Goal: Consume media (video, audio): Consume media (video, audio)

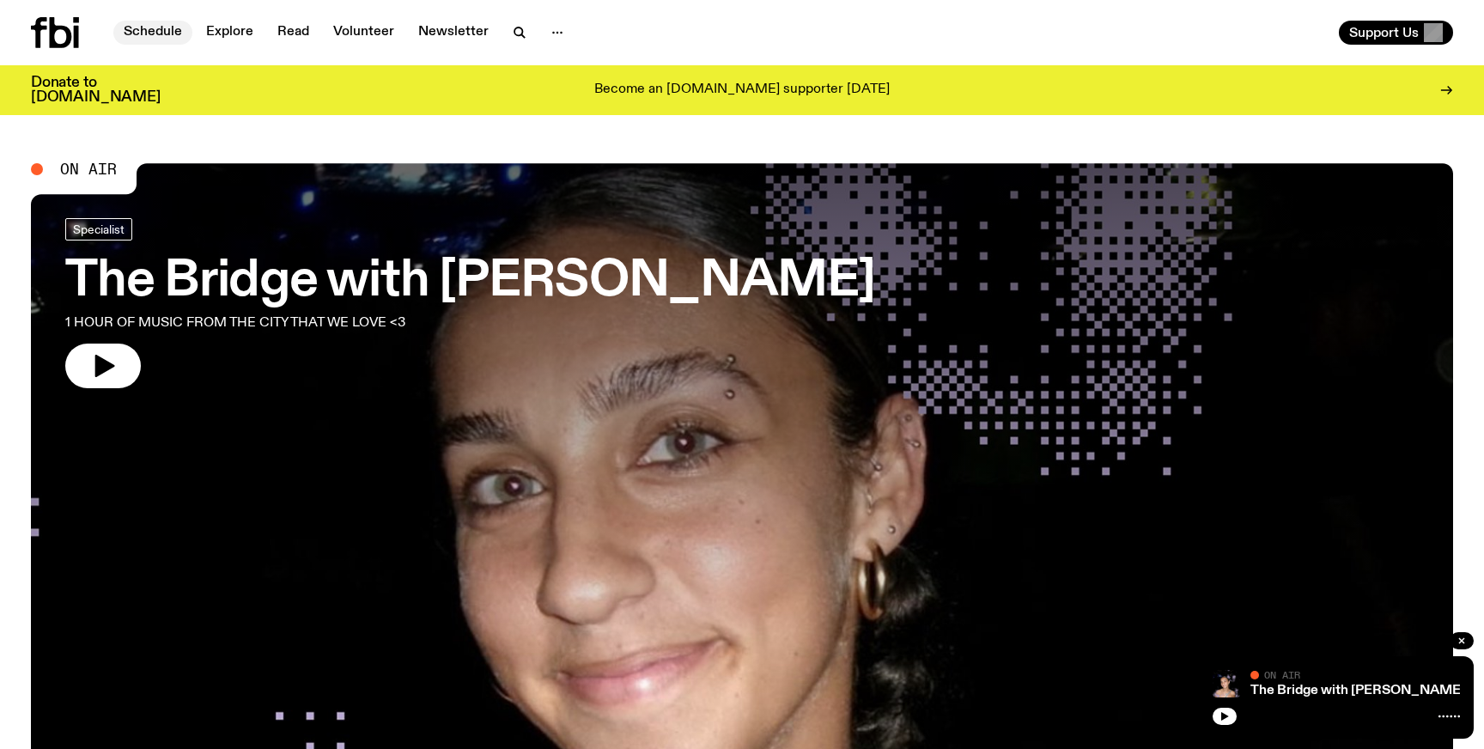
click at [161, 35] on link "Schedule" at bounding box center [152, 33] width 79 height 24
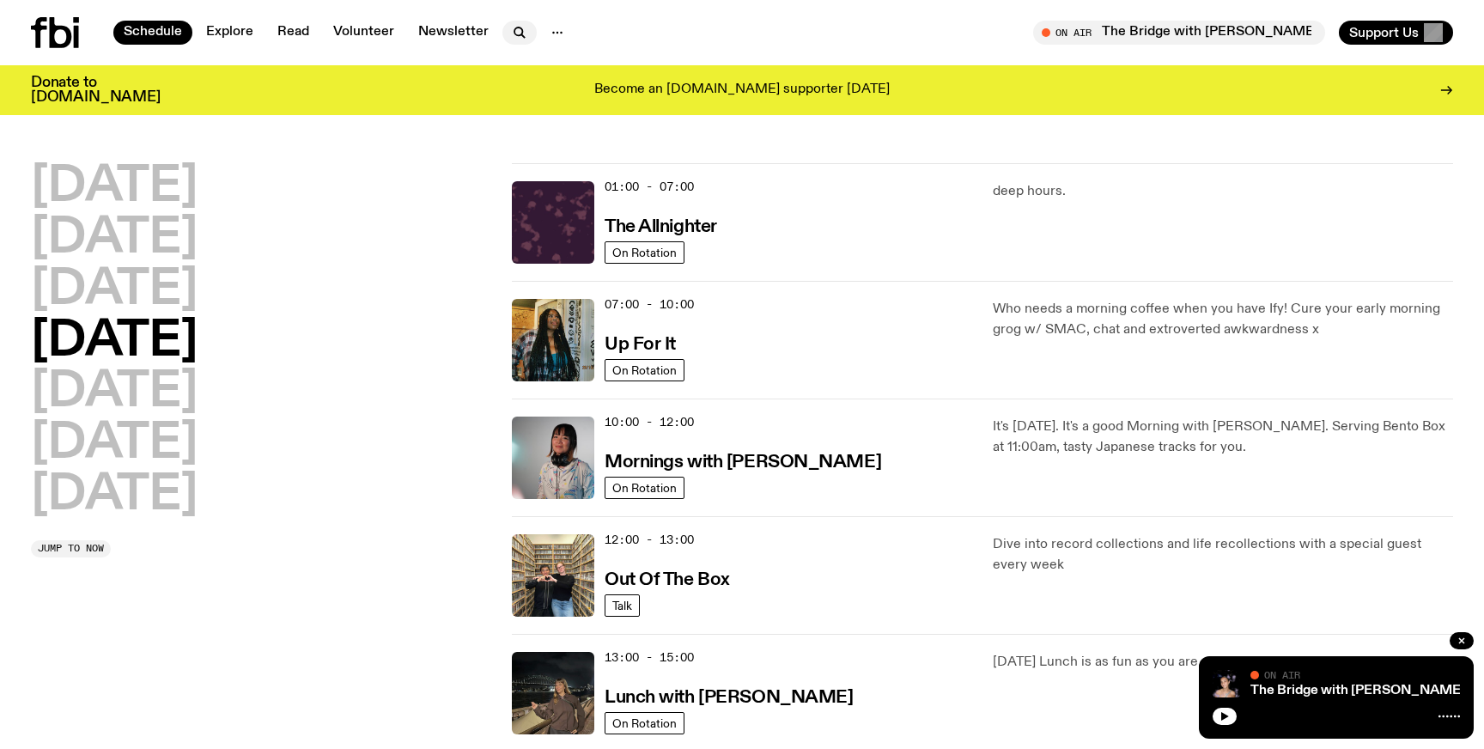
click at [509, 31] on icon "button" at bounding box center [519, 32] width 21 height 21
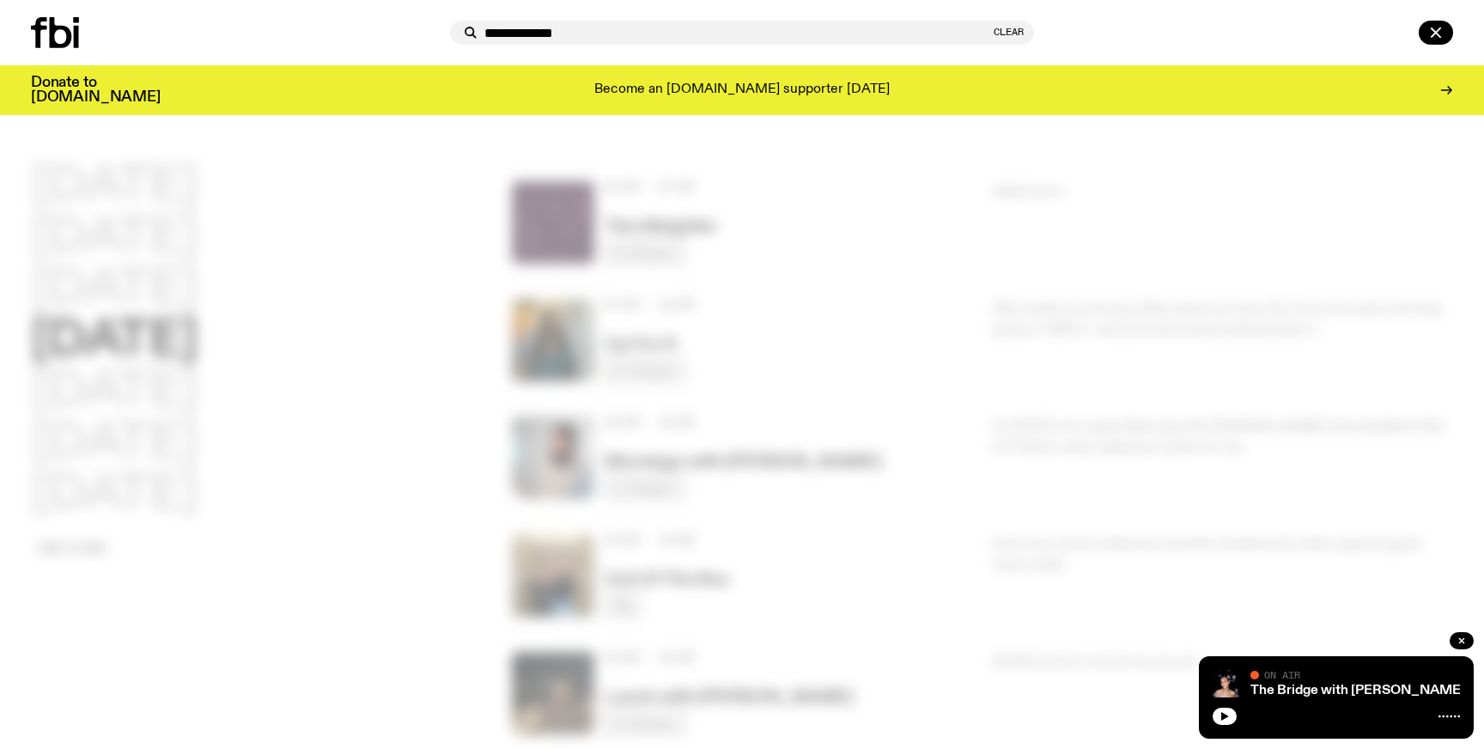
type input "**********"
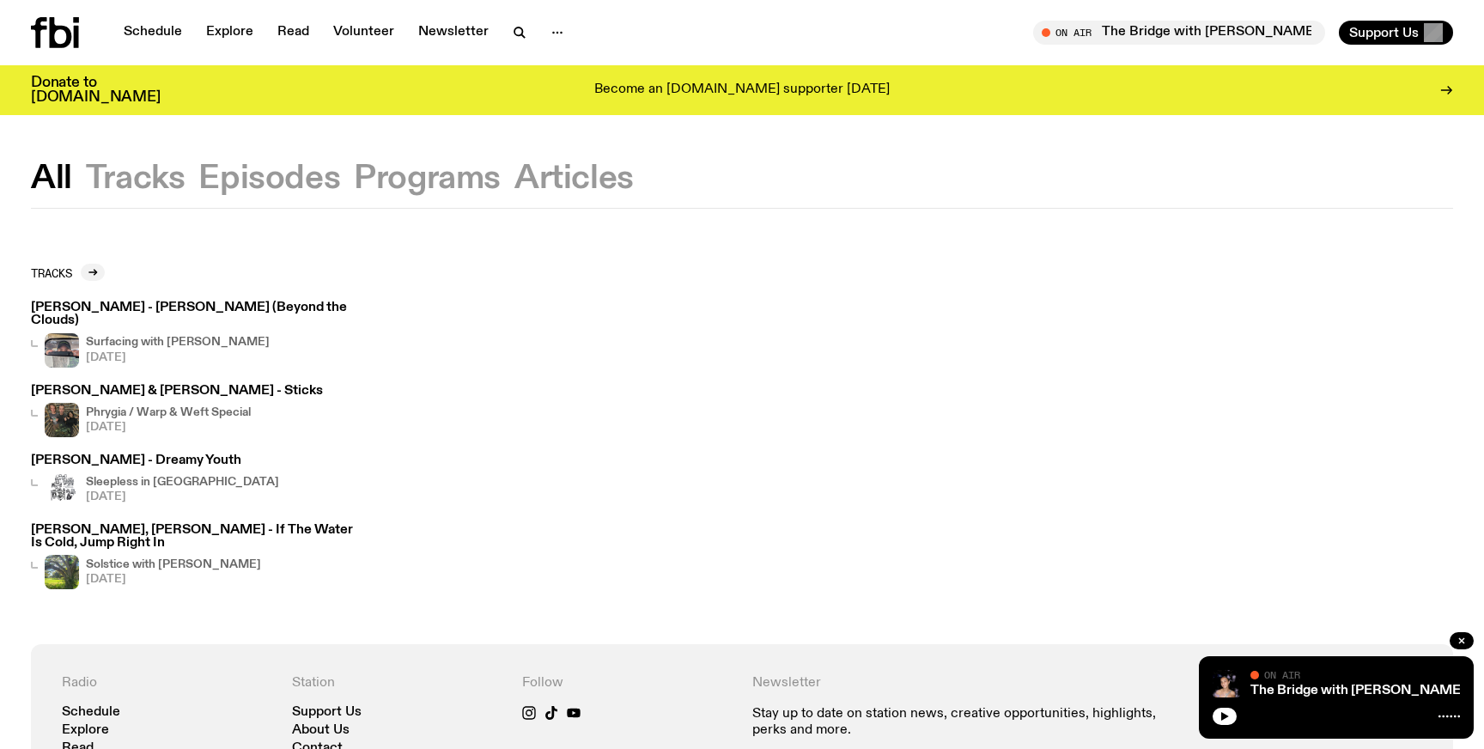
click at [173, 477] on h4 "Sleepless in [GEOGRAPHIC_DATA]" at bounding box center [182, 482] width 193 height 11
click at [185, 559] on h4 "Solstice with Tommy Boutros" at bounding box center [173, 564] width 175 height 11
click at [188, 407] on h4 "Phrygia / Warp & Weft Special" at bounding box center [168, 412] width 165 height 11
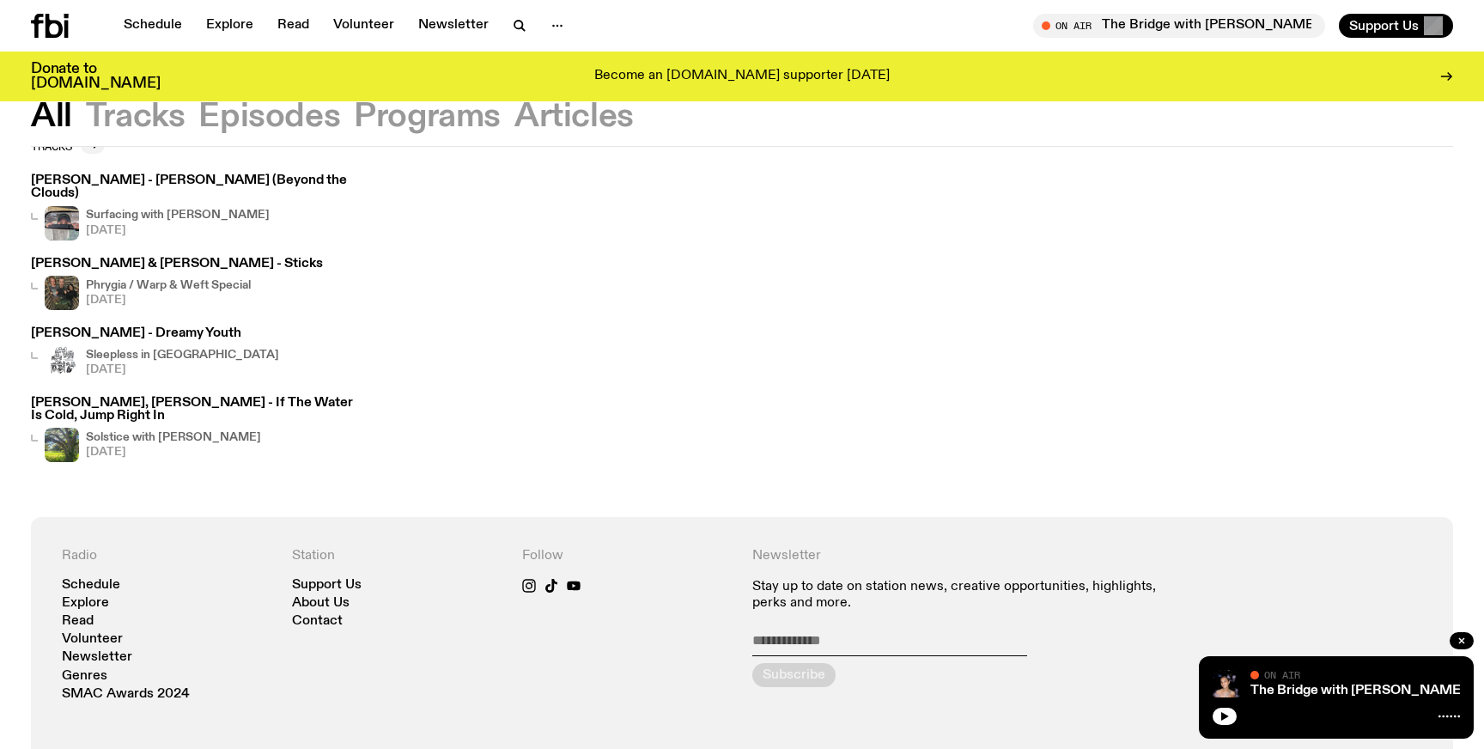
scroll to position [112, 0]
click at [234, 211] on h4 "Surfacing with Luke M de Zilva" at bounding box center [178, 216] width 184 height 11
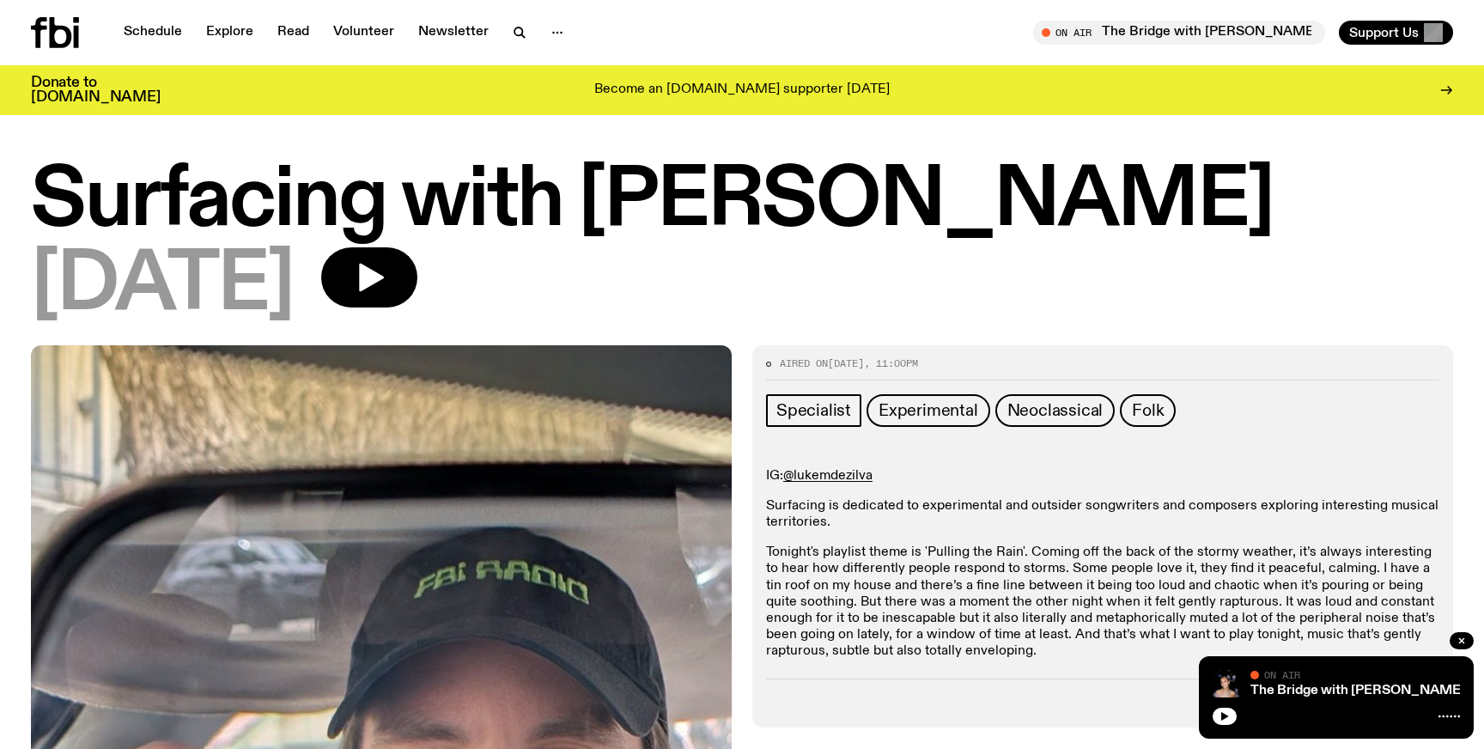
drag, startPoint x: 780, startPoint y: 211, endPoint x: 1143, endPoint y: 210, distance: 362.3
click at [1143, 210] on h1 "Surfacing with Luke M de Zilva" at bounding box center [742, 201] width 1422 height 77
copy h1 "M de Zilva"
click at [515, 29] on icon "button" at bounding box center [519, 32] width 21 height 21
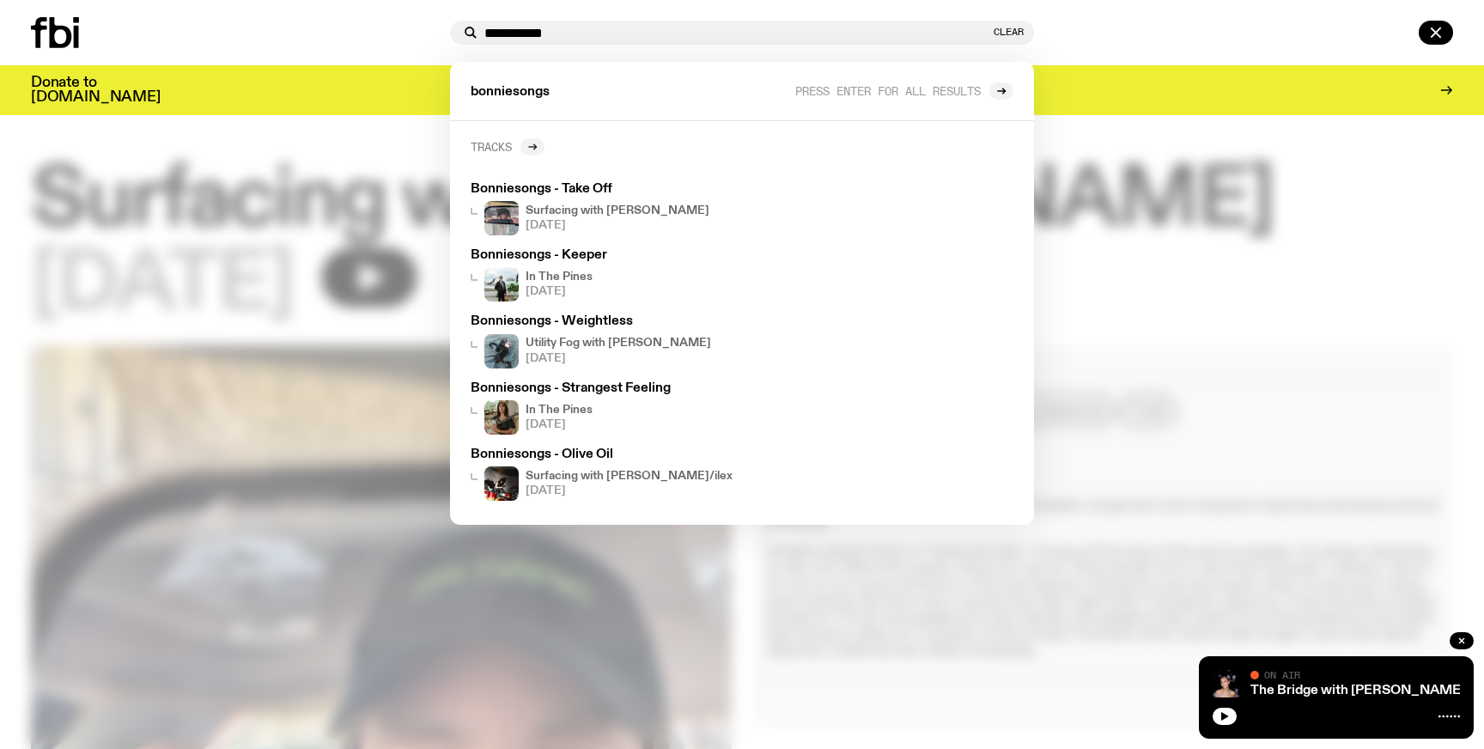
type input "**********"
click at [530, 145] on icon at bounding box center [532, 147] width 10 height 10
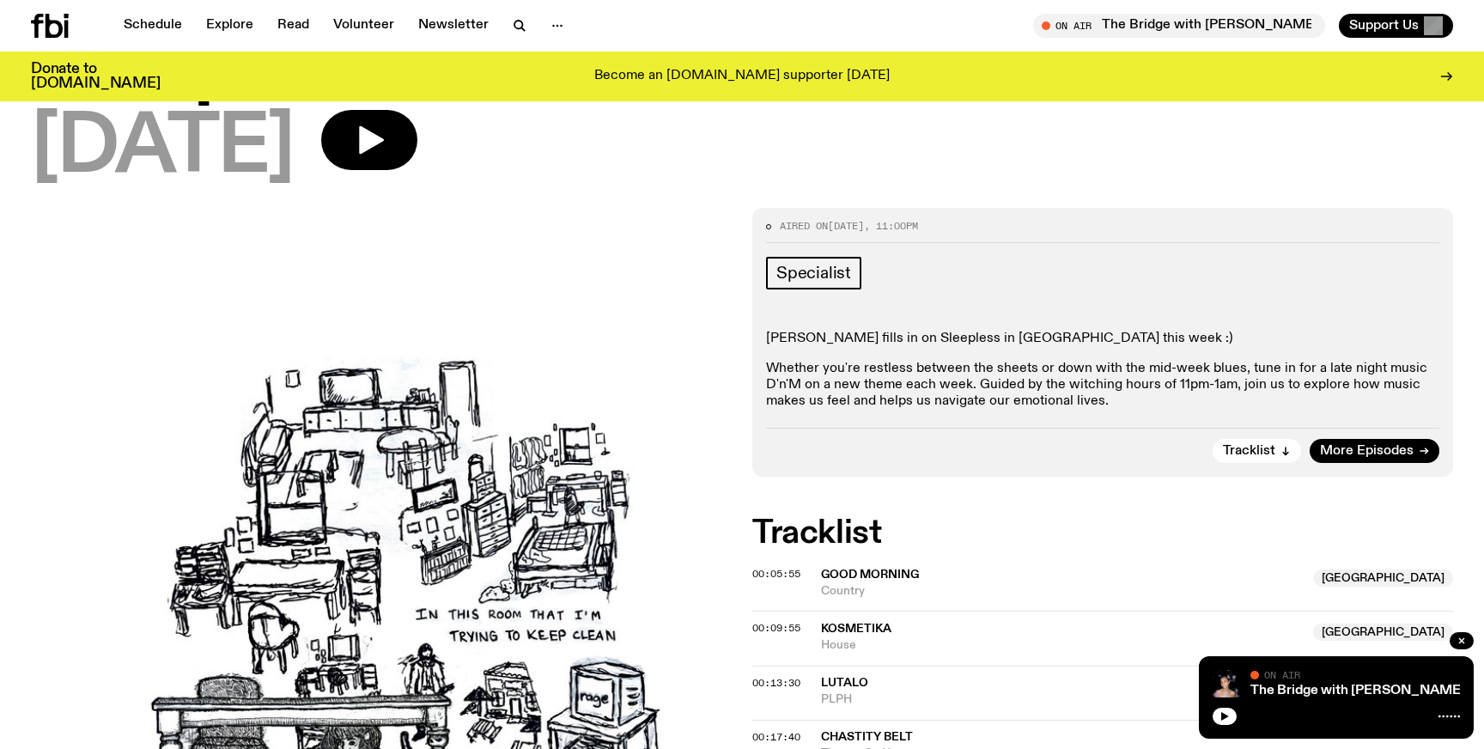
scroll to position [121, 0]
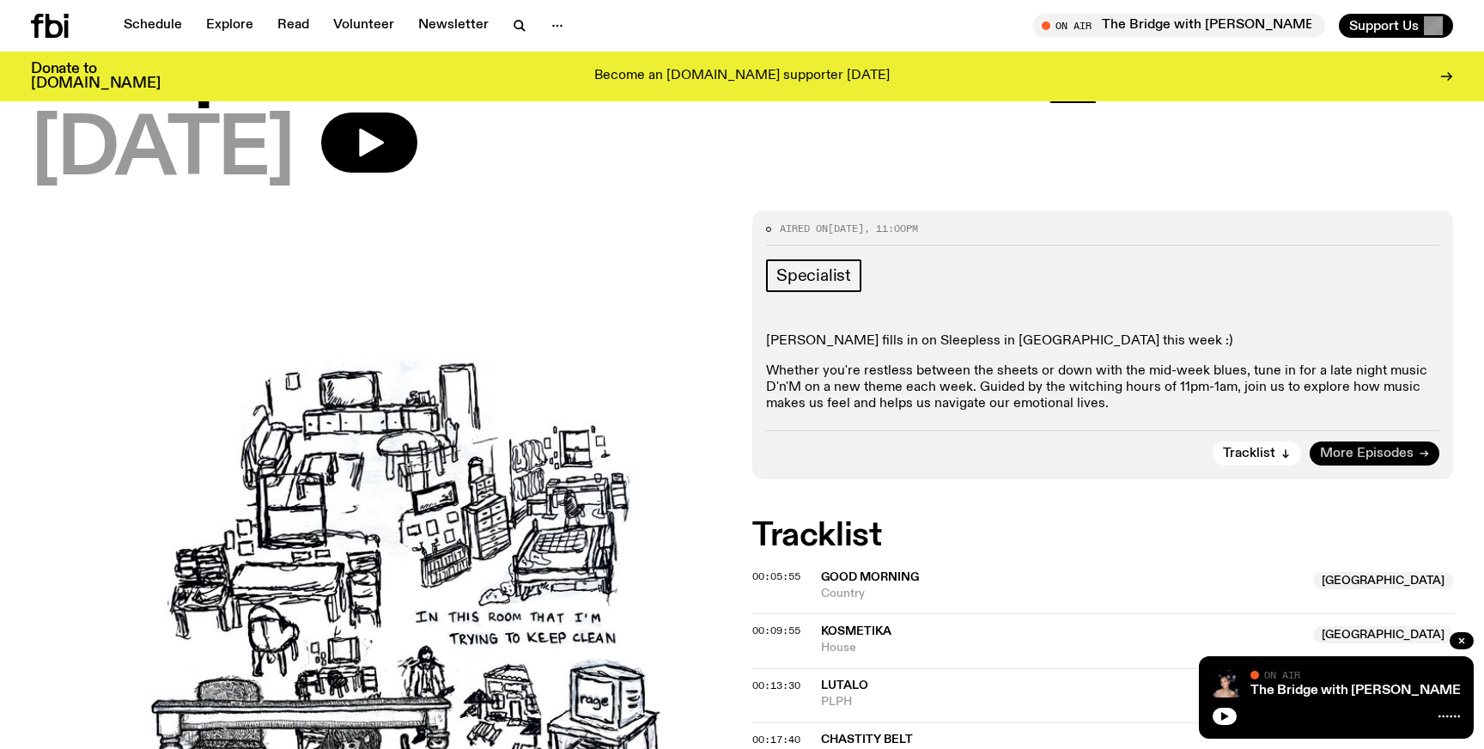
click at [1320, 447] on link "More Episodes" at bounding box center [1374, 453] width 130 height 24
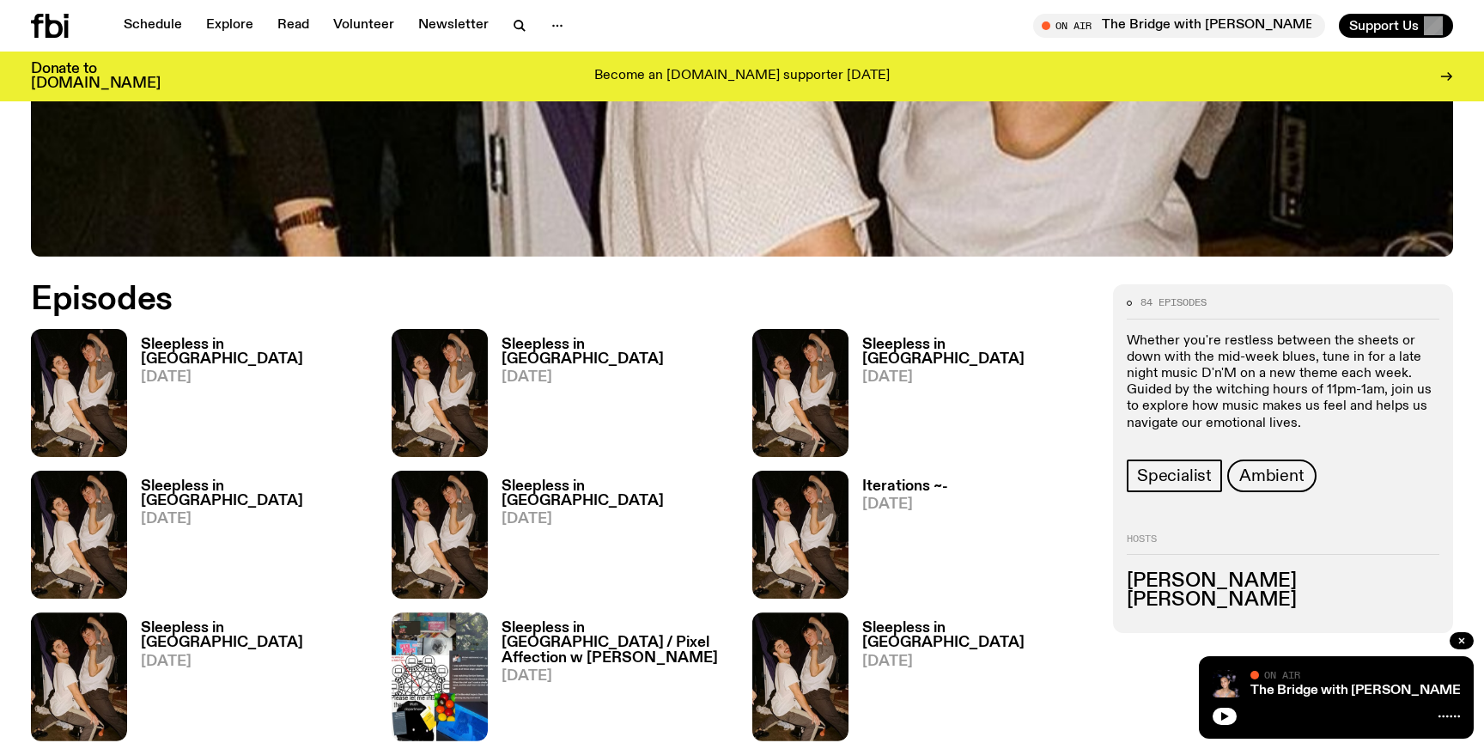
scroll to position [799, 0]
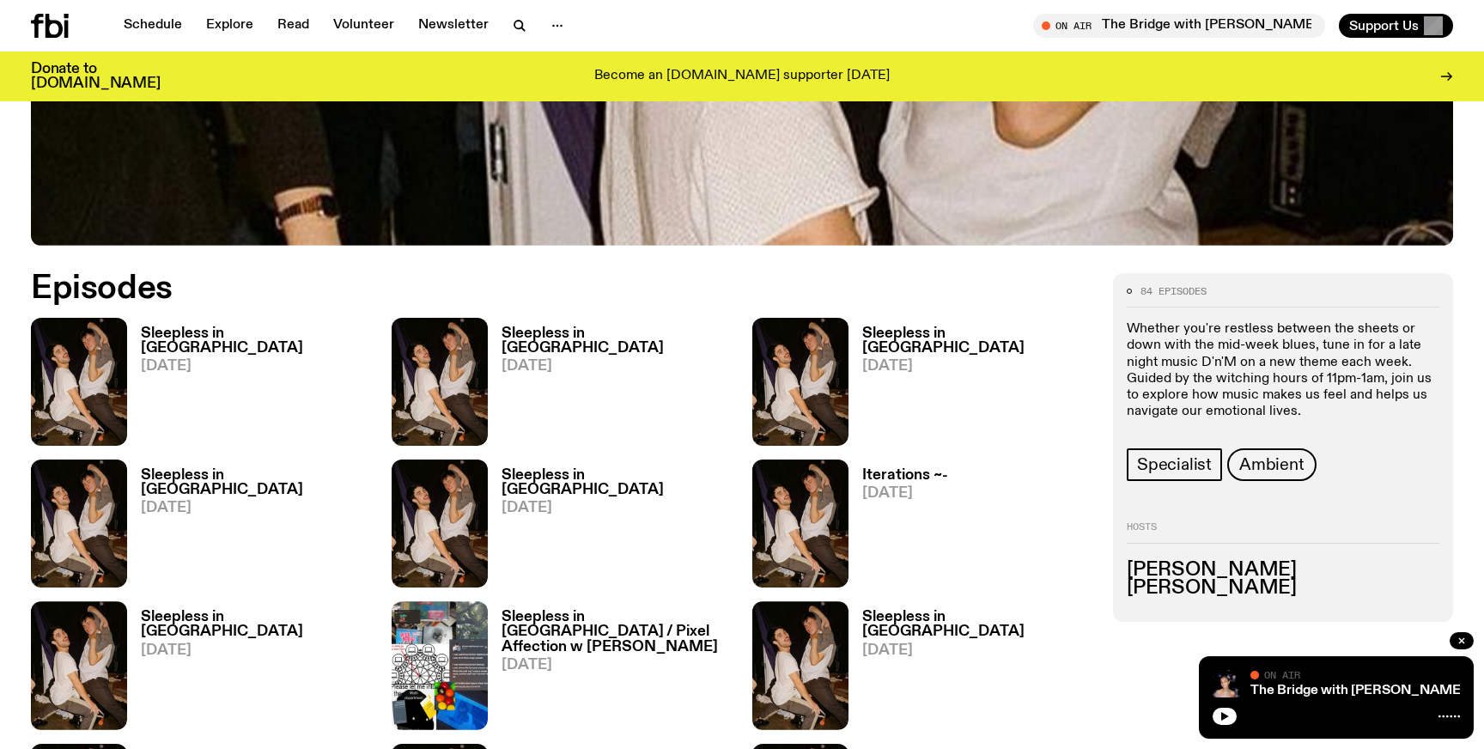
scroll to position [121, 0]
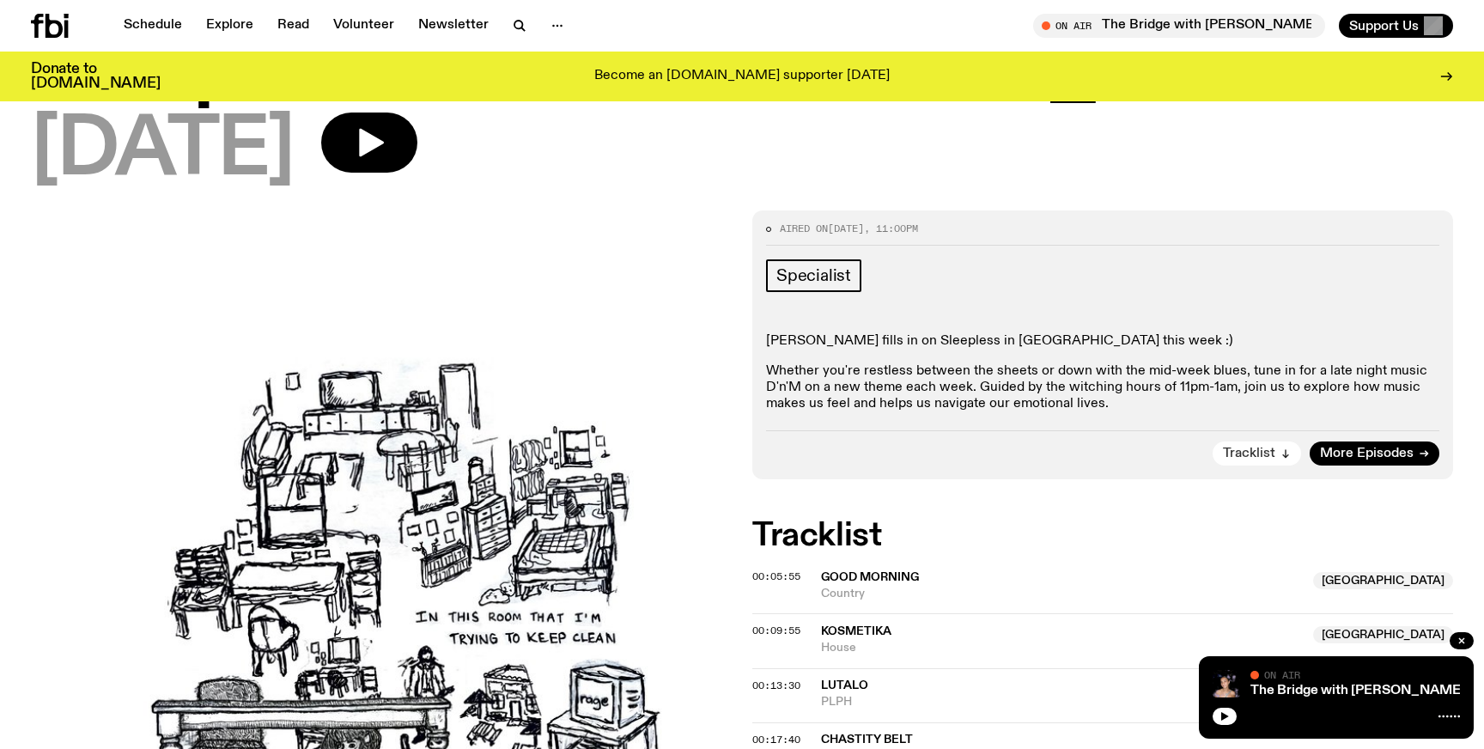
click at [1264, 447] on span "Tracklist" at bounding box center [1249, 453] width 52 height 13
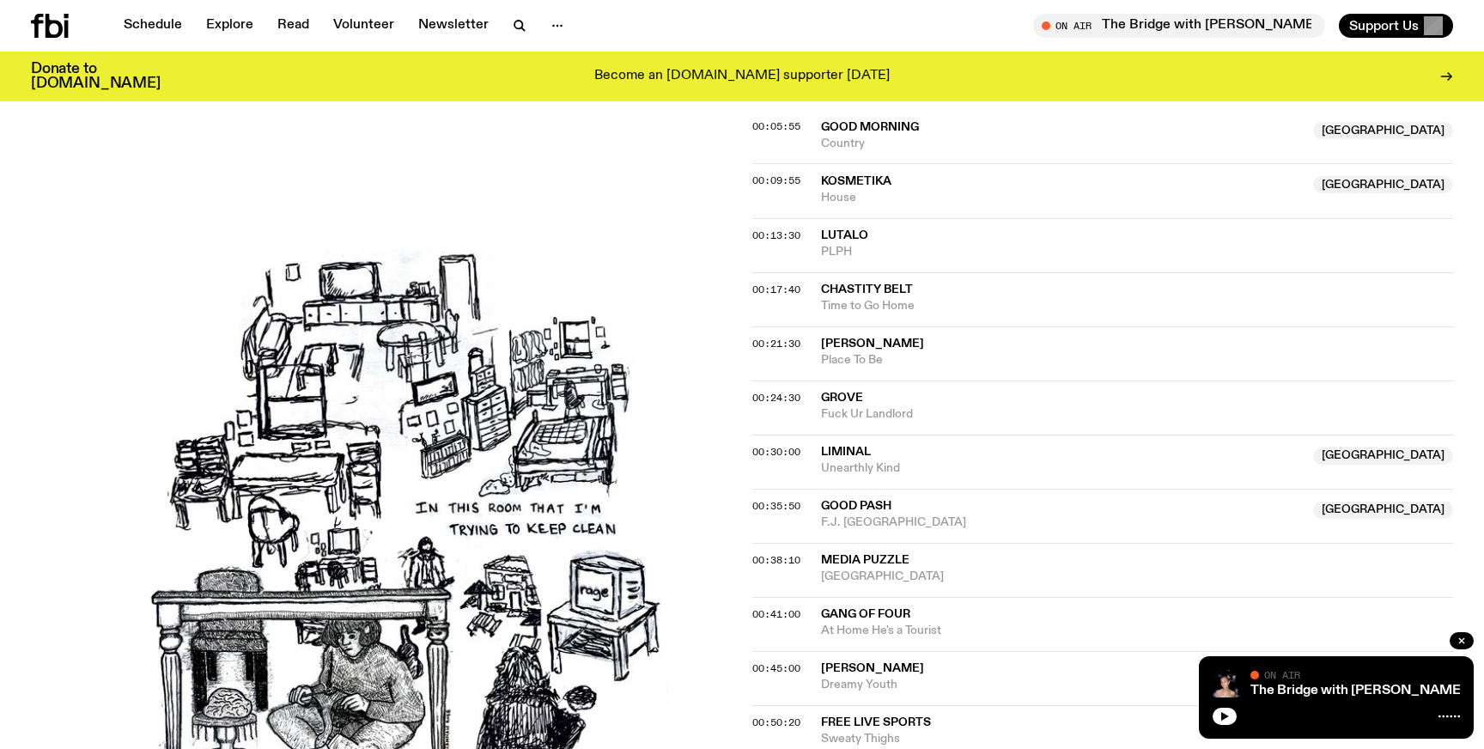
scroll to position [148, 0]
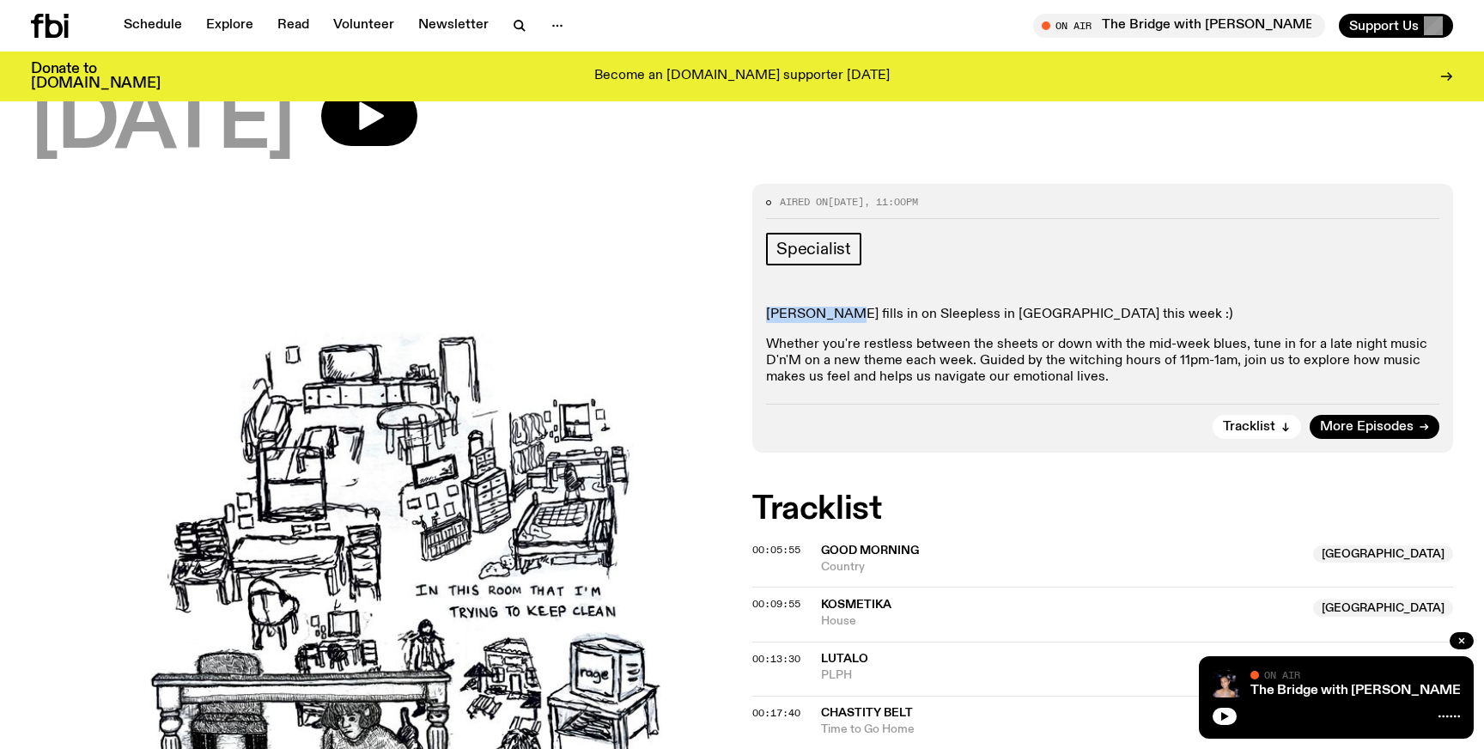
drag, startPoint x: 768, startPoint y: 315, endPoint x: 847, endPoint y: 318, distance: 79.0
click at [847, 318] on p "Hannah Rose fills in on Sleepless in Sydney this week :)" at bounding box center [1102, 315] width 673 height 16
copy p "Hannah Rose"
click at [510, 20] on icon "button" at bounding box center [519, 25] width 21 height 21
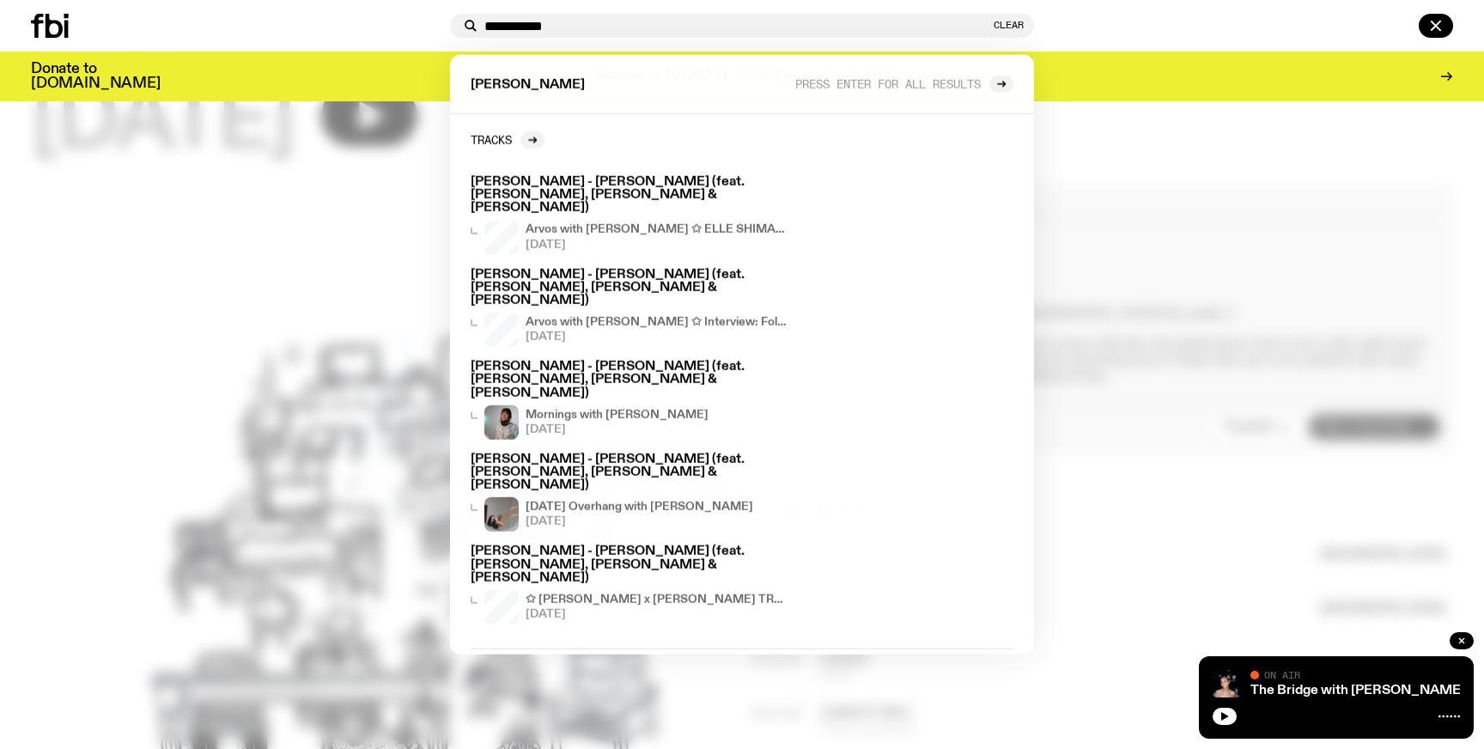
type input "**********"
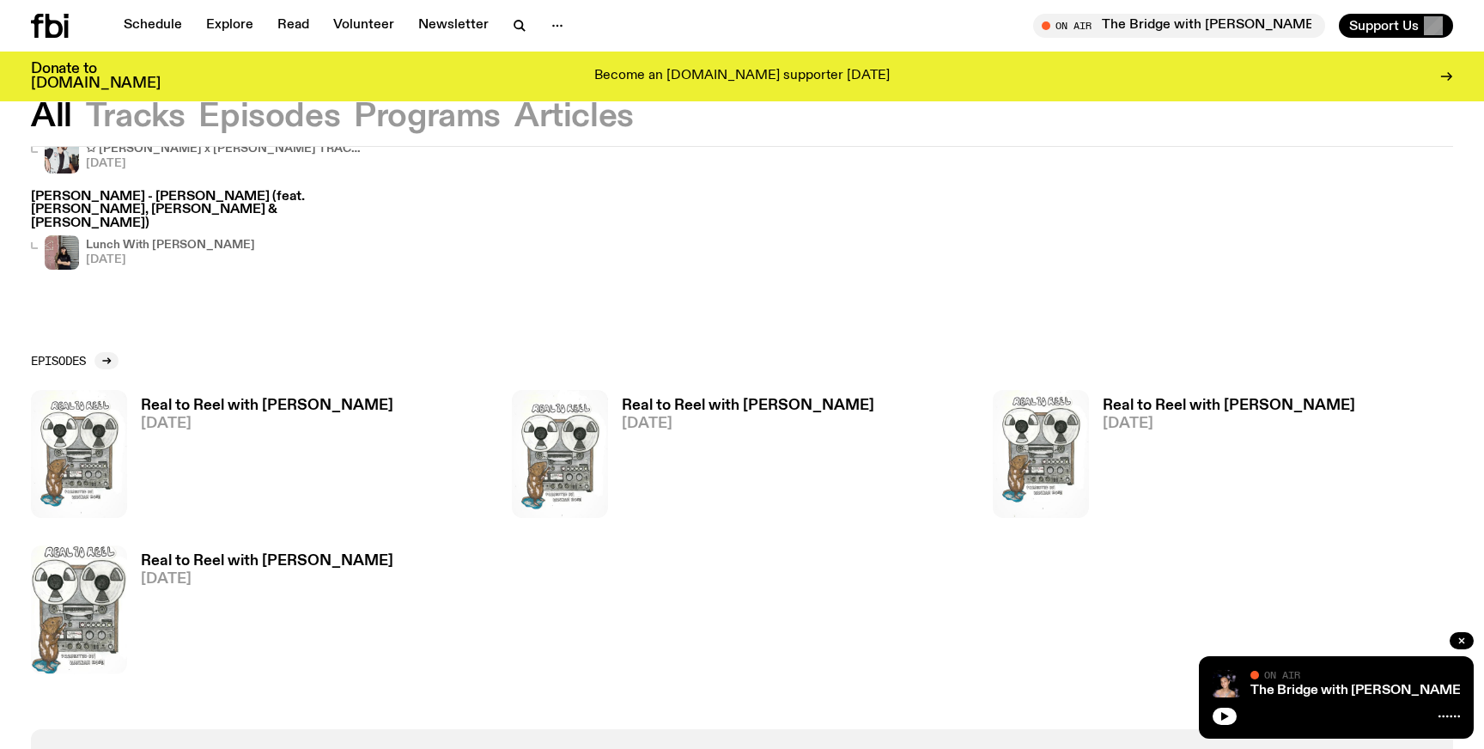
scroll to position [577, 0]
click at [336, 398] on h3 "Real to Reel with Hannah Rose" at bounding box center [267, 405] width 252 height 15
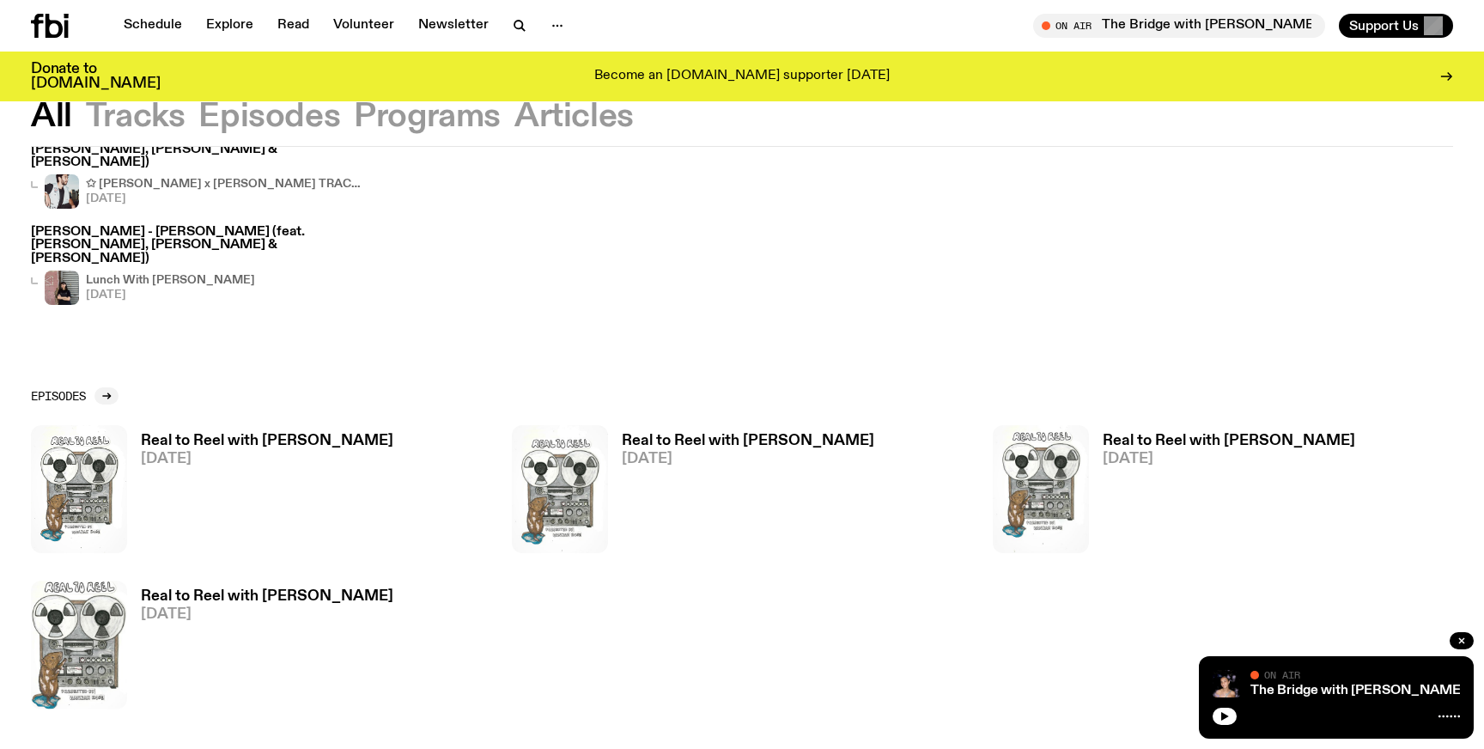
scroll to position [603, 0]
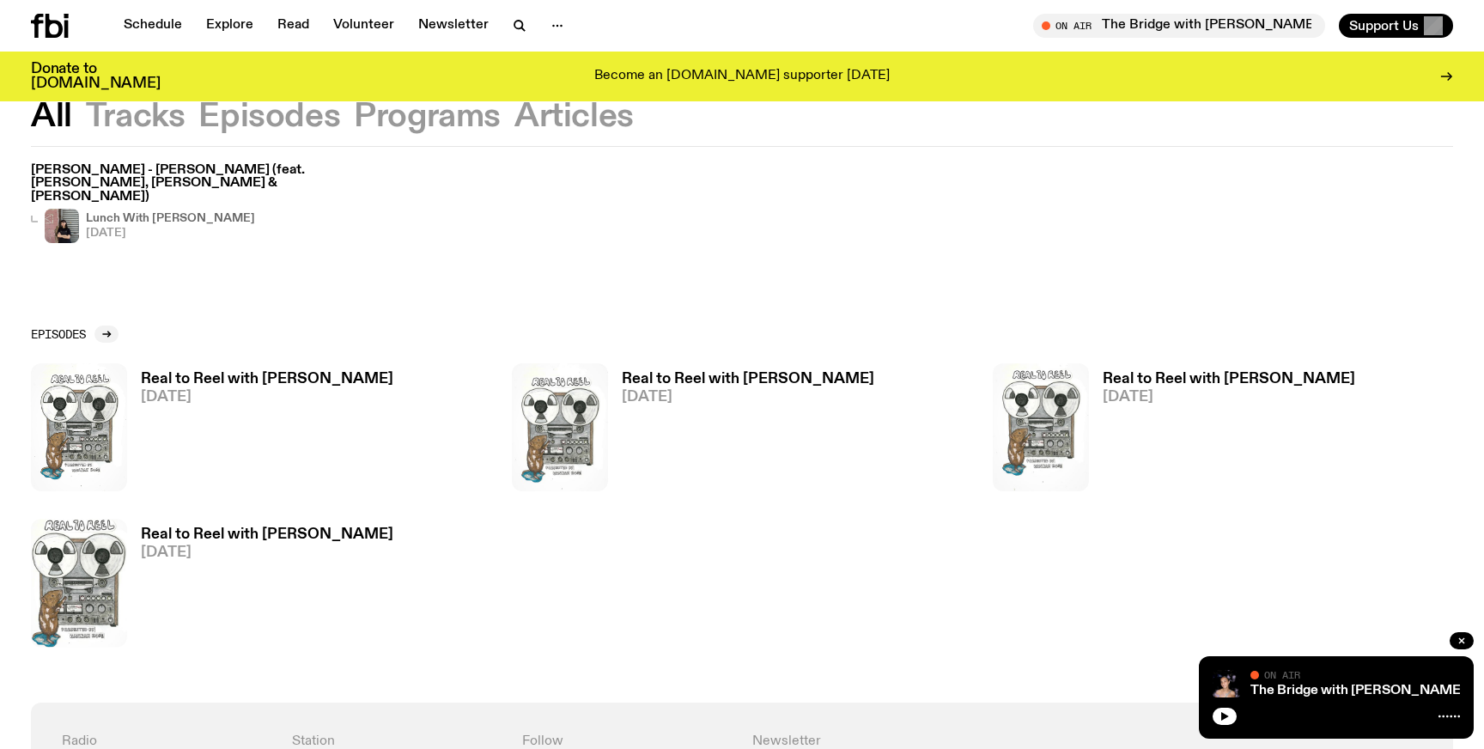
click at [295, 372] on h3 "Real to Reel with Hannah Rose" at bounding box center [267, 379] width 252 height 15
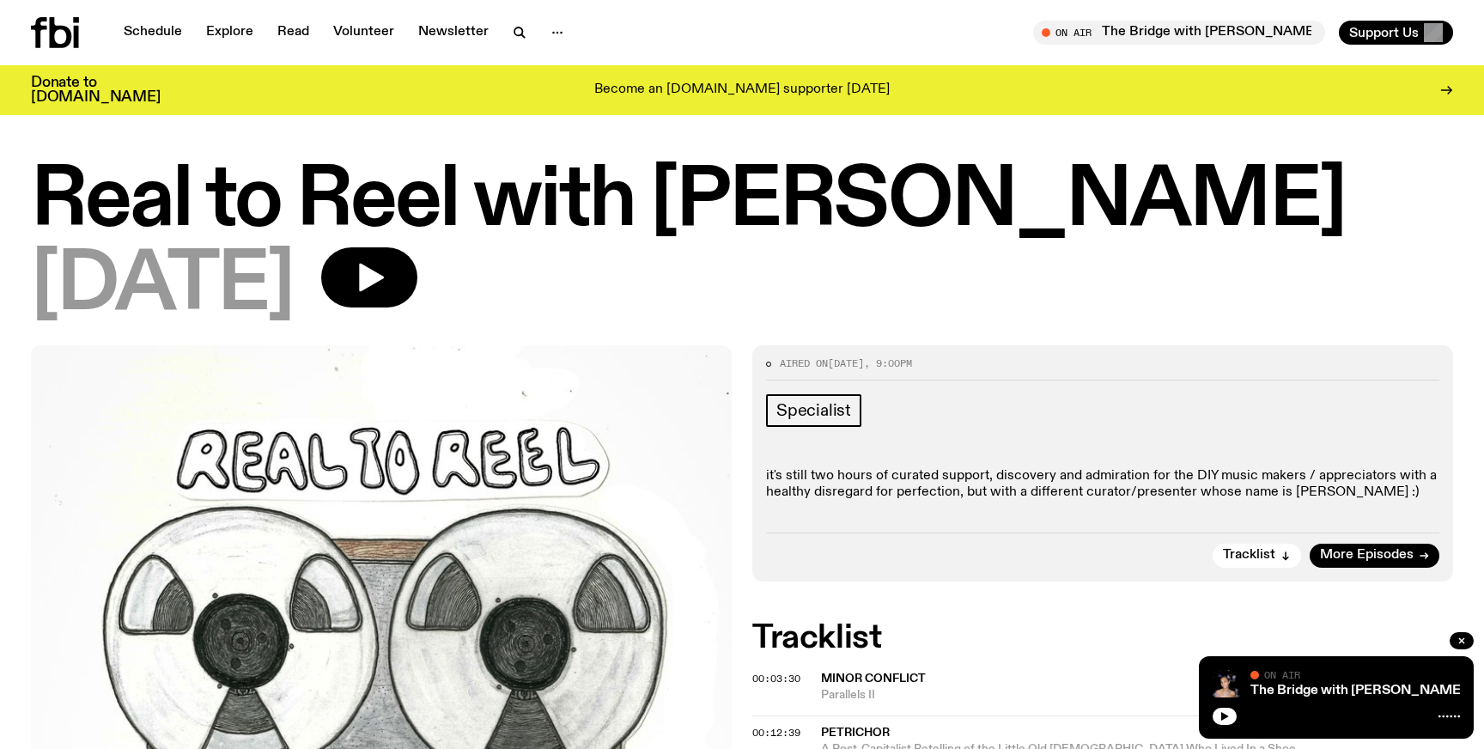
click at [684, 200] on h1 "Real to Reel with Hannah Rose" at bounding box center [742, 201] width 1422 height 77
click at [787, 199] on h1 "Real to Reel with Hannah Rose" at bounding box center [742, 201] width 1422 height 77
click at [141, 30] on link "Schedule" at bounding box center [152, 33] width 79 height 24
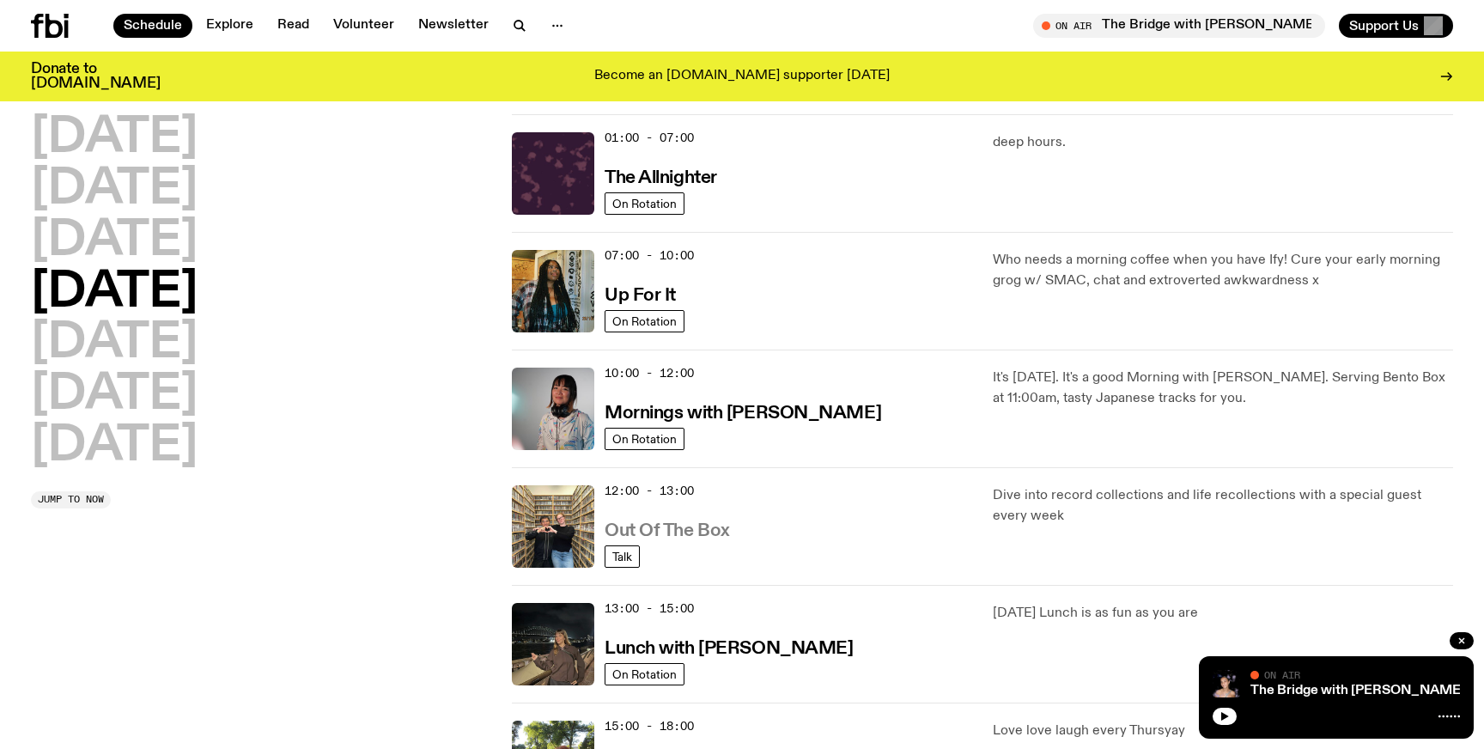
scroll to position [6, 0]
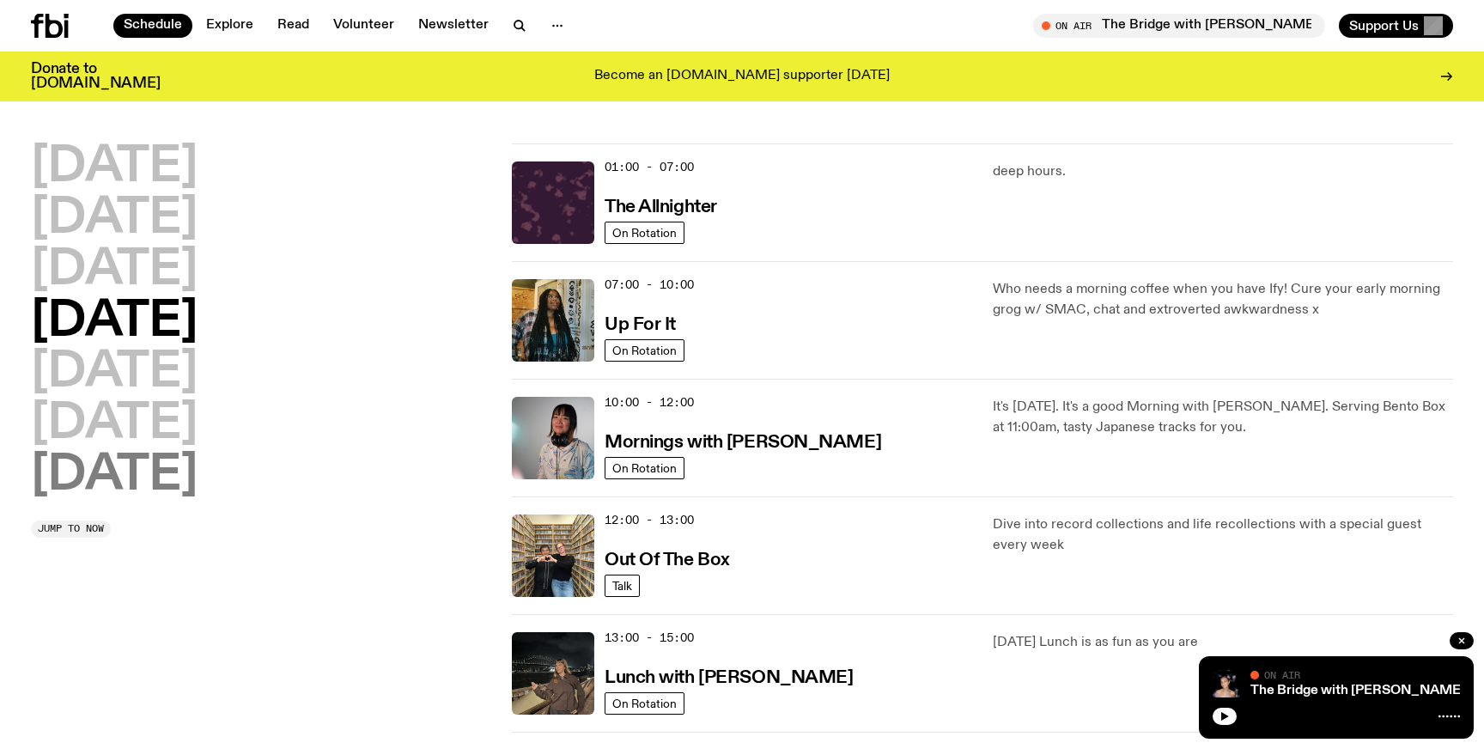
click at [169, 478] on h2 "Sunday" at bounding box center [114, 476] width 167 height 48
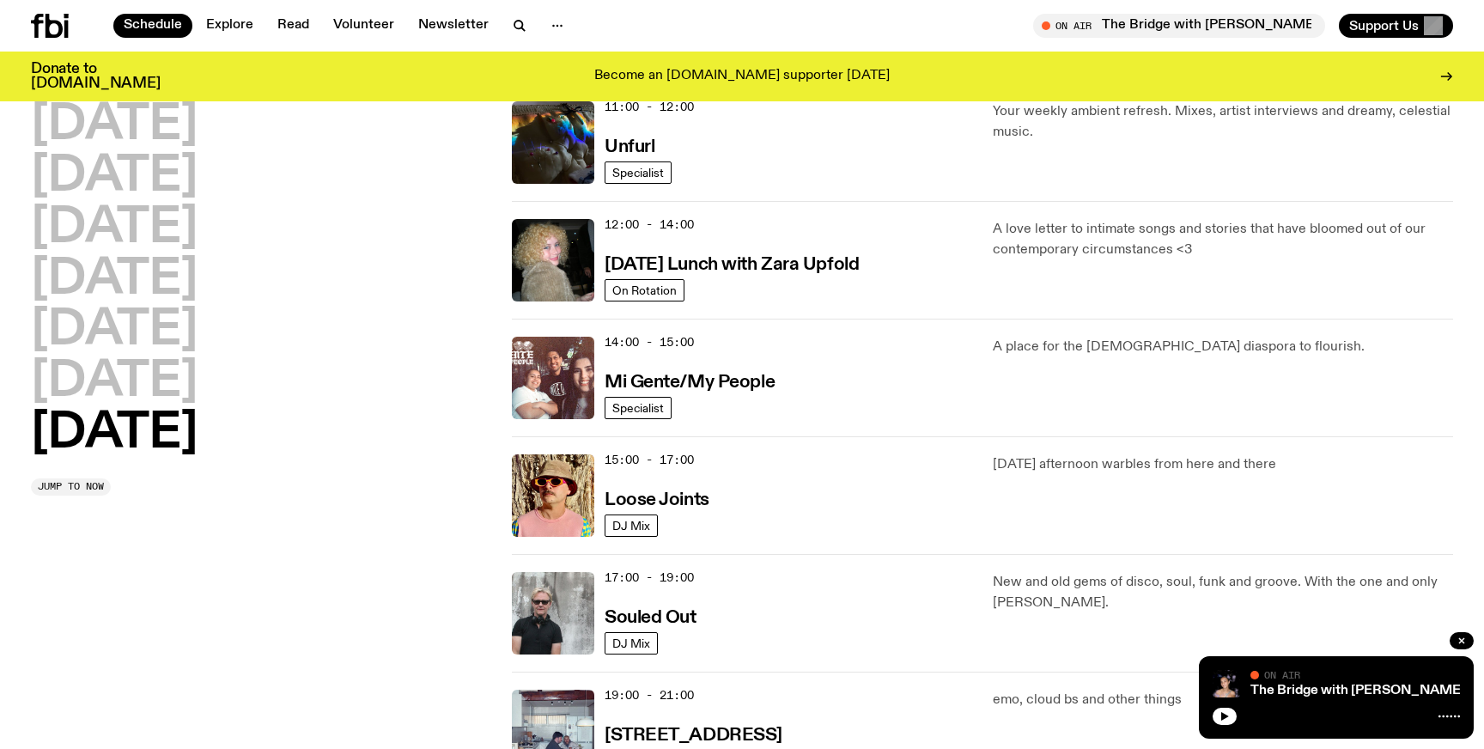
scroll to position [730, 0]
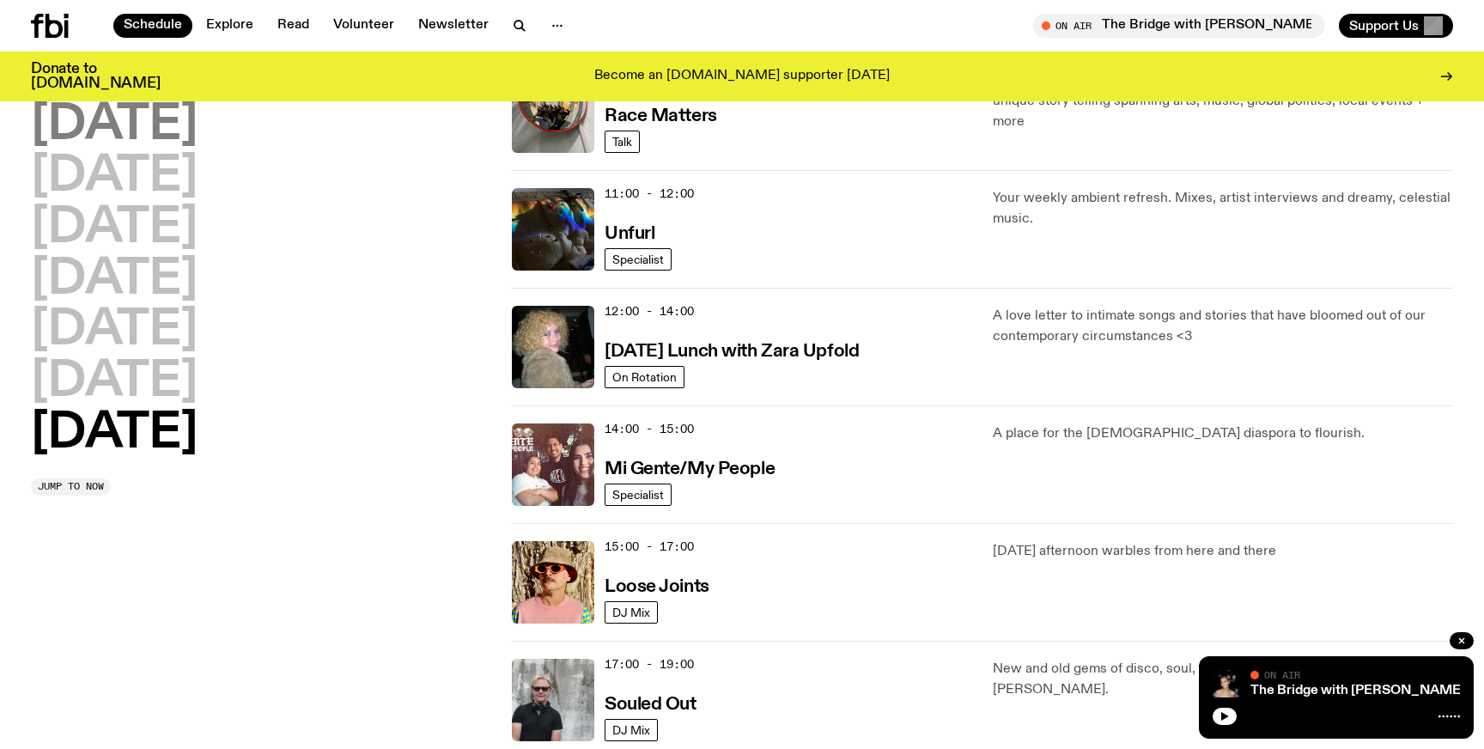
click at [177, 128] on h2 "Monday" at bounding box center [114, 125] width 167 height 48
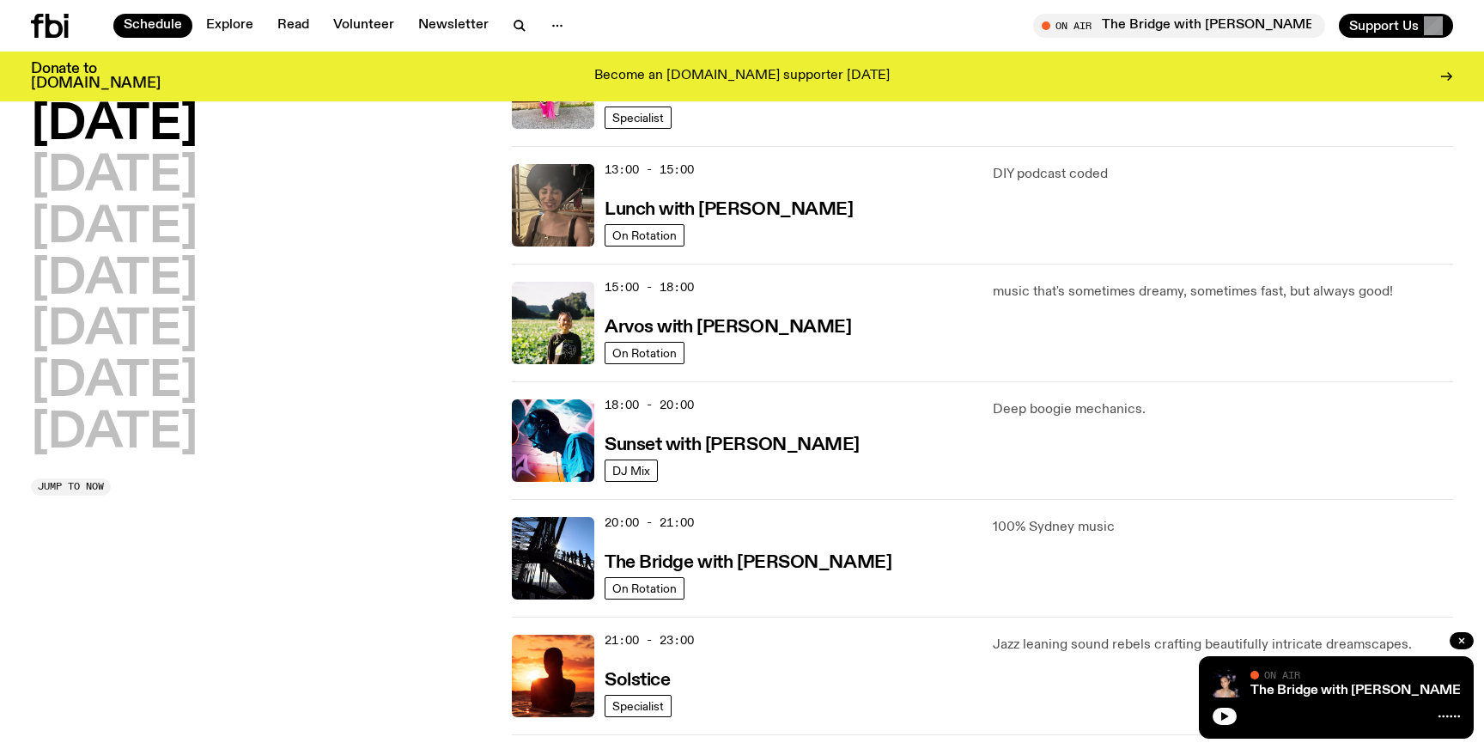
scroll to position [478, 0]
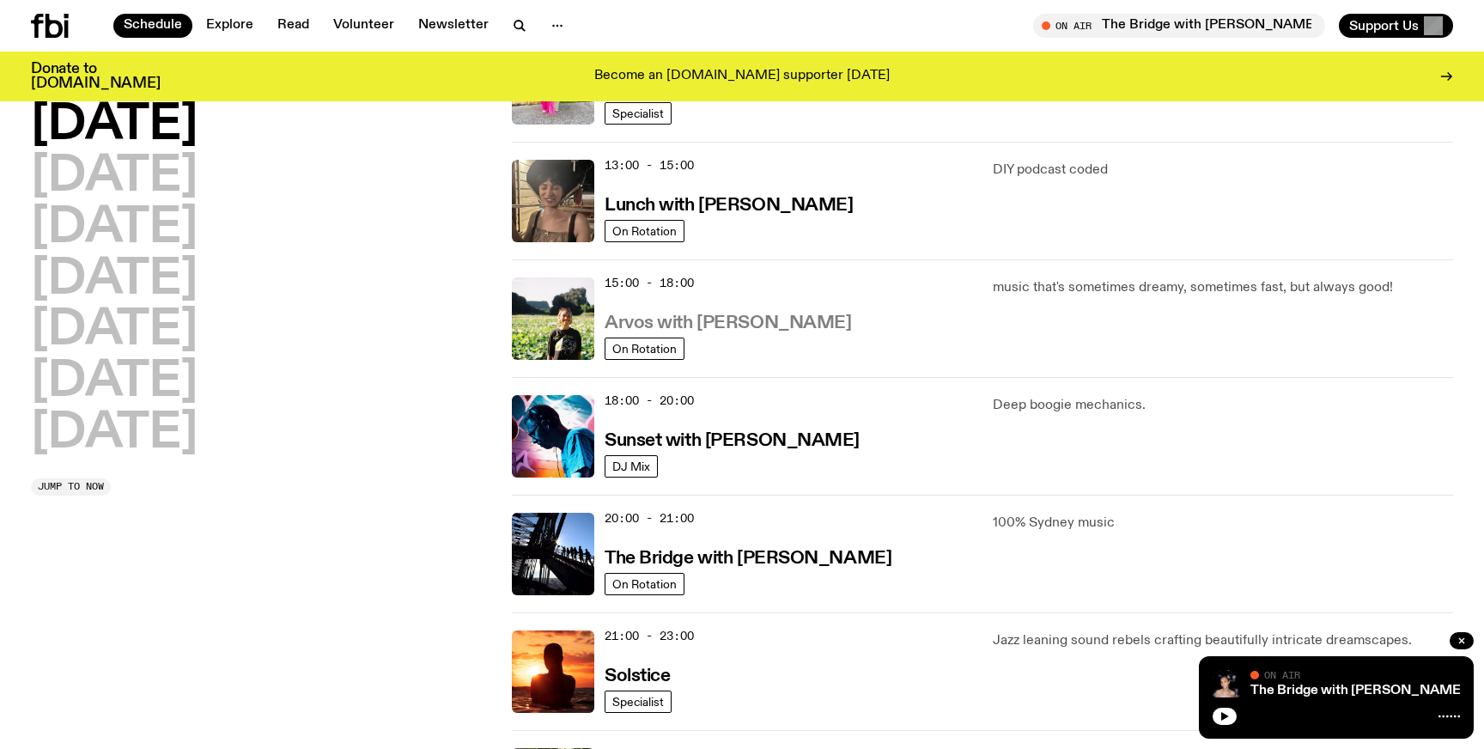
click at [714, 323] on h3 "Arvos with Bri Kennedy" at bounding box center [727, 323] width 246 height 18
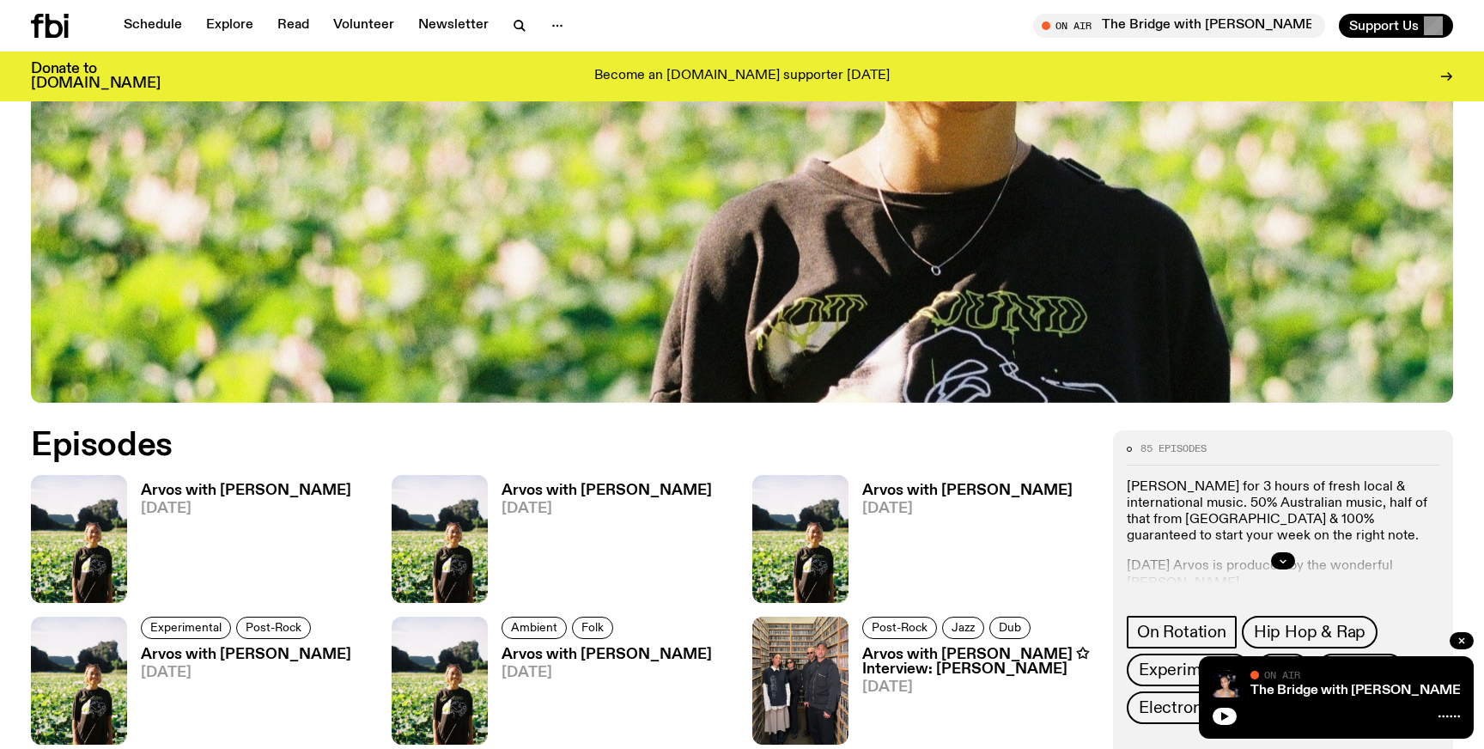
scroll to position [605, 0]
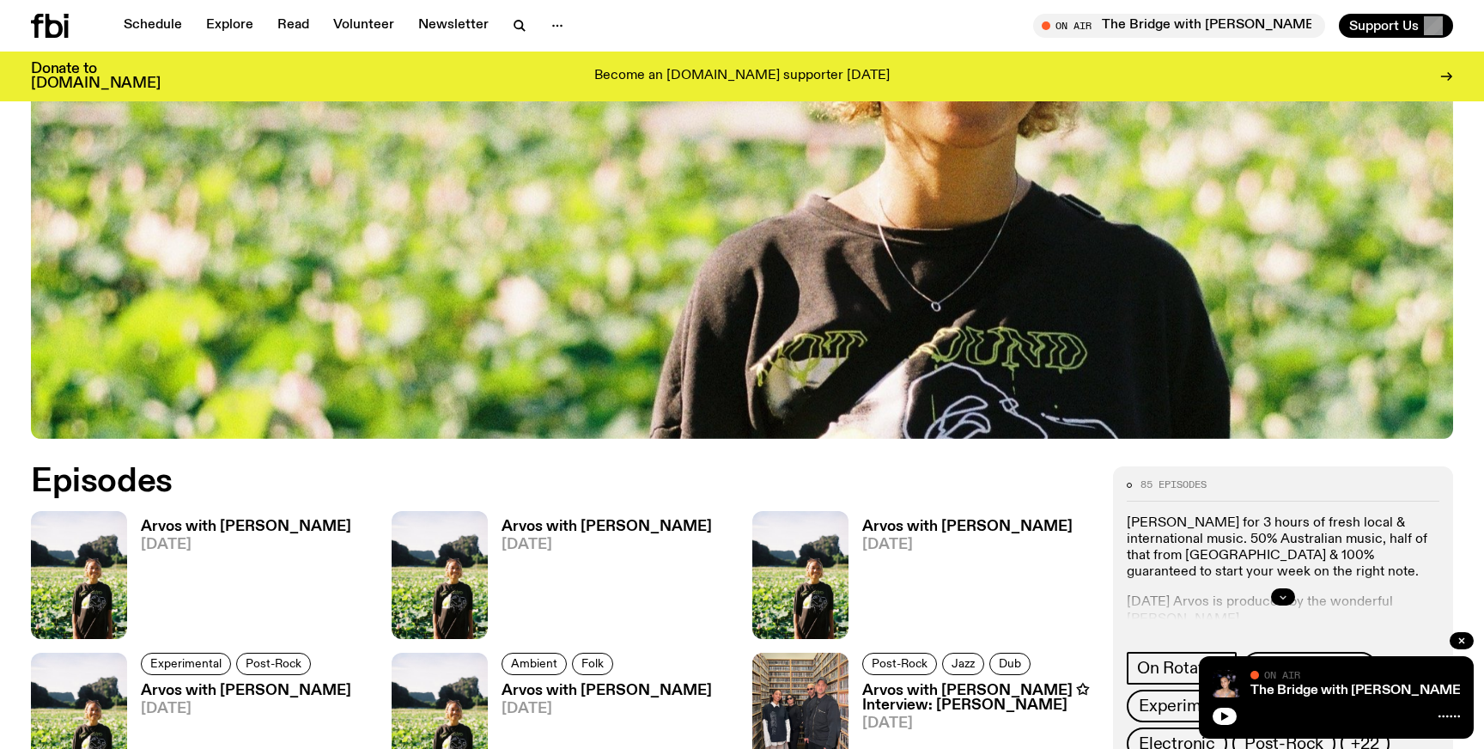
click at [1287, 593] on icon "button" at bounding box center [1283, 597] width 10 height 10
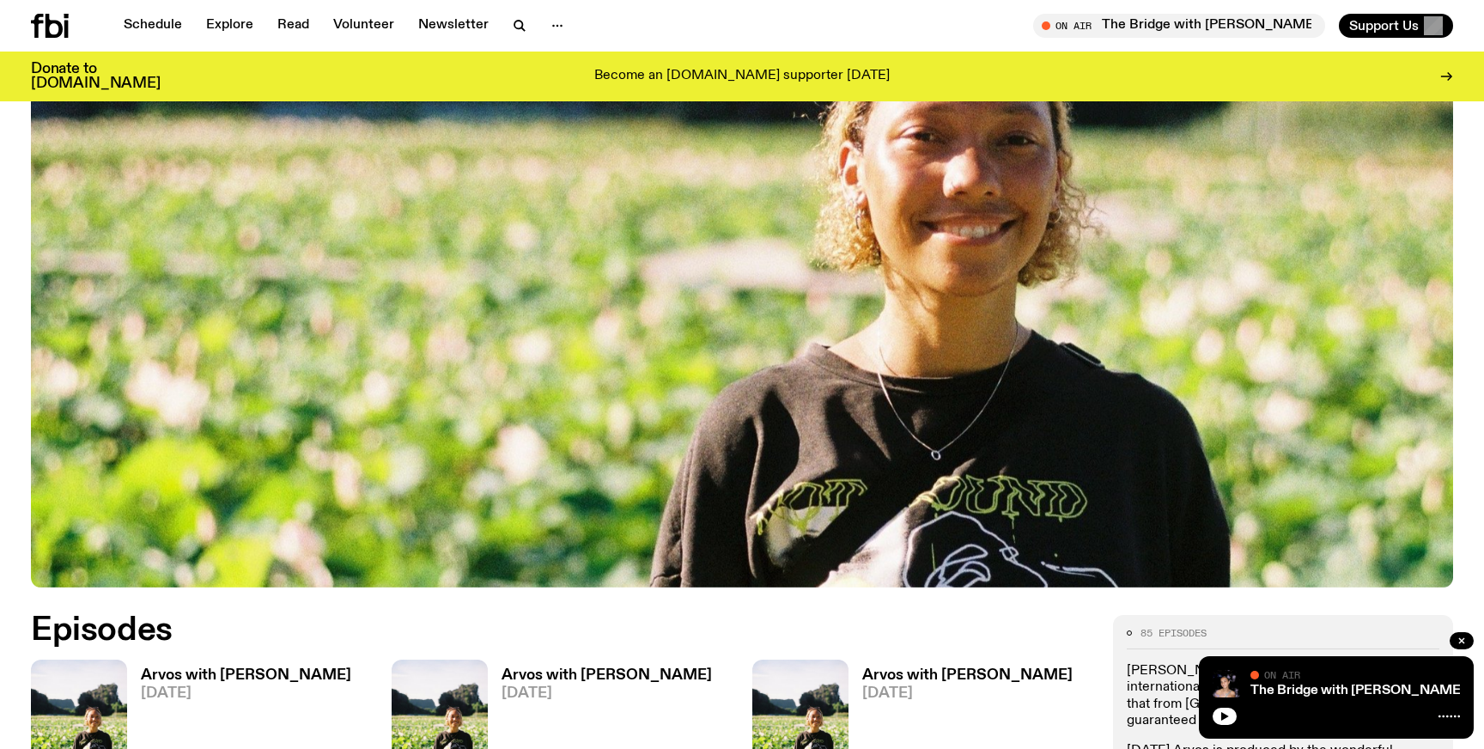
scroll to position [904, 0]
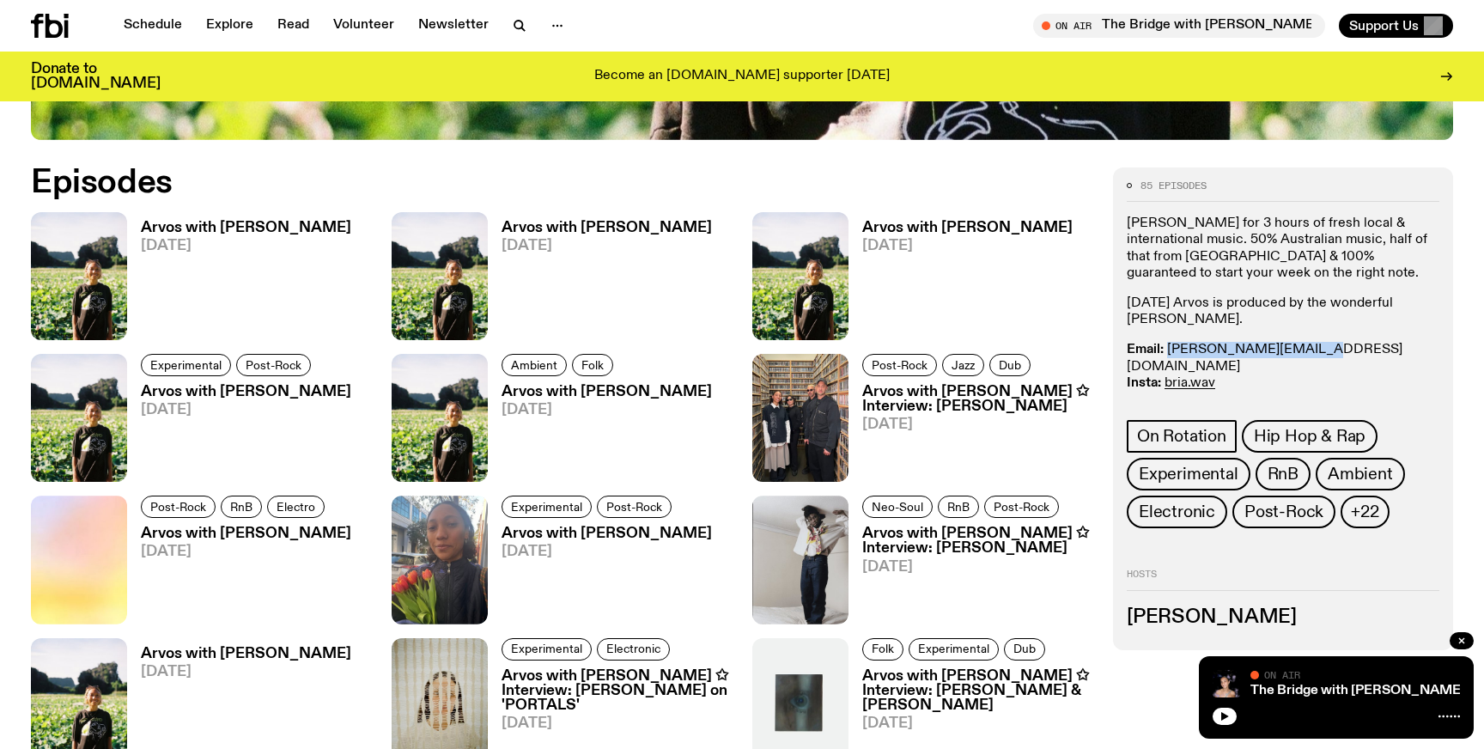
drag, startPoint x: 1312, startPoint y: 349, endPoint x: 1167, endPoint y: 355, distance: 145.2
click at [1167, 355] on p "Email: briana.k@fbiradio.com Insta: bria.wav Text In: 0409 945 945" at bounding box center [1283, 375] width 313 height 66
copy link "briana.k@fbiradio.com"
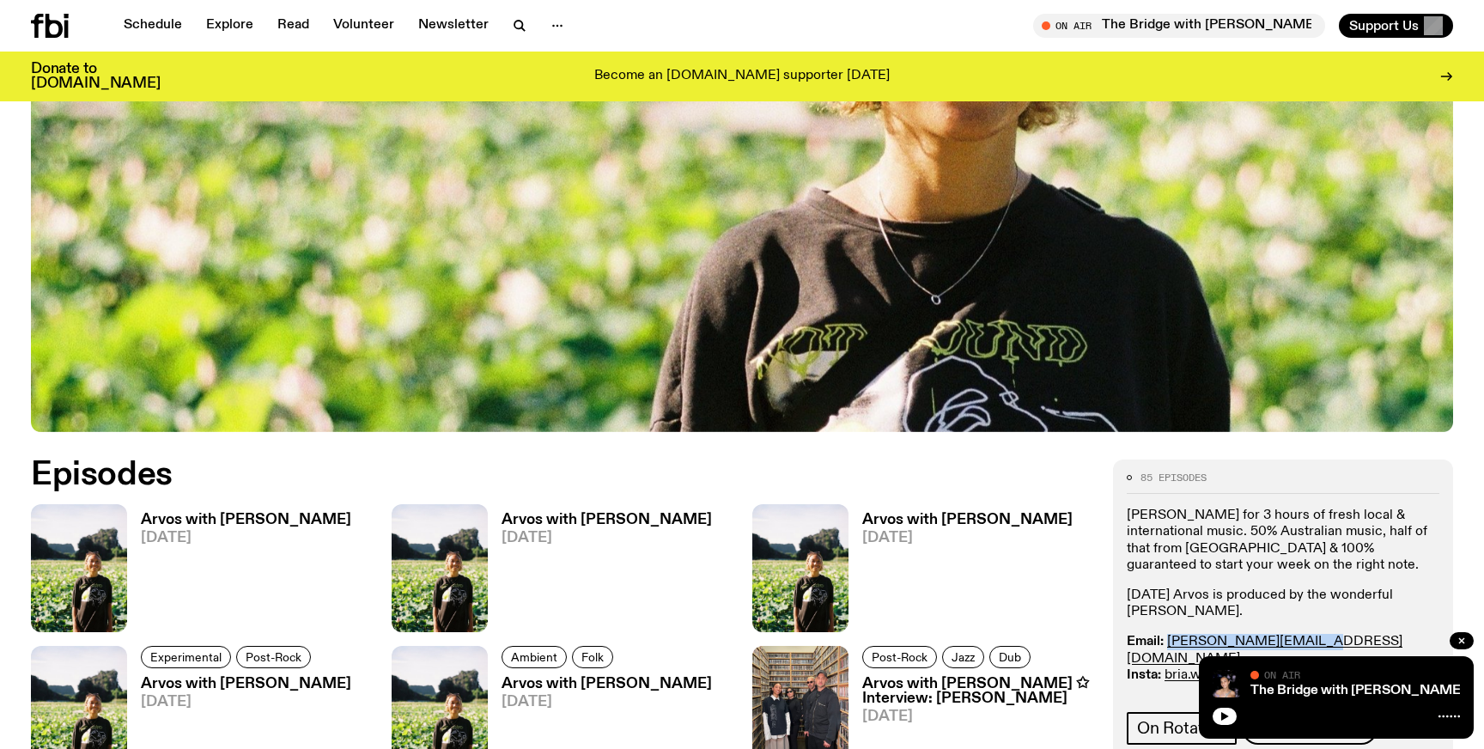
scroll to position [846, 0]
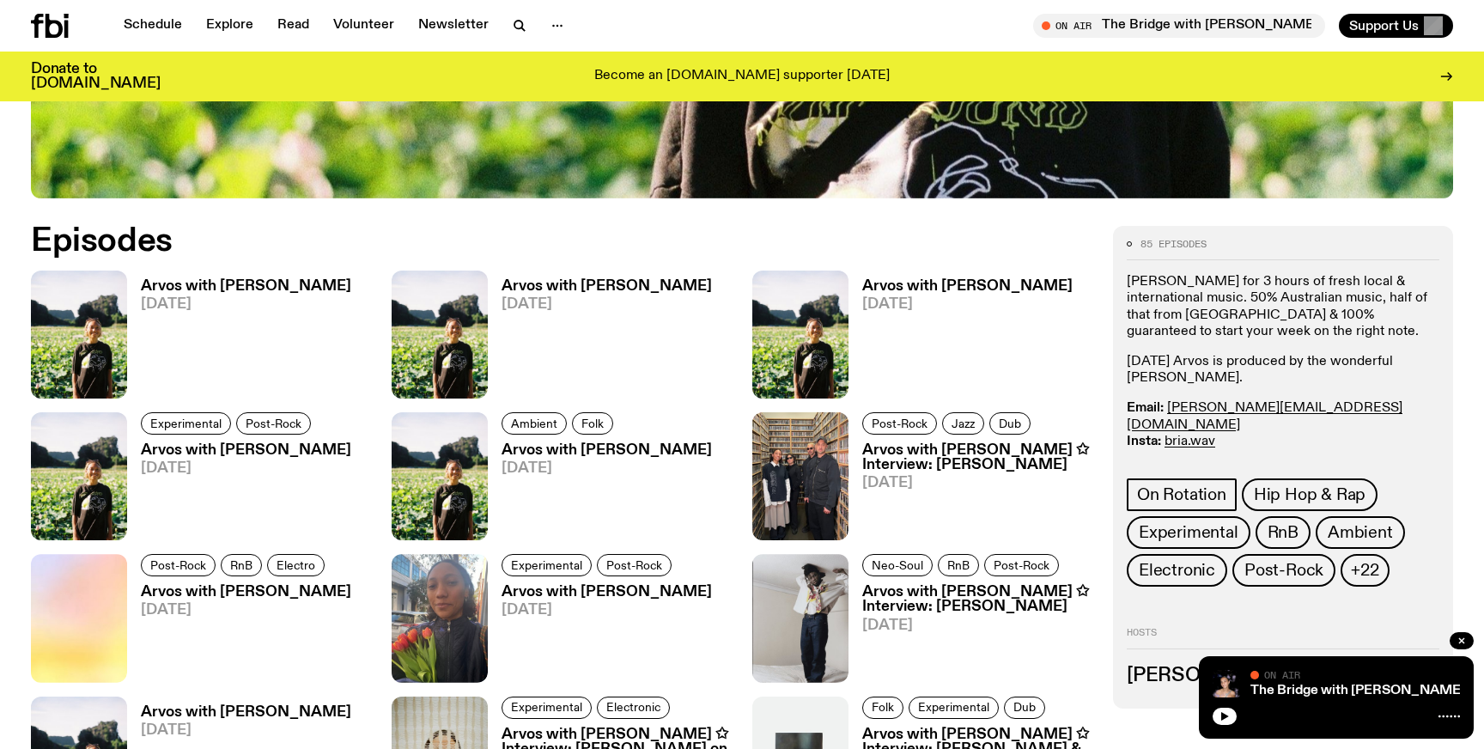
click at [1303, 364] on p "Monday Arvos is produced by the wonderful Angel-ly Lloyd." at bounding box center [1283, 370] width 313 height 33
click at [1225, 719] on icon "button" at bounding box center [1224, 716] width 10 height 10
click at [1225, 718] on rect "button" at bounding box center [1226, 716] width 3 height 9
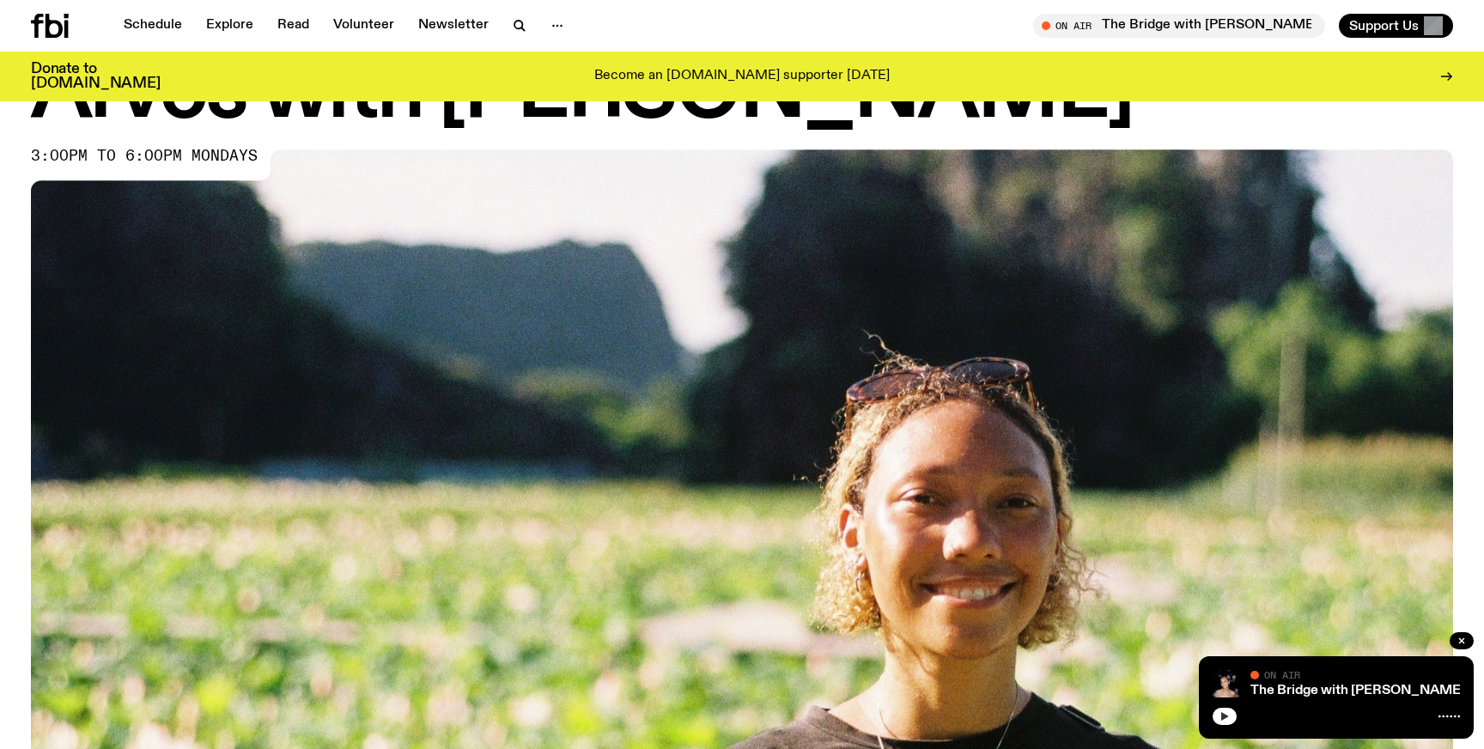
scroll to position [0, 0]
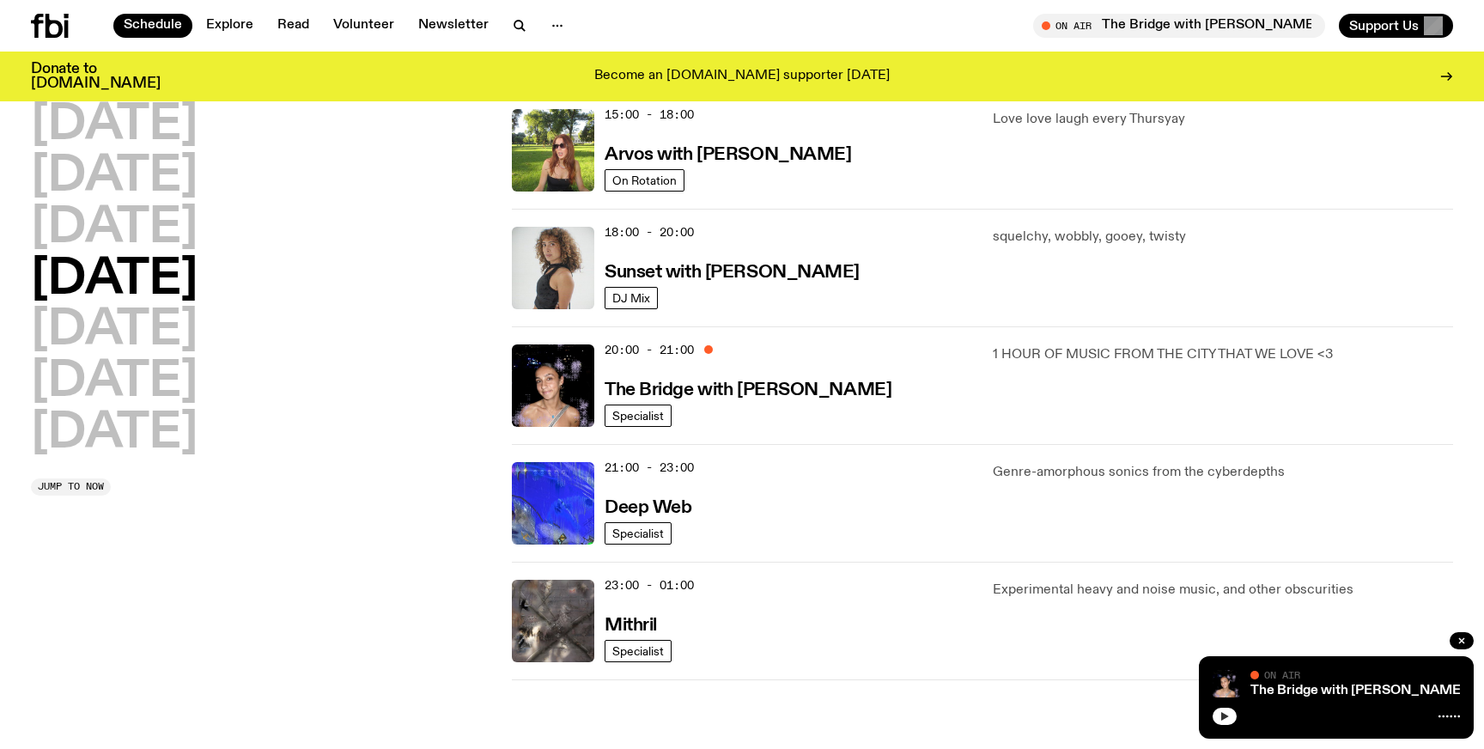
scroll to position [647, 0]
click at [184, 131] on h2 "[DATE]" at bounding box center [114, 125] width 167 height 48
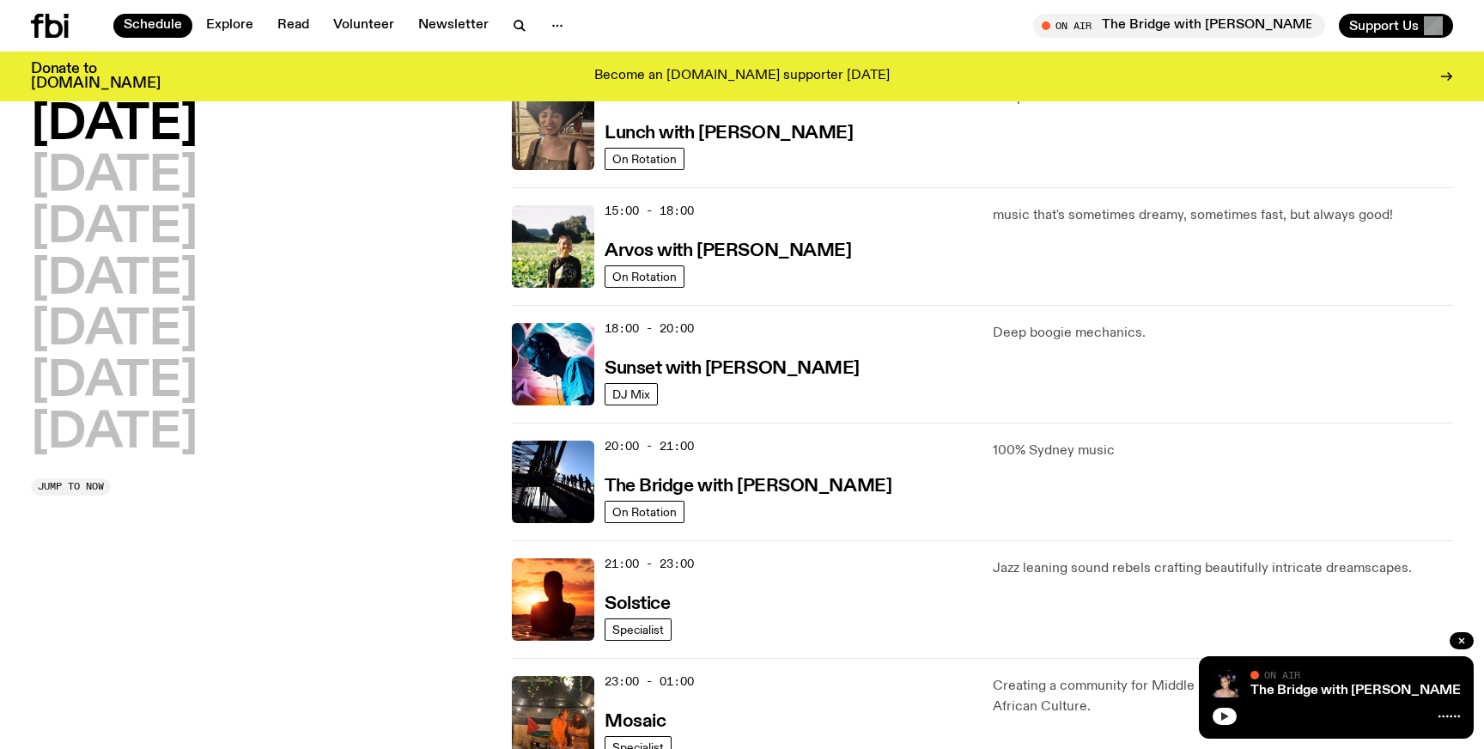
scroll to position [721, 0]
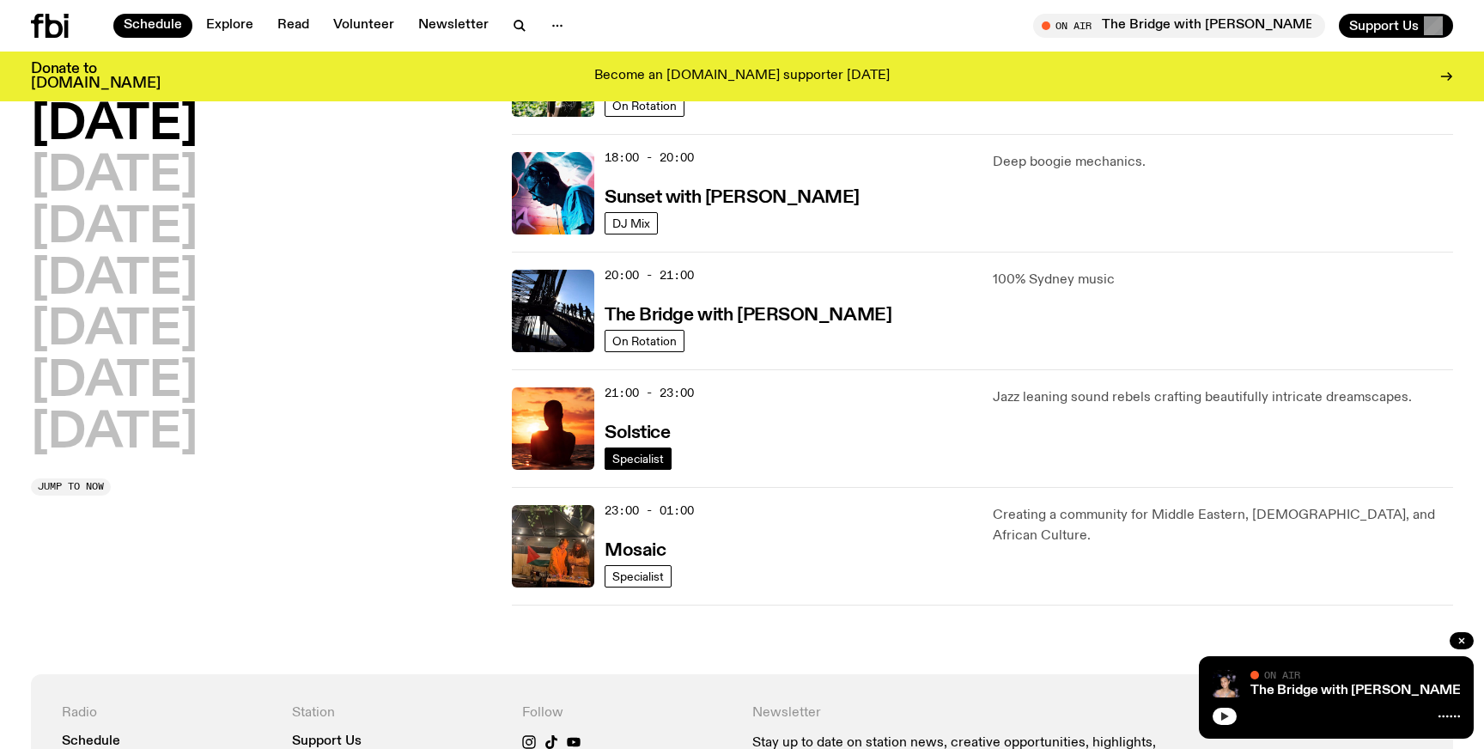
click at [645, 457] on span "Specialist" at bounding box center [638, 458] width 52 height 13
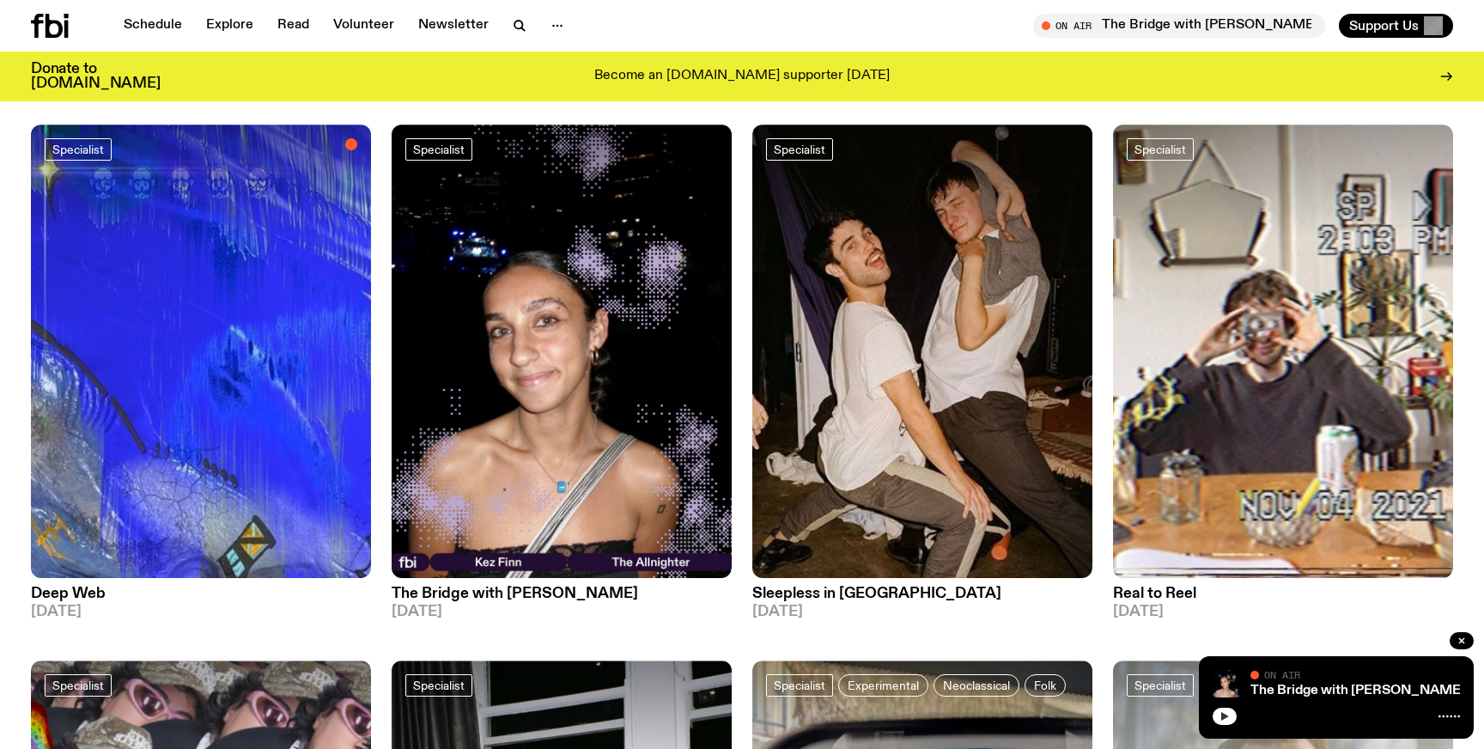
scroll to position [125, 0]
click at [843, 220] on div at bounding box center [922, 181] width 340 height 113
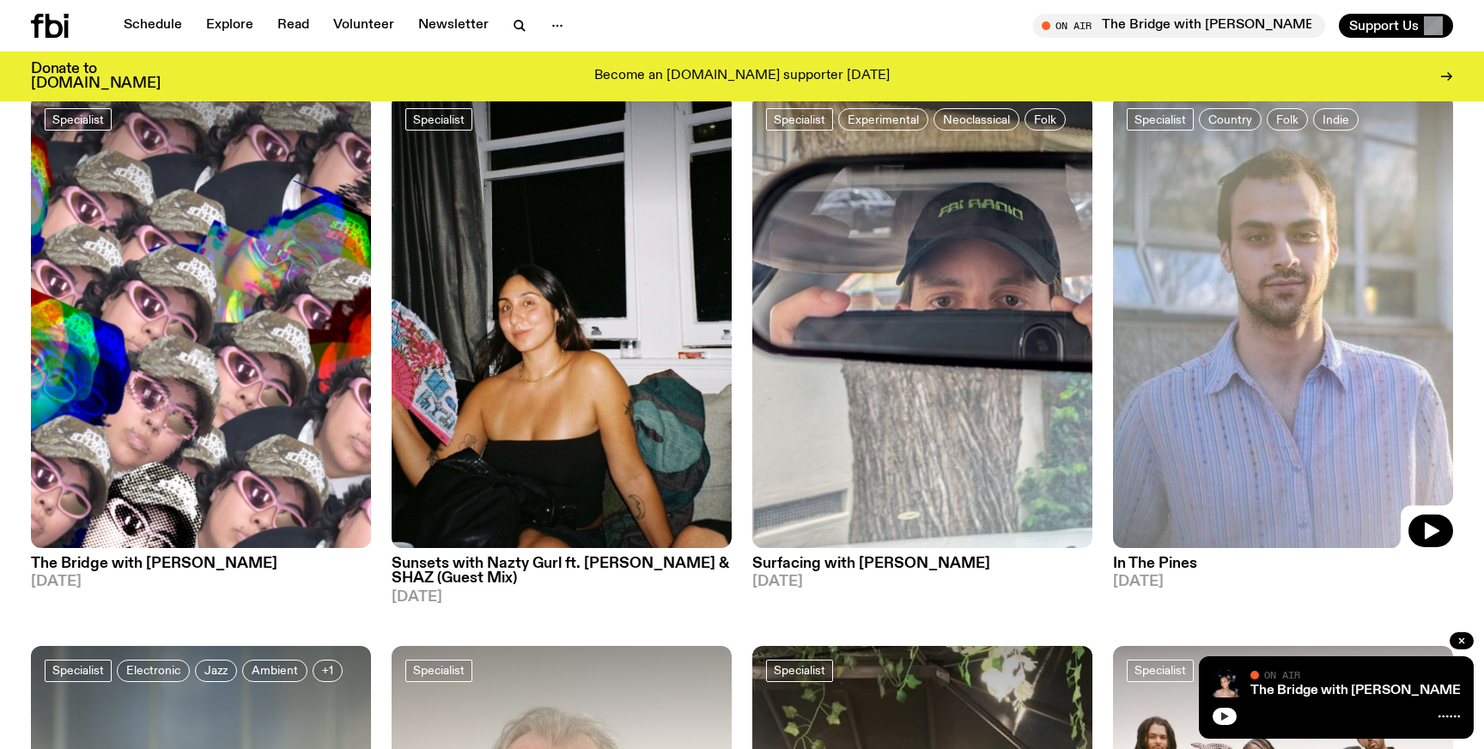
scroll to position [695, 0]
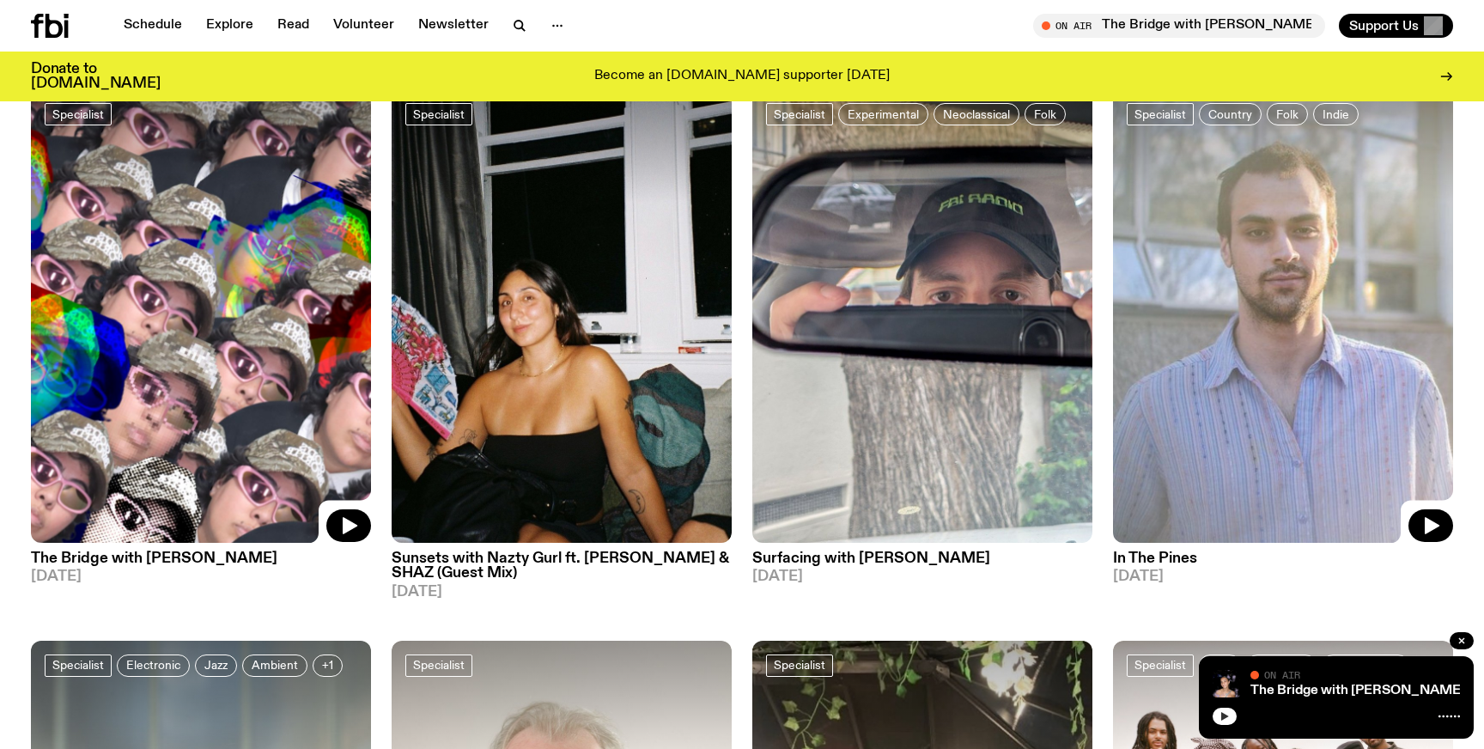
click at [293, 365] on img at bounding box center [201, 315] width 340 height 453
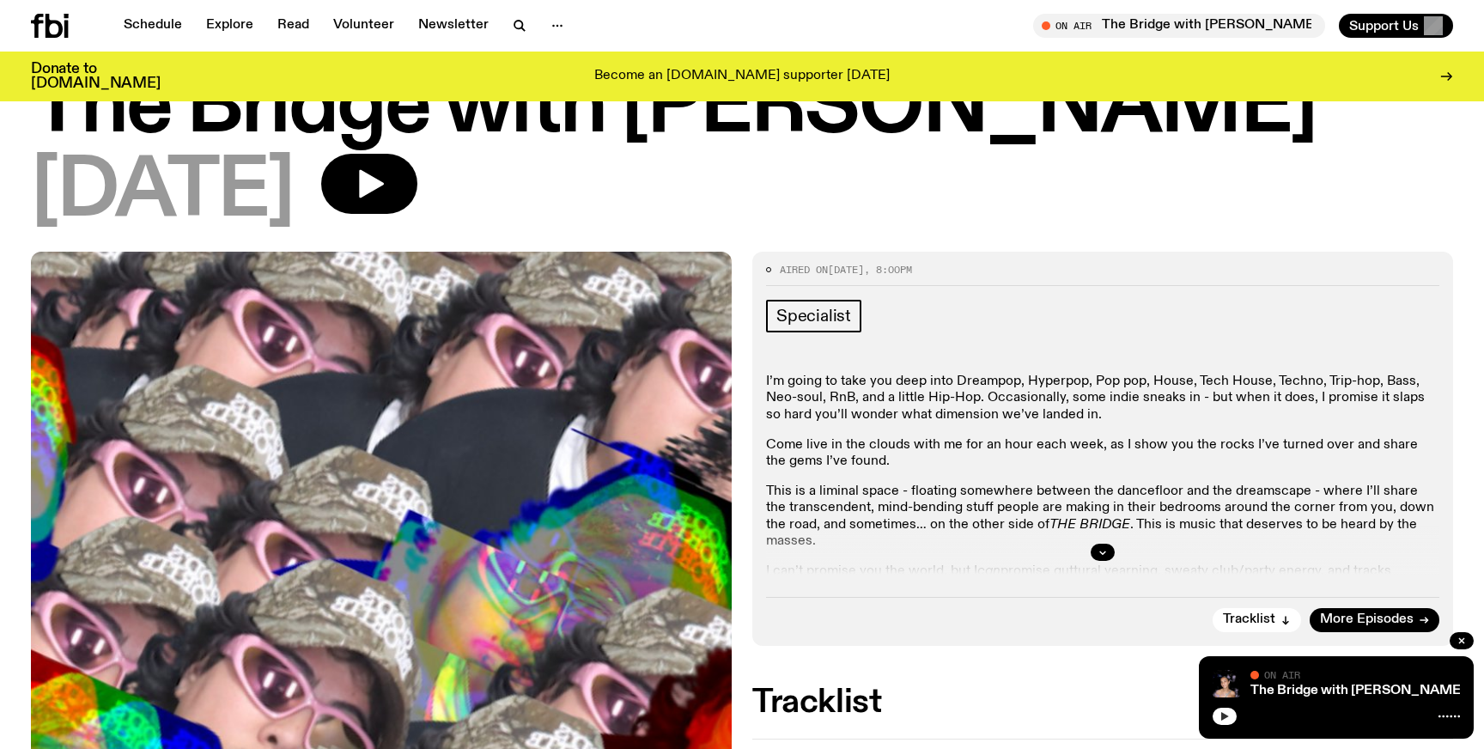
scroll to position [87, 0]
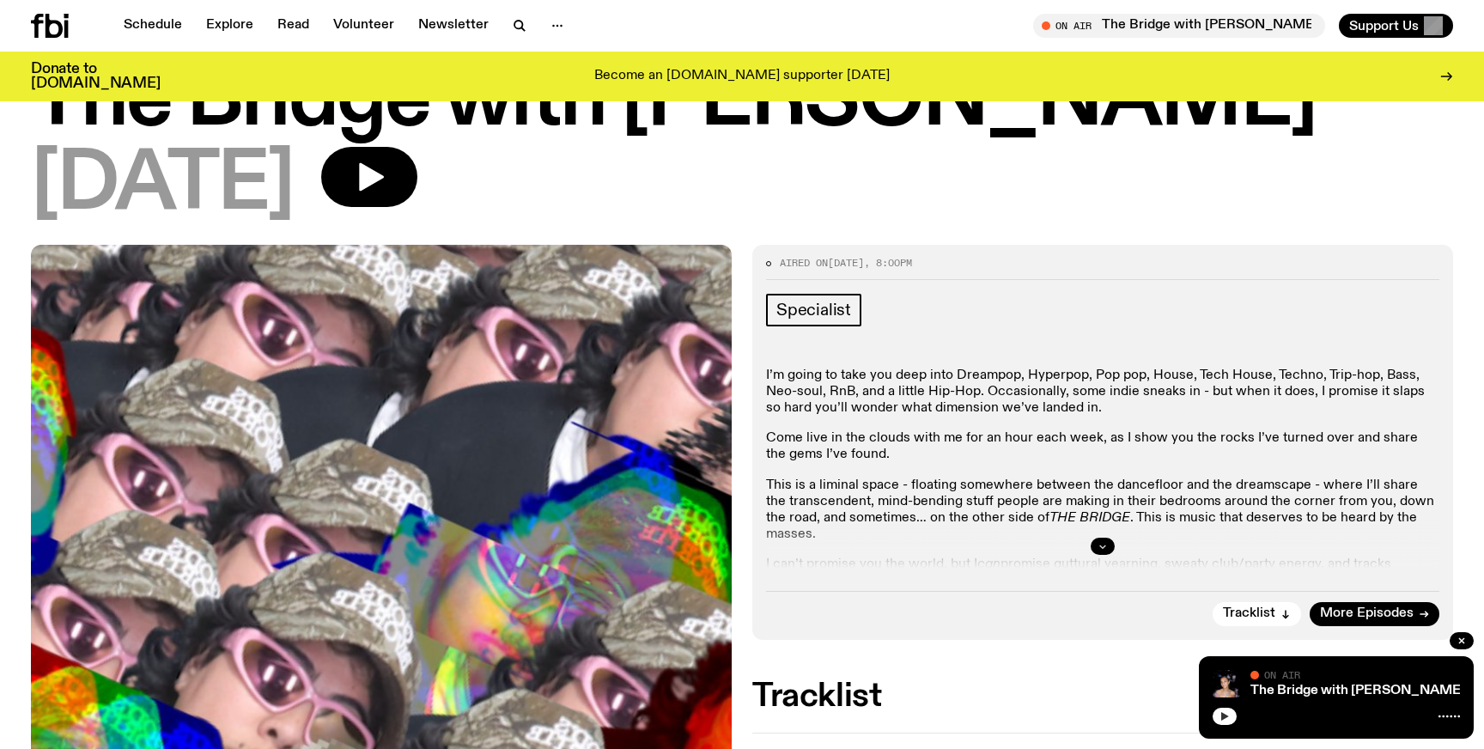
click at [1105, 547] on icon "button" at bounding box center [1102, 546] width 10 height 10
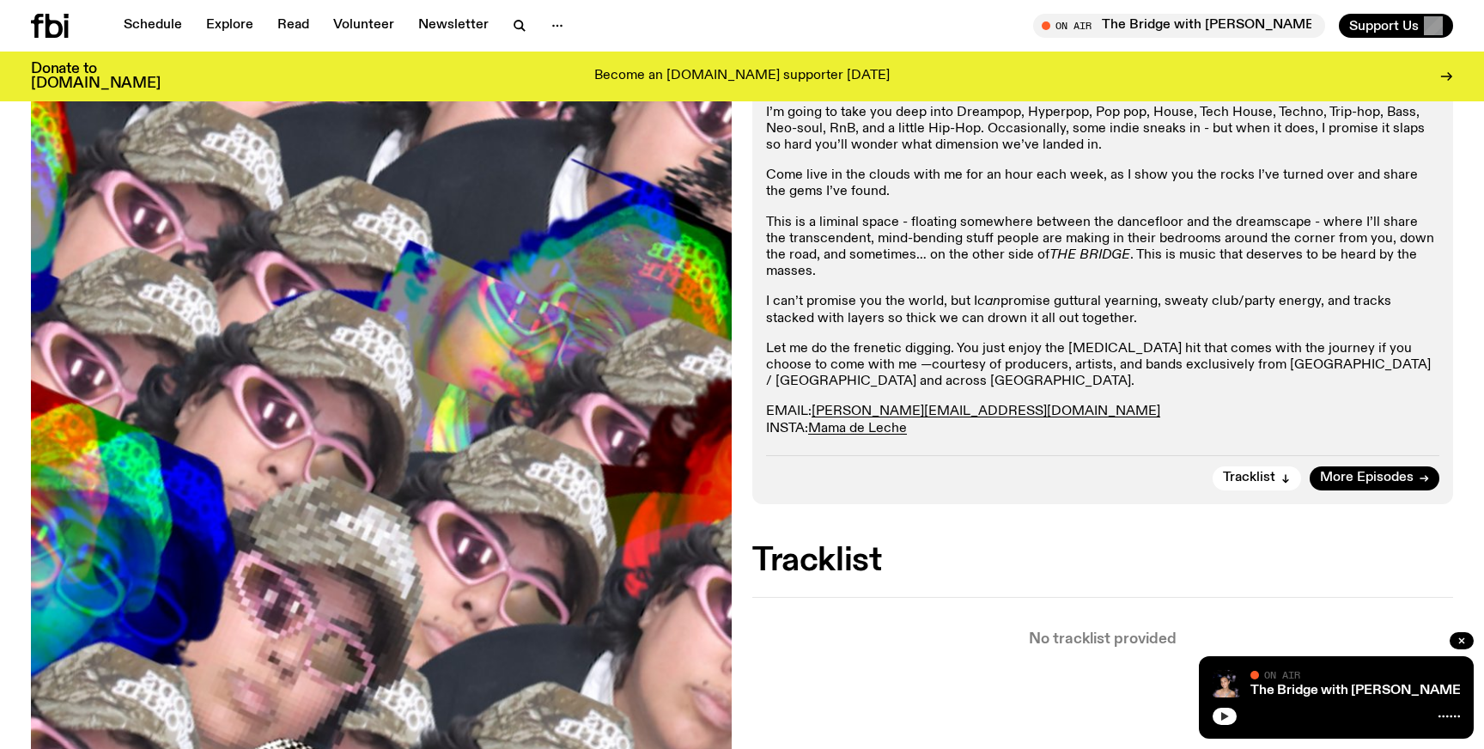
scroll to position [193, 0]
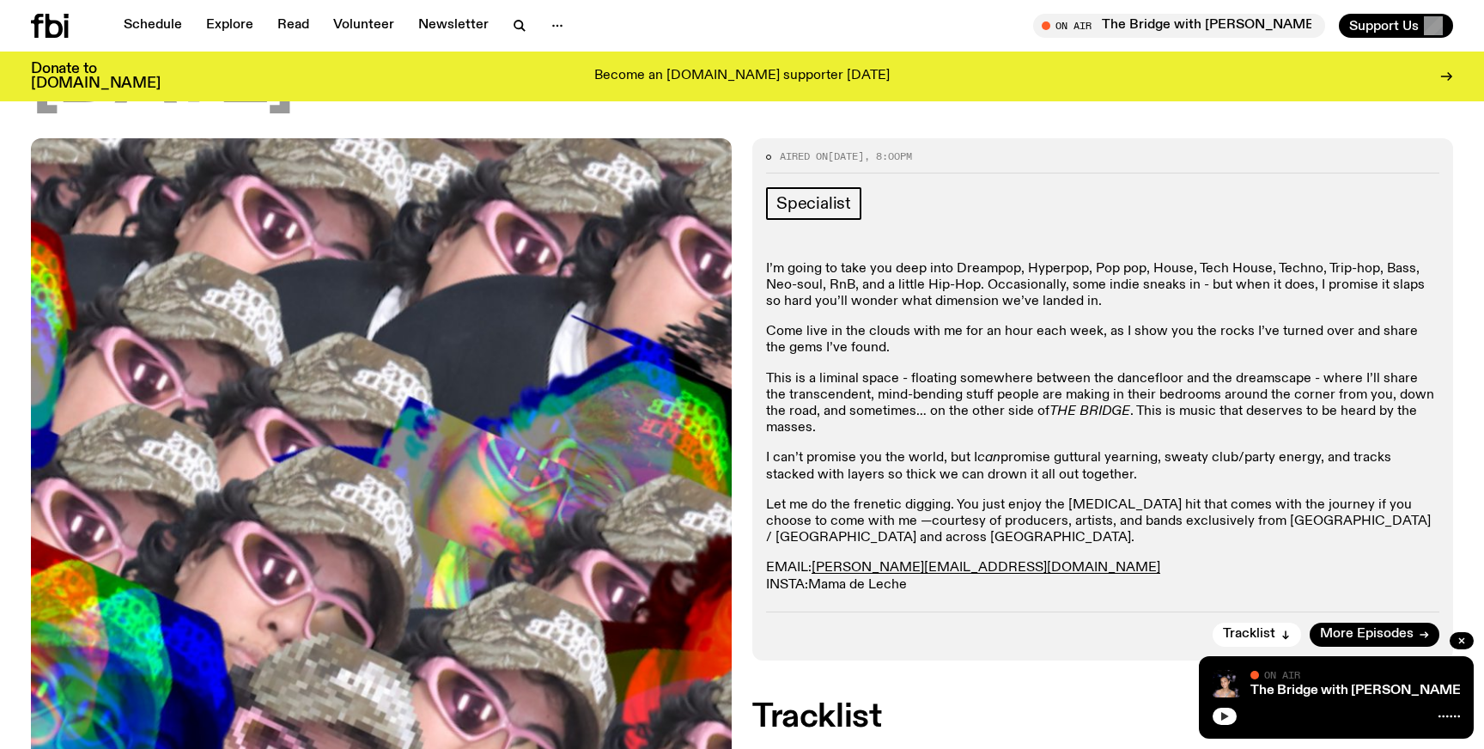
click at [893, 578] on link "Mama de Leche" at bounding box center [857, 585] width 99 height 14
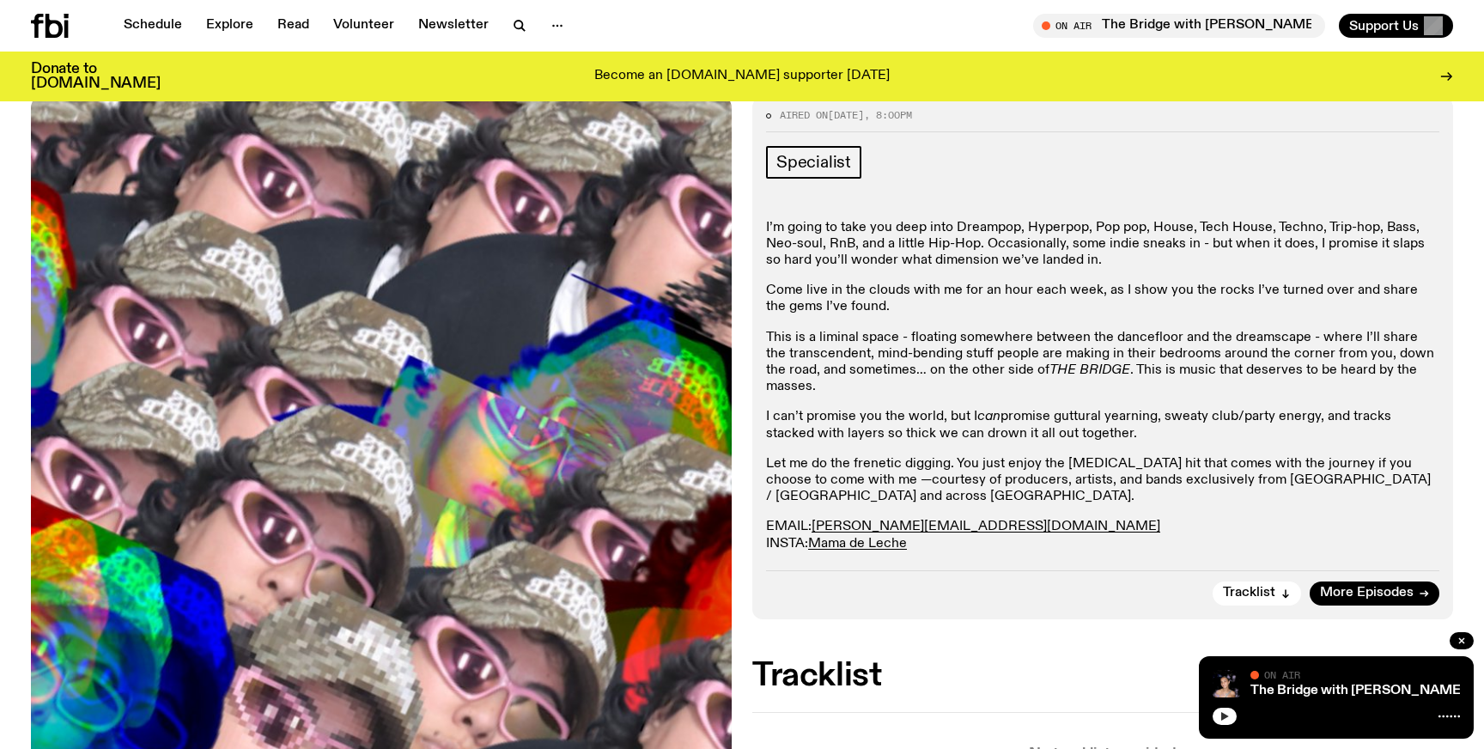
scroll to position [198, 0]
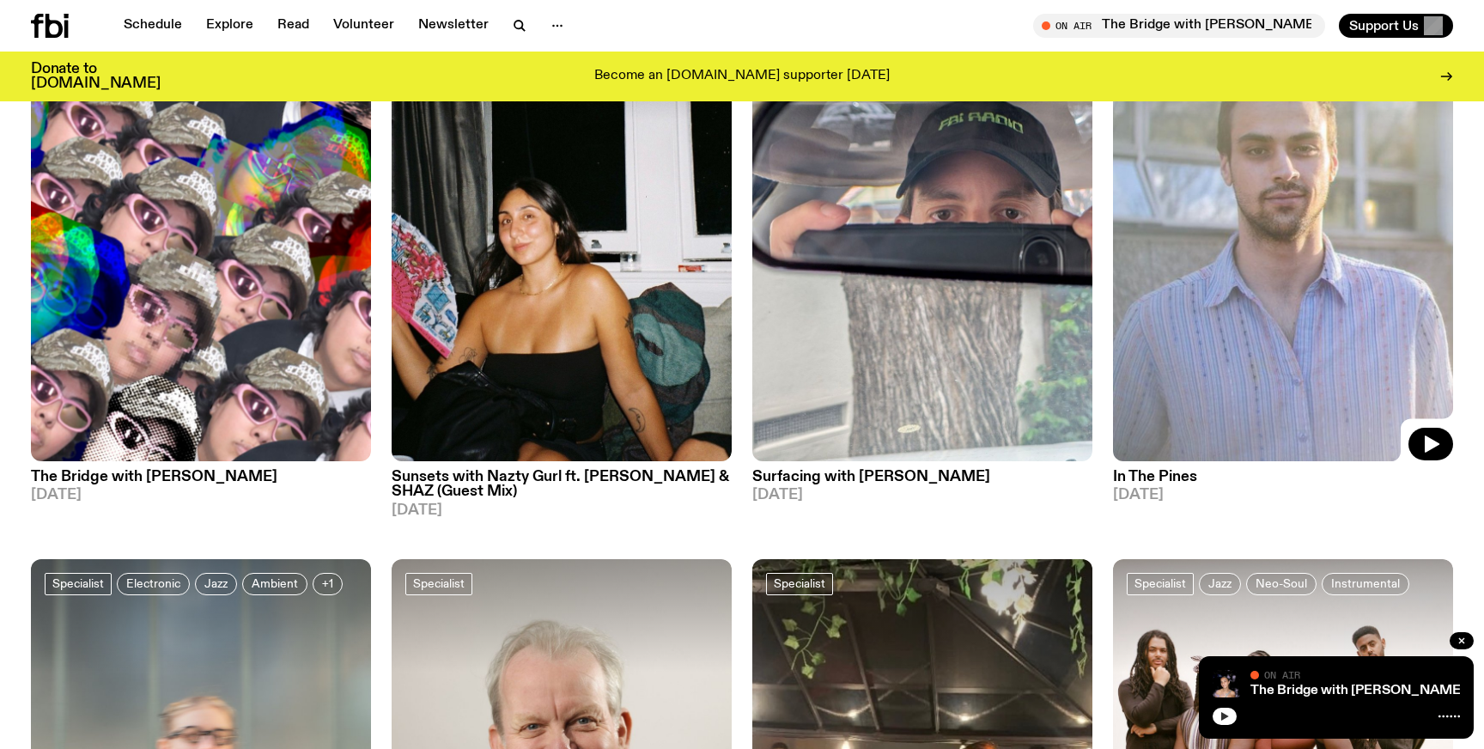
scroll to position [613, 0]
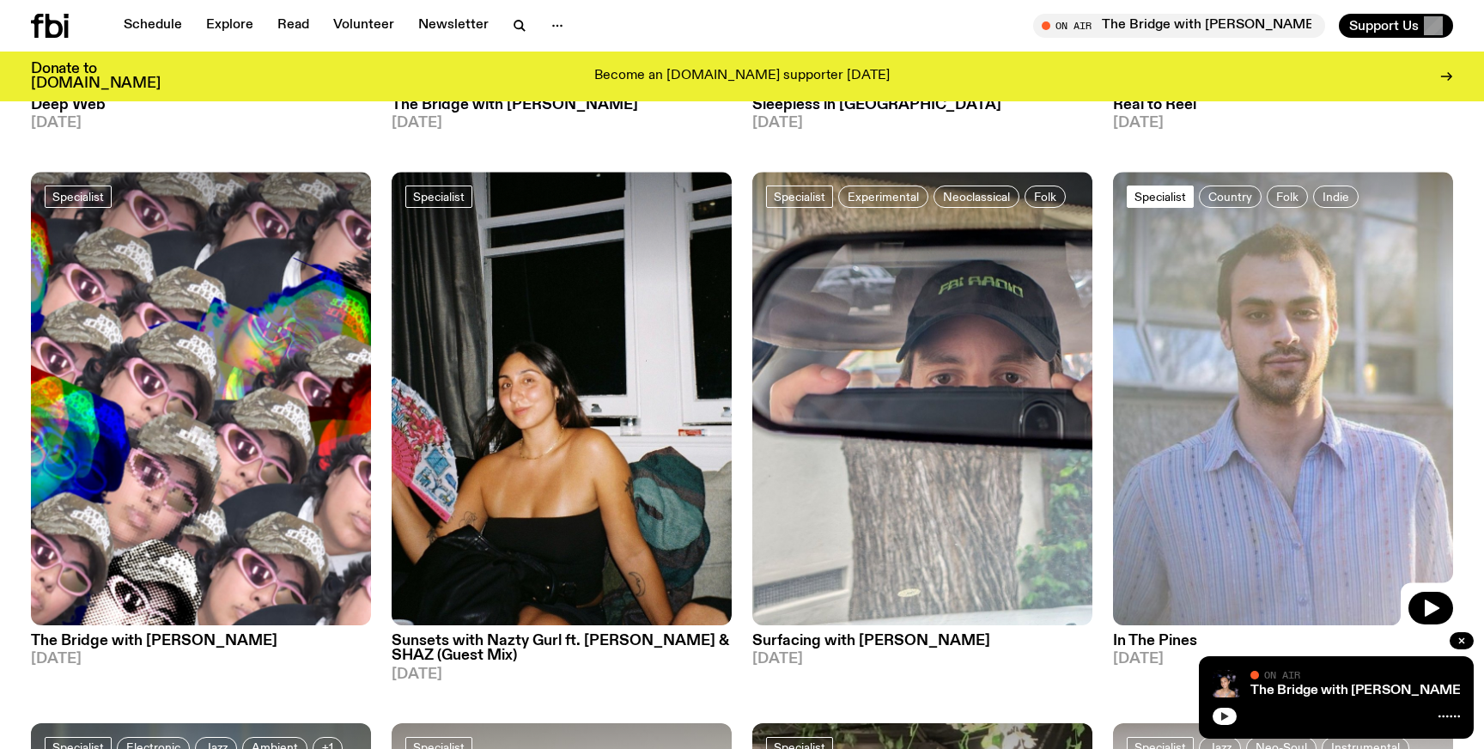
click at [1168, 199] on span "Specialist" at bounding box center [1160, 197] width 52 height 13
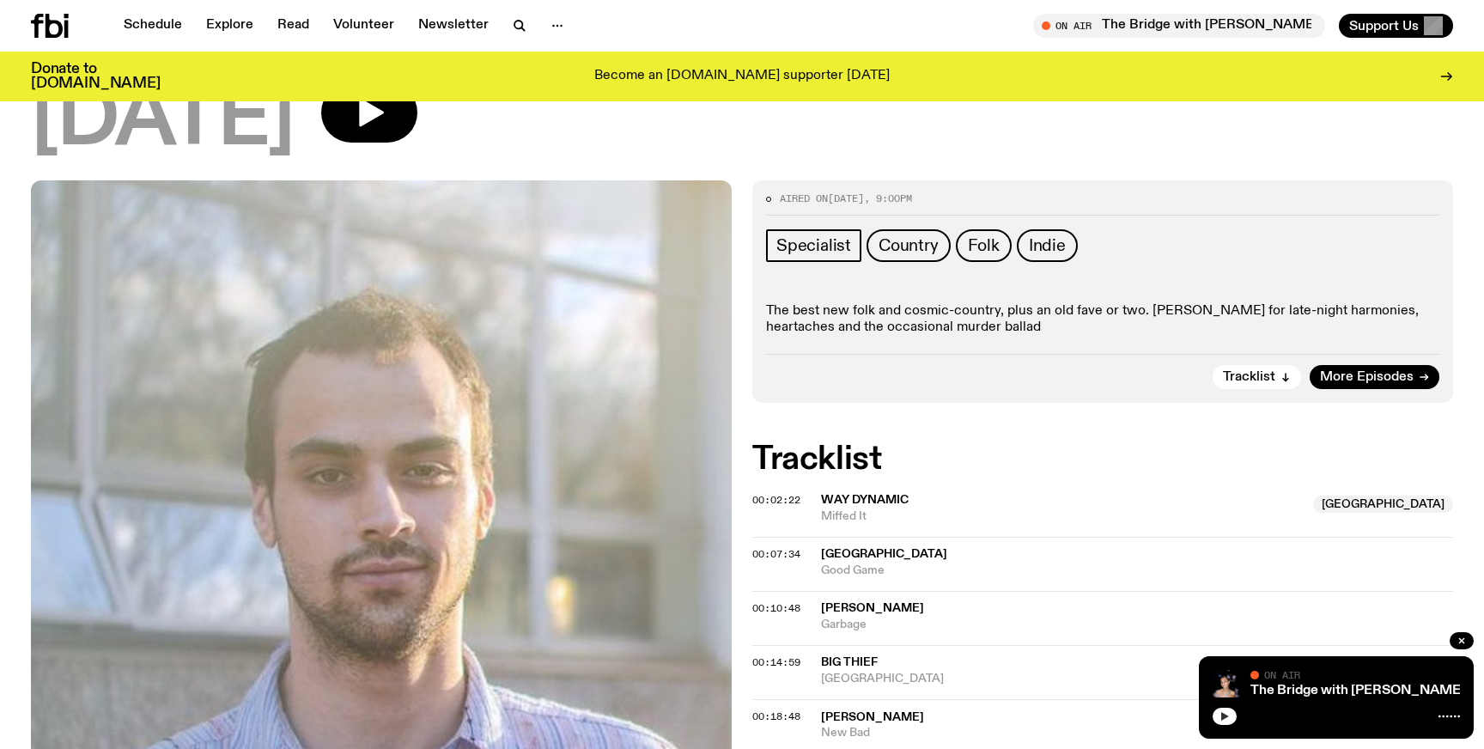
scroll to position [154, 0]
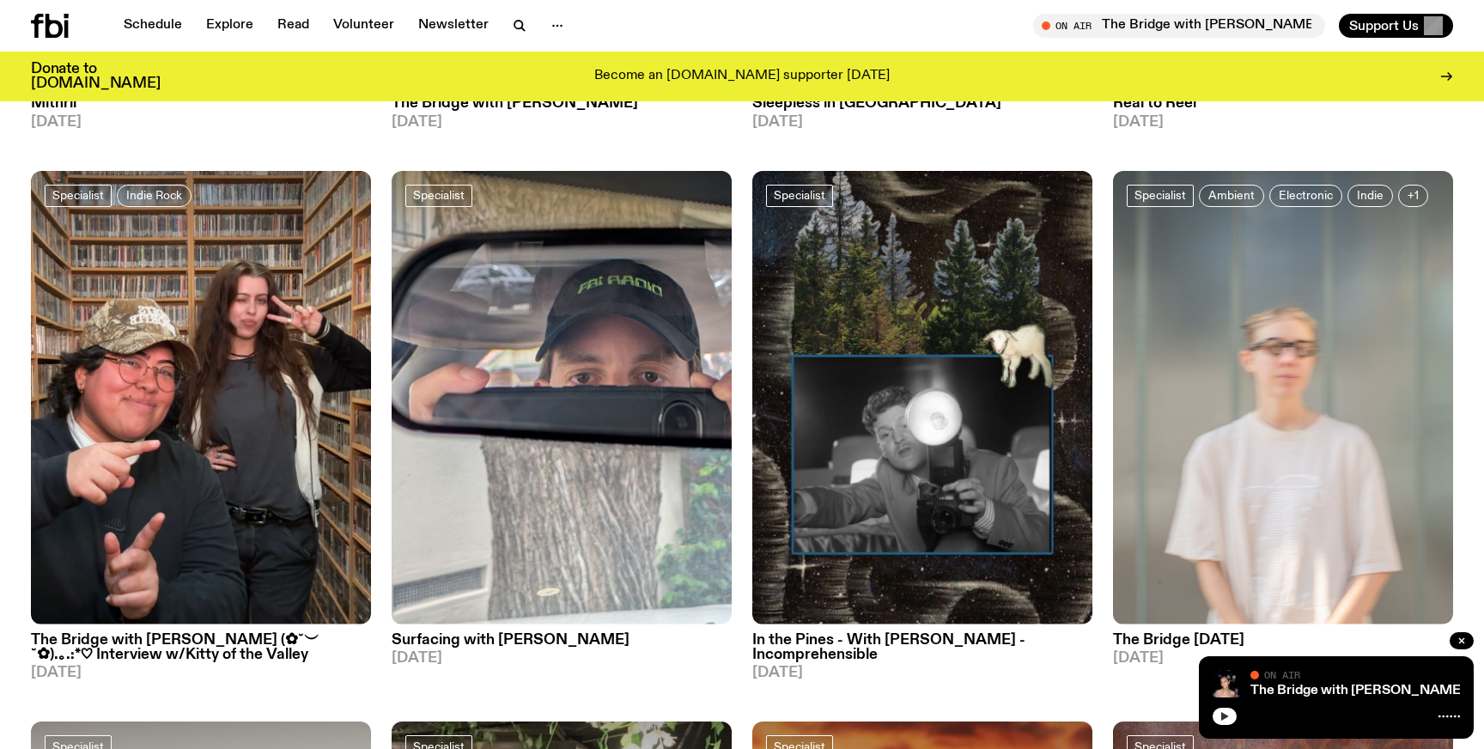
scroll to position [3355, 0]
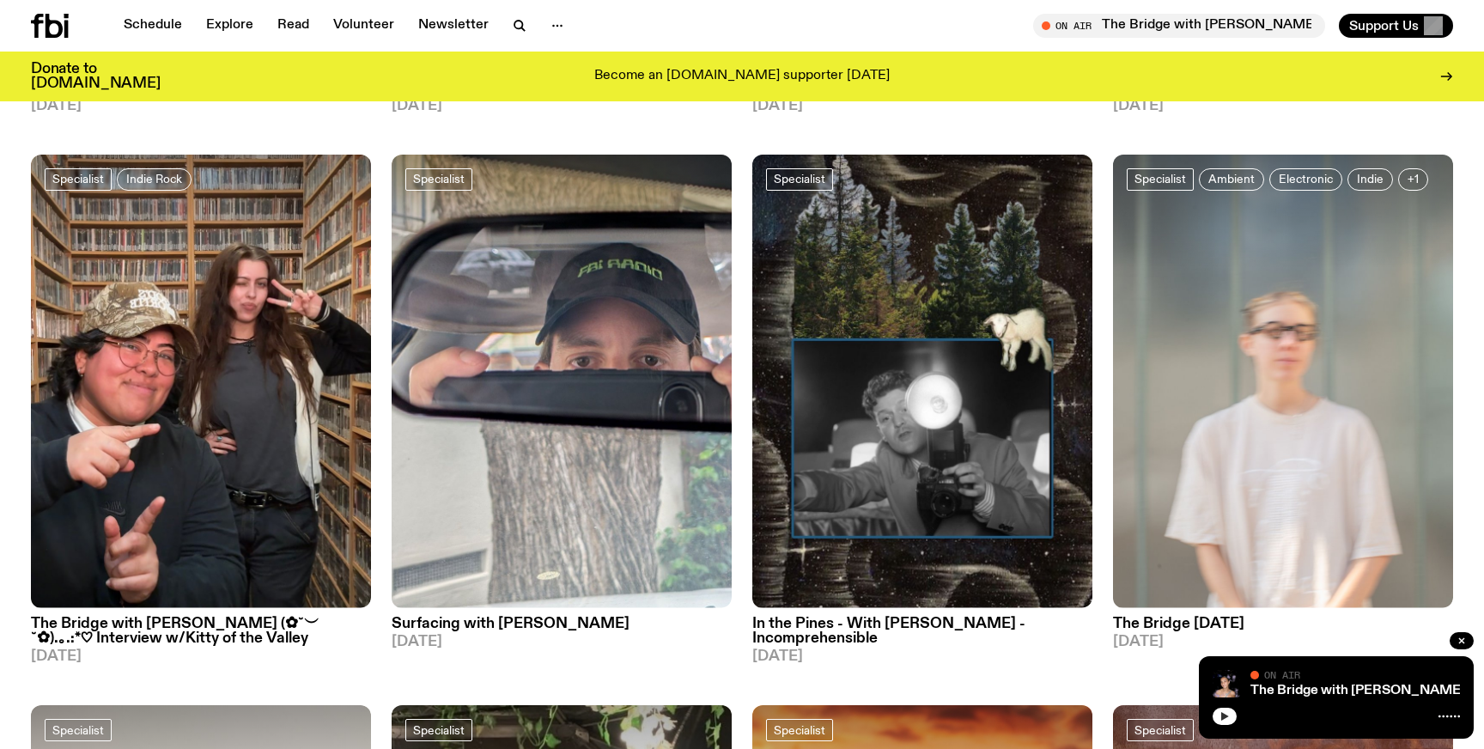
click at [208, 622] on h3 "The Bridge with Diana Kalkoul (✿˘︶˘✿).｡.:*♡ Interview w/Kitty of the Valley" at bounding box center [201, 630] width 340 height 29
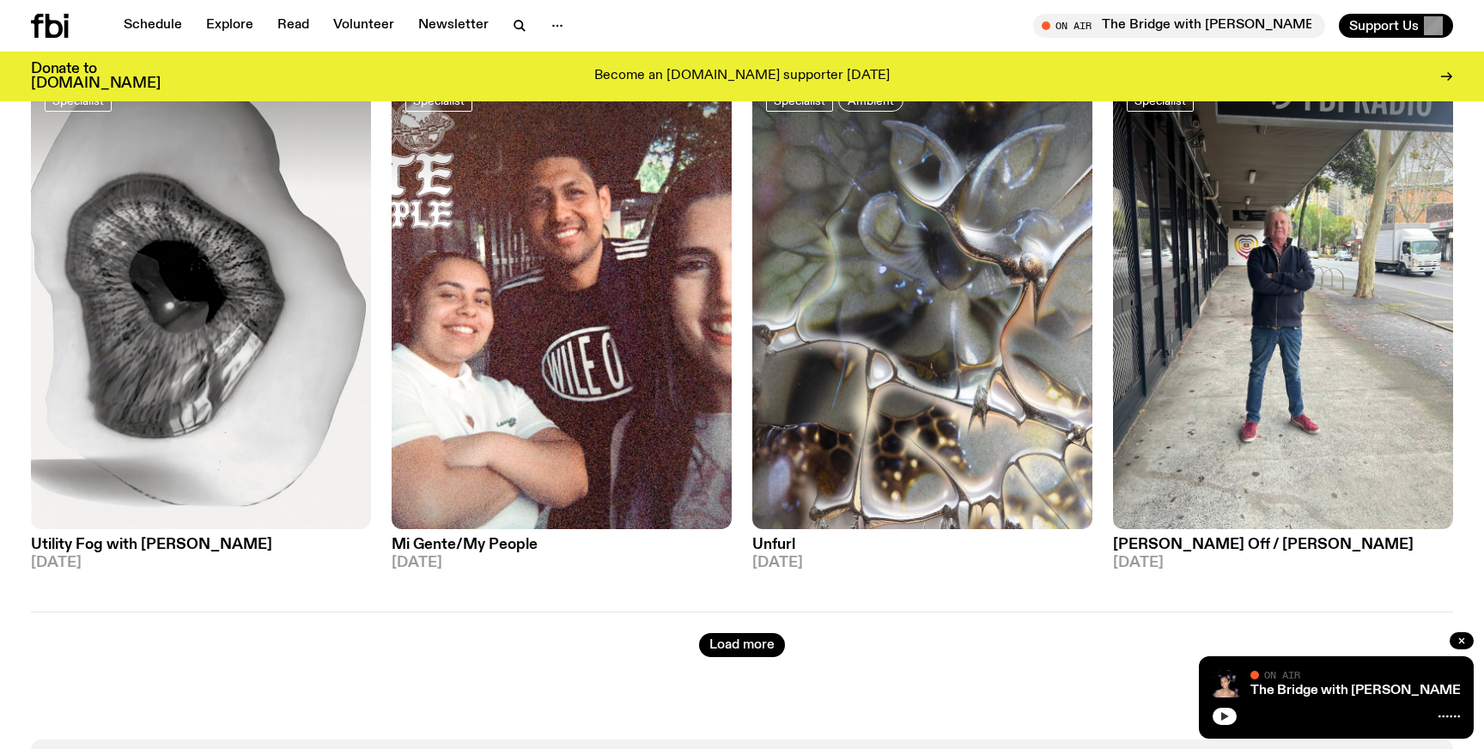
scroll to position [4538, 0]
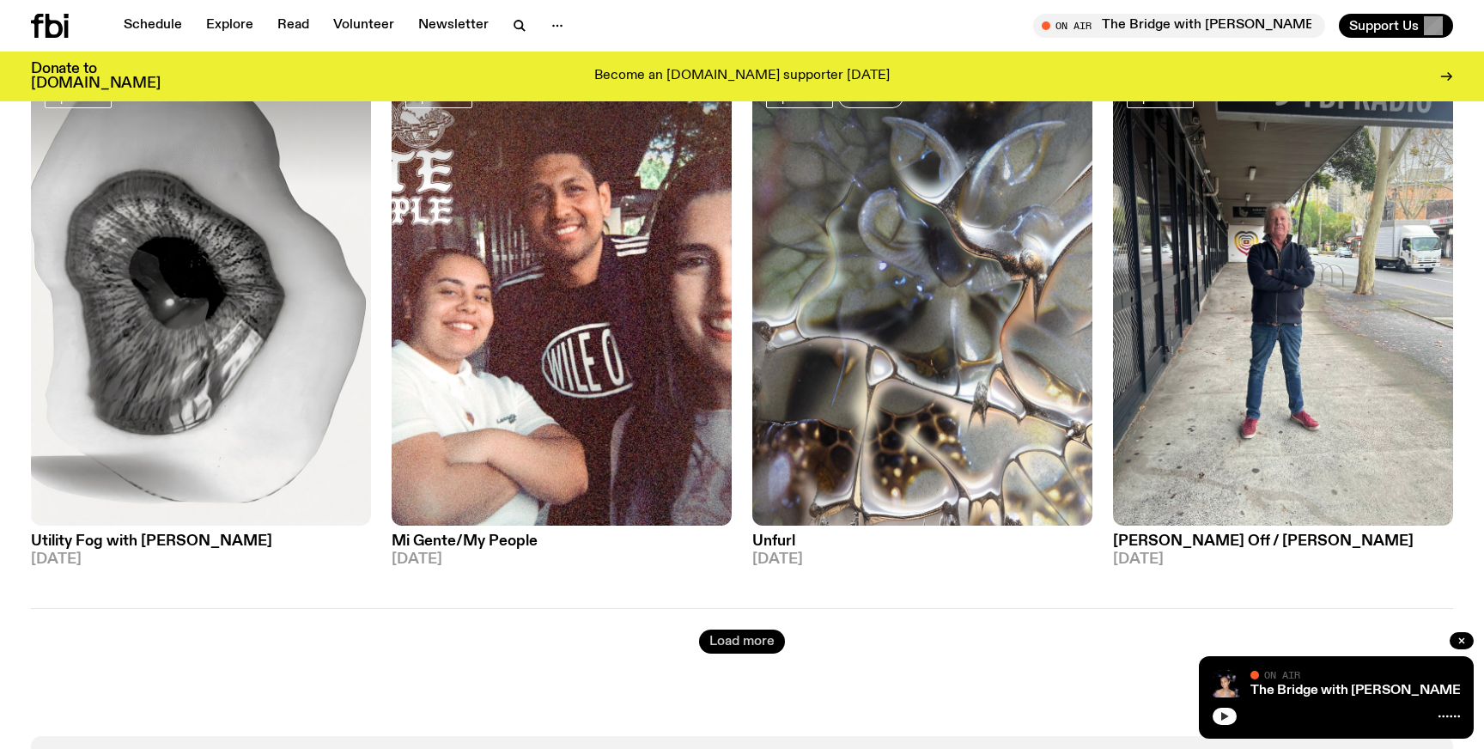
click at [752, 646] on button "Load more" at bounding box center [742, 641] width 86 height 24
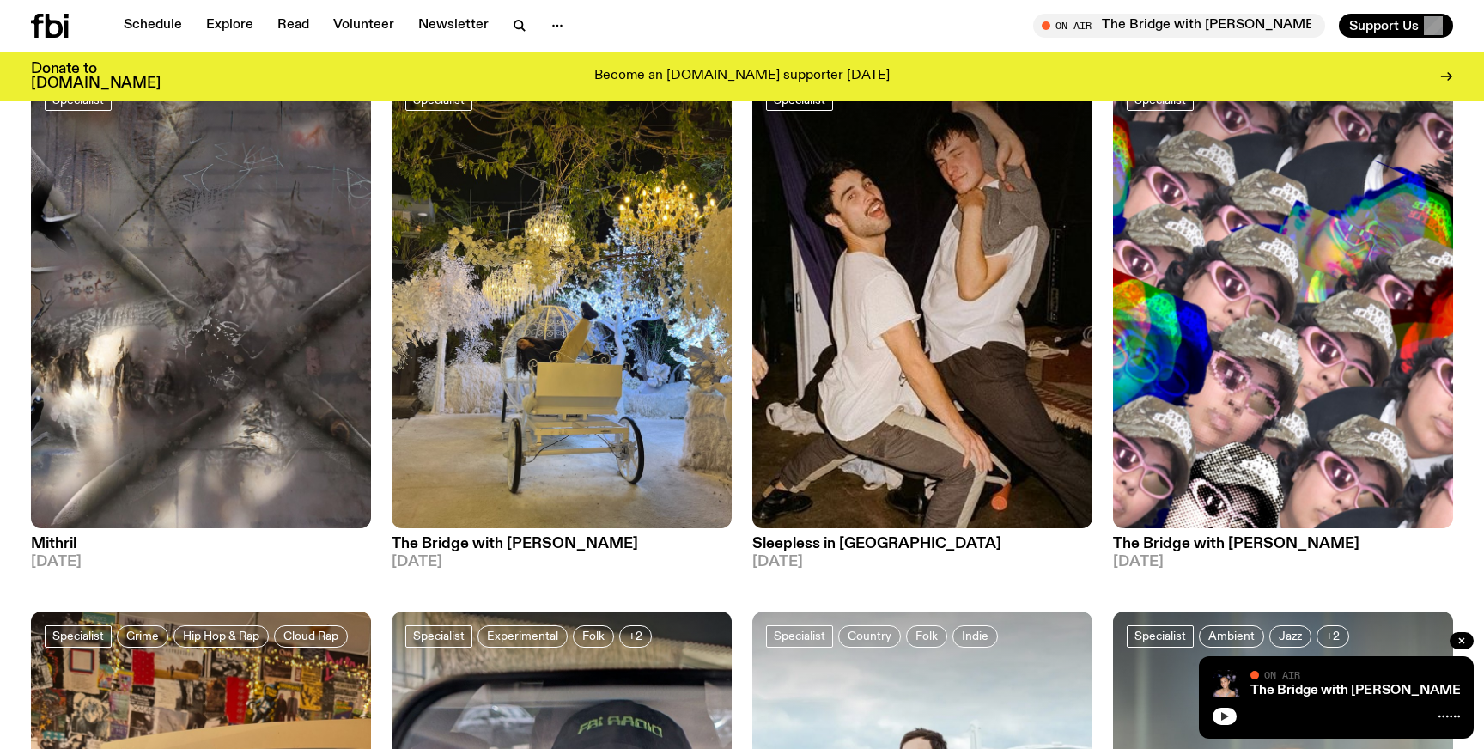
scroll to position [5073, 0]
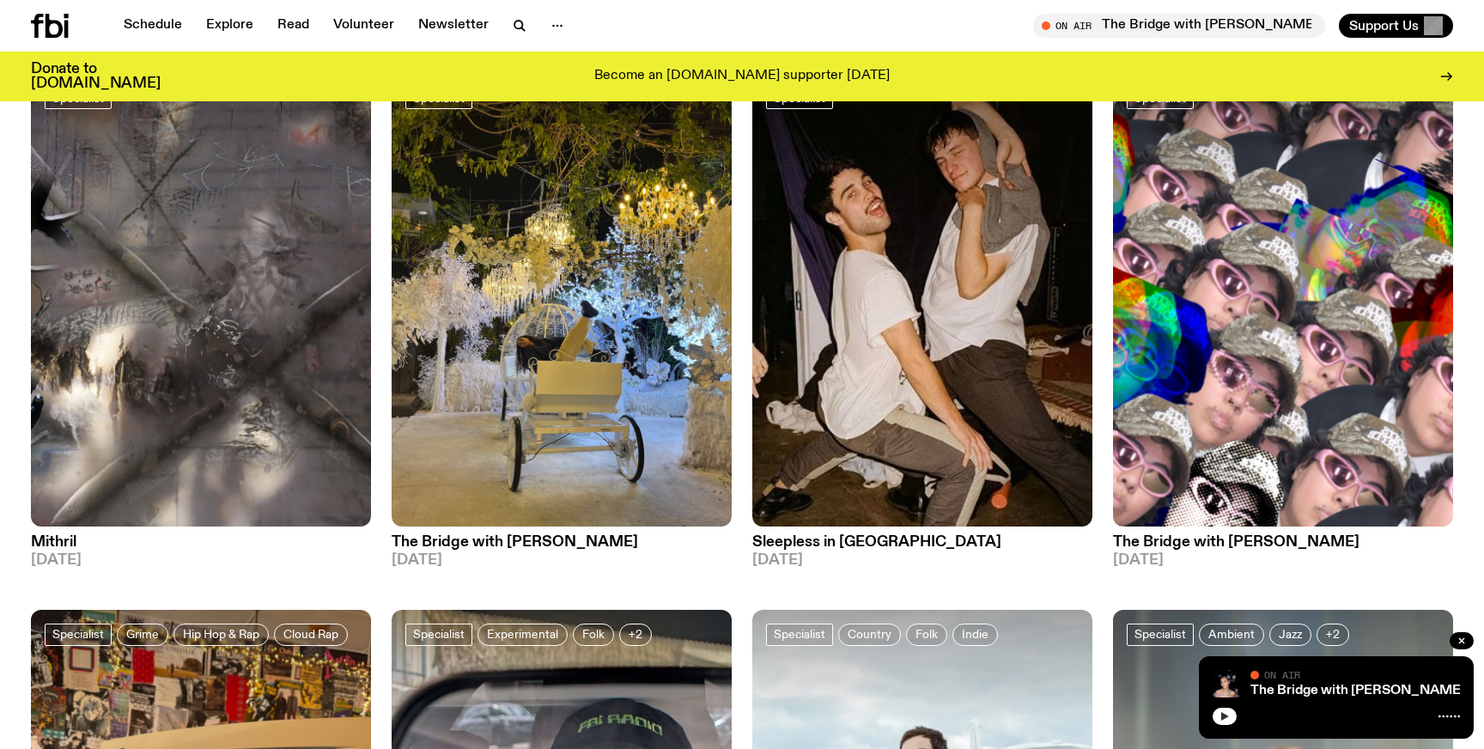
click at [1250, 544] on h3 "The Bridge with [PERSON_NAME]" at bounding box center [1283, 542] width 340 height 15
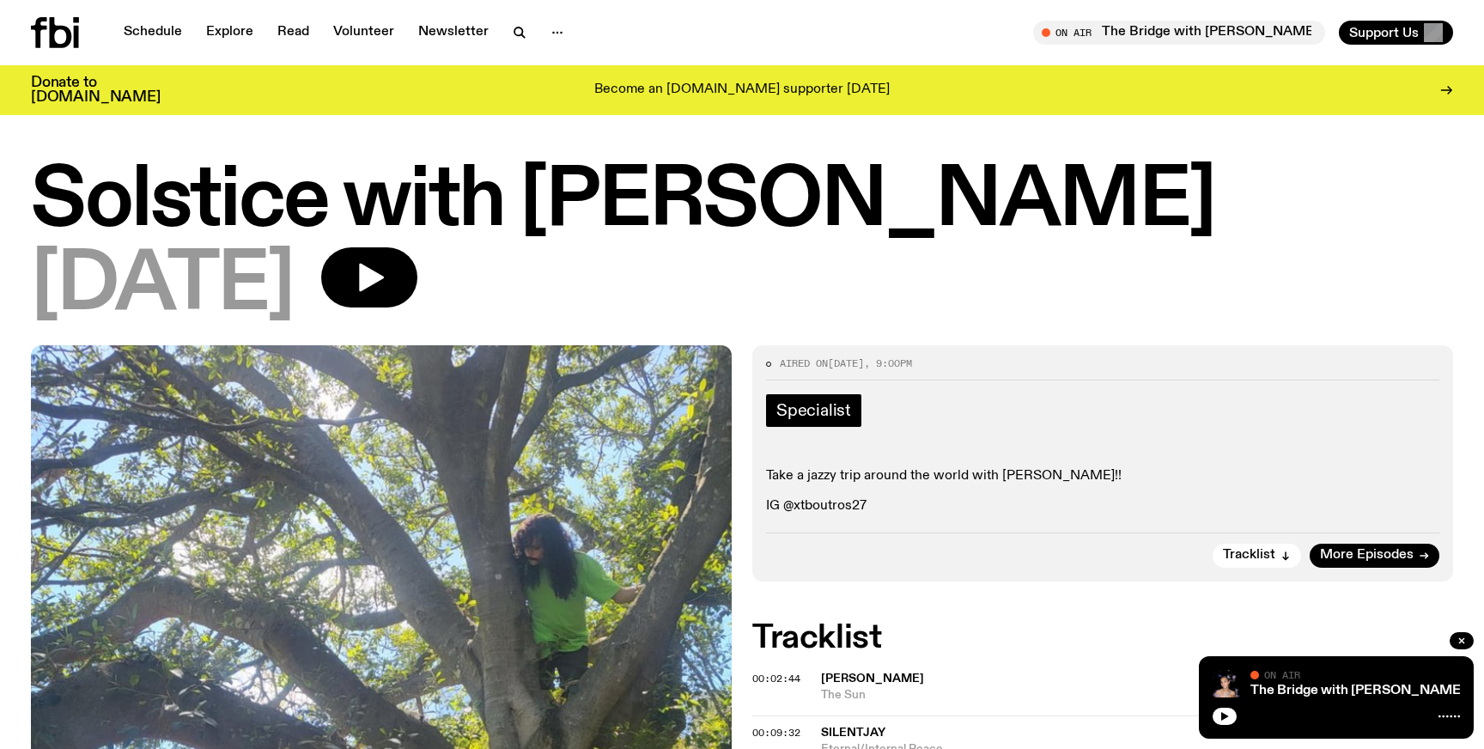
click at [814, 404] on span "Specialist" at bounding box center [813, 410] width 75 height 19
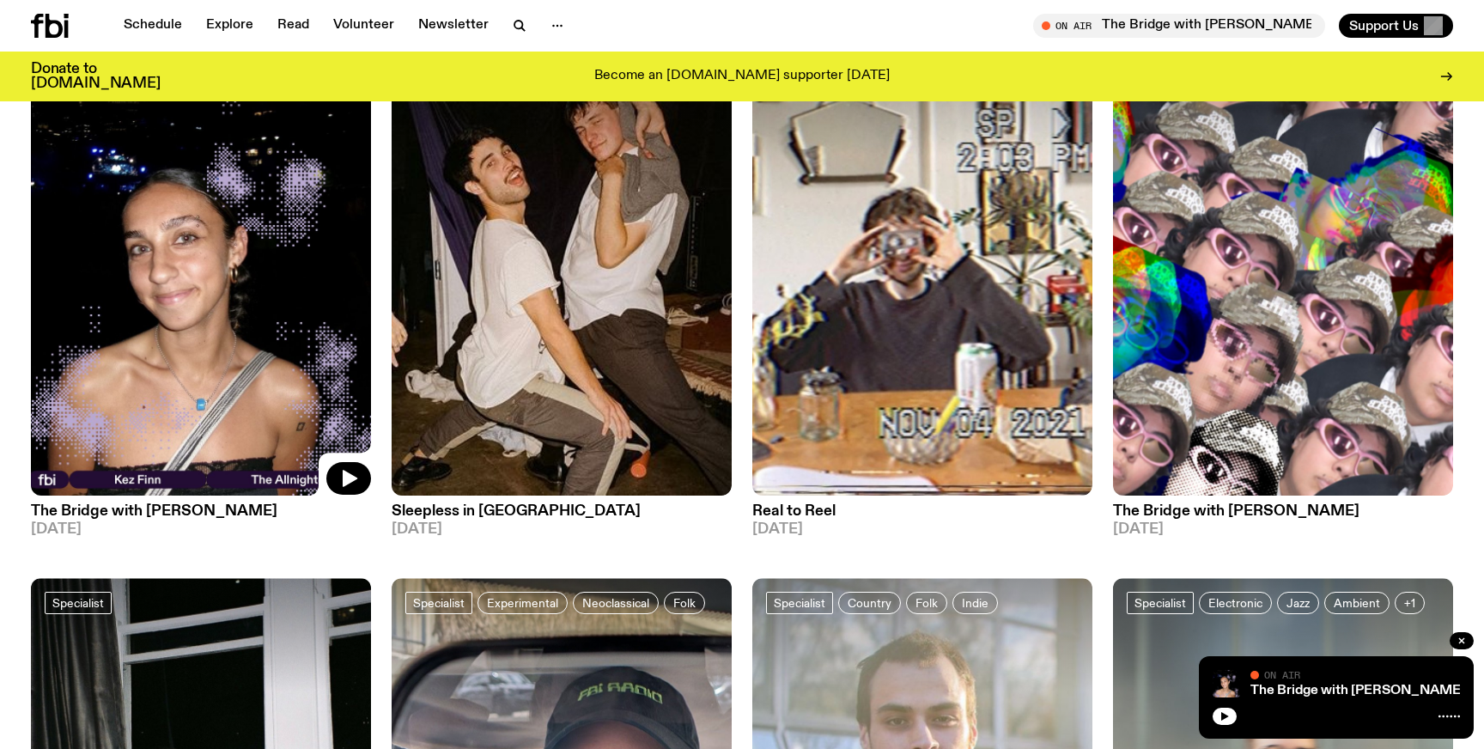
scroll to position [233, 0]
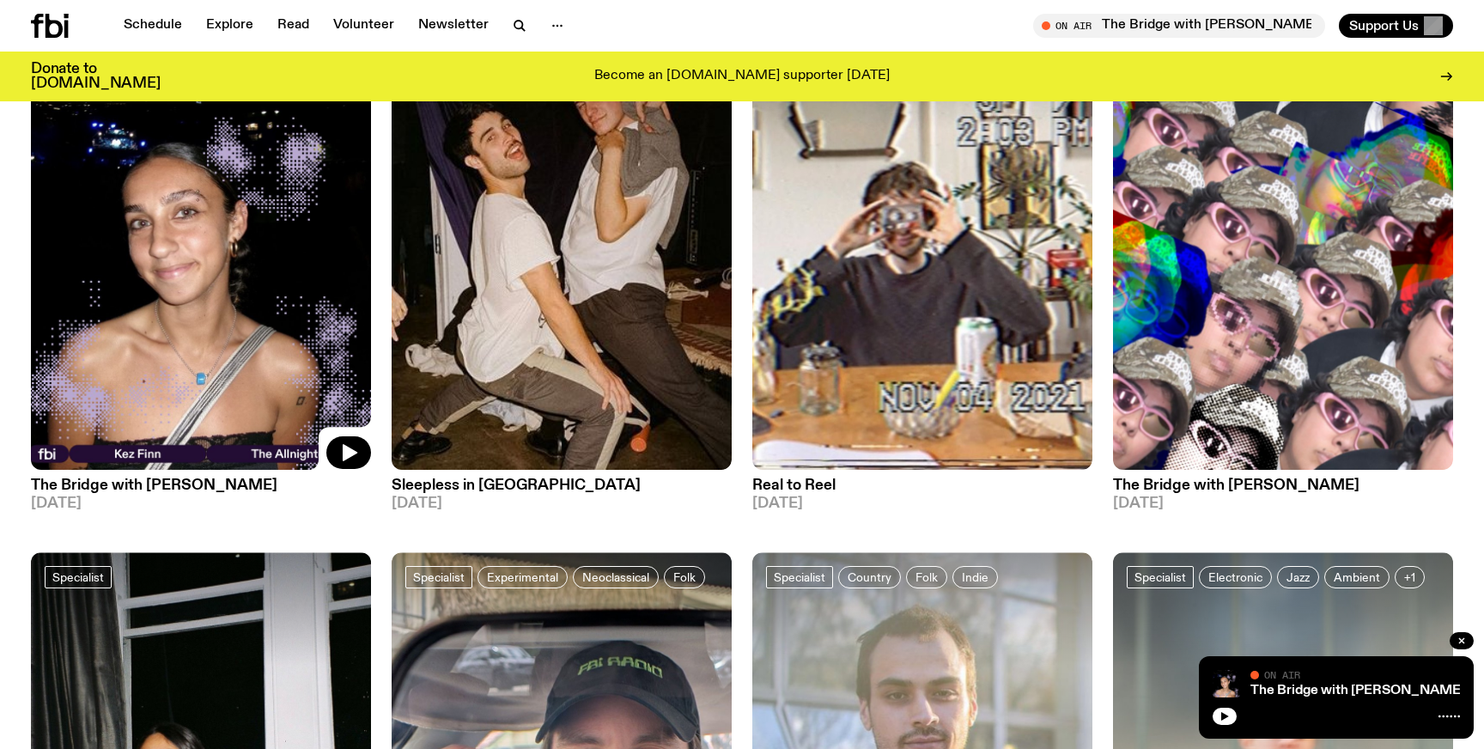
click at [824, 486] on h3 "Real to Reel" at bounding box center [922, 485] width 340 height 15
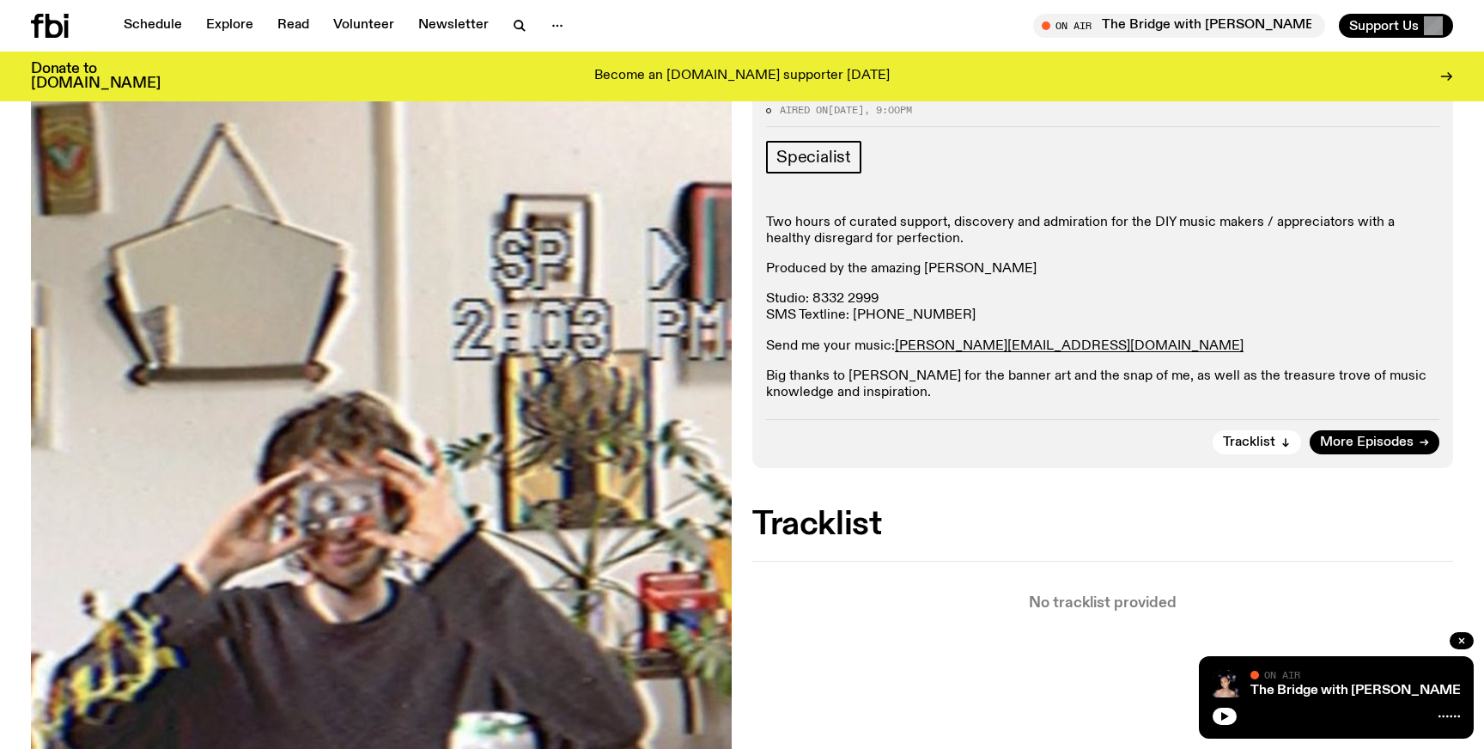
scroll to position [111, 0]
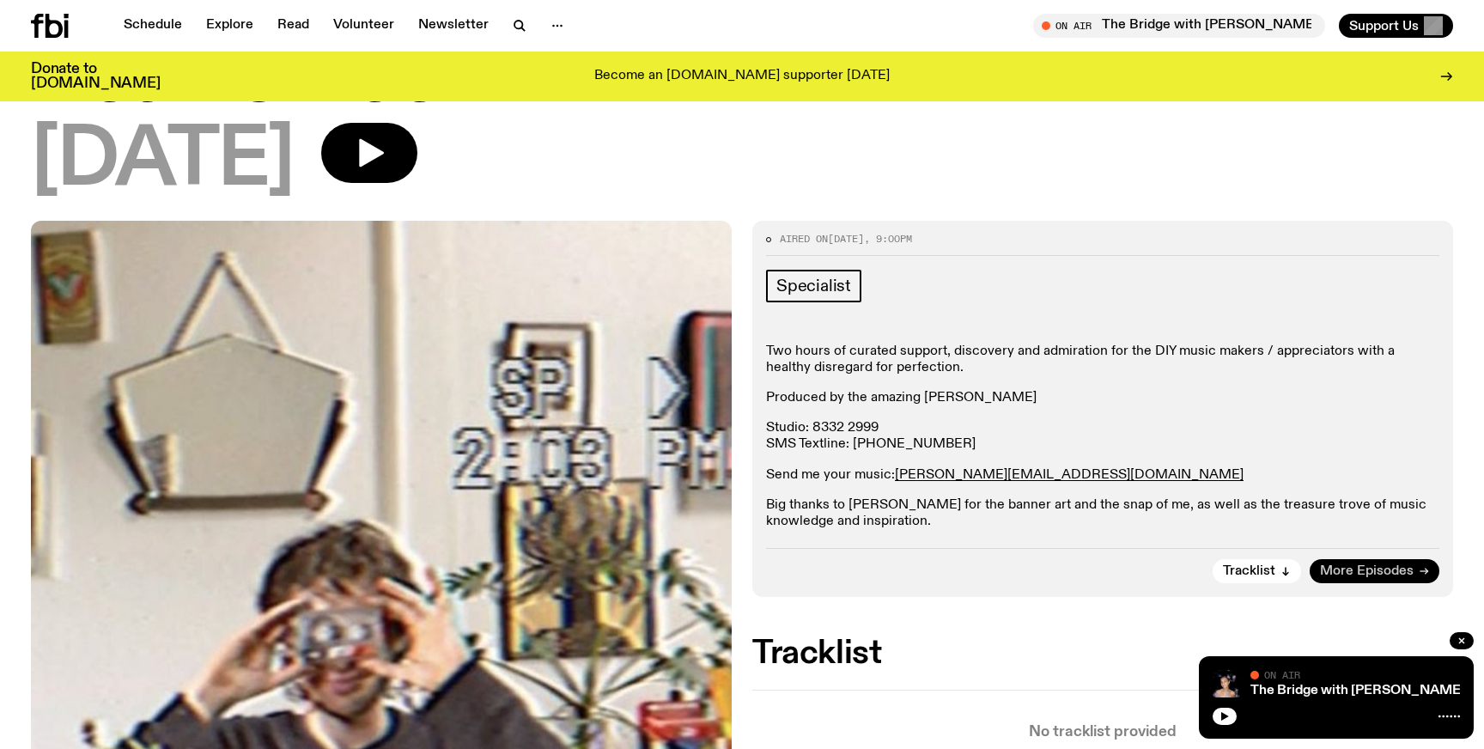
click at [1357, 567] on span "More Episodes" at bounding box center [1367, 571] width 94 height 13
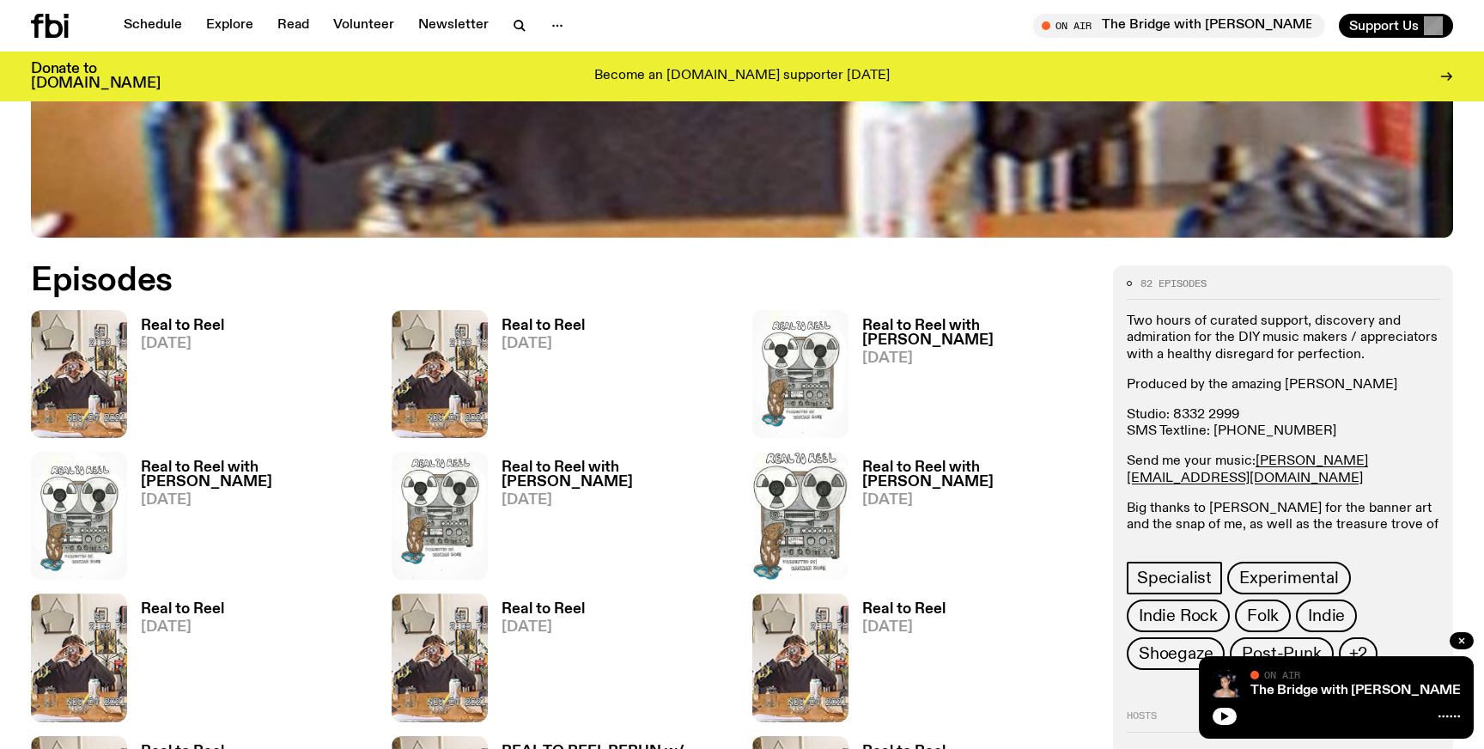
scroll to position [809, 0]
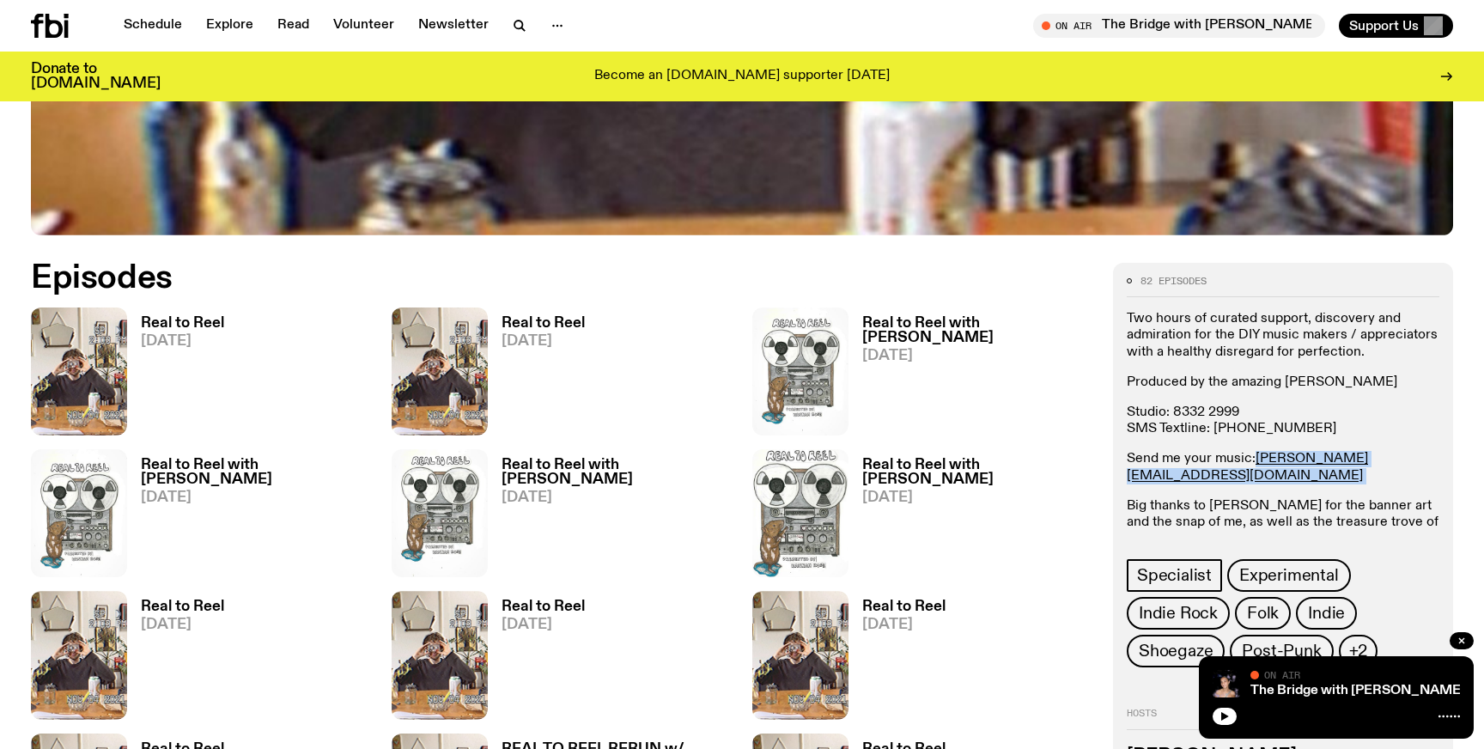
drag, startPoint x: 1254, startPoint y: 460, endPoint x: 1407, endPoint y: 454, distance: 153.8
click at [1407, 454] on p "Send me your music: jasper.c@fbiradio.com" at bounding box center [1283, 467] width 313 height 33
copy p "jasper.c@fbiradio.com"
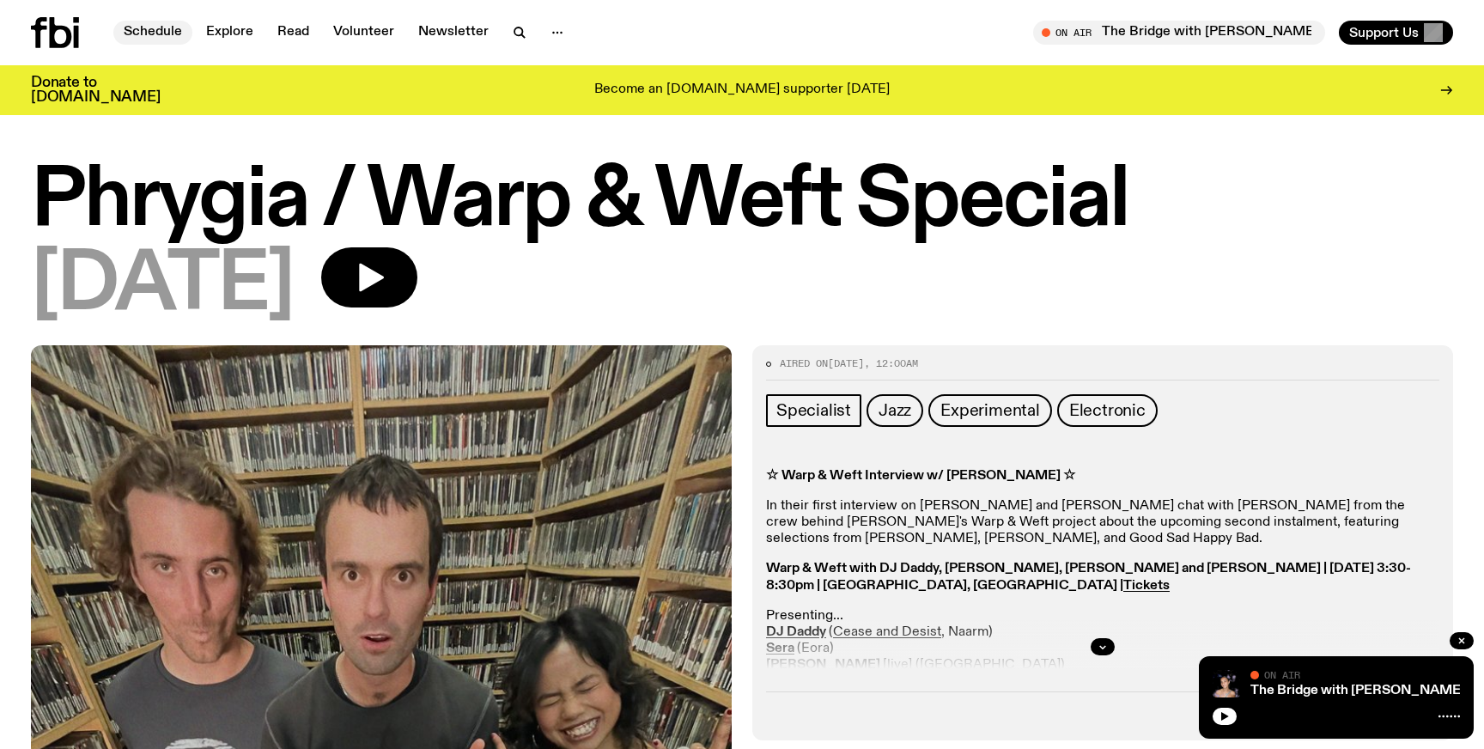
click at [163, 25] on link "Schedule" at bounding box center [152, 33] width 79 height 24
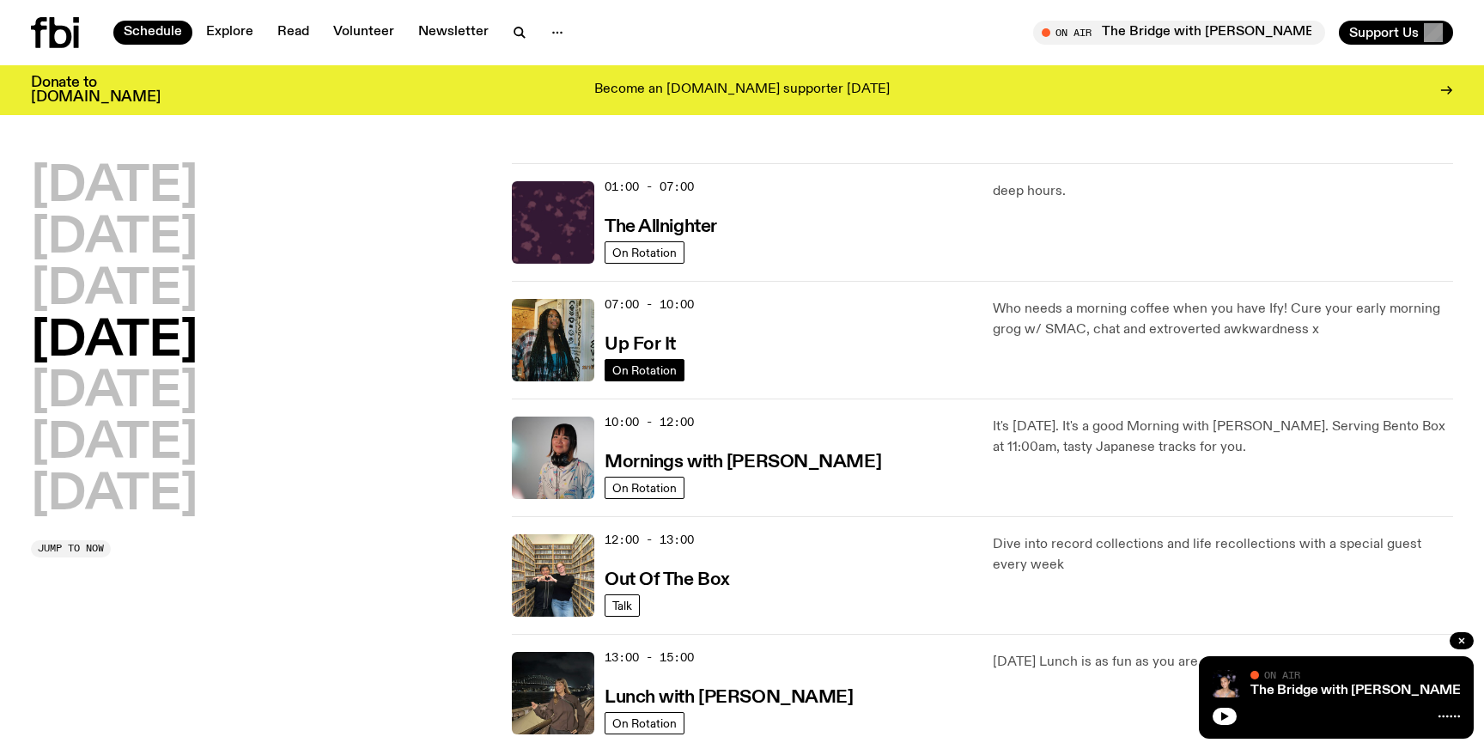
click at [660, 373] on span "On Rotation" at bounding box center [644, 369] width 64 height 13
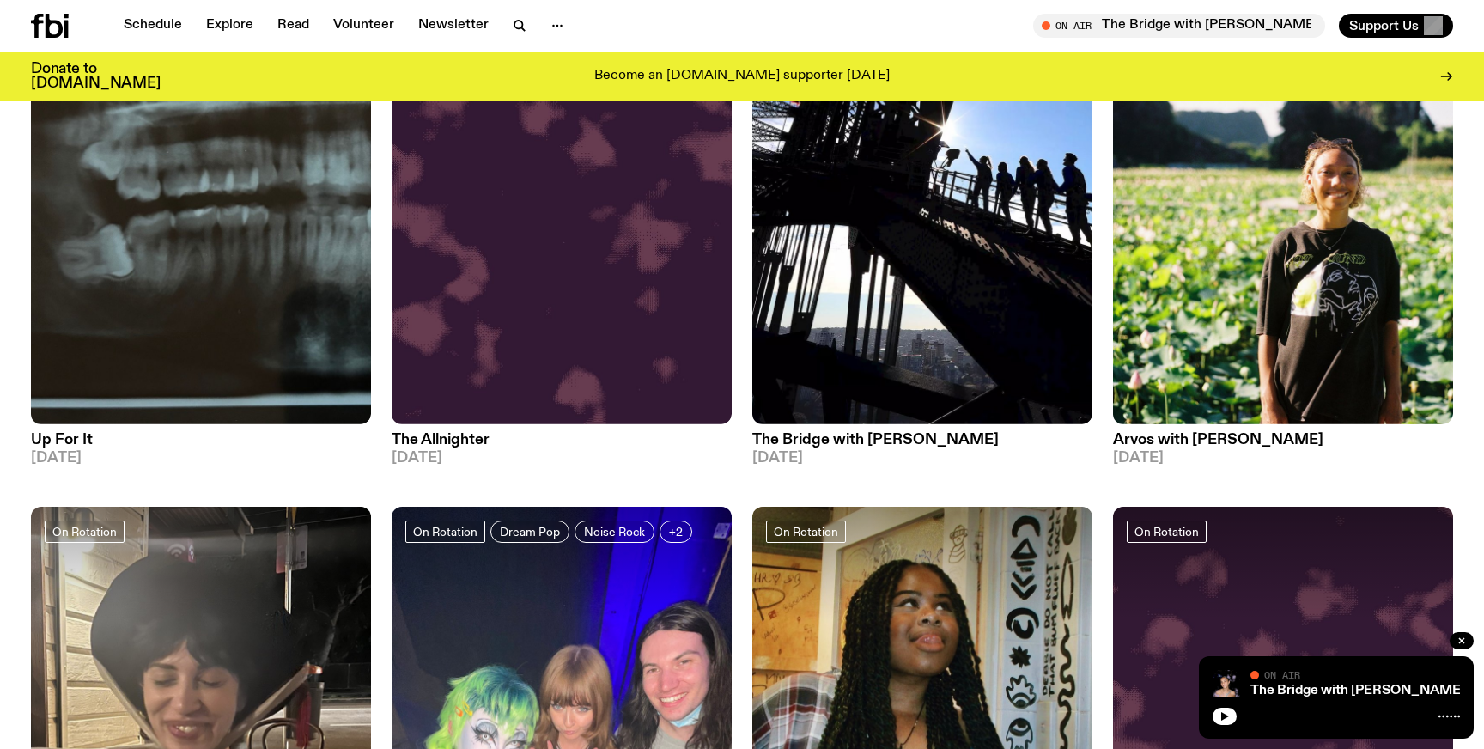
scroll to position [1993, 0]
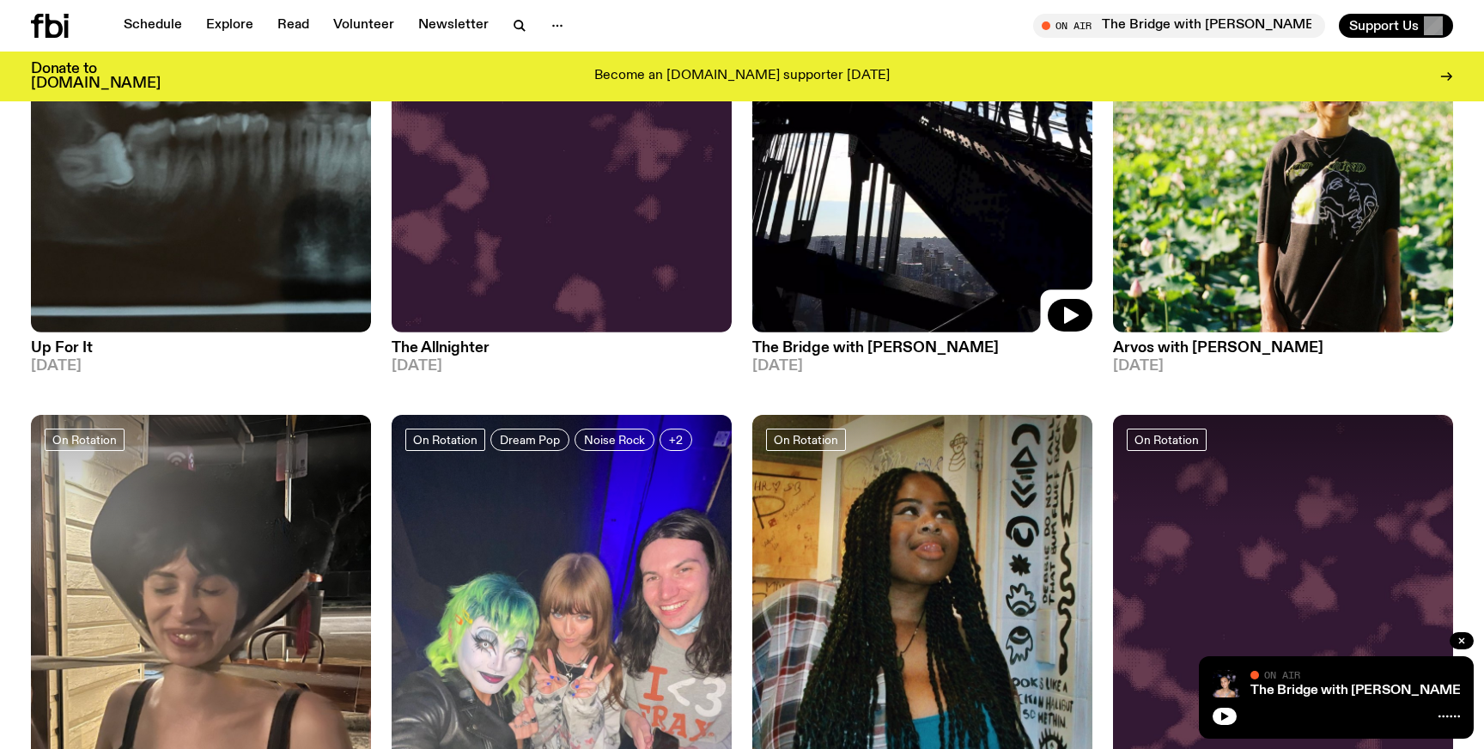
click at [829, 278] on img at bounding box center [922, 105] width 340 height 453
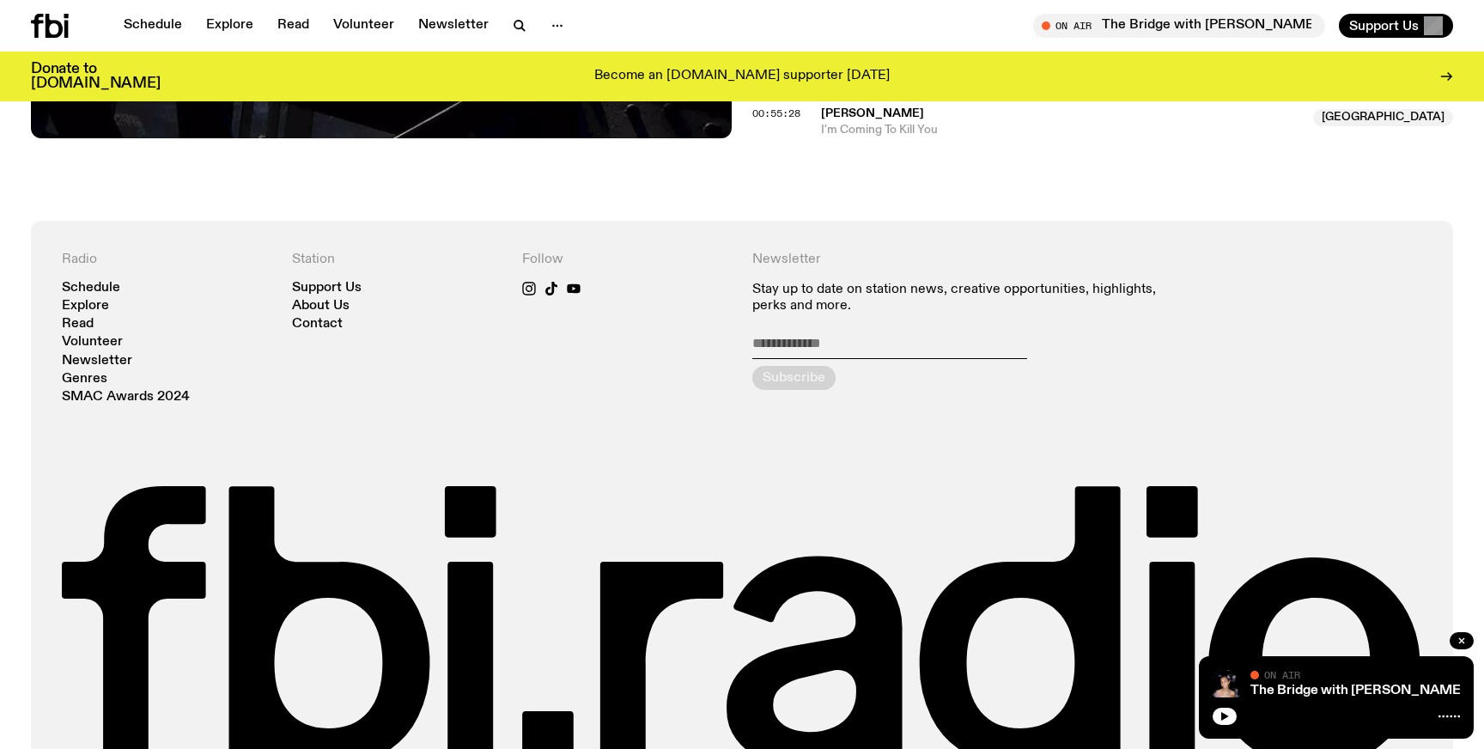
scroll to position [1335, 0]
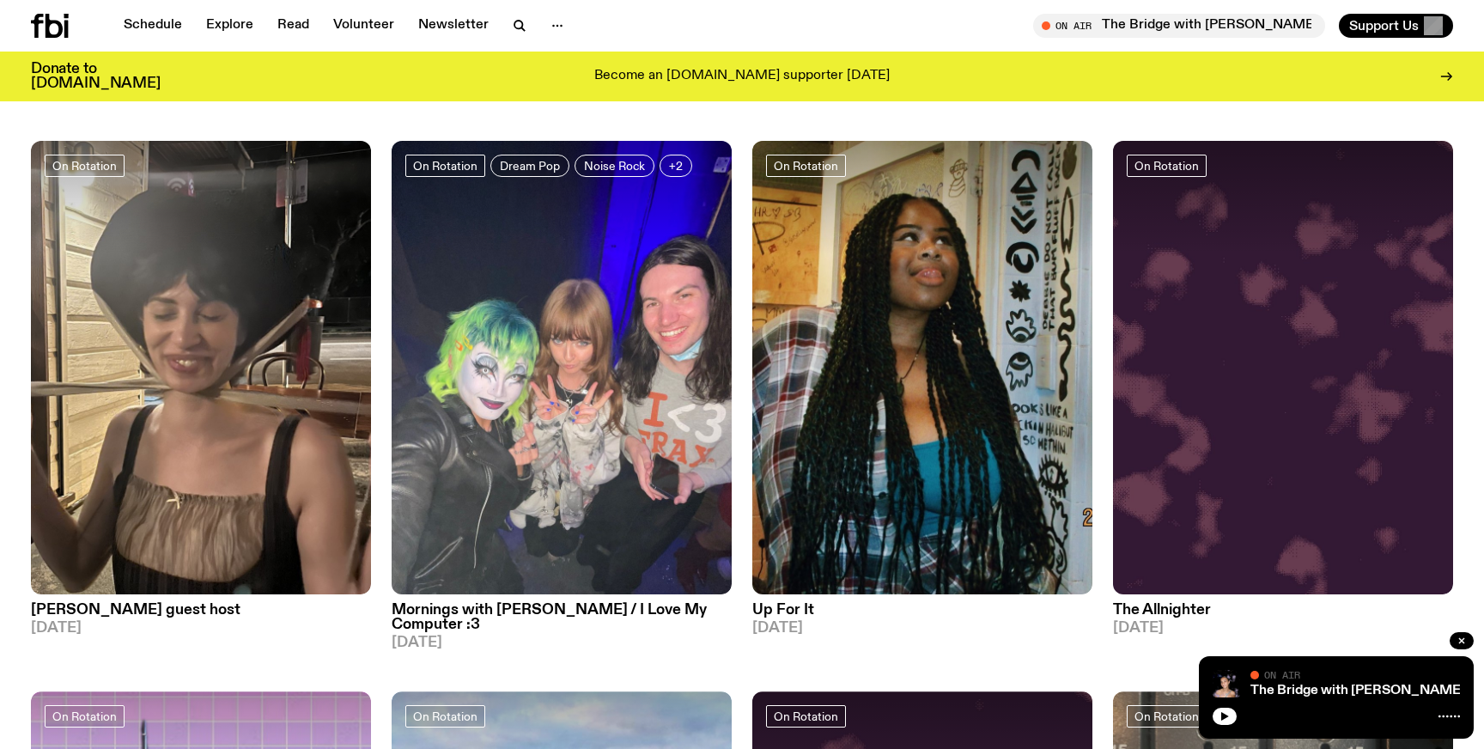
scroll to position [2263, 0]
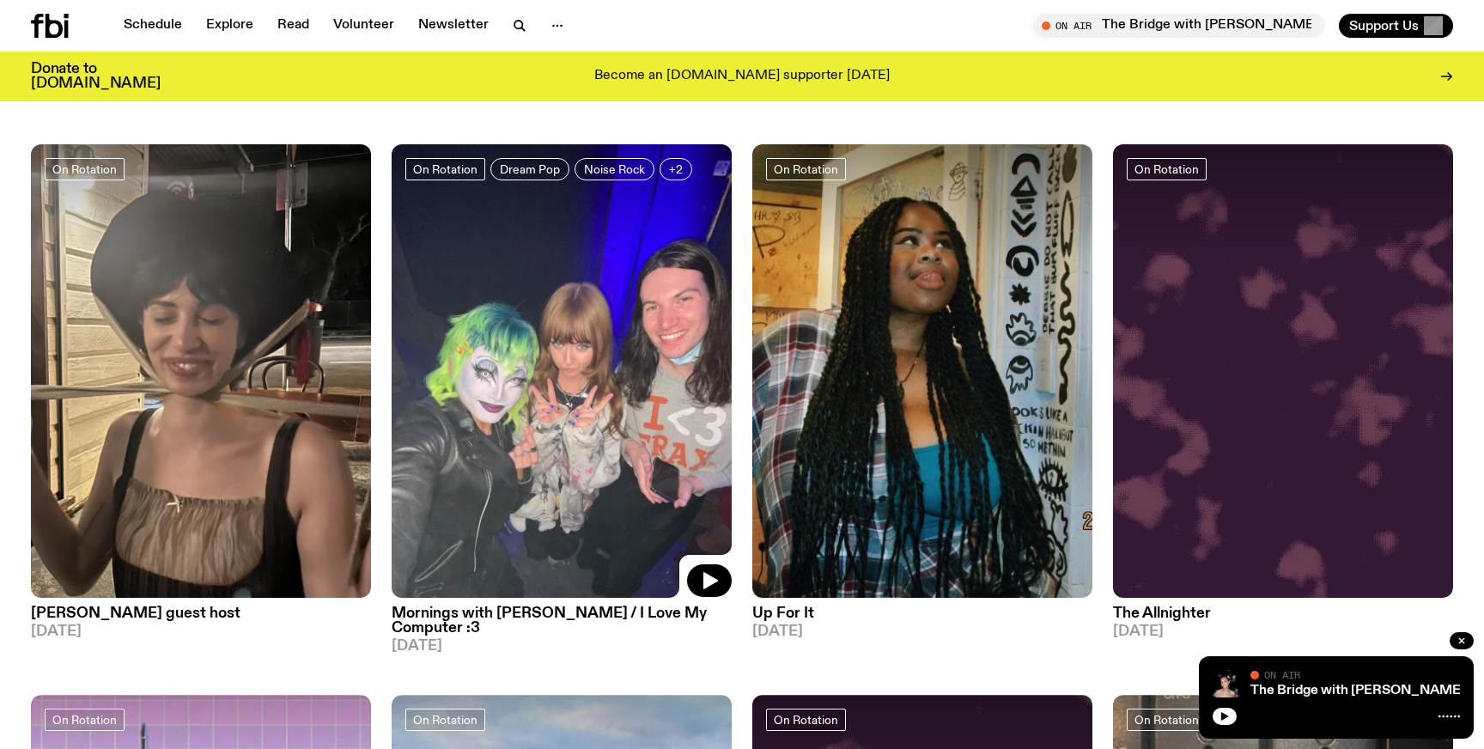
click at [622, 410] on img at bounding box center [562, 370] width 340 height 453
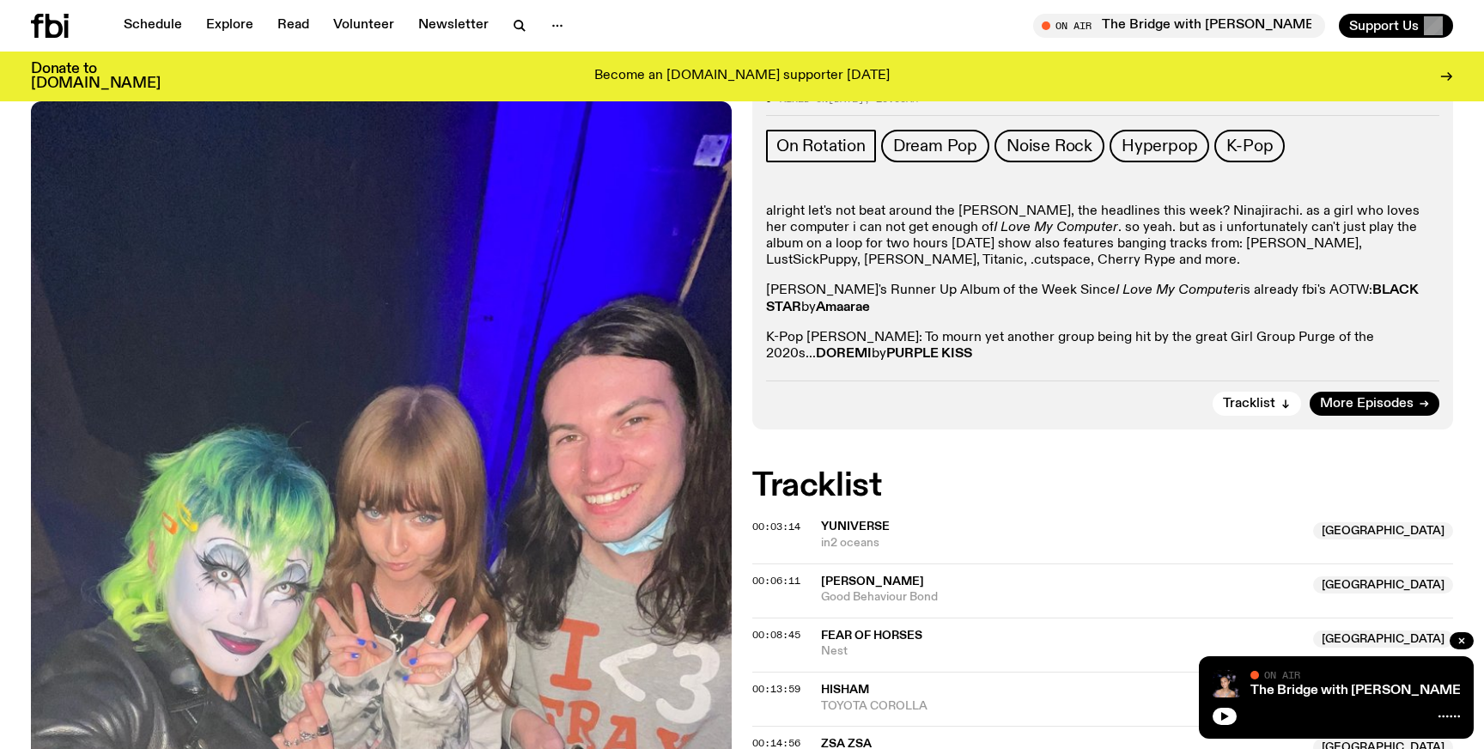
scroll to position [336, 0]
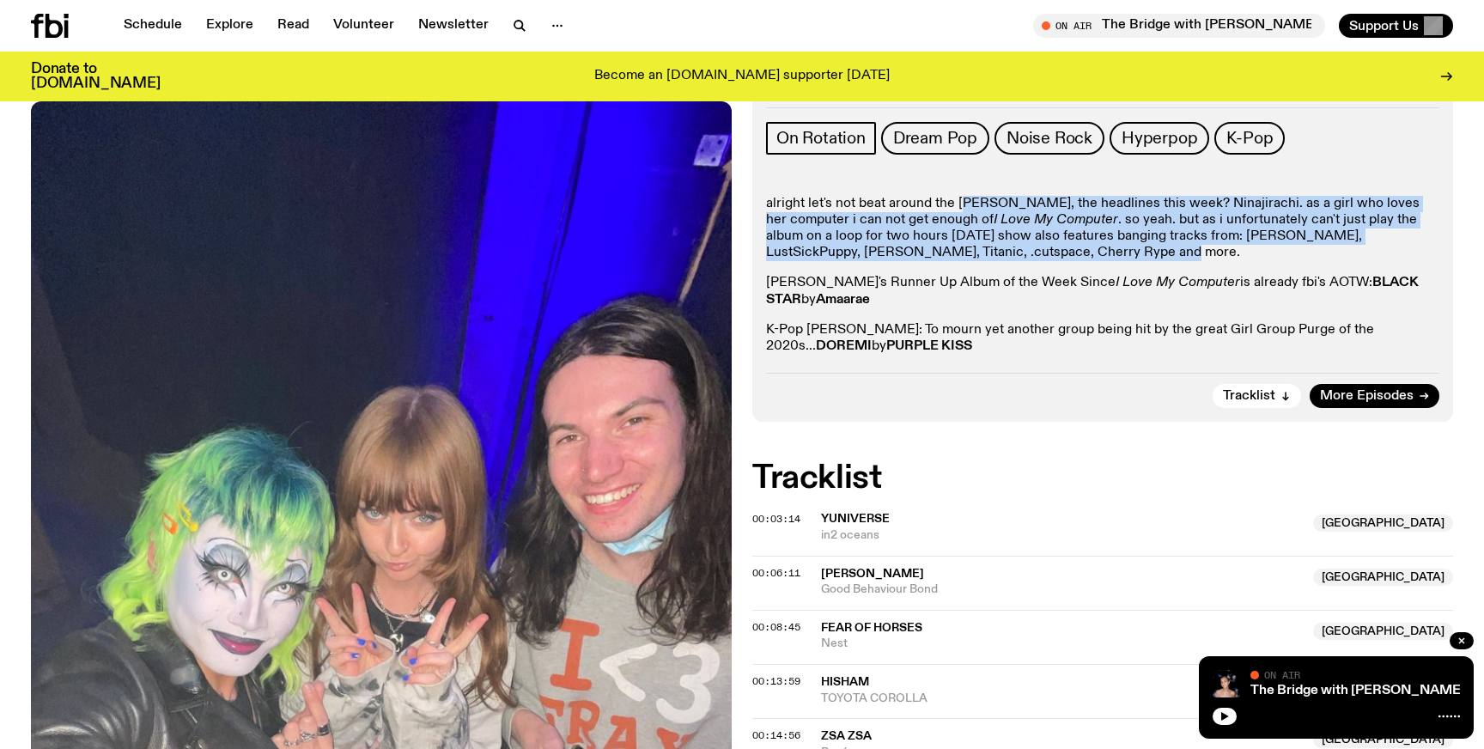
drag, startPoint x: 966, startPoint y: 205, endPoint x: 990, endPoint y: 247, distance: 48.5
click at [990, 247] on p "alright let's not beat around the bush, the headlines this week? Ninajirachi. a…" at bounding box center [1102, 229] width 673 height 66
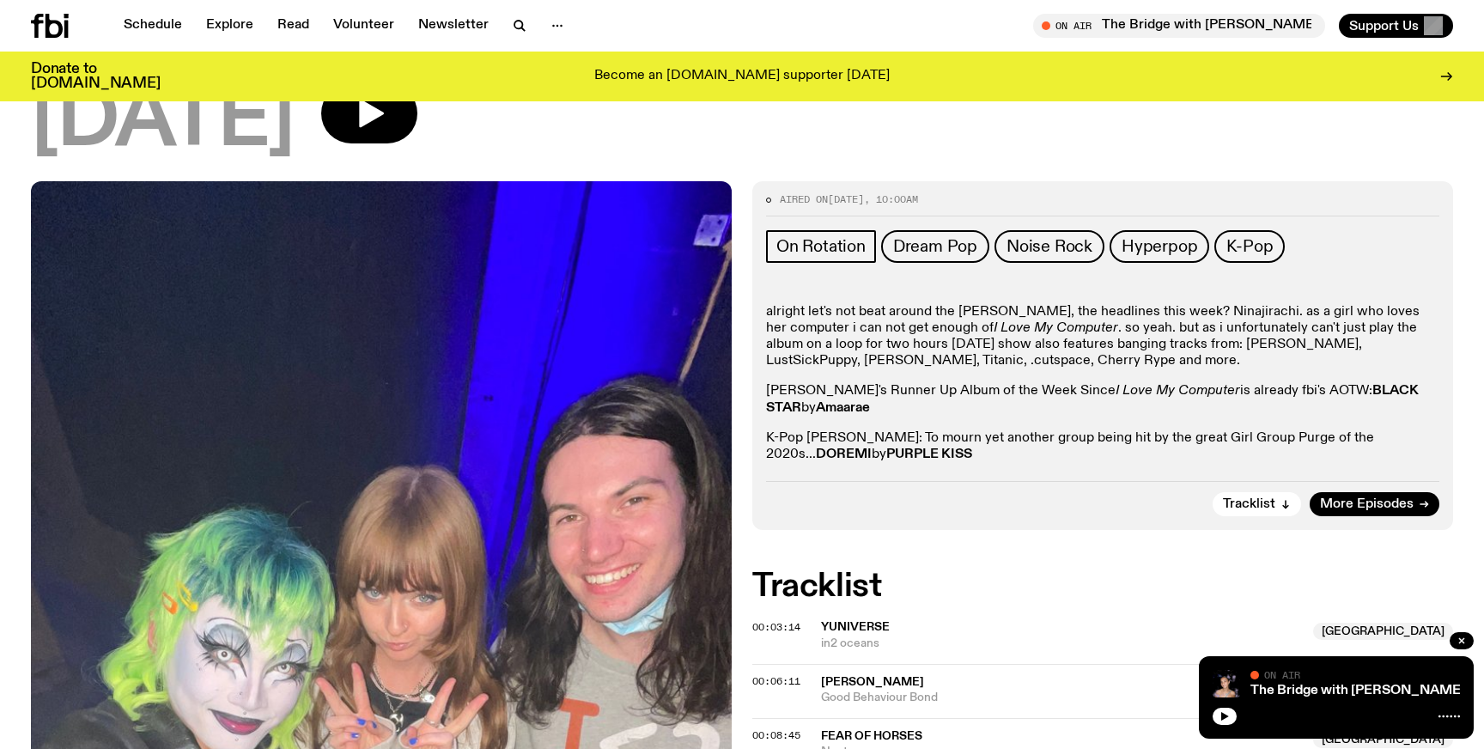
scroll to position [141, 0]
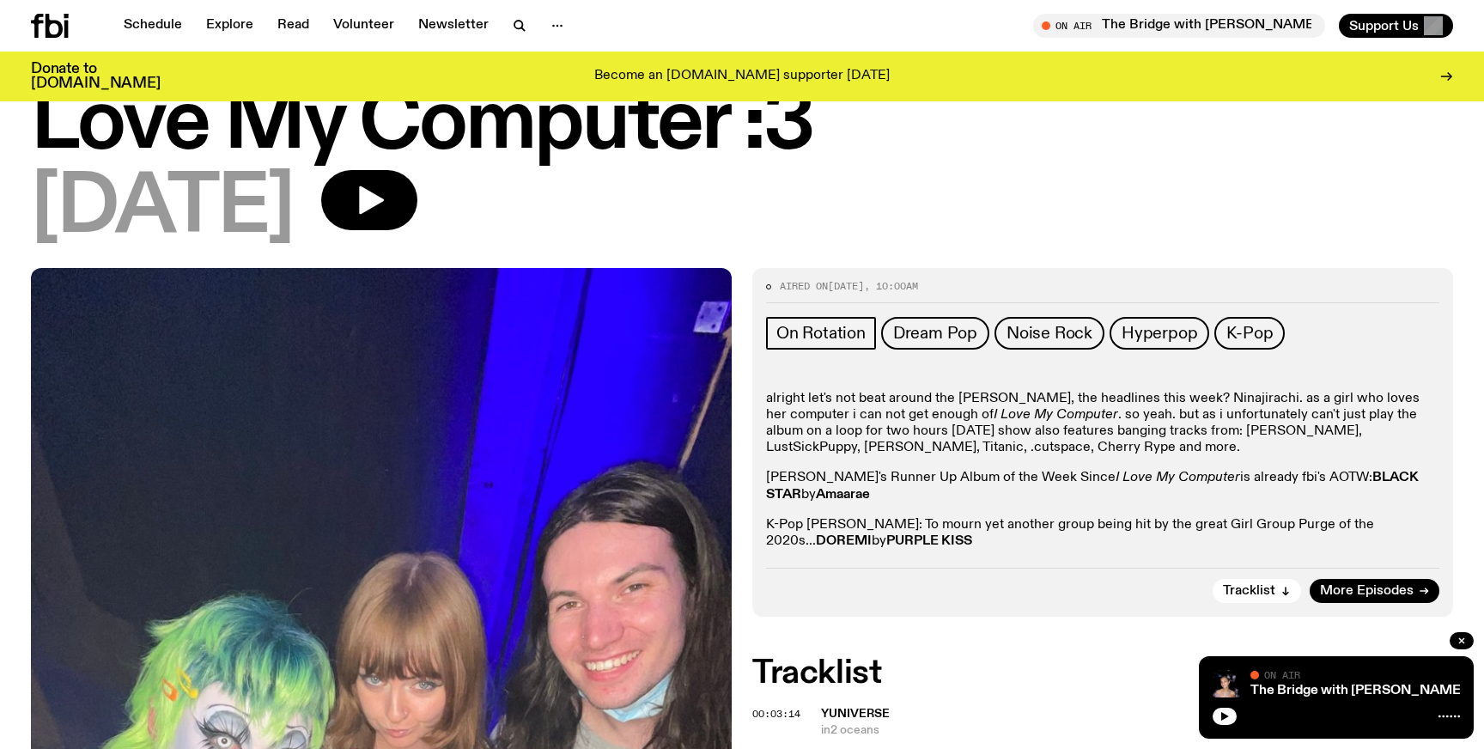
click at [1029, 396] on p "alright let's not beat around the bush, the headlines this week? Ninajirachi. a…" at bounding box center [1102, 424] width 673 height 66
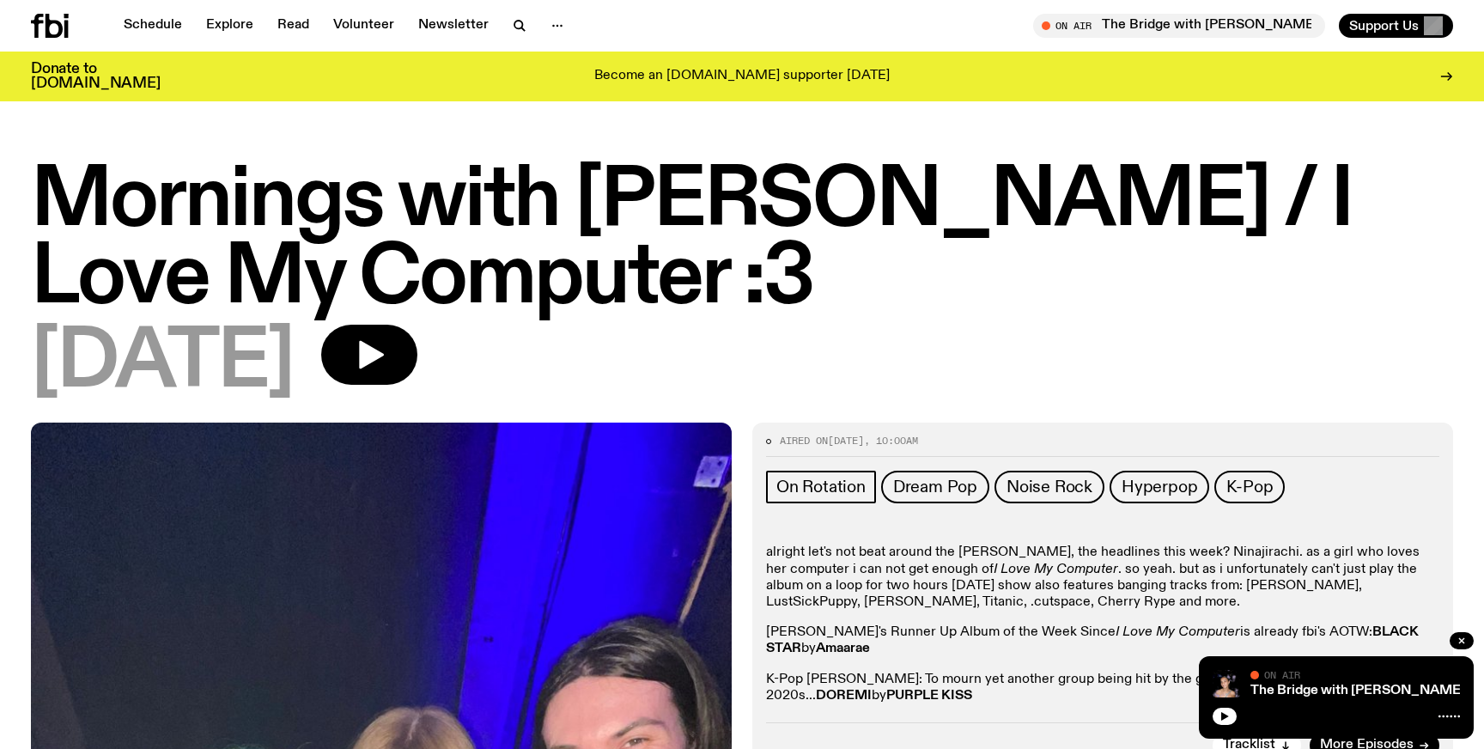
scroll to position [1, 0]
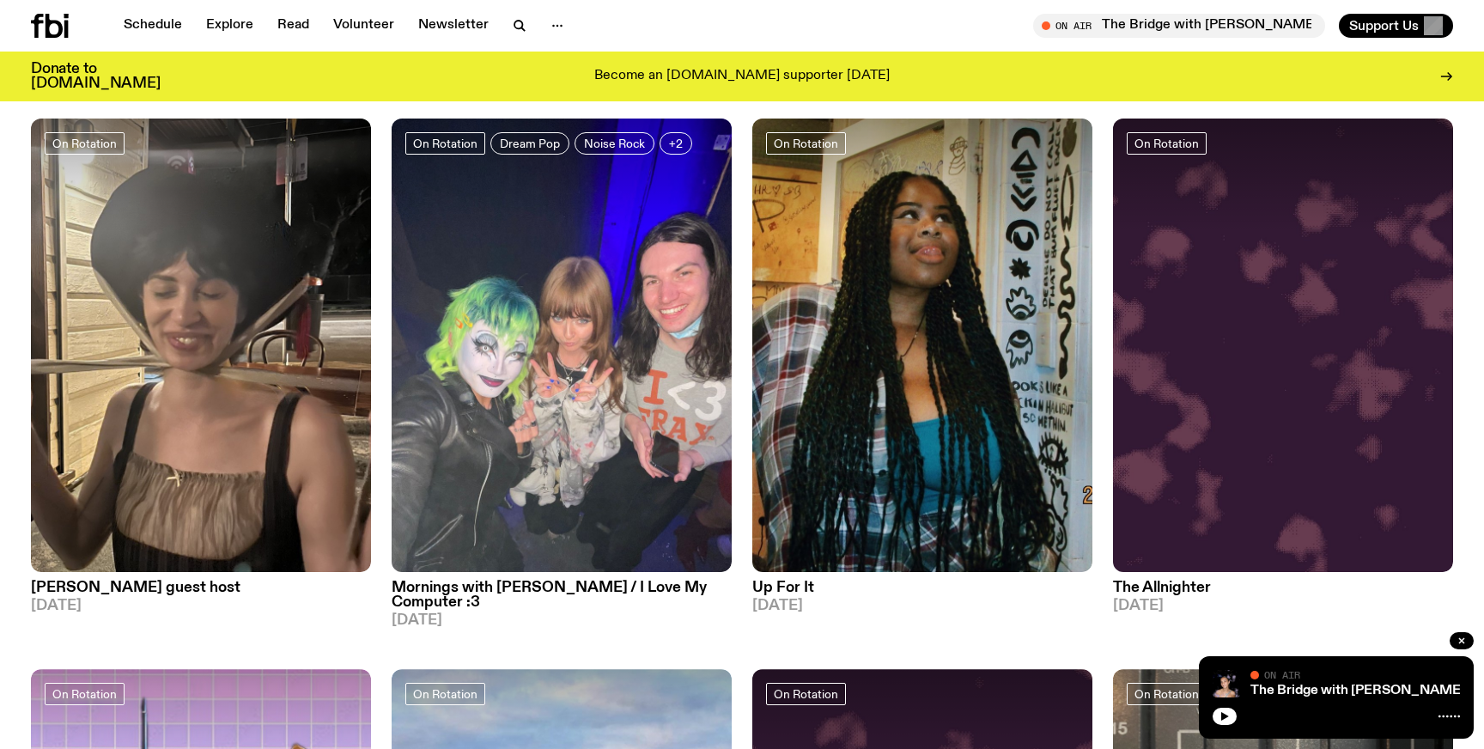
scroll to position [2290, 0]
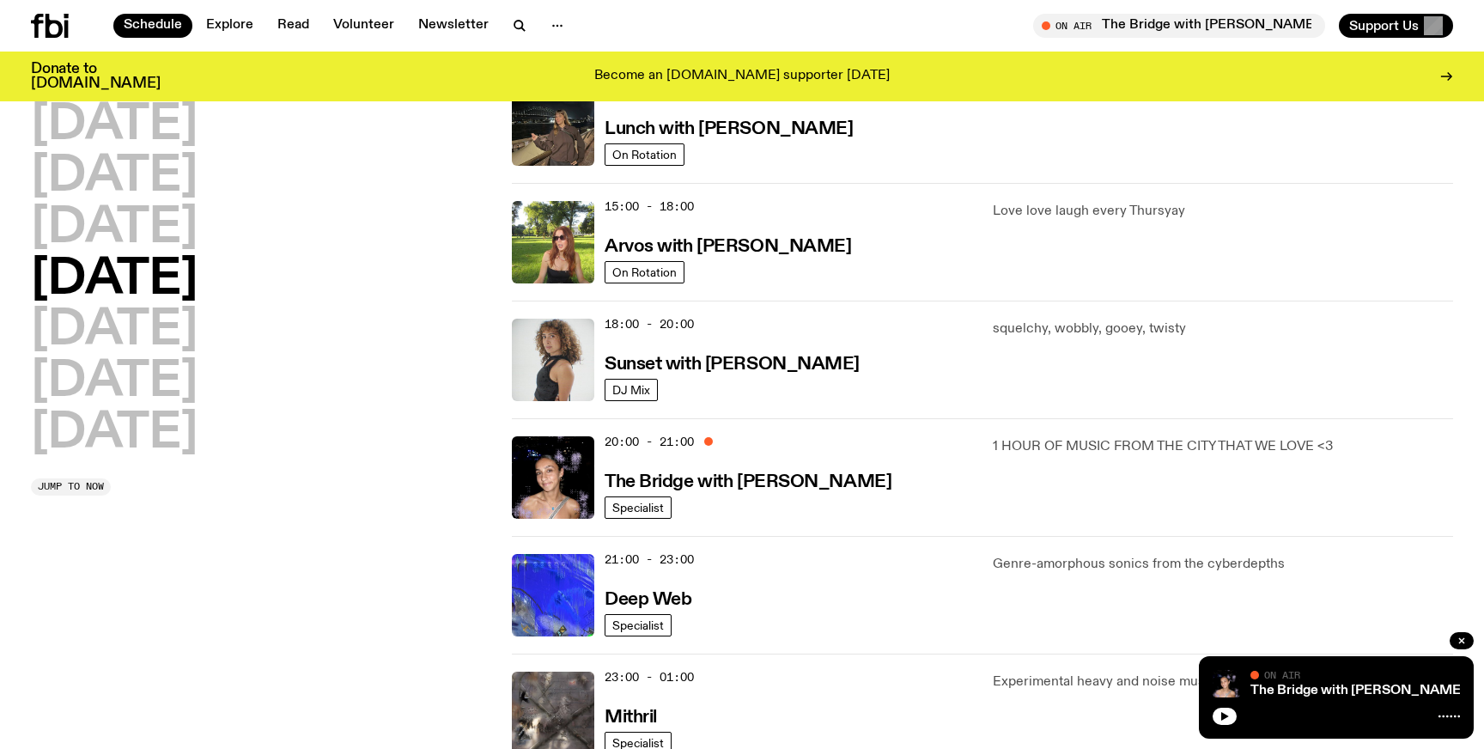
scroll to position [548, 0]
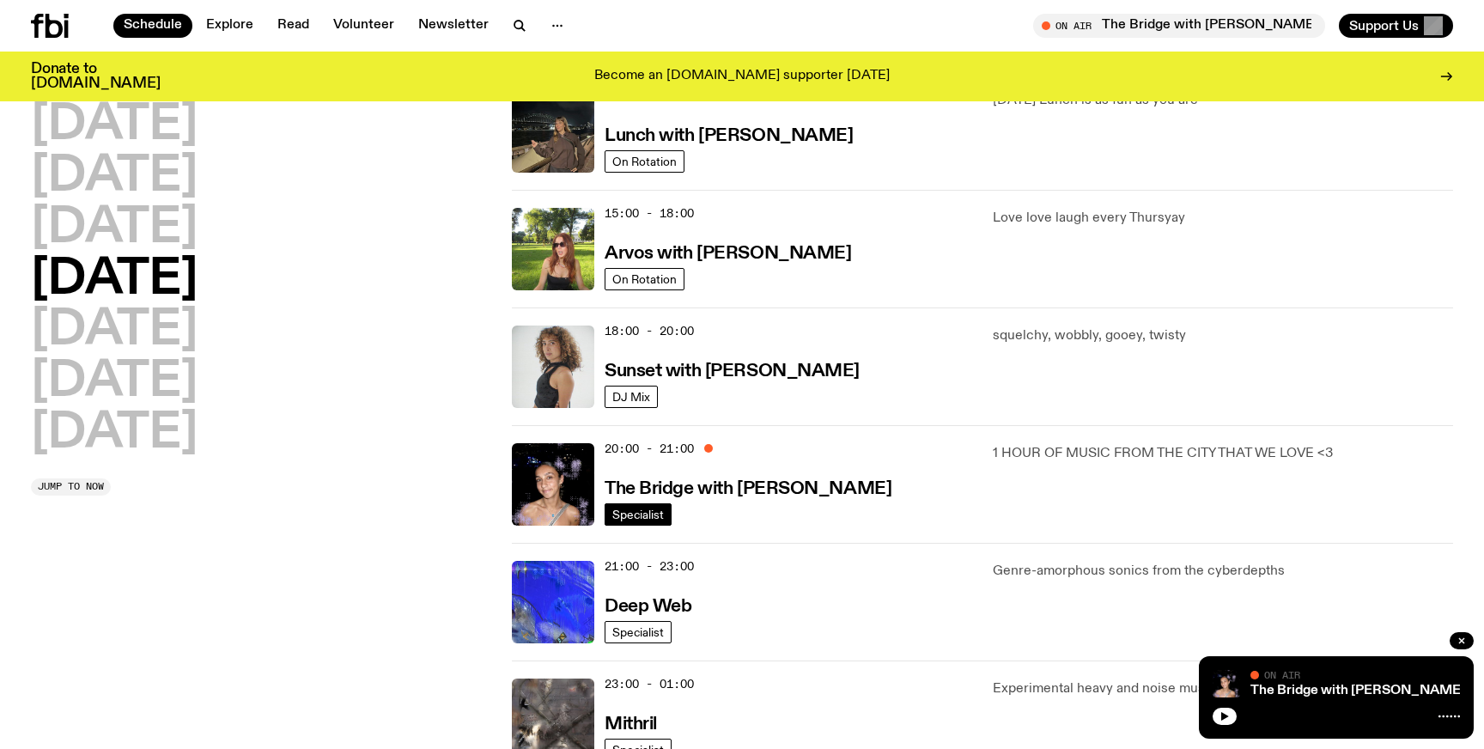
click at [657, 517] on span "Specialist" at bounding box center [638, 513] width 52 height 13
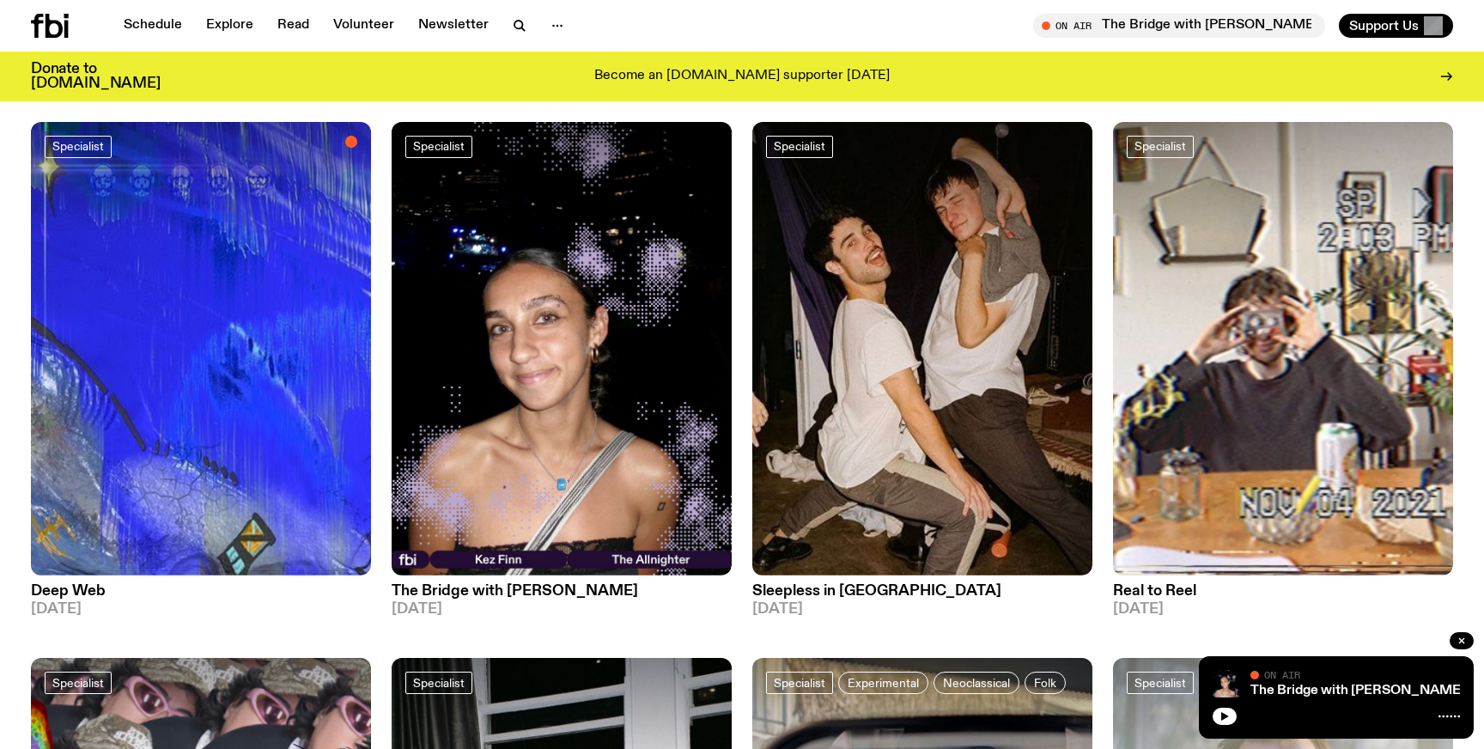
scroll to position [232, 0]
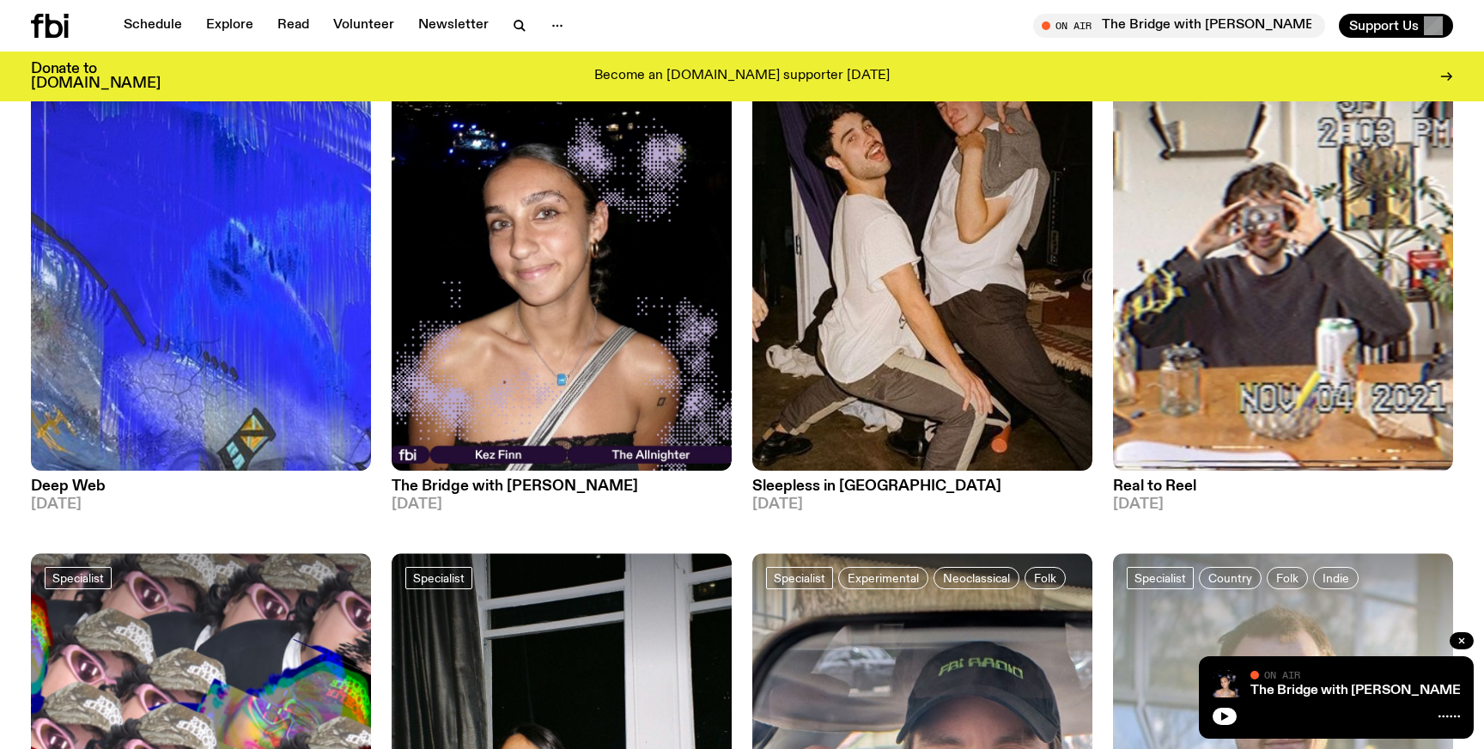
click at [562, 486] on h3 "The Bridge with [PERSON_NAME]" at bounding box center [562, 486] width 340 height 15
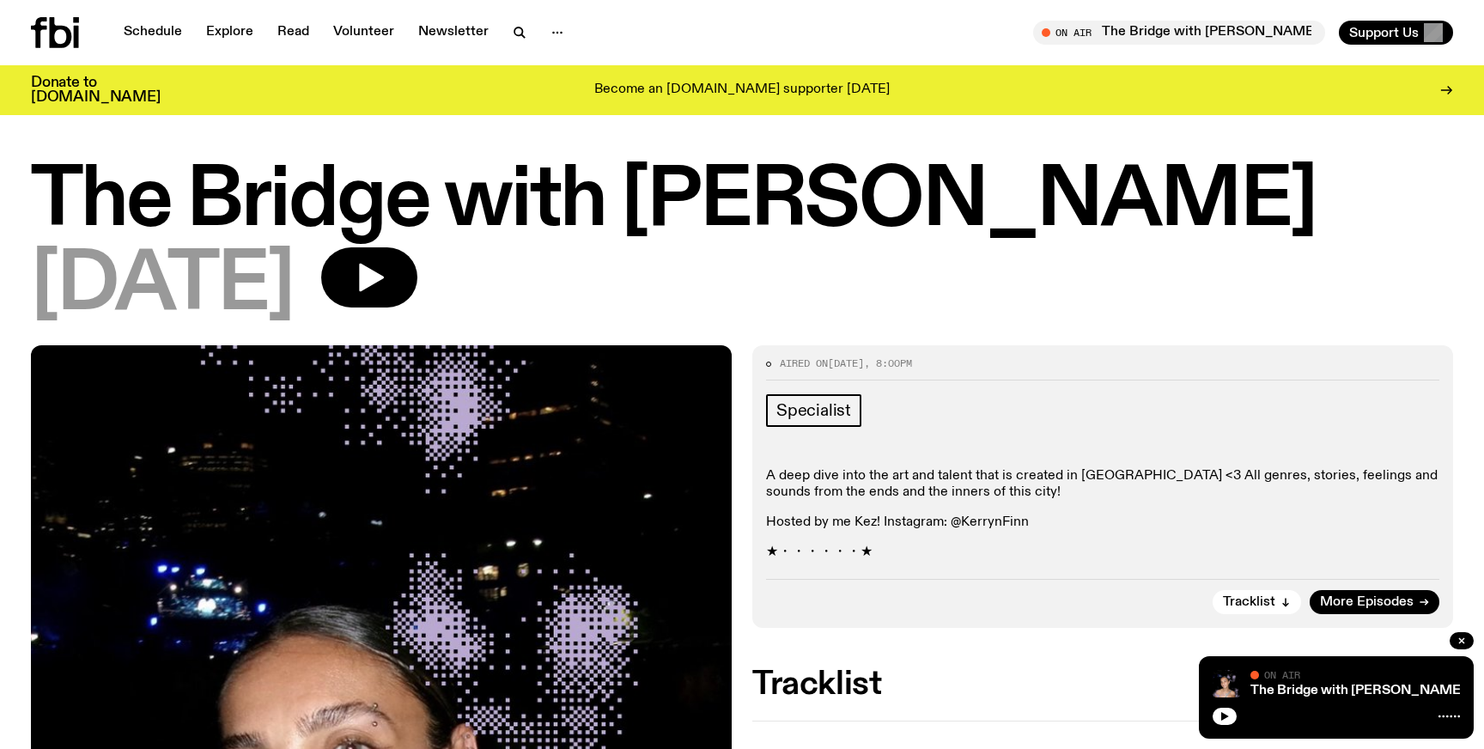
click at [884, 544] on div "A deep dive into the art and talent that is created in Eora <3 All genres, stor…" at bounding box center [1102, 515] width 673 height 94
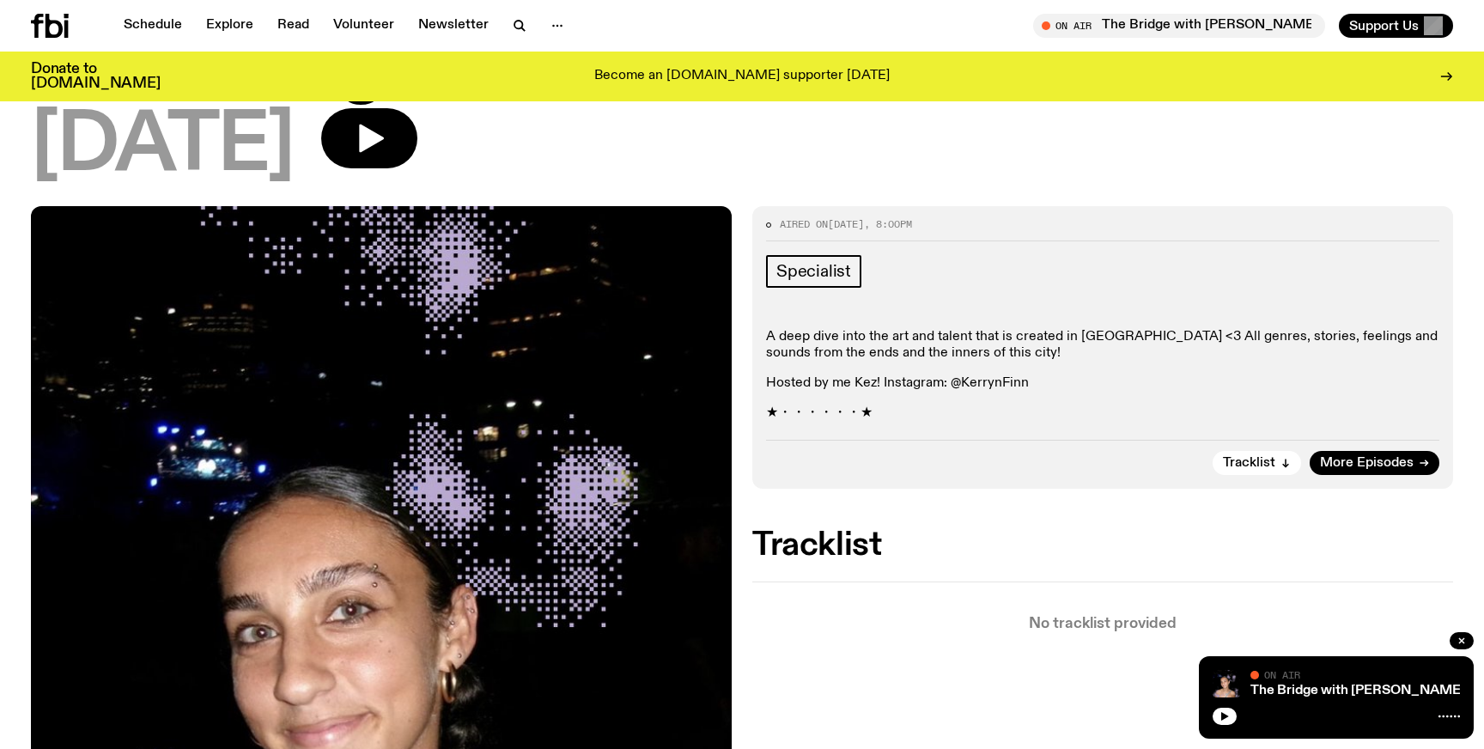
scroll to position [111, 0]
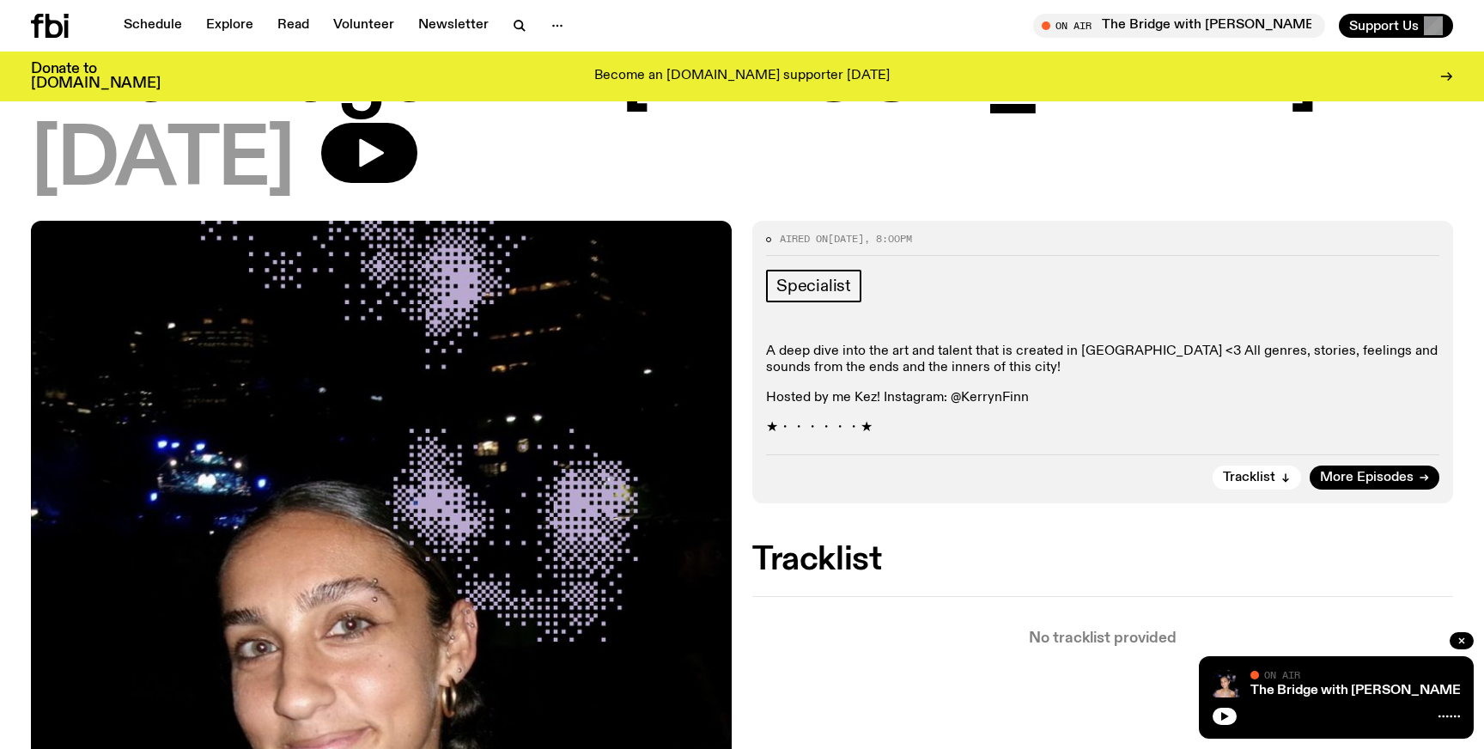
click at [972, 429] on p "★・・・・・・★" at bounding box center [1102, 428] width 673 height 16
click at [1411, 473] on span "More Episodes" at bounding box center [1367, 477] width 94 height 13
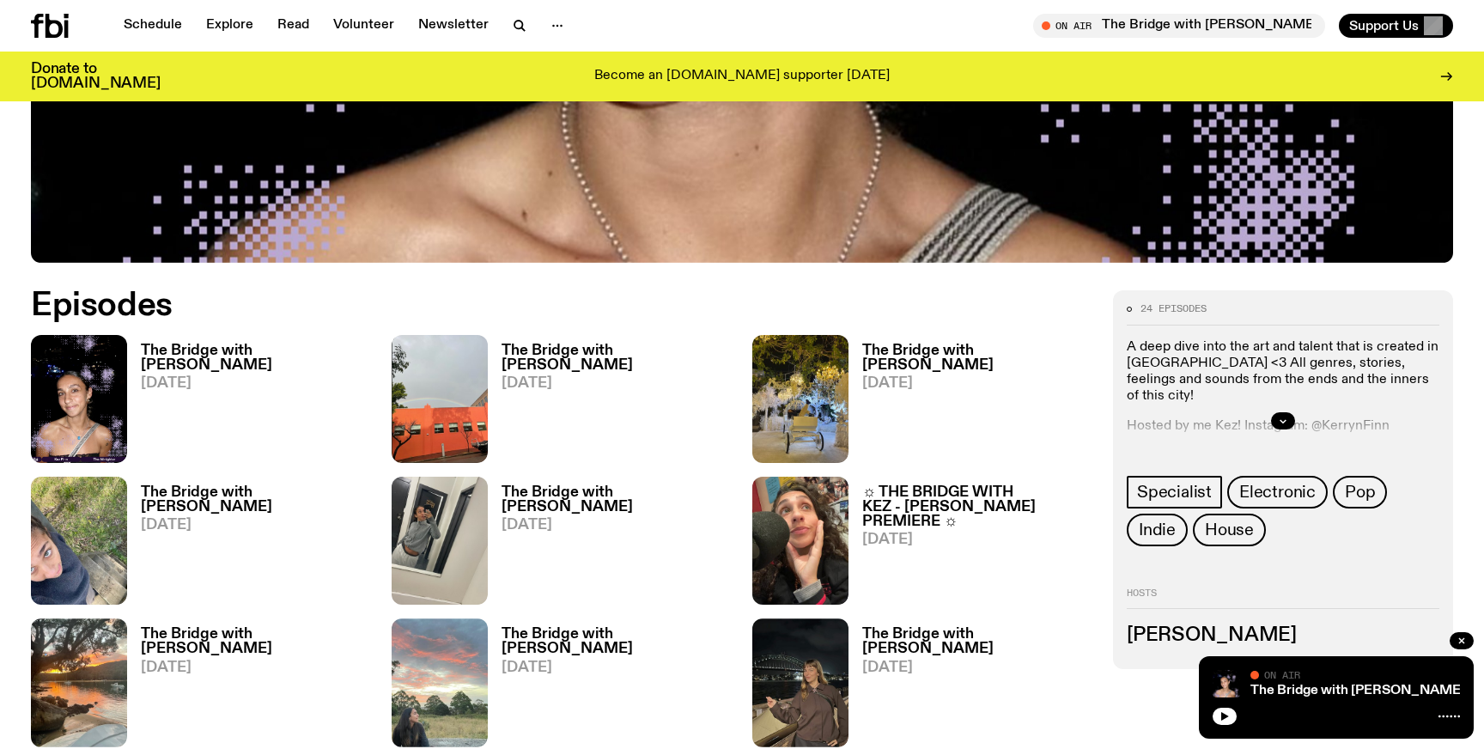
scroll to position [833, 0]
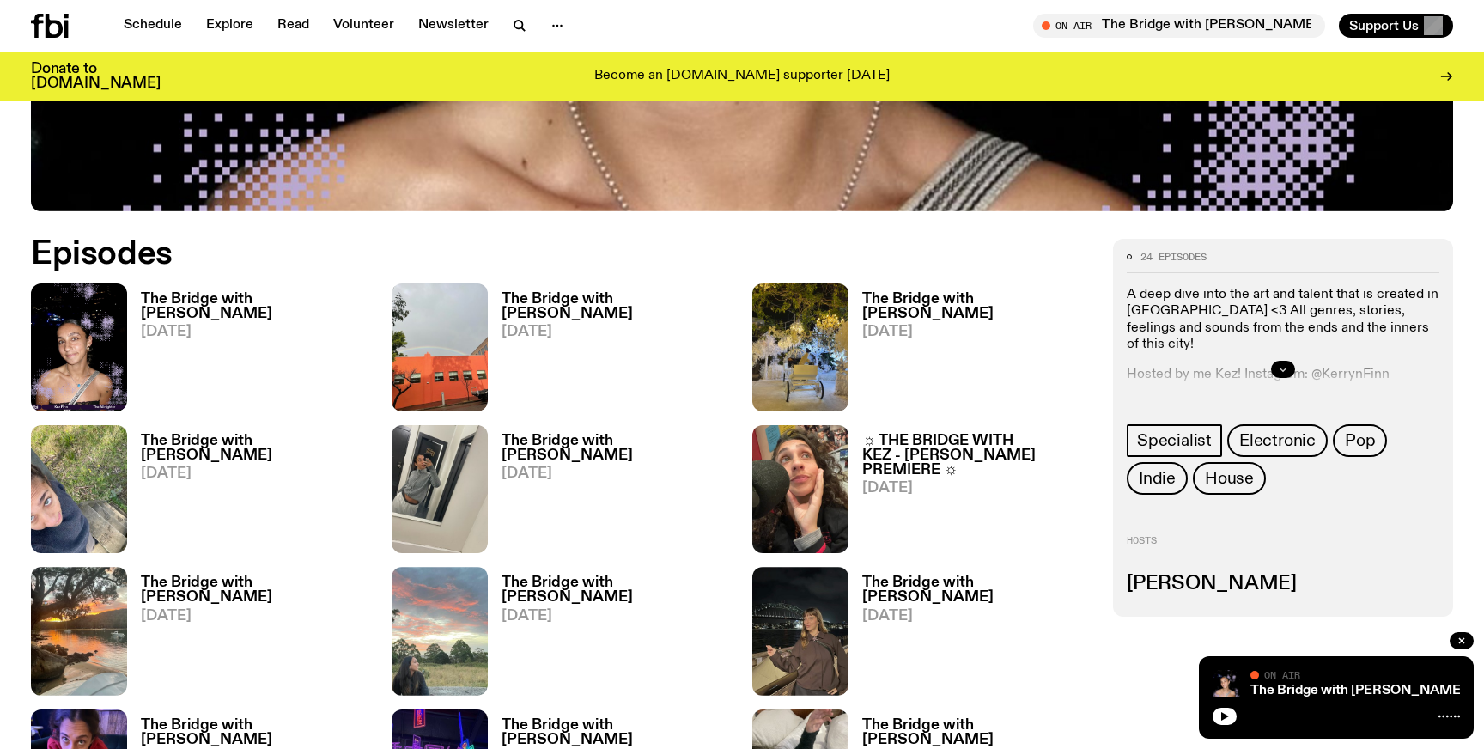
click at [1284, 367] on icon "button" at bounding box center [1283, 369] width 10 height 10
drag, startPoint x: 1314, startPoint y: 359, endPoint x: 1390, endPoint y: 355, distance: 76.5
click at [1390, 367] on p "Hosted by me Kez! Instagram: @KerrynFinn" at bounding box center [1283, 375] width 313 height 16
copy p "@KerrynFinn"
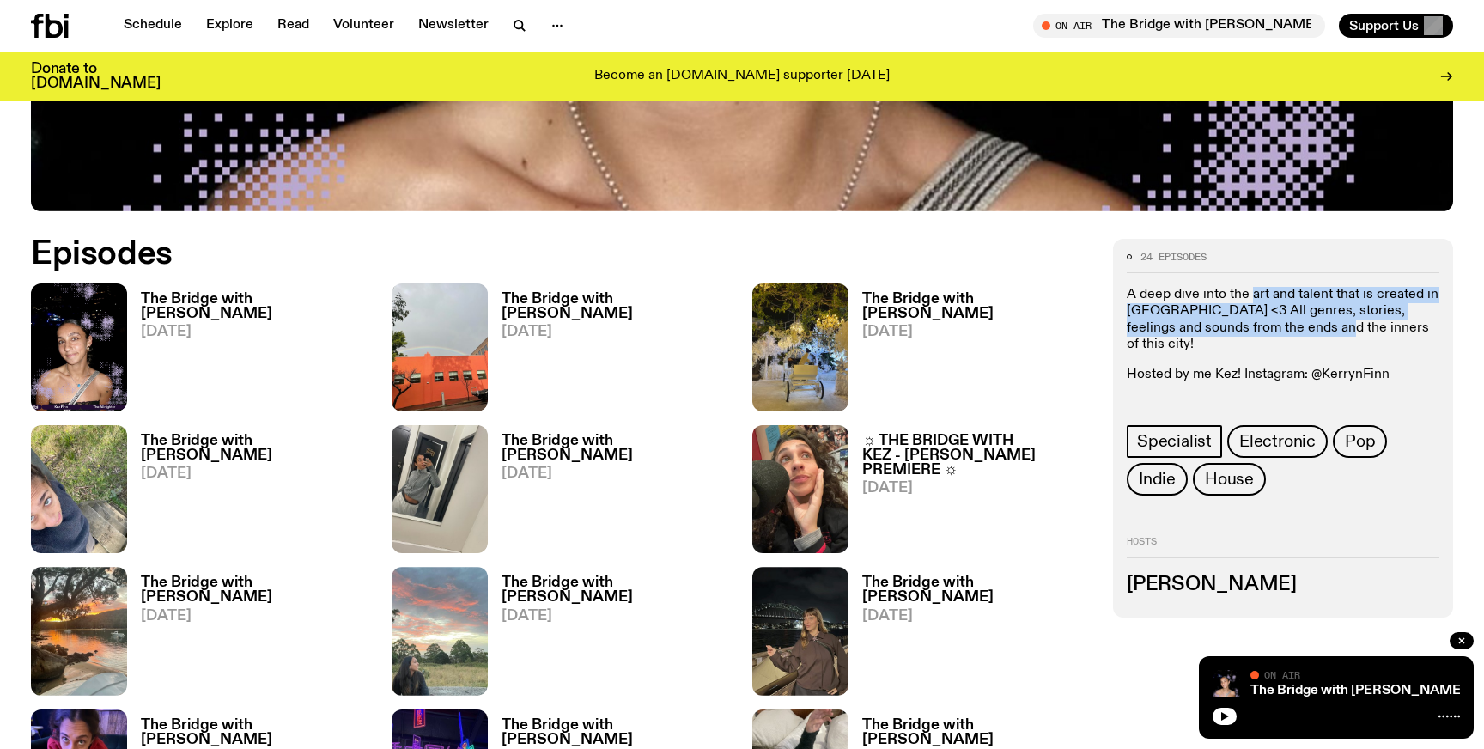
drag, startPoint x: 1250, startPoint y: 295, endPoint x: 1302, endPoint y: 326, distance: 60.5
click at [1302, 326] on p "A deep dive into the art and talent that is created in Eora <3 All genres, stor…" at bounding box center [1283, 320] width 313 height 66
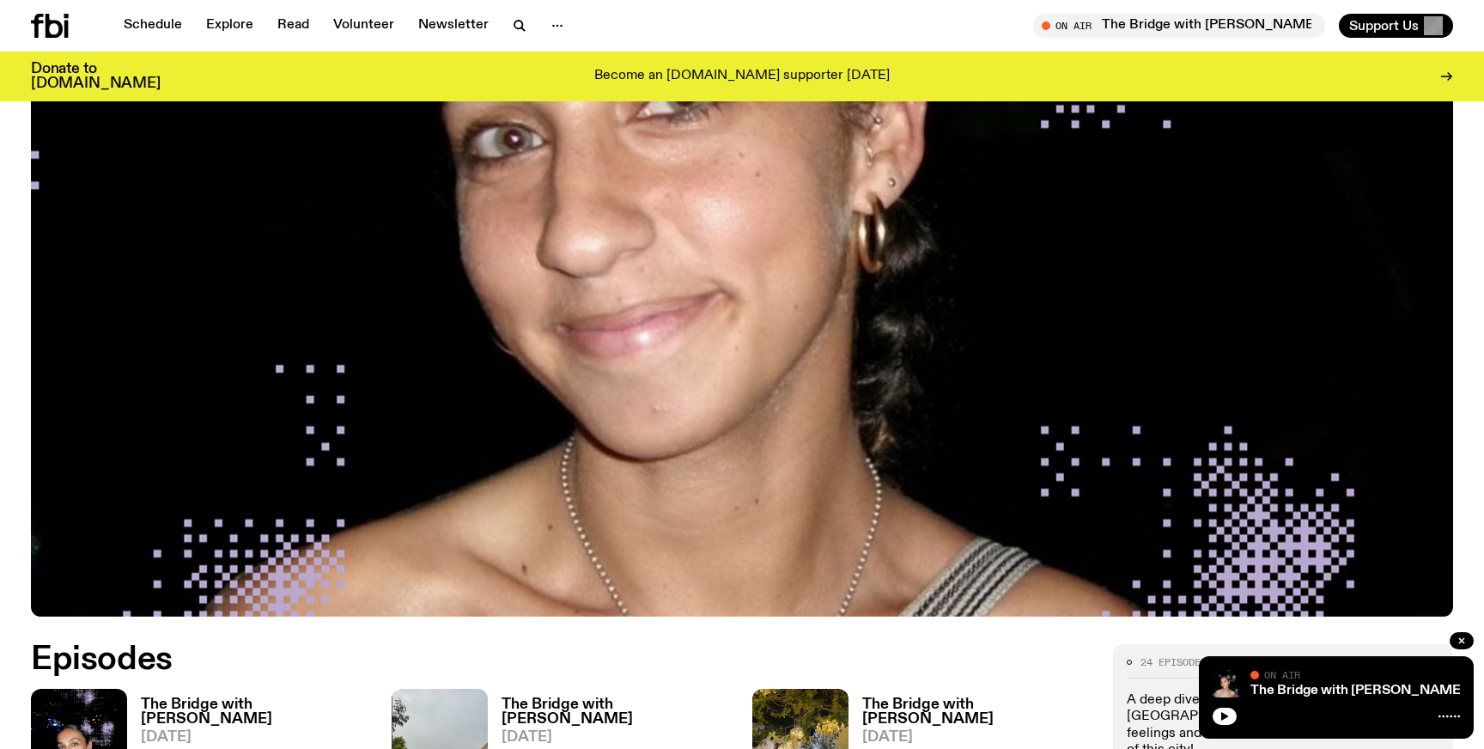
scroll to position [0, 0]
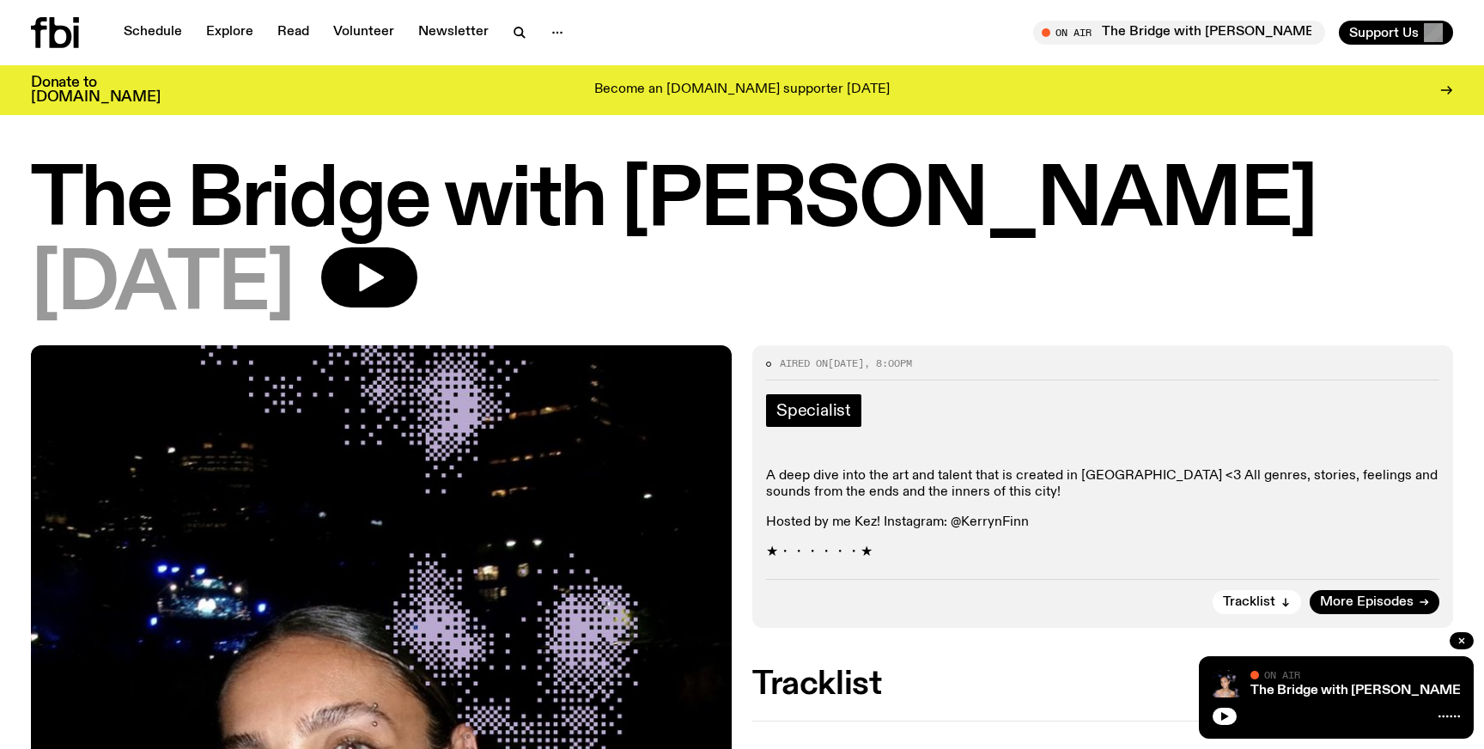
click at [819, 412] on span "Specialist" at bounding box center [813, 410] width 75 height 19
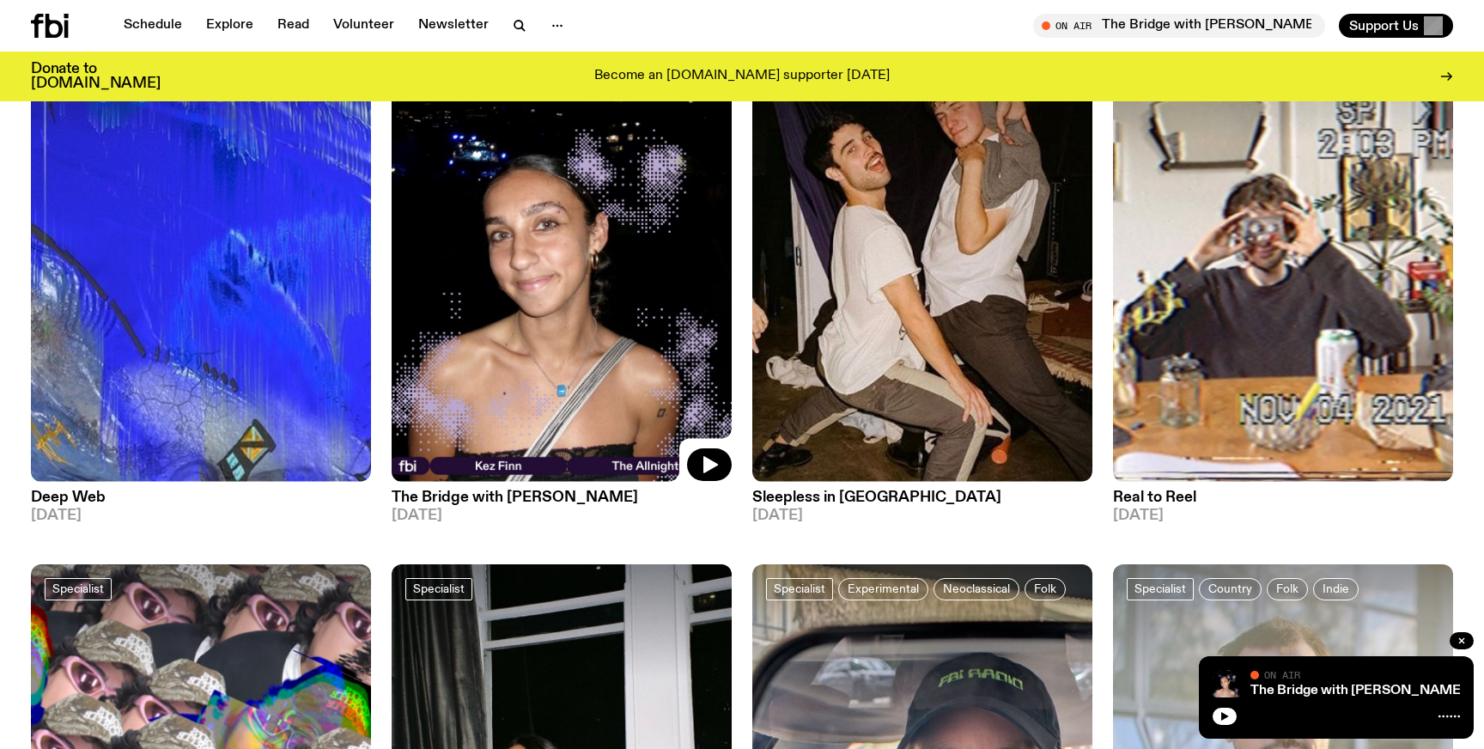
scroll to position [245, 0]
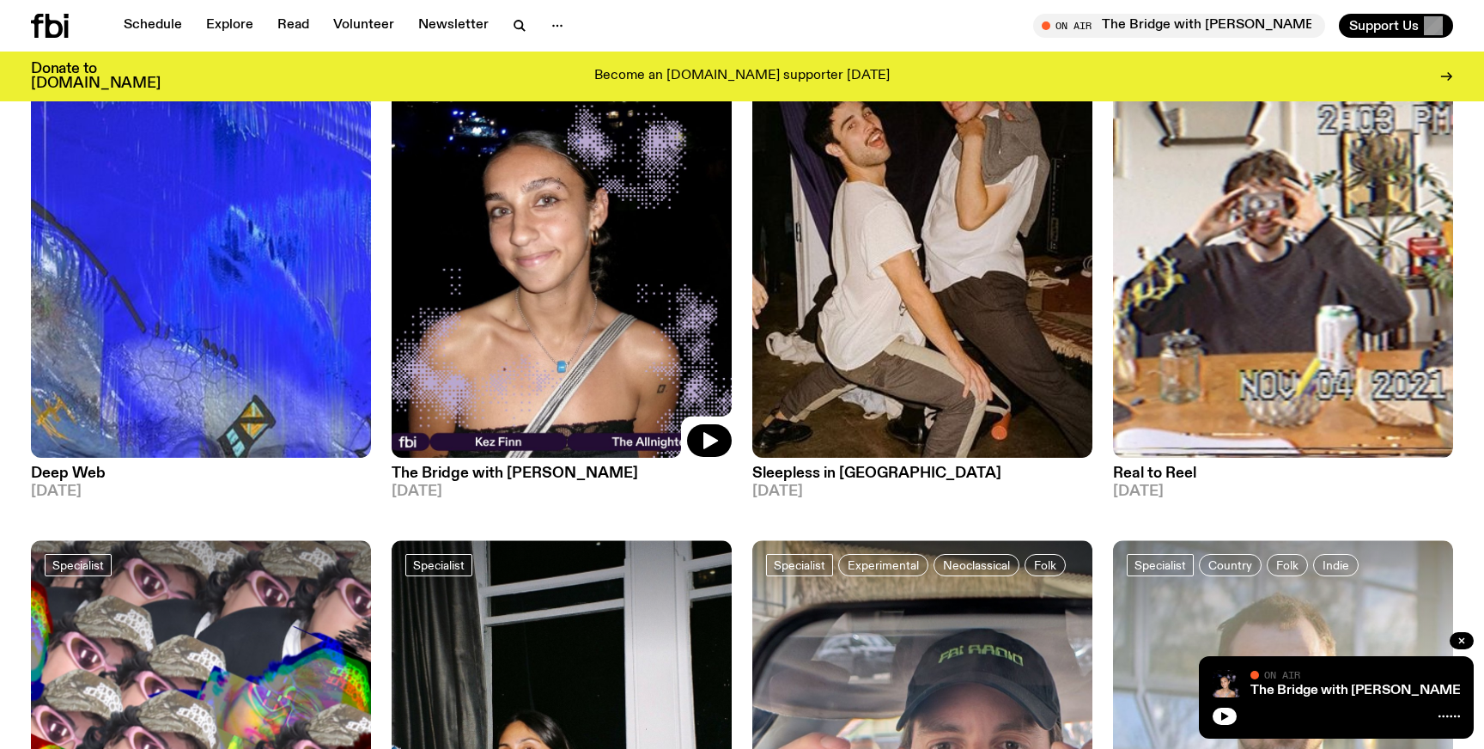
click at [501, 321] on img at bounding box center [562, 230] width 340 height 453
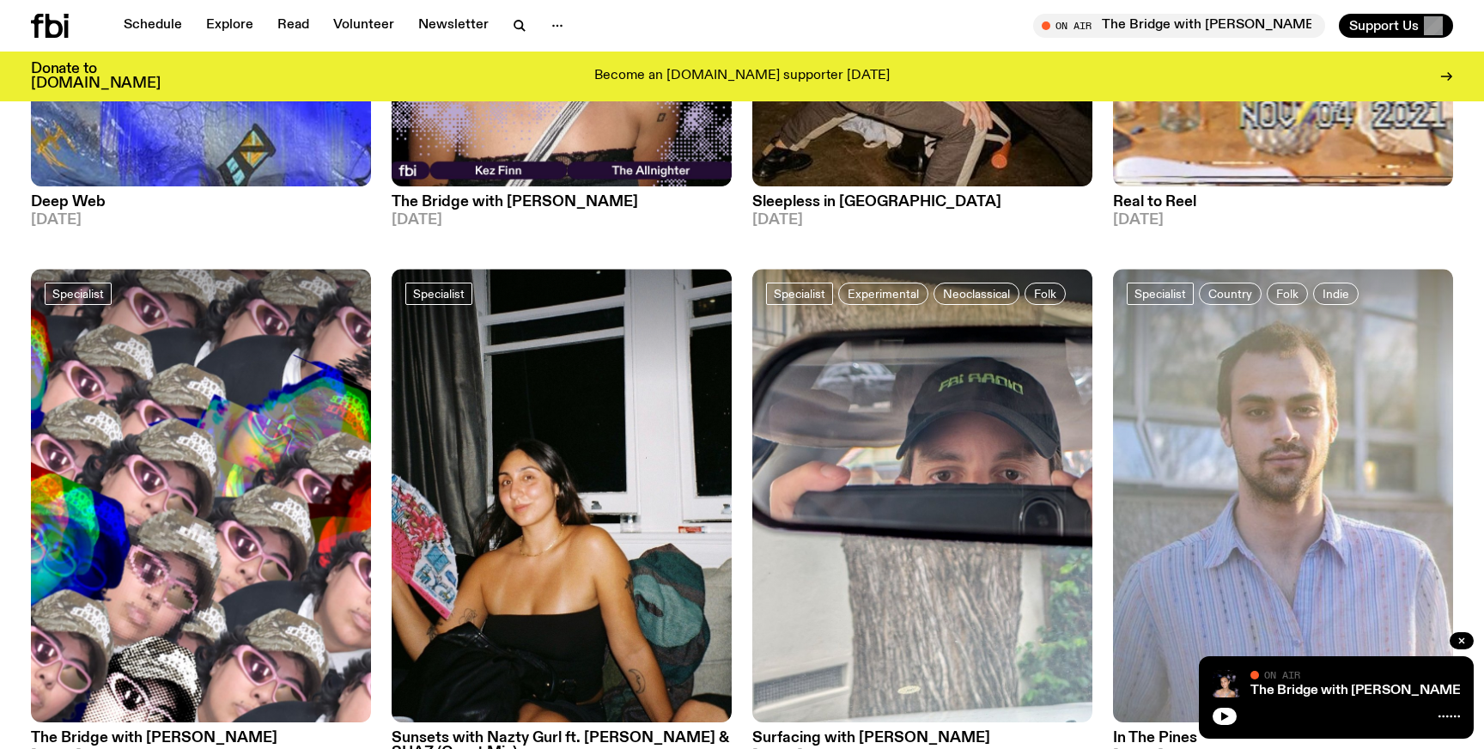
scroll to position [453, 0]
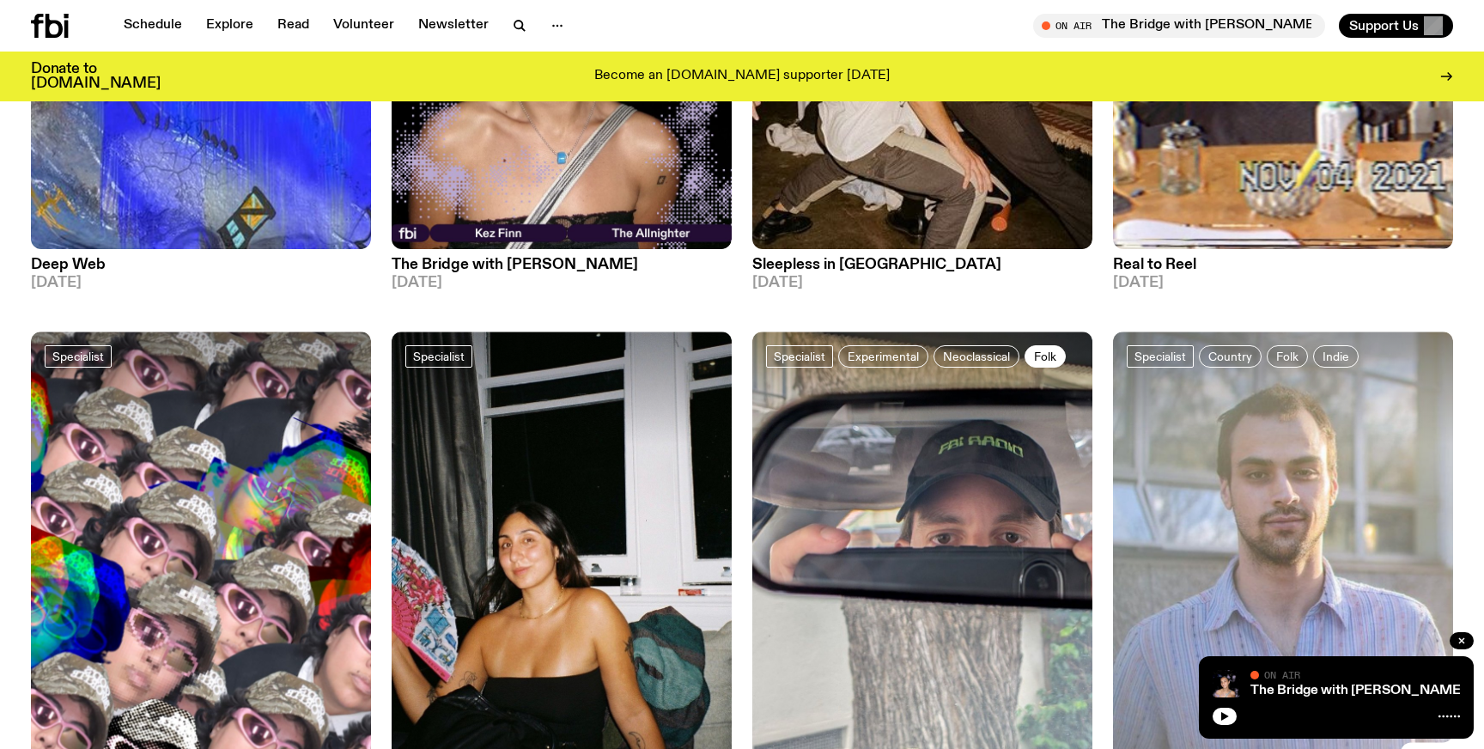
click at [1050, 361] on span "Folk" at bounding box center [1045, 356] width 22 height 13
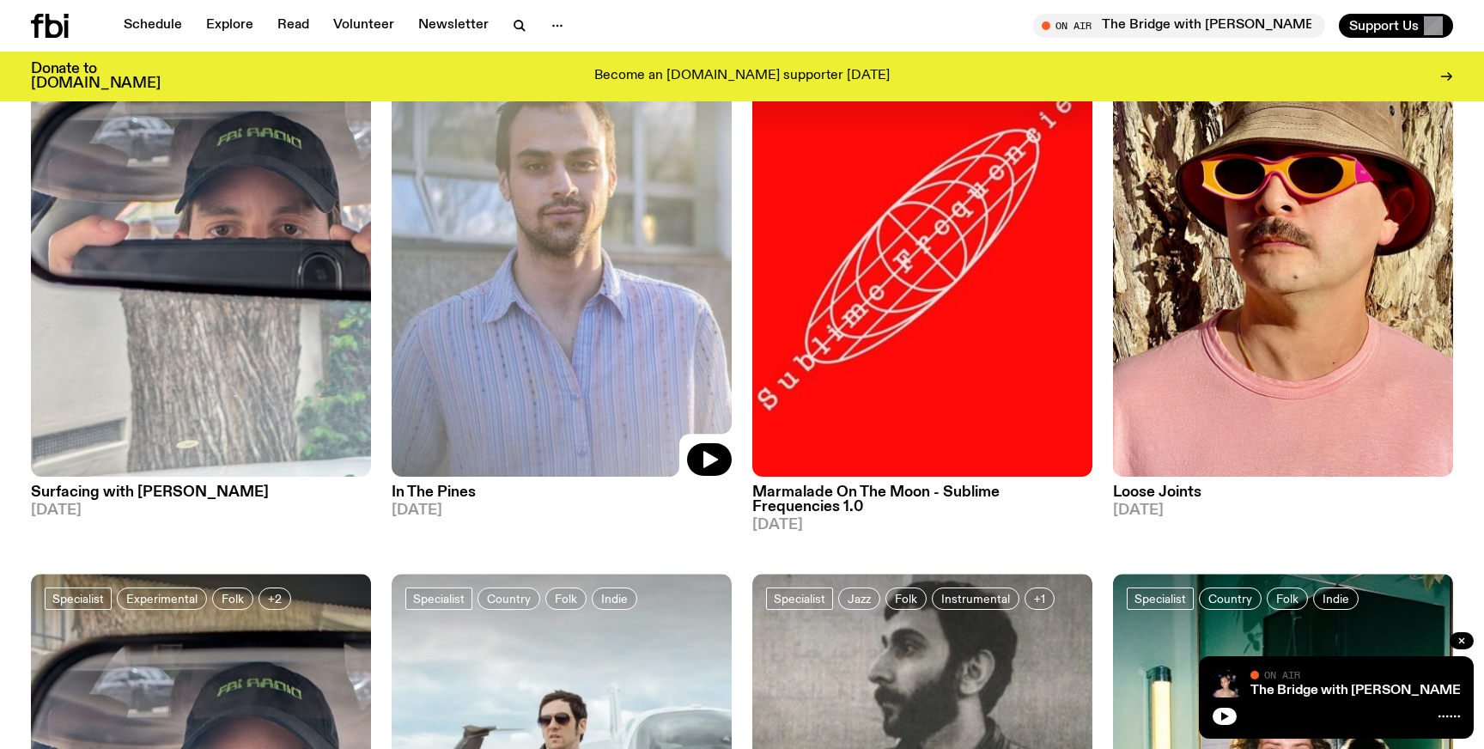
scroll to position [218, 0]
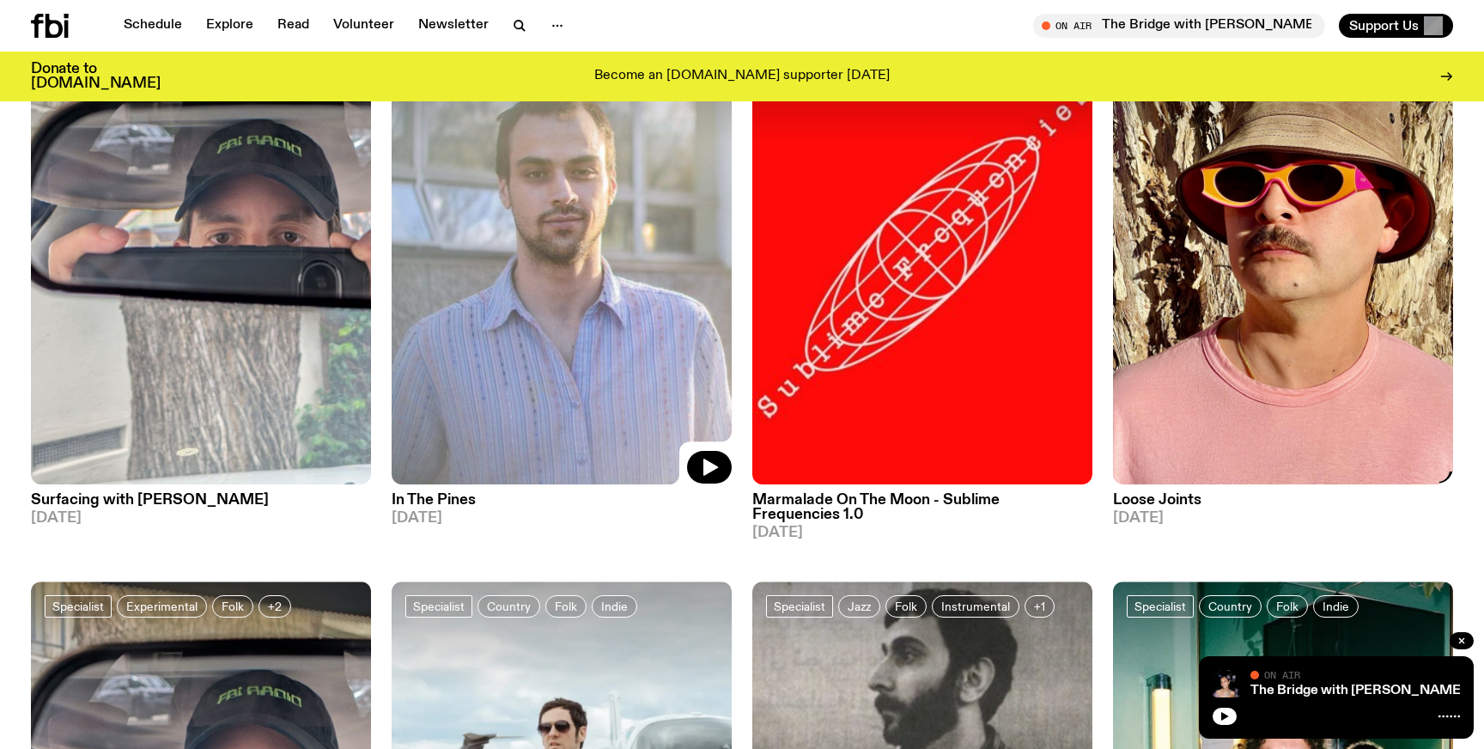
click at [1185, 360] on img at bounding box center [1283, 257] width 340 height 453
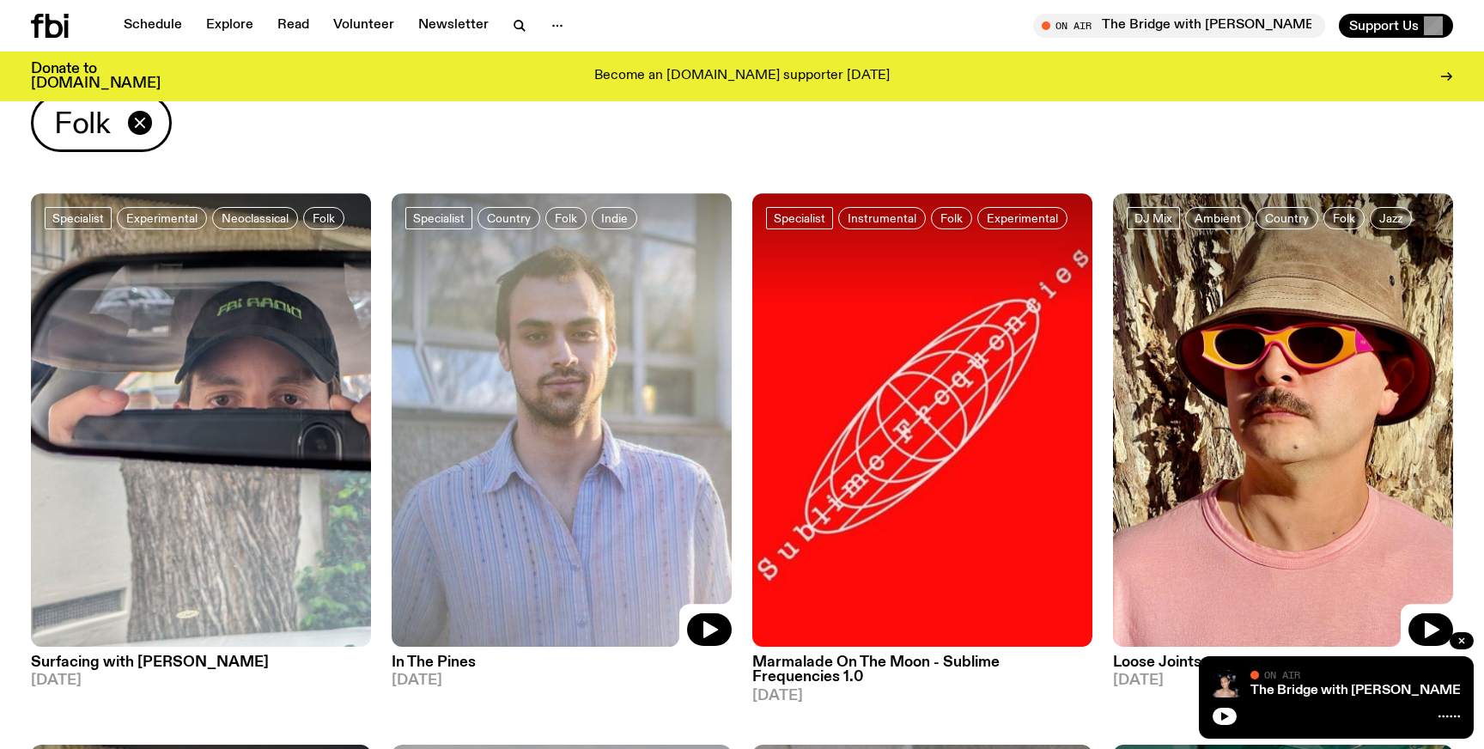
scroll to position [63, 0]
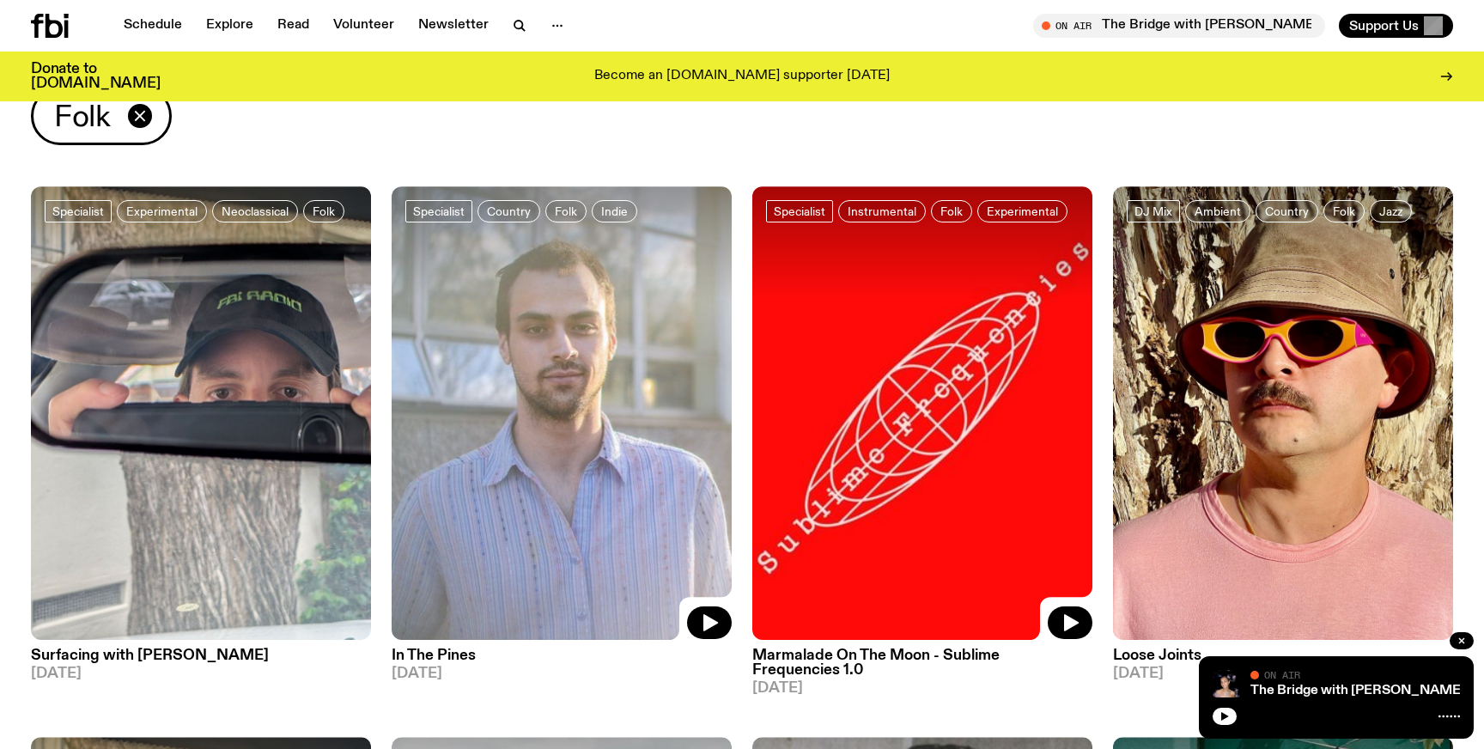
click at [906, 427] on img at bounding box center [922, 412] width 340 height 453
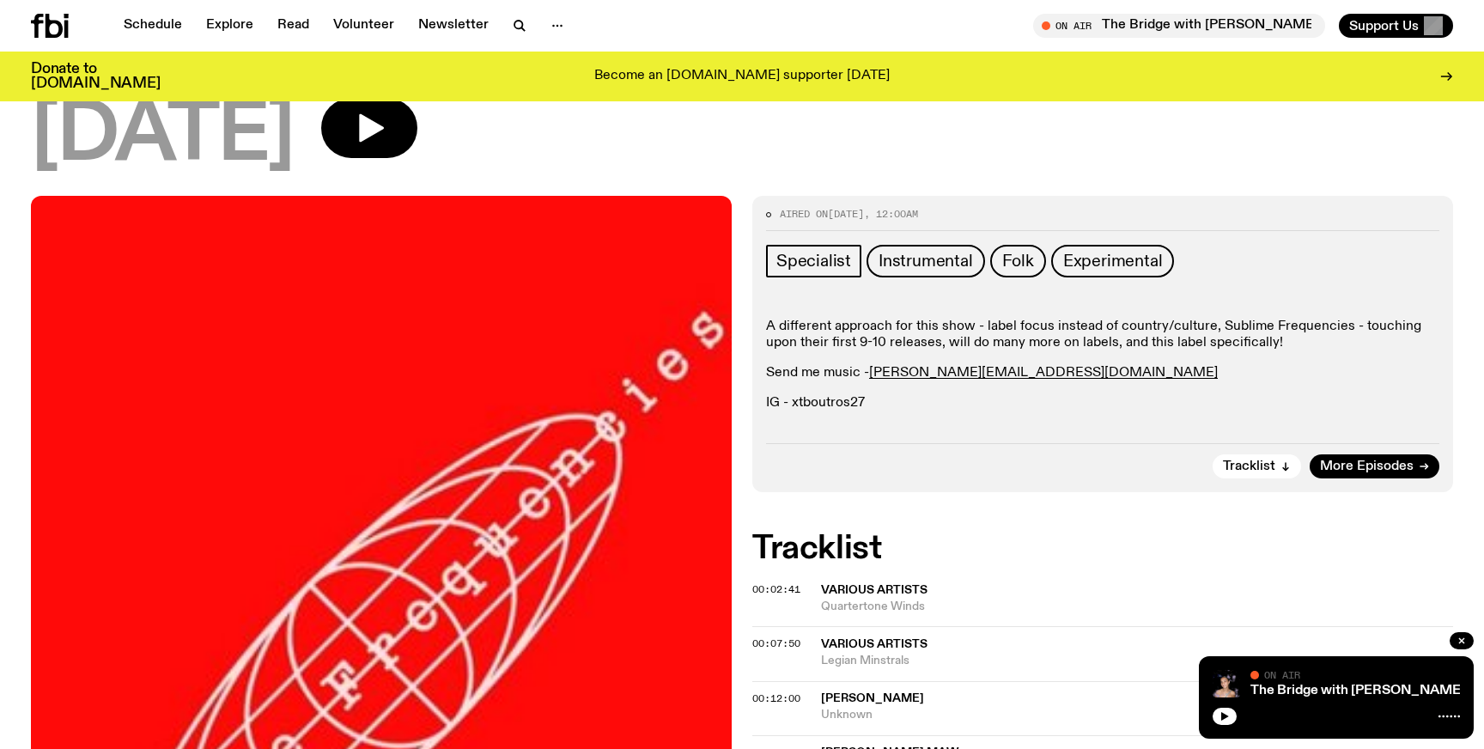
scroll to position [277, 0]
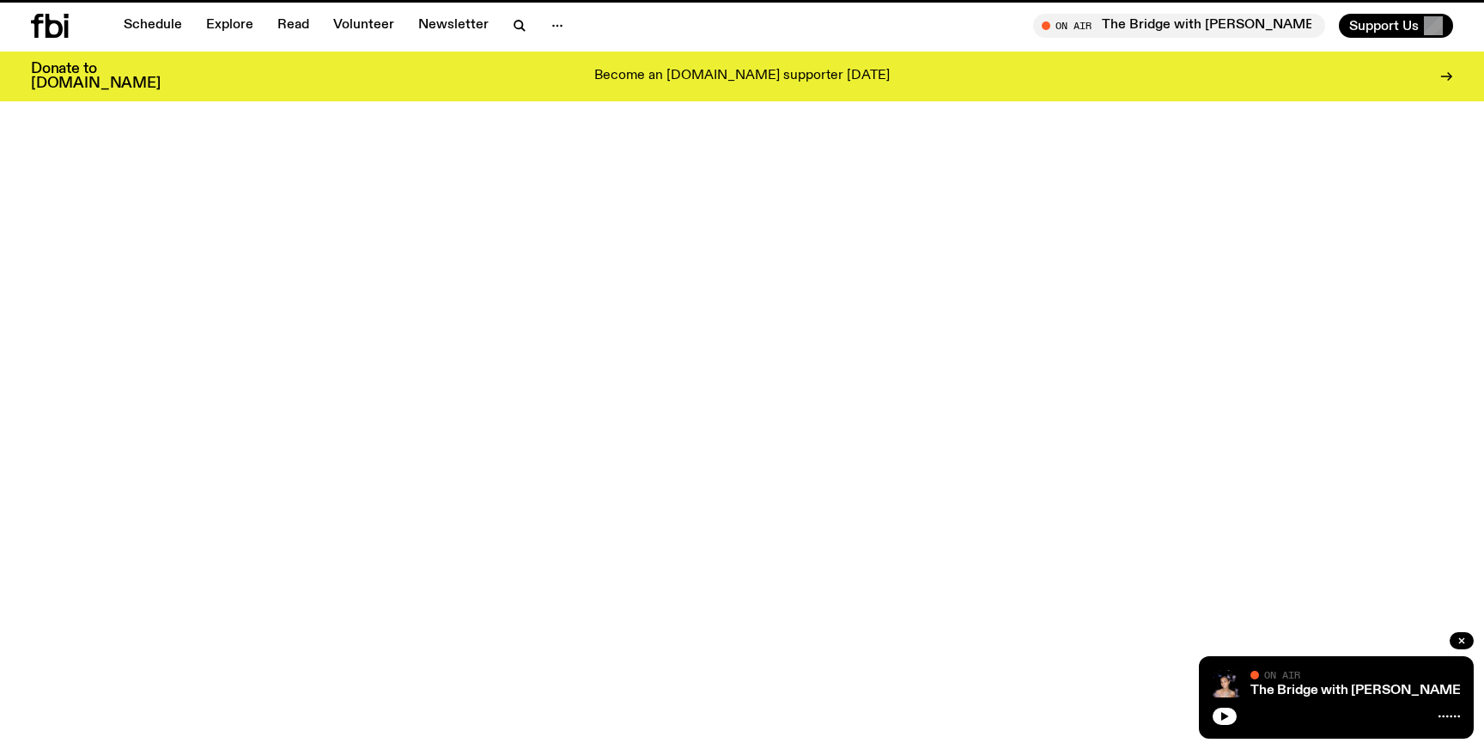
scroll to position [63, 0]
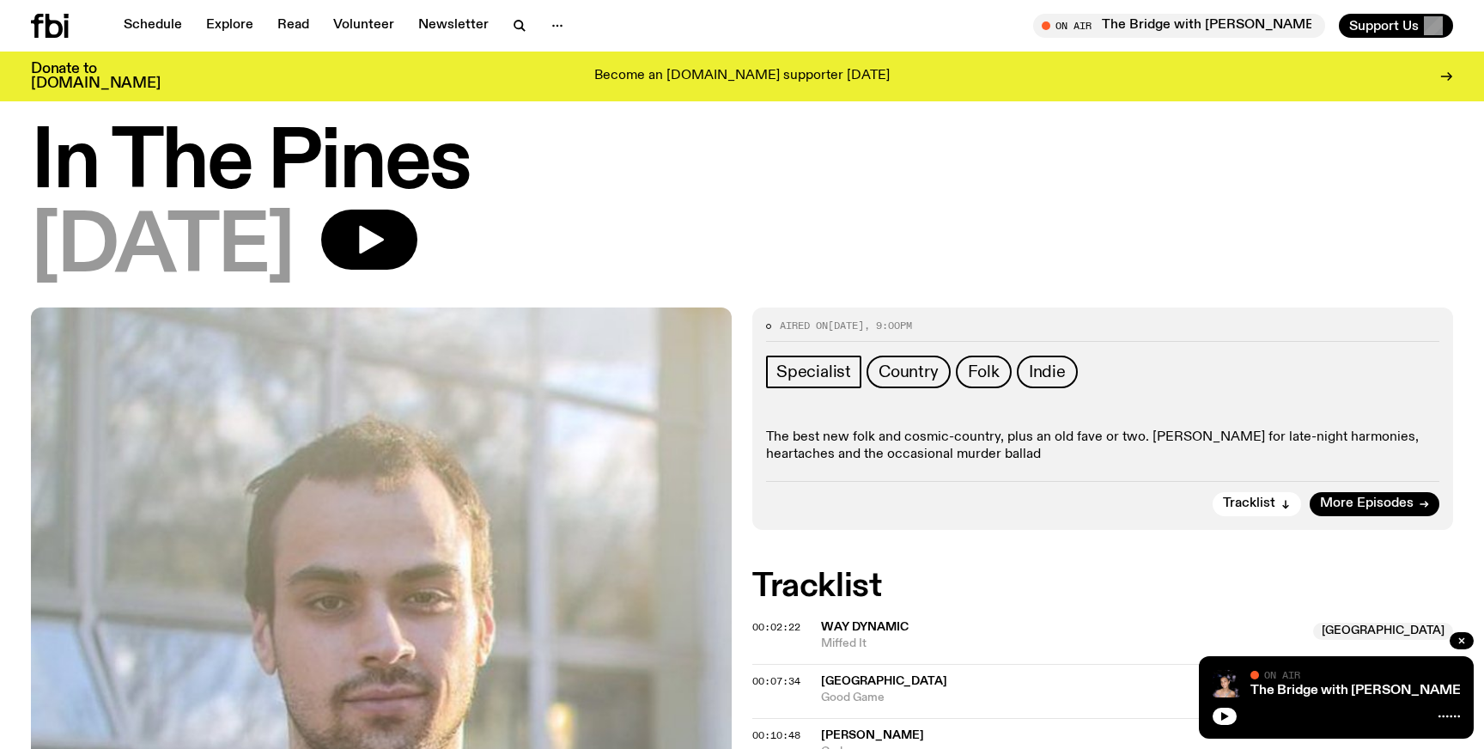
scroll to position [39, 0]
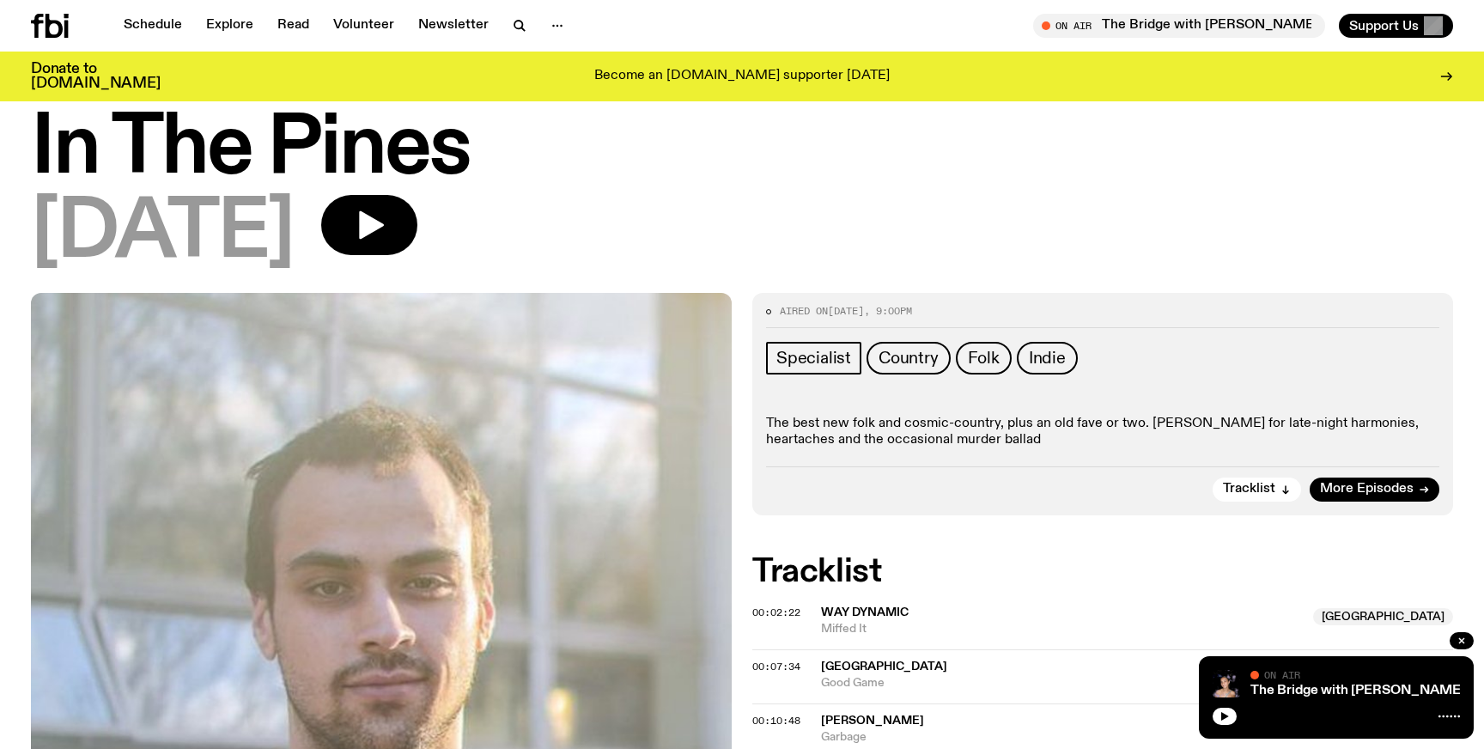
click at [962, 430] on p "The best new folk and cosmic-country, plus an old fave or two. Join Johanna Rob…" at bounding box center [1102, 432] width 673 height 33
click at [1351, 486] on span "More Episodes" at bounding box center [1367, 489] width 94 height 13
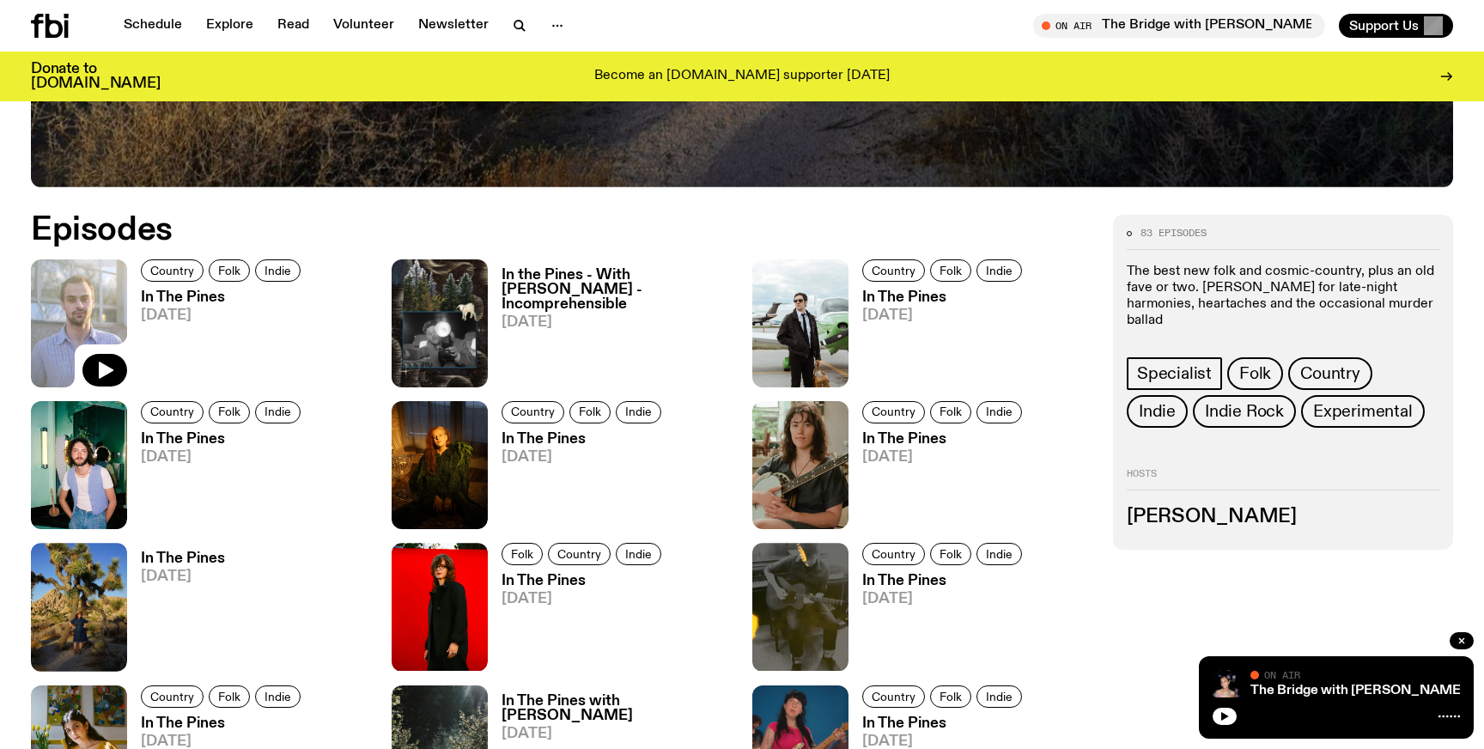
scroll to position [1003, 0]
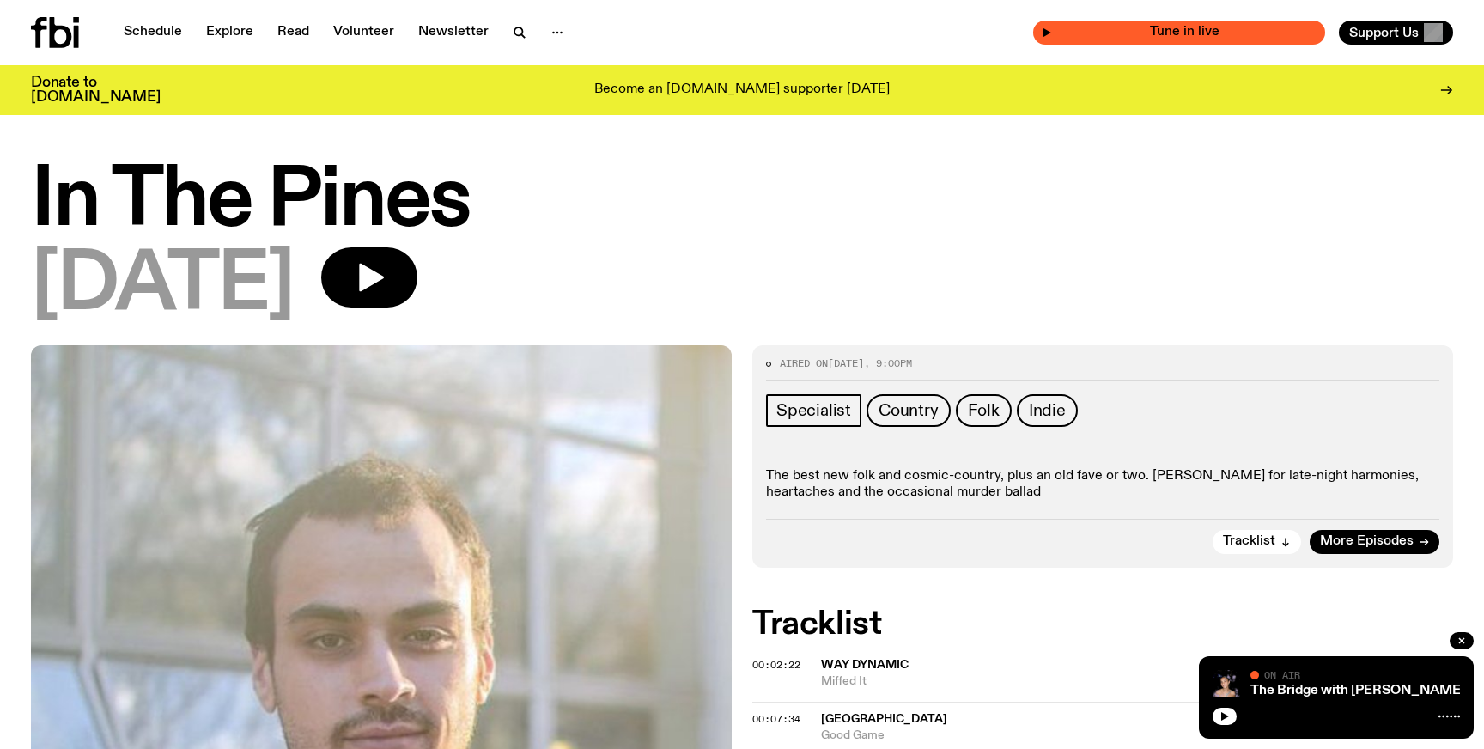
click at [1221, 31] on span "Tune in live" at bounding box center [1184, 32] width 264 height 13
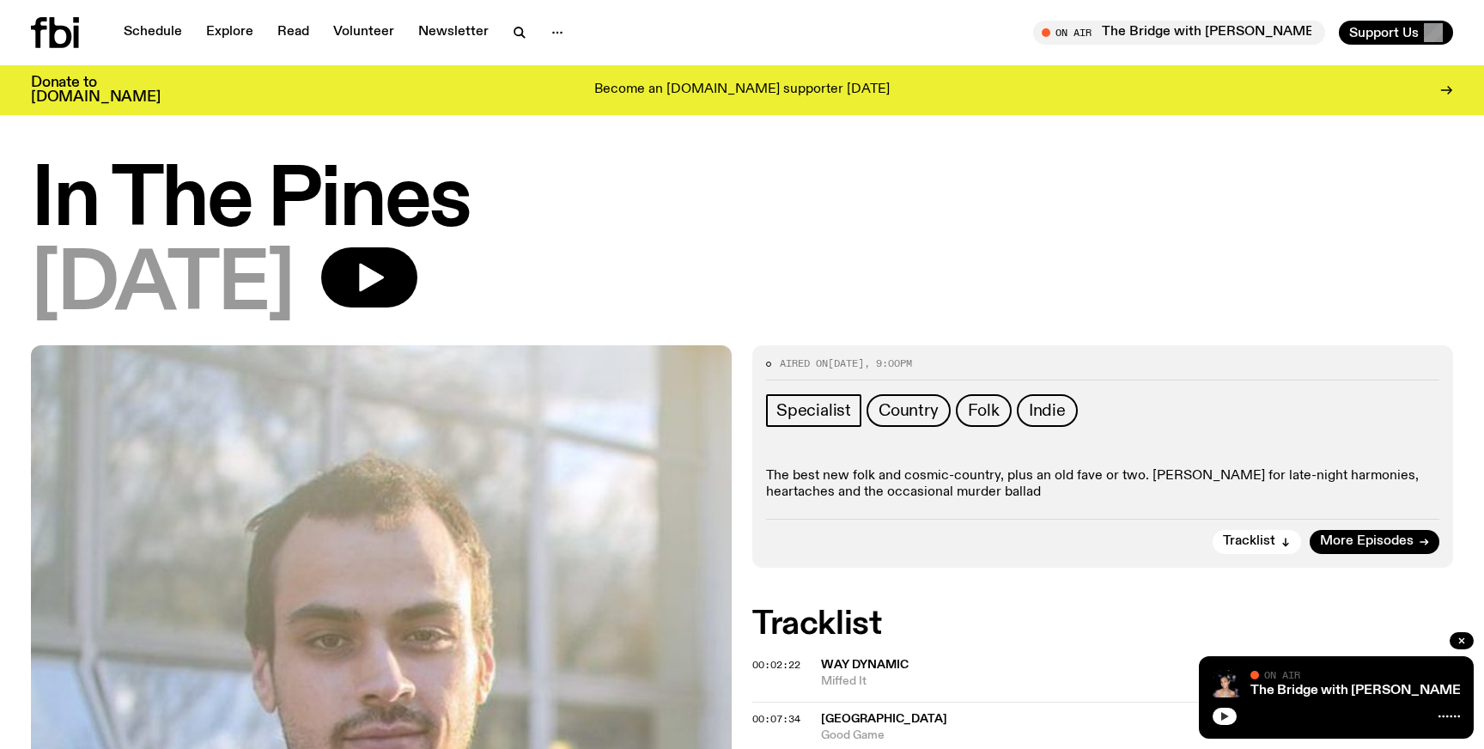
click at [1223, 719] on icon "button" at bounding box center [1225, 716] width 8 height 9
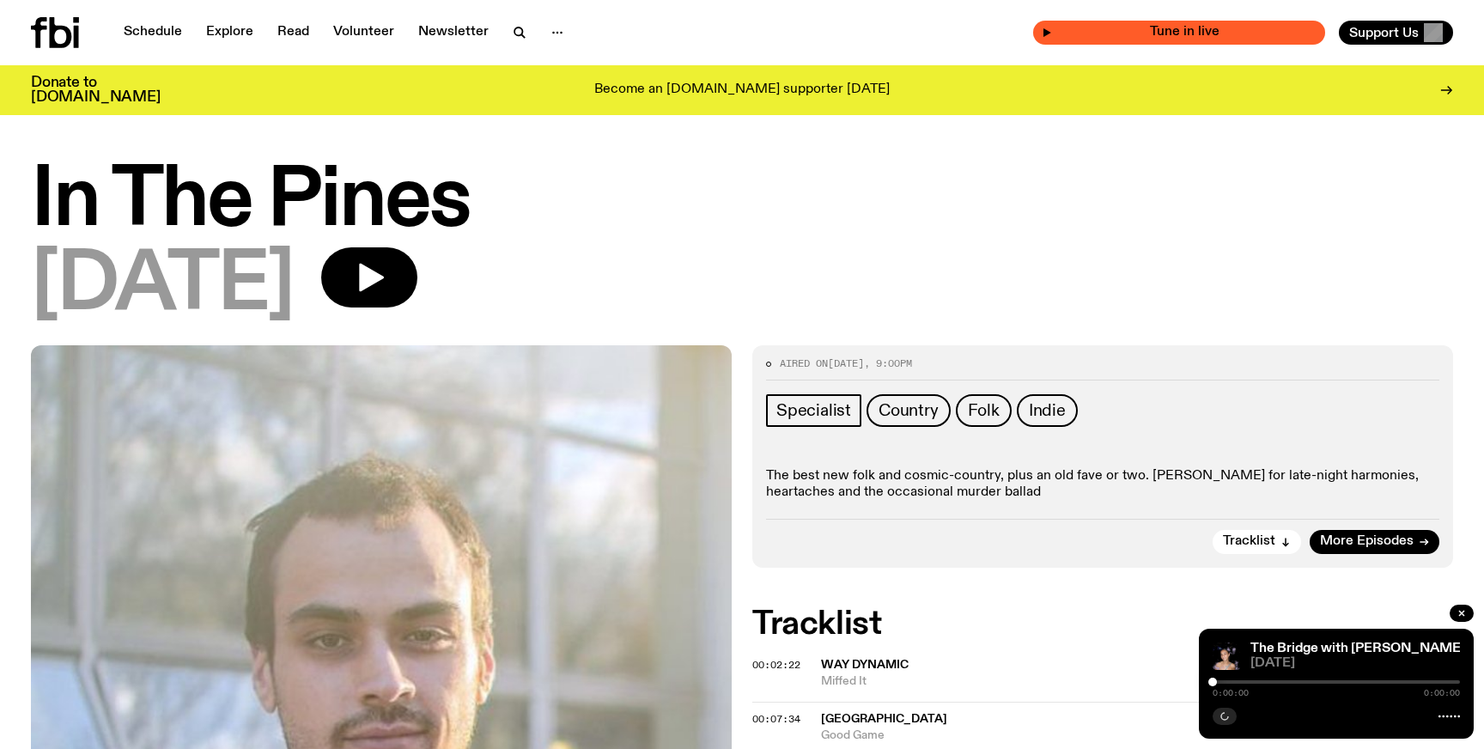
click at [1175, 23] on div "Tune in live" at bounding box center [1179, 33] width 292 height 24
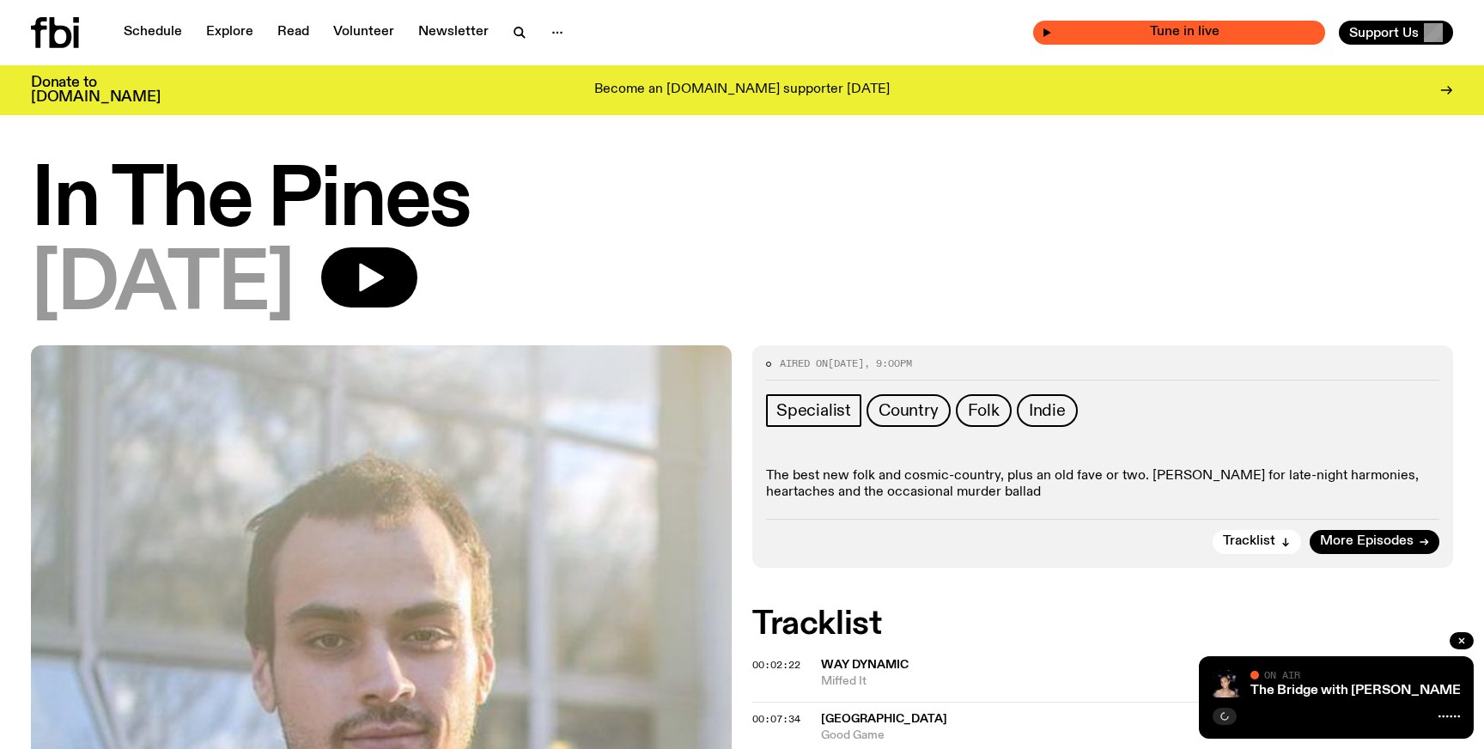
click at [1175, 23] on div "Tune in live" at bounding box center [1179, 33] width 292 height 24
click at [1052, 31] on icon "button" at bounding box center [1047, 32] width 10 height 10
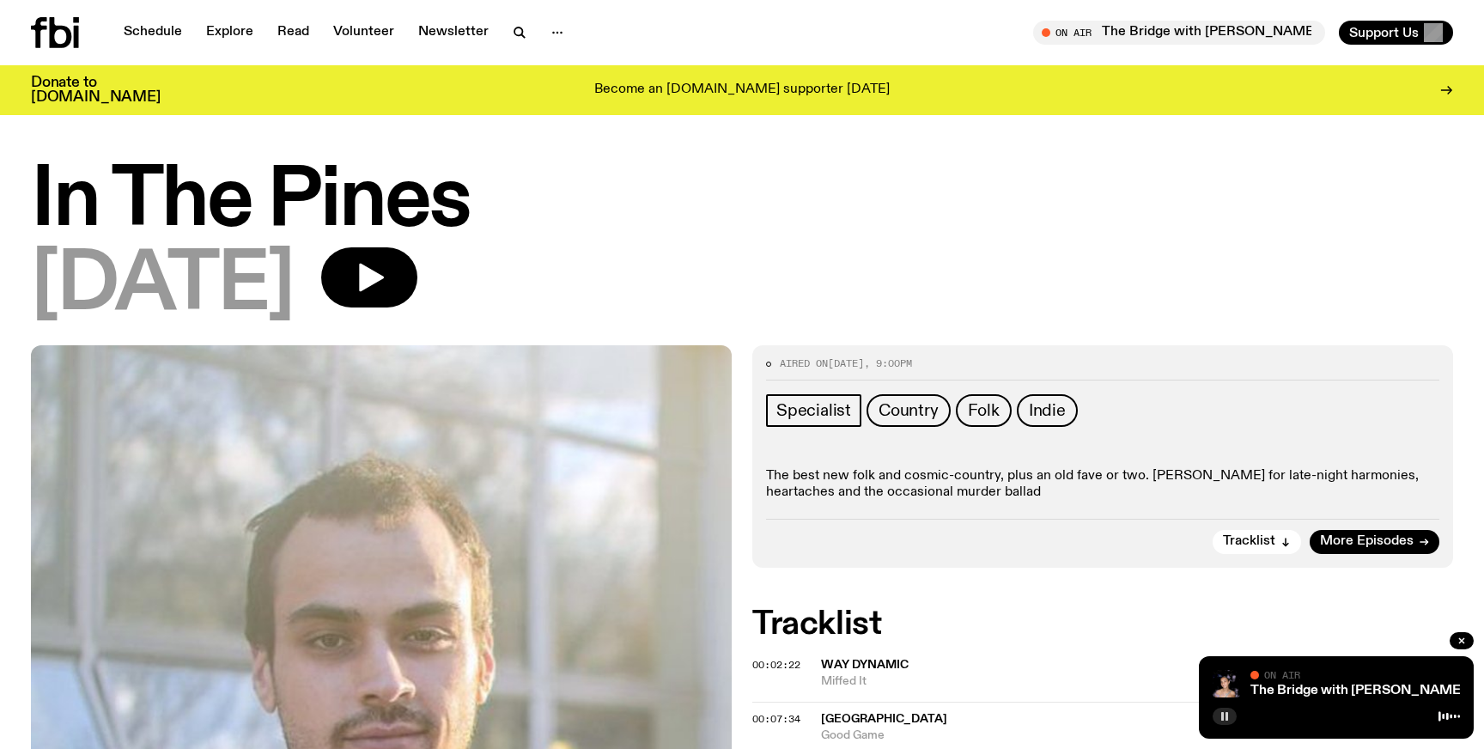
click at [1229, 713] on icon "button" at bounding box center [1224, 716] width 10 height 10
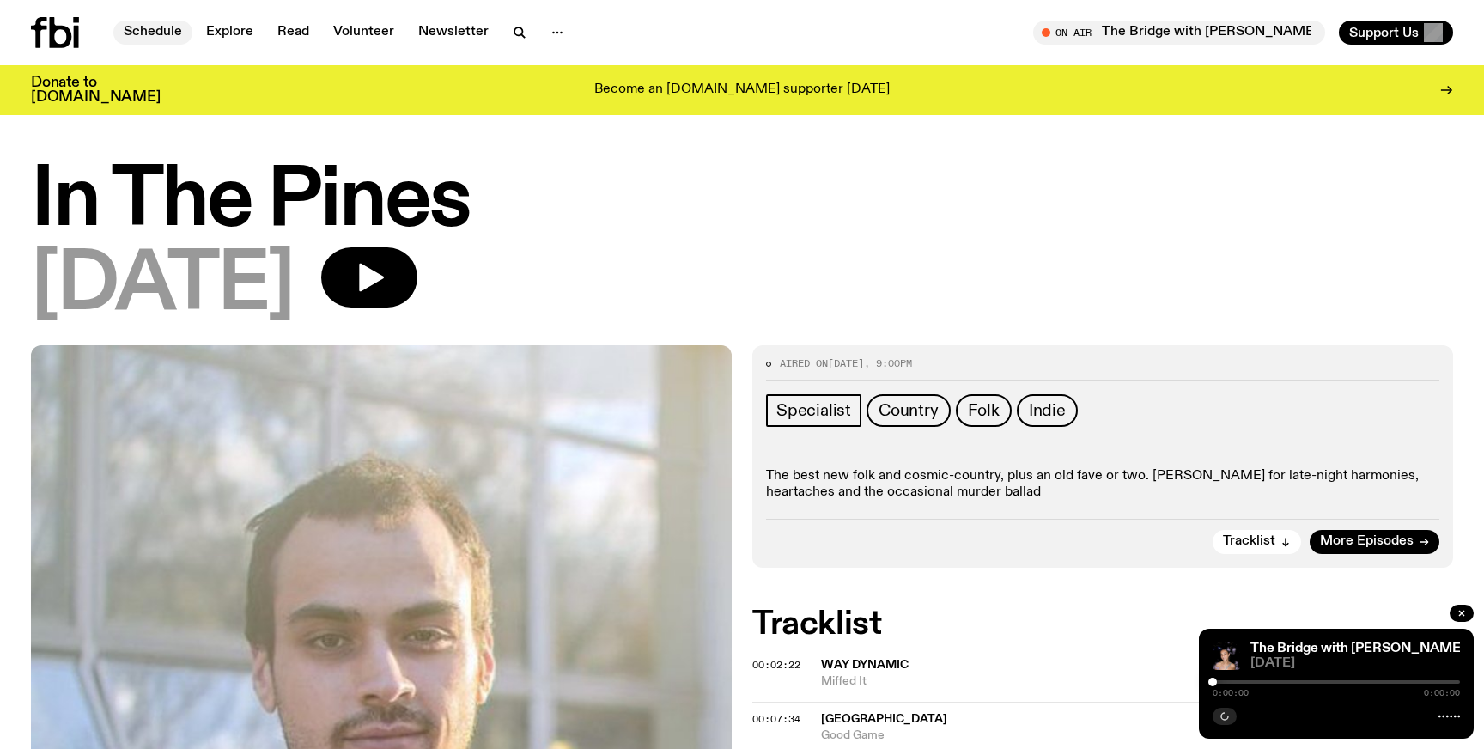
click at [149, 21] on link "Schedule" at bounding box center [152, 33] width 79 height 24
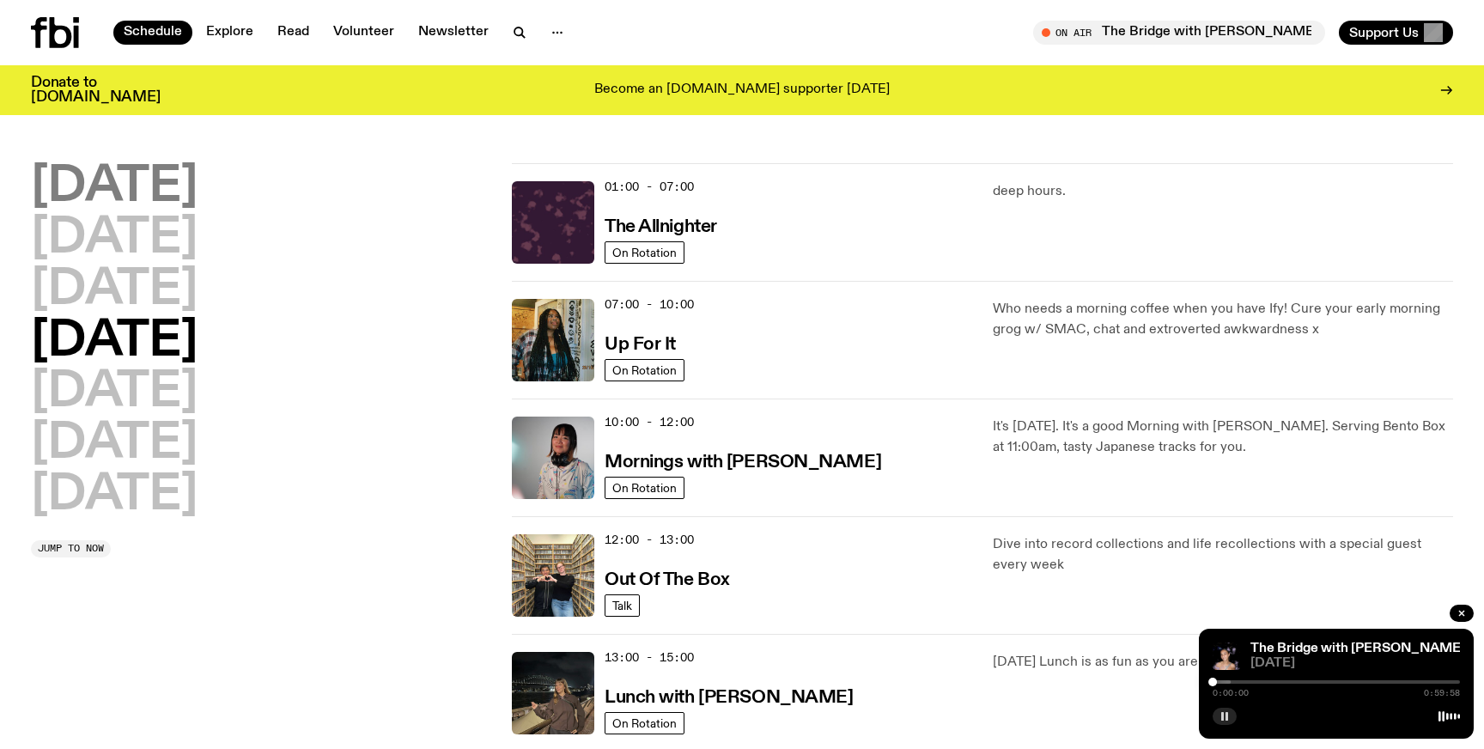
click at [197, 186] on h2 "[DATE]" at bounding box center [114, 187] width 167 height 48
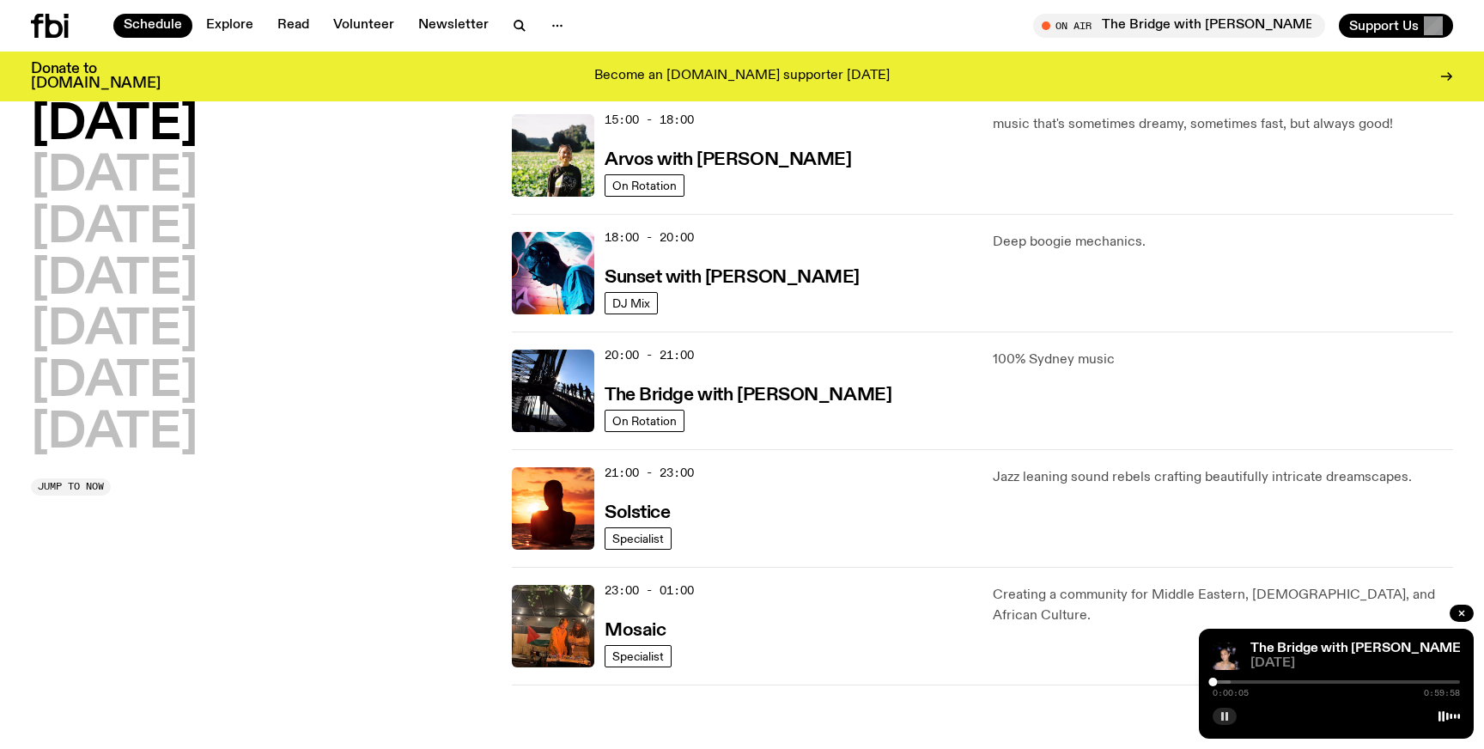
scroll to position [659, 0]
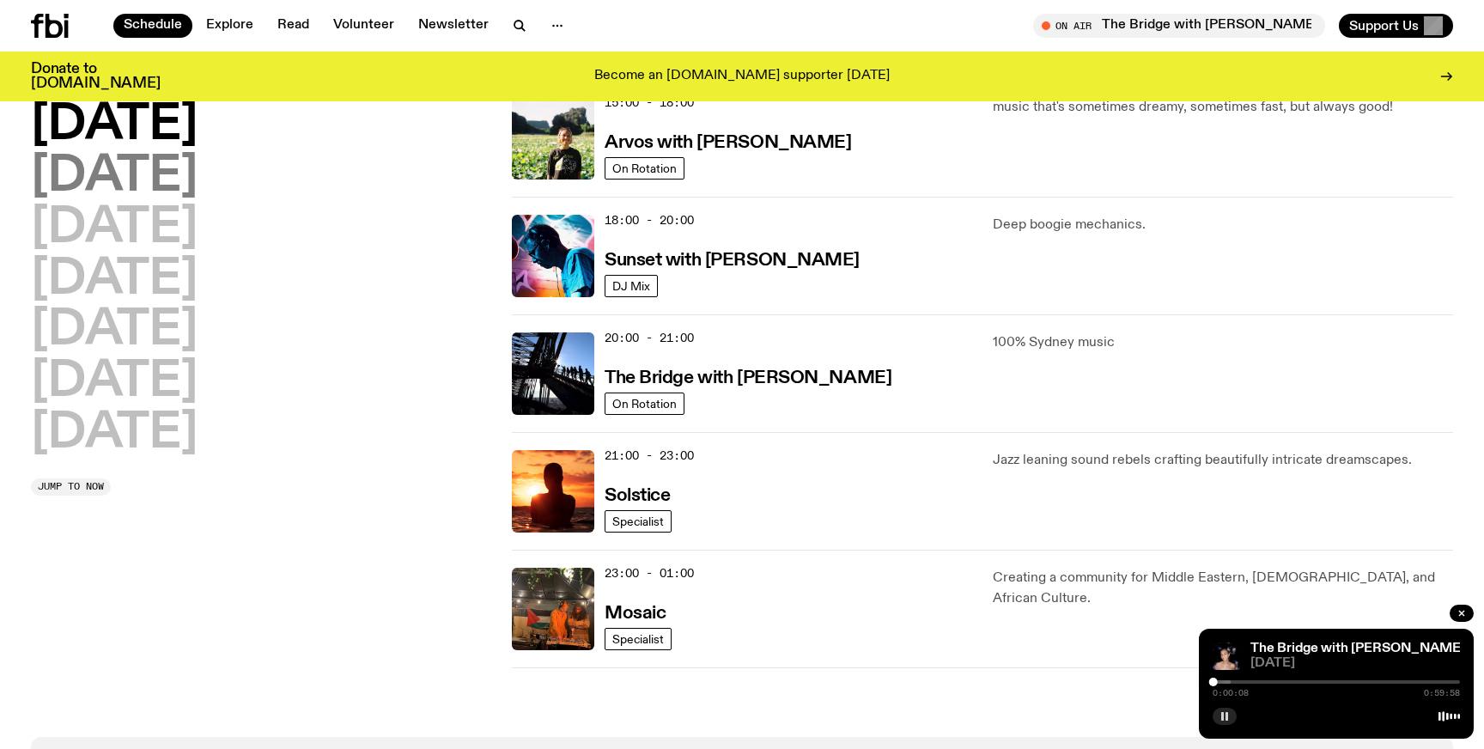
click at [158, 177] on h2 "[DATE]" at bounding box center [114, 177] width 167 height 48
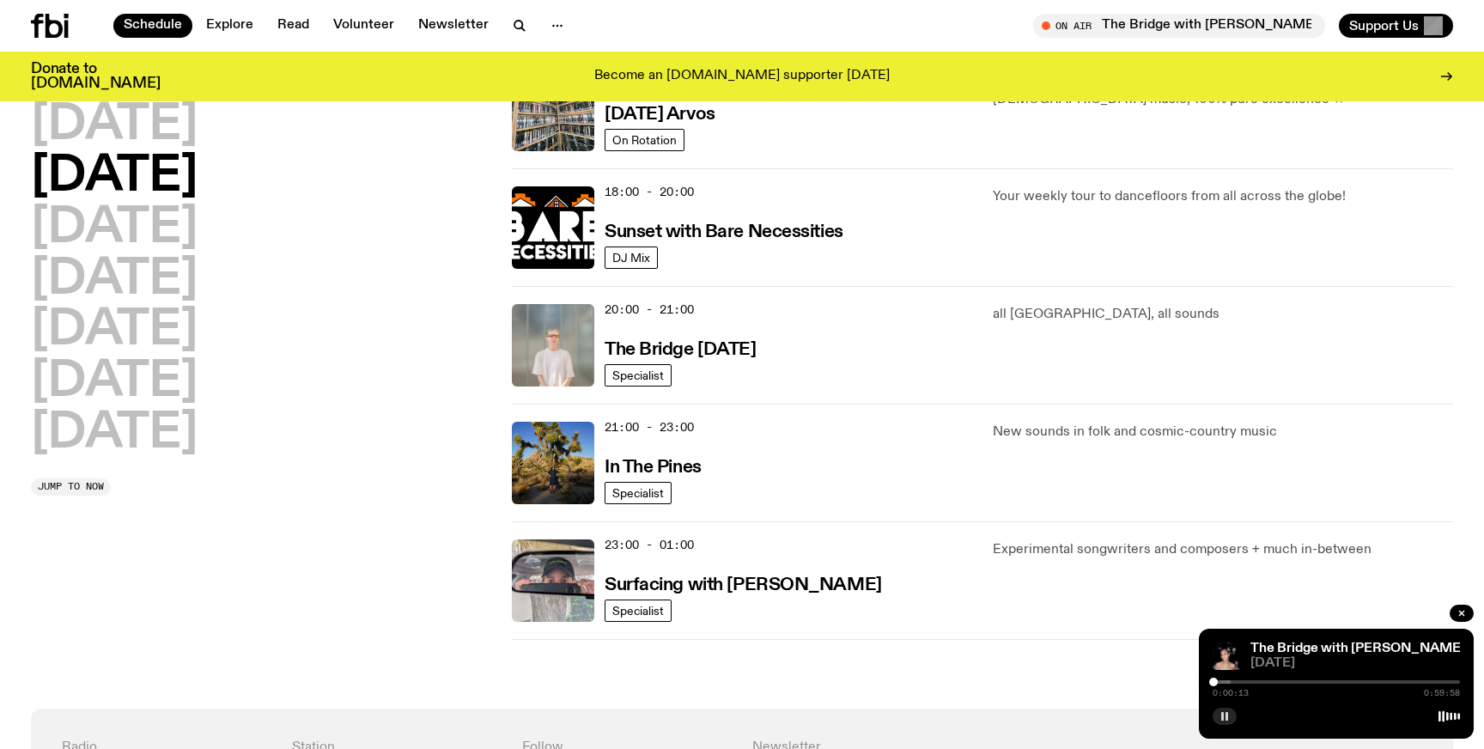
scroll to position [691, 0]
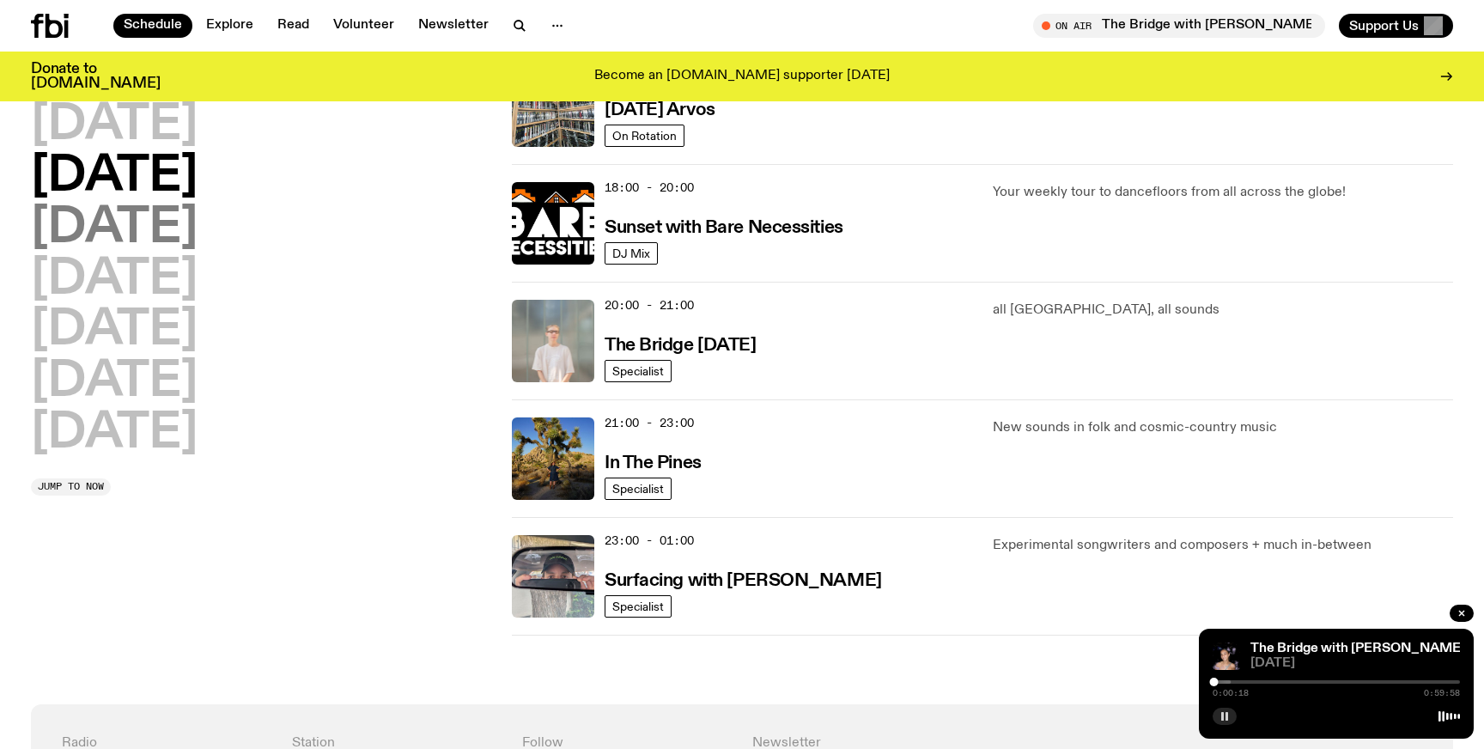
click at [197, 239] on h2 "[DATE]" at bounding box center [114, 228] width 167 height 48
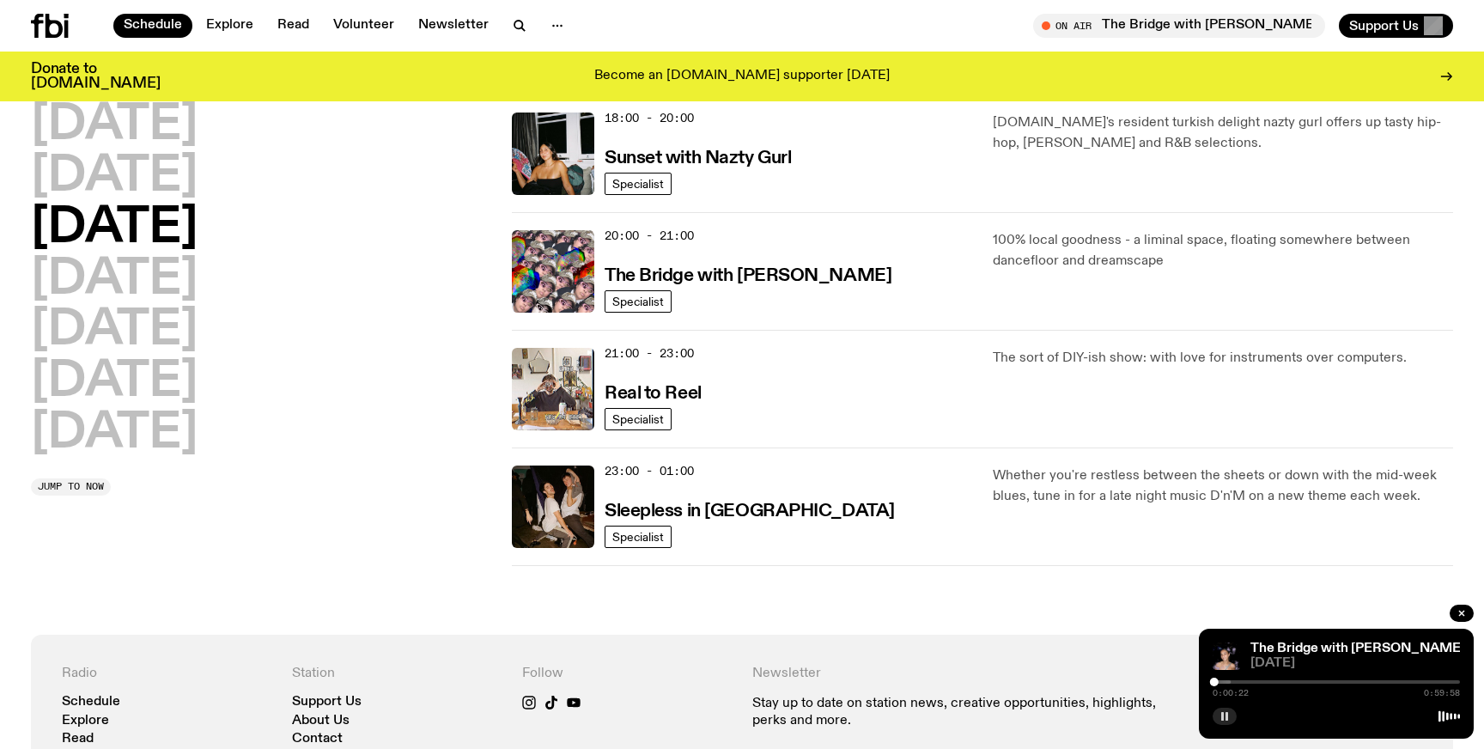
scroll to position [768, 0]
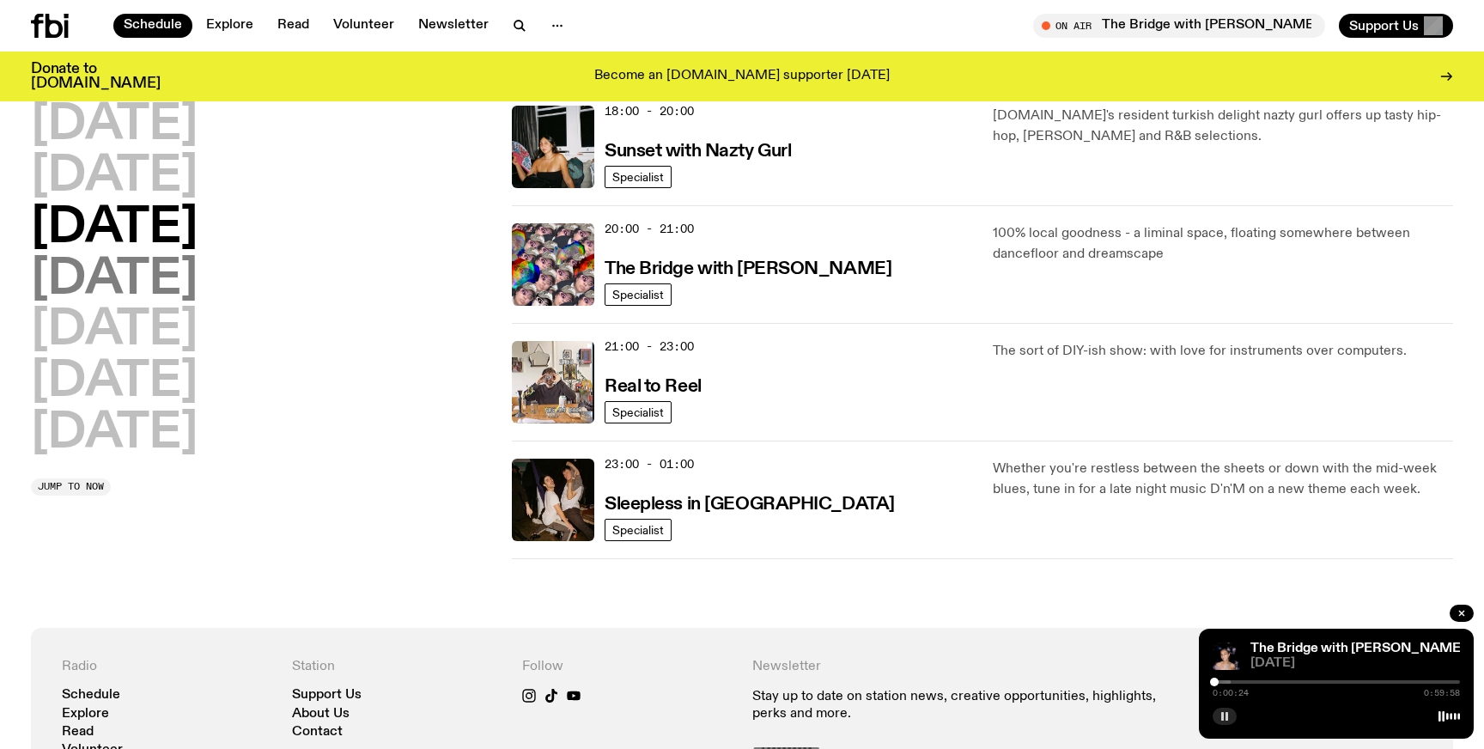
click at [197, 286] on h2 "[DATE]" at bounding box center [114, 280] width 167 height 48
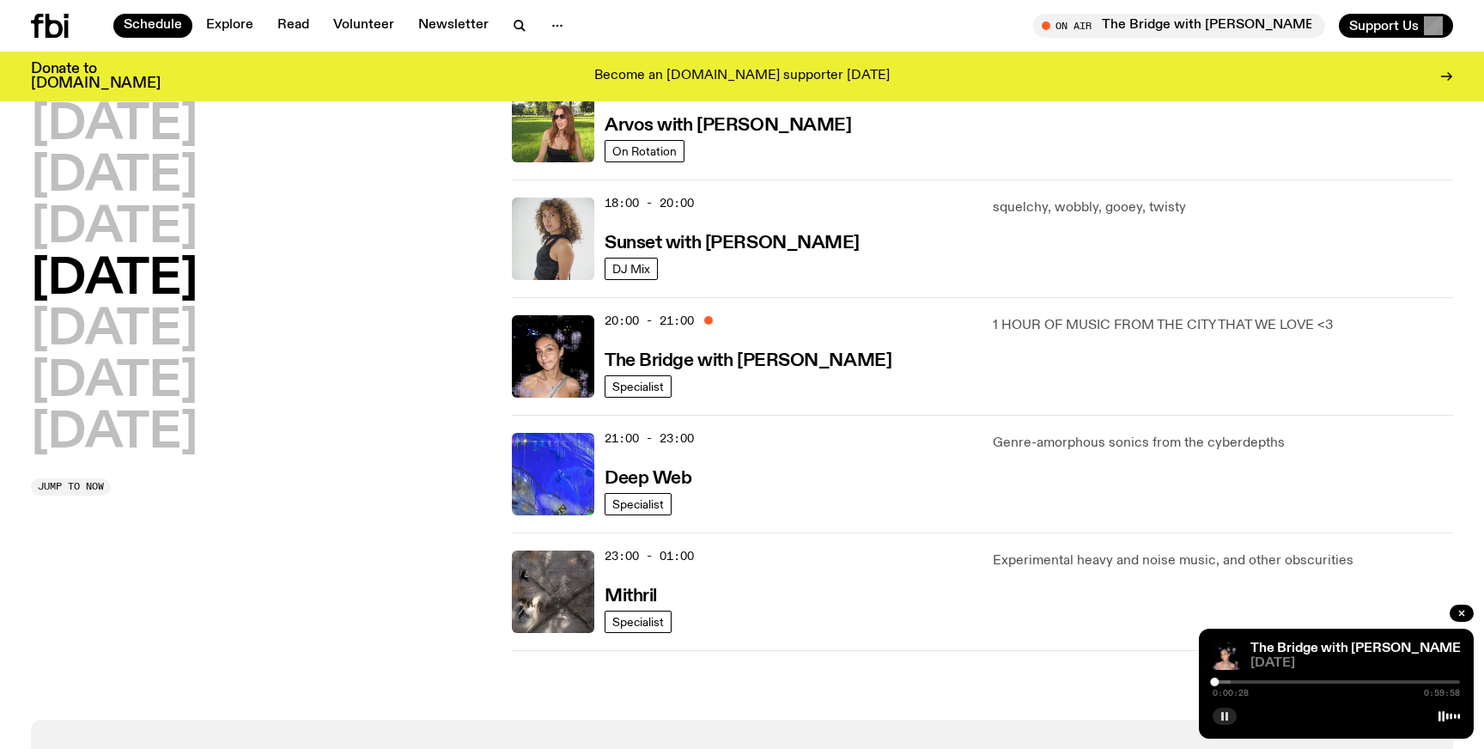
scroll to position [684, 0]
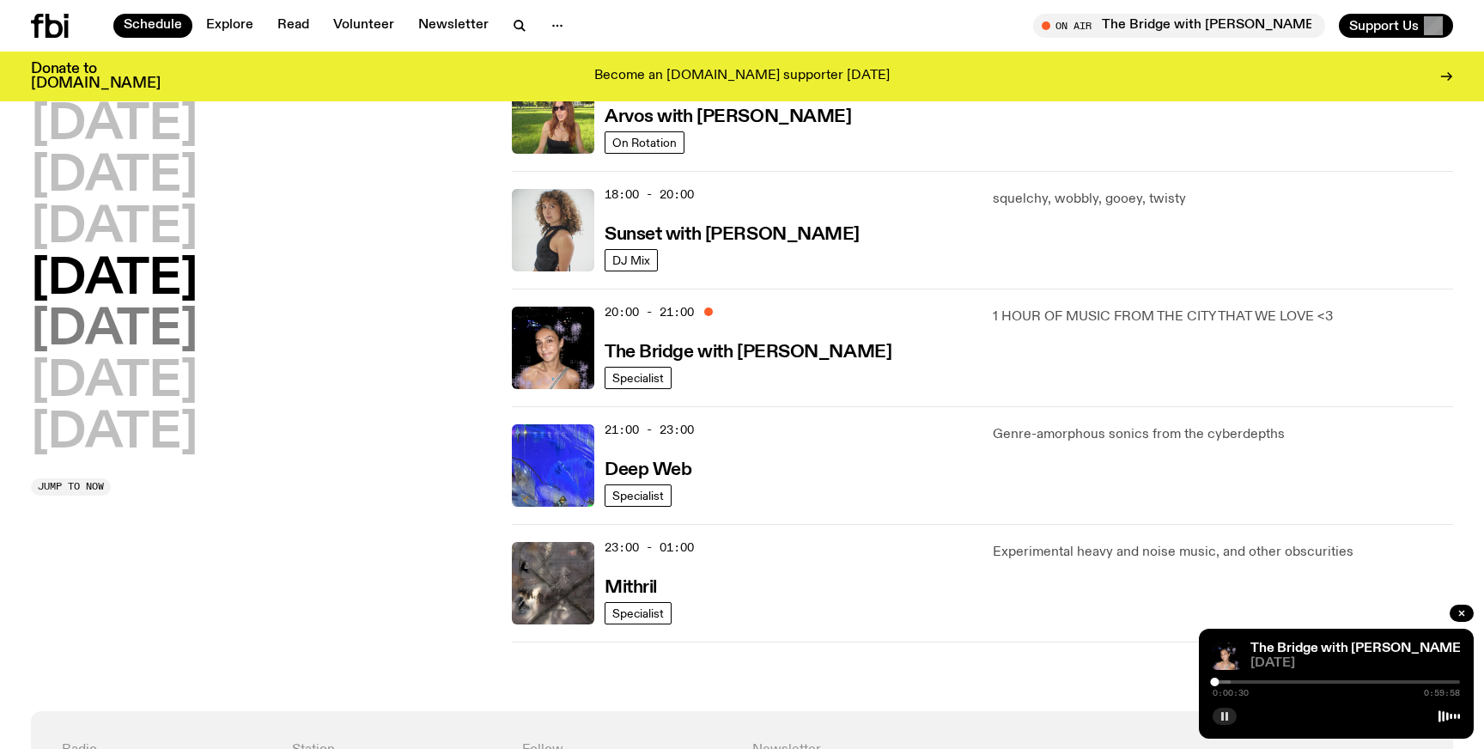
click at [149, 329] on h2 "[DATE]" at bounding box center [114, 331] width 167 height 48
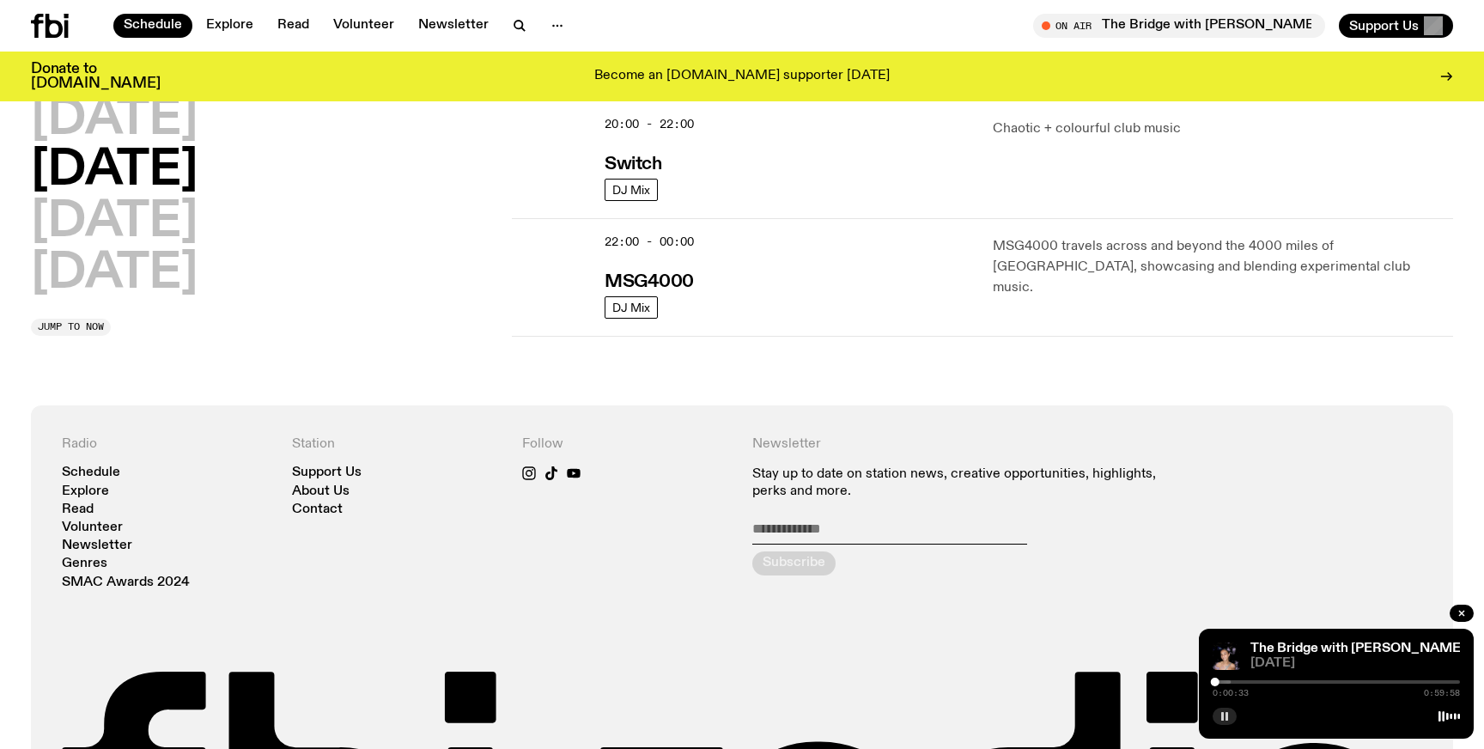
scroll to position [910, 0]
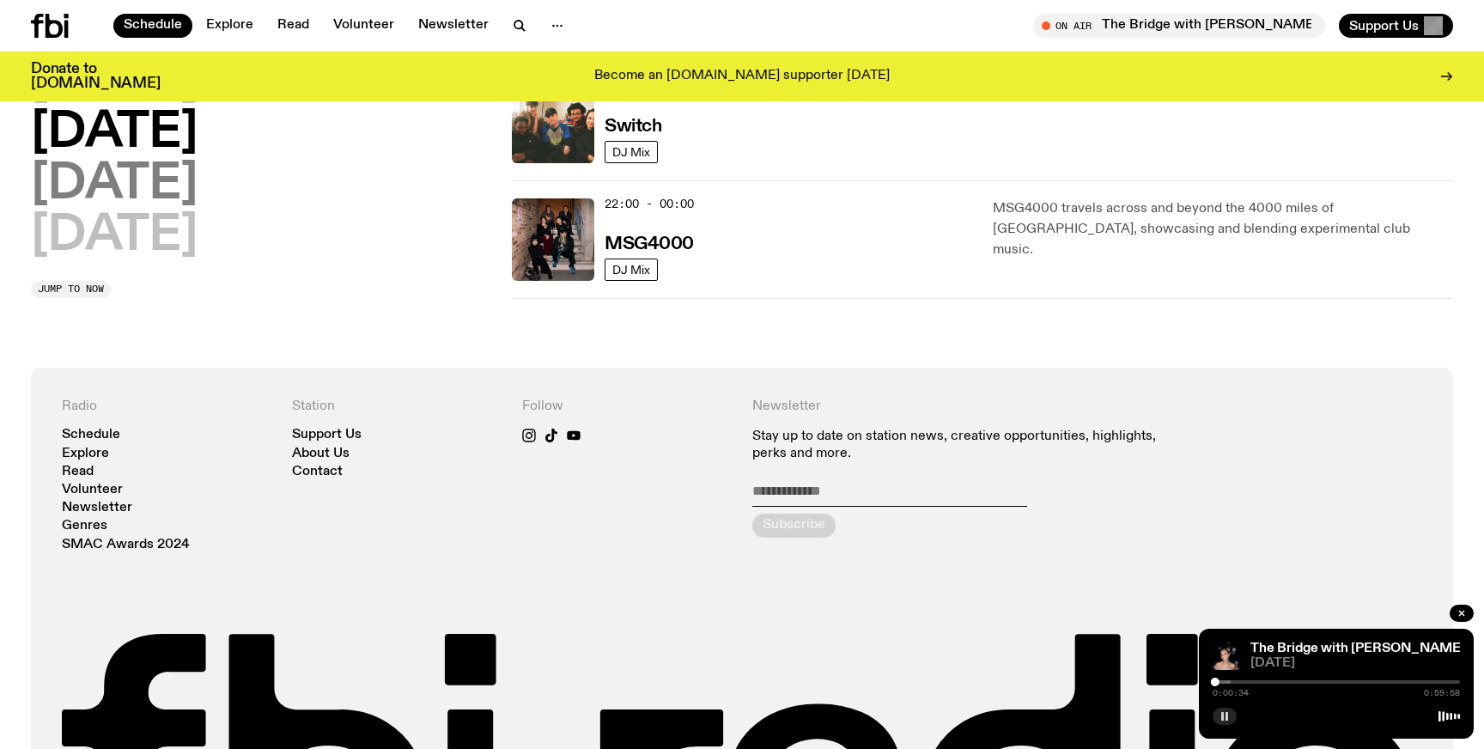
click at [197, 191] on h2 "[DATE]" at bounding box center [114, 185] width 167 height 48
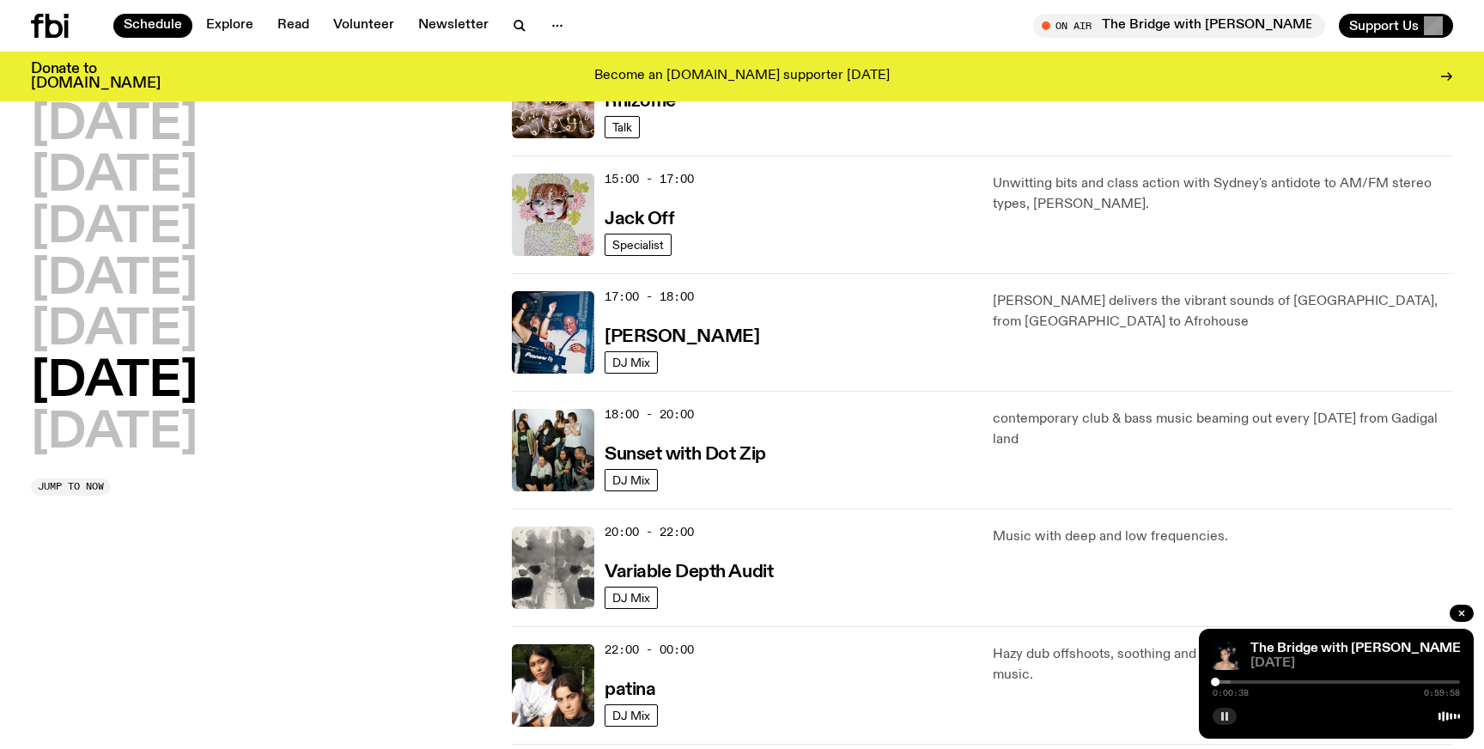
scroll to position [859, 0]
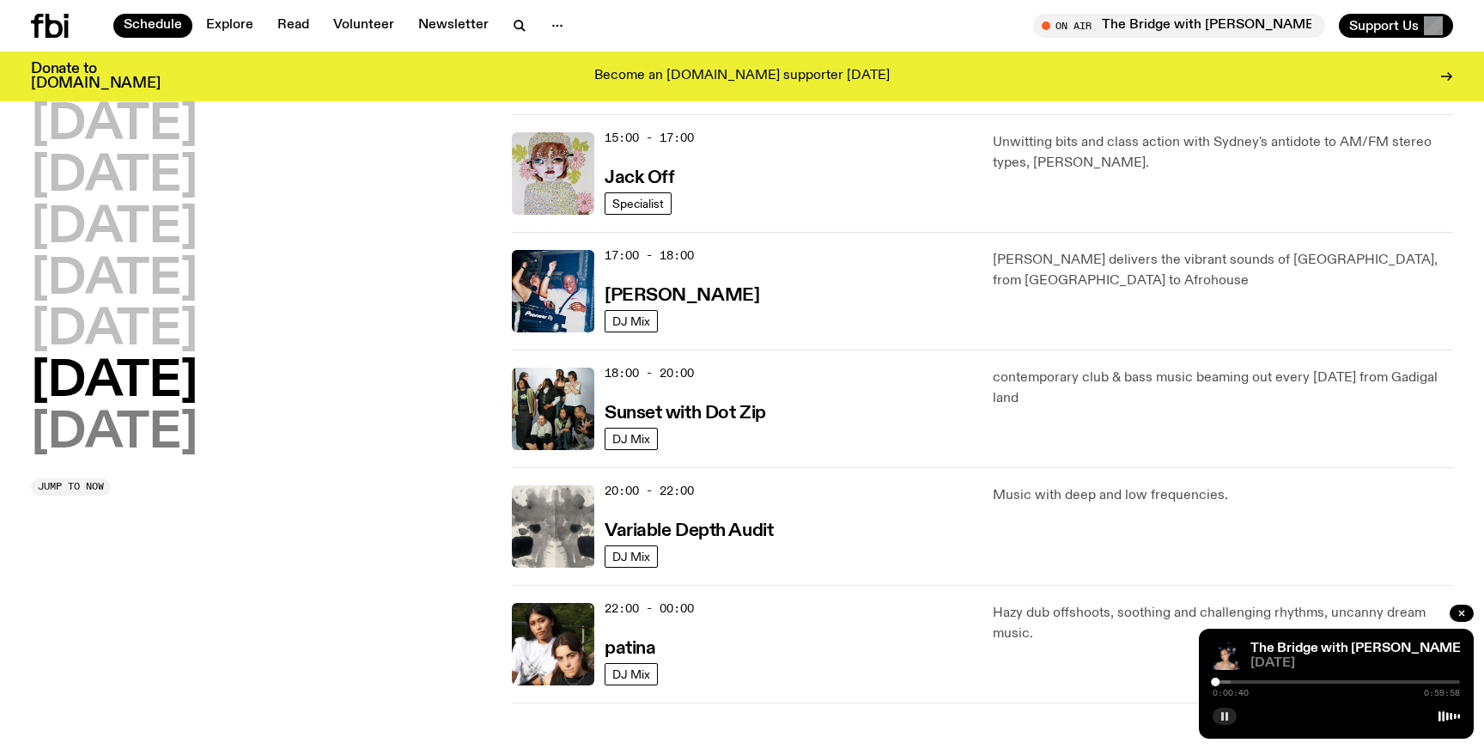
click at [177, 446] on h2 "[DATE]" at bounding box center [114, 434] width 167 height 48
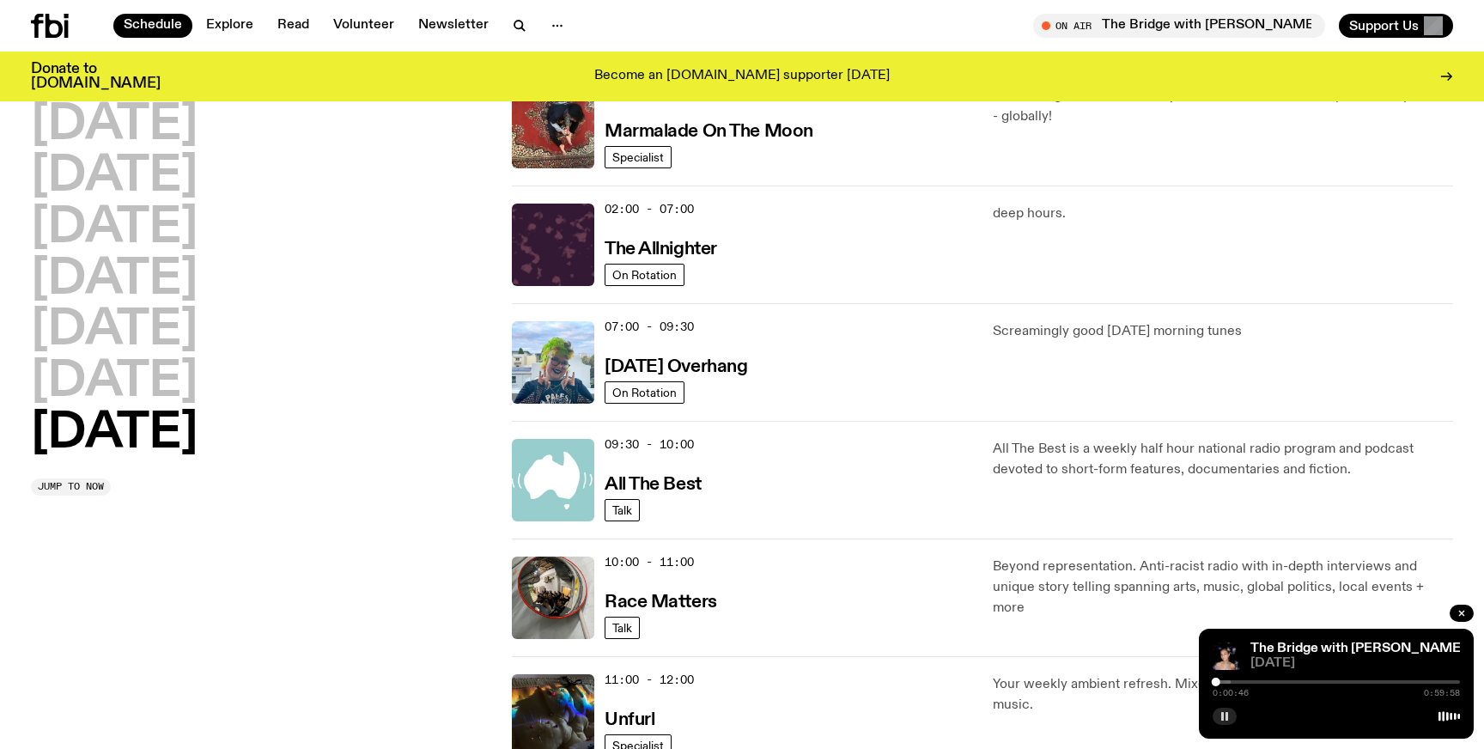
scroll to position [0, 0]
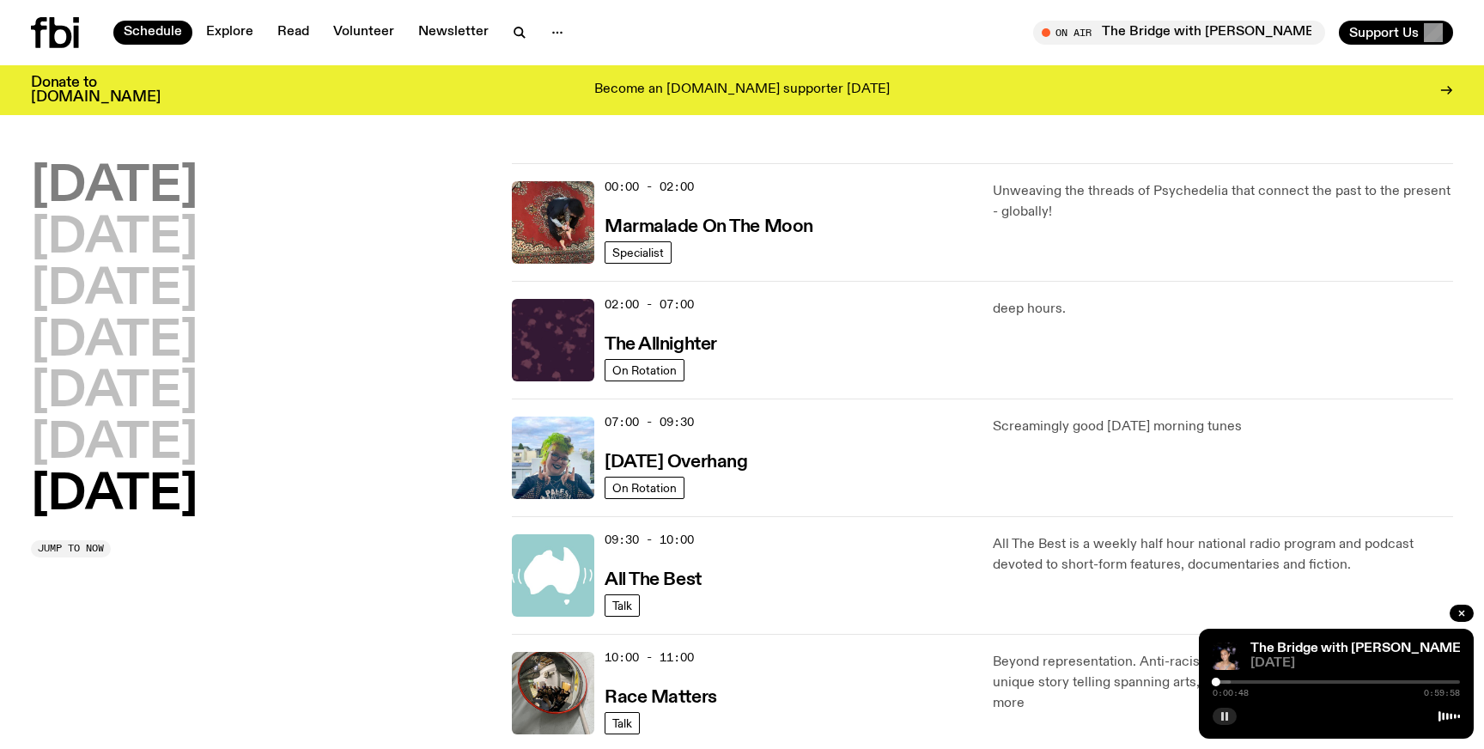
click at [190, 179] on h2 "[DATE]" at bounding box center [114, 187] width 167 height 48
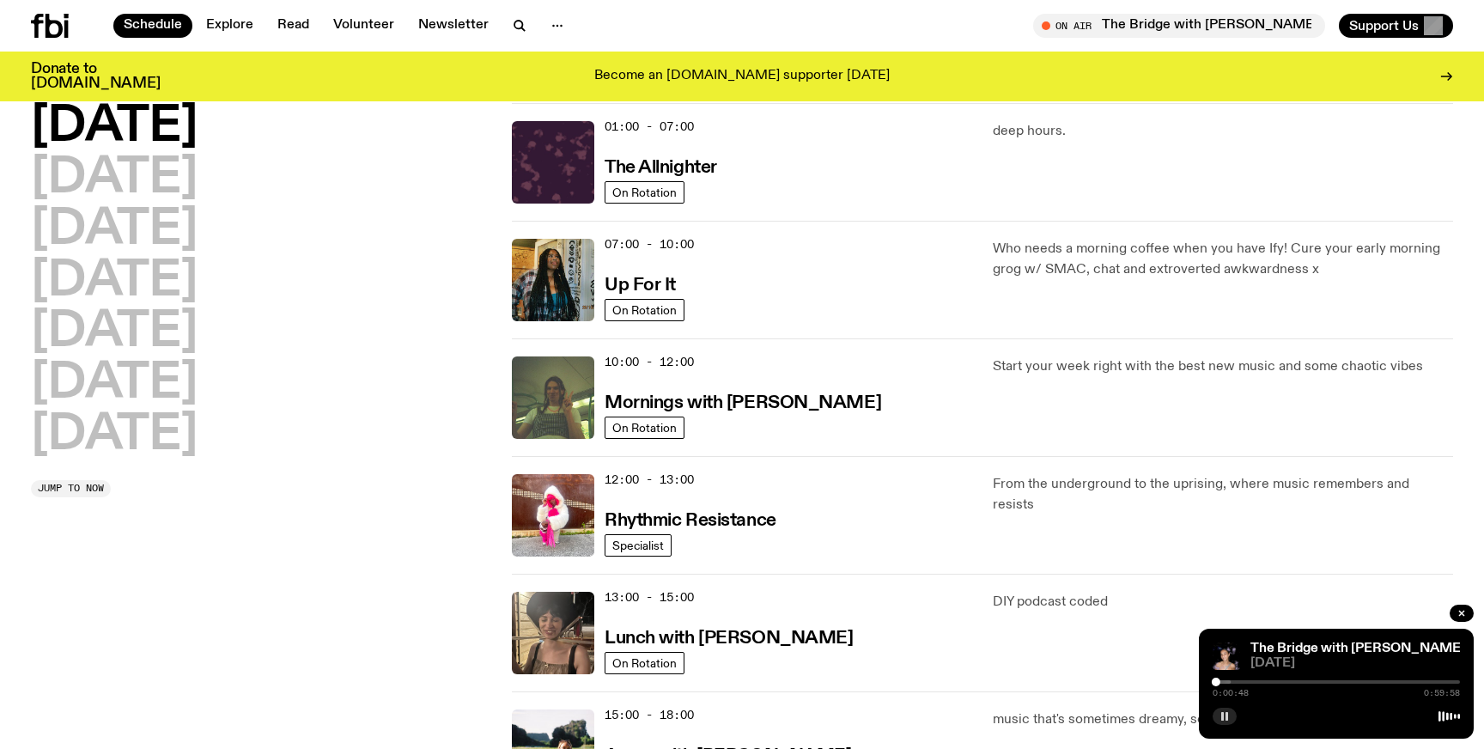
scroll to position [48, 0]
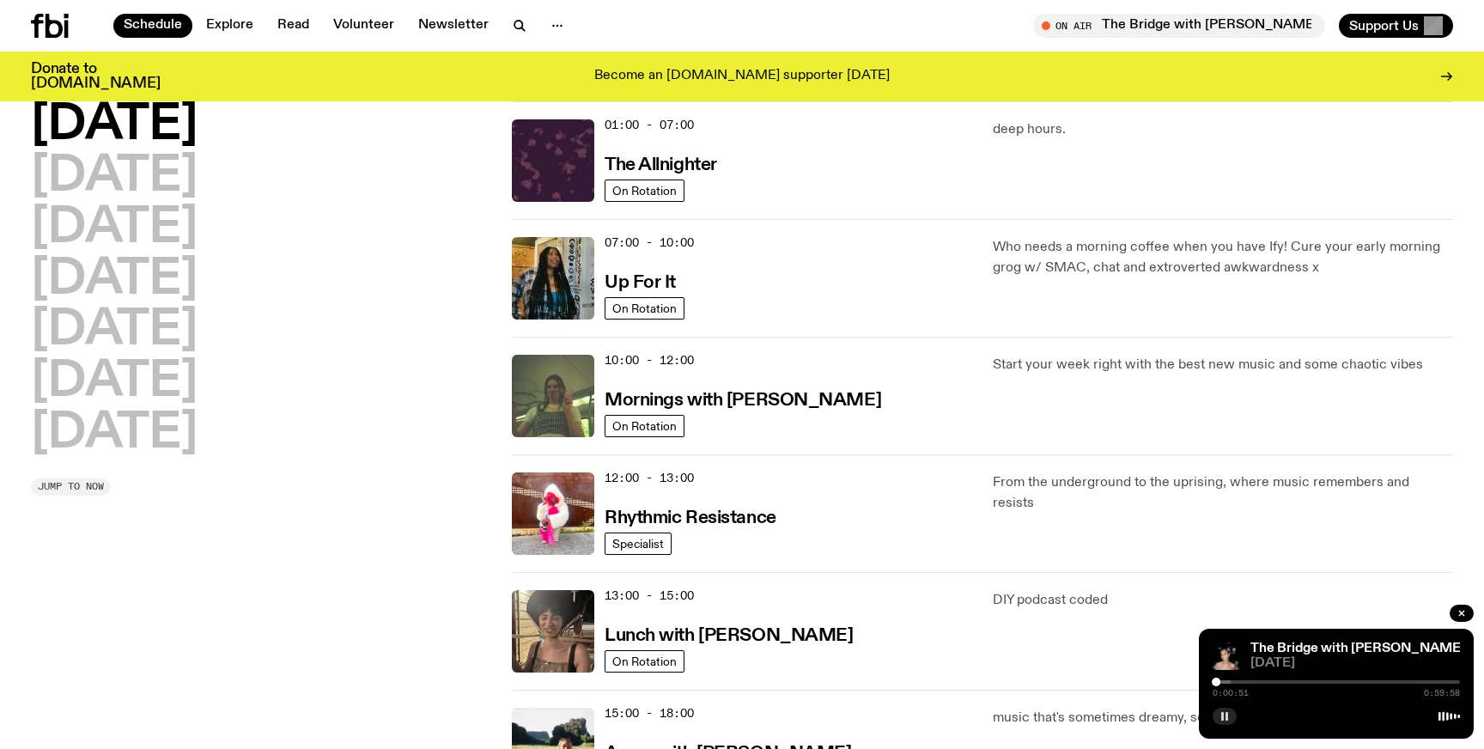
click at [94, 484] on span "Jump to now" at bounding box center [71, 486] width 66 height 9
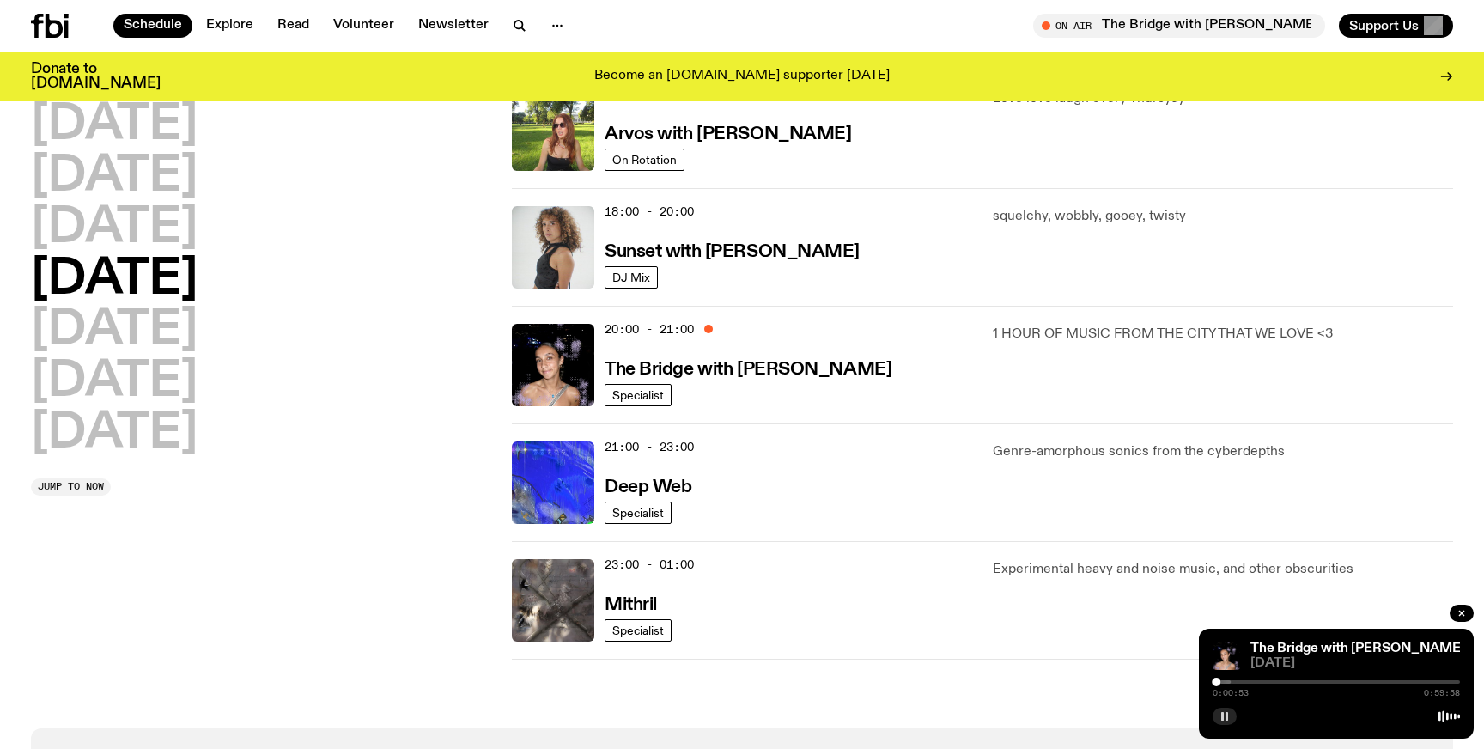
scroll to position [568, 0]
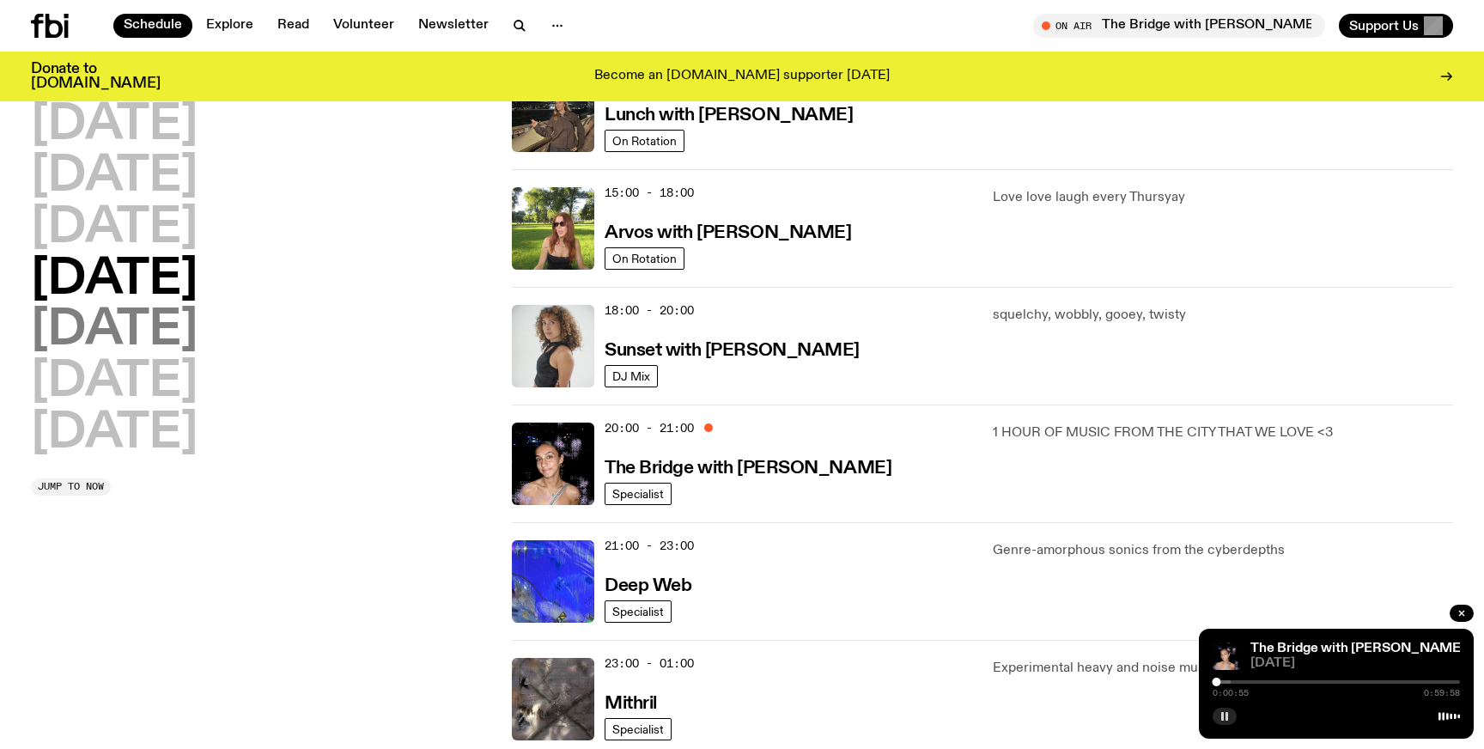
click at [114, 337] on h2 "[DATE]" at bounding box center [114, 331] width 167 height 48
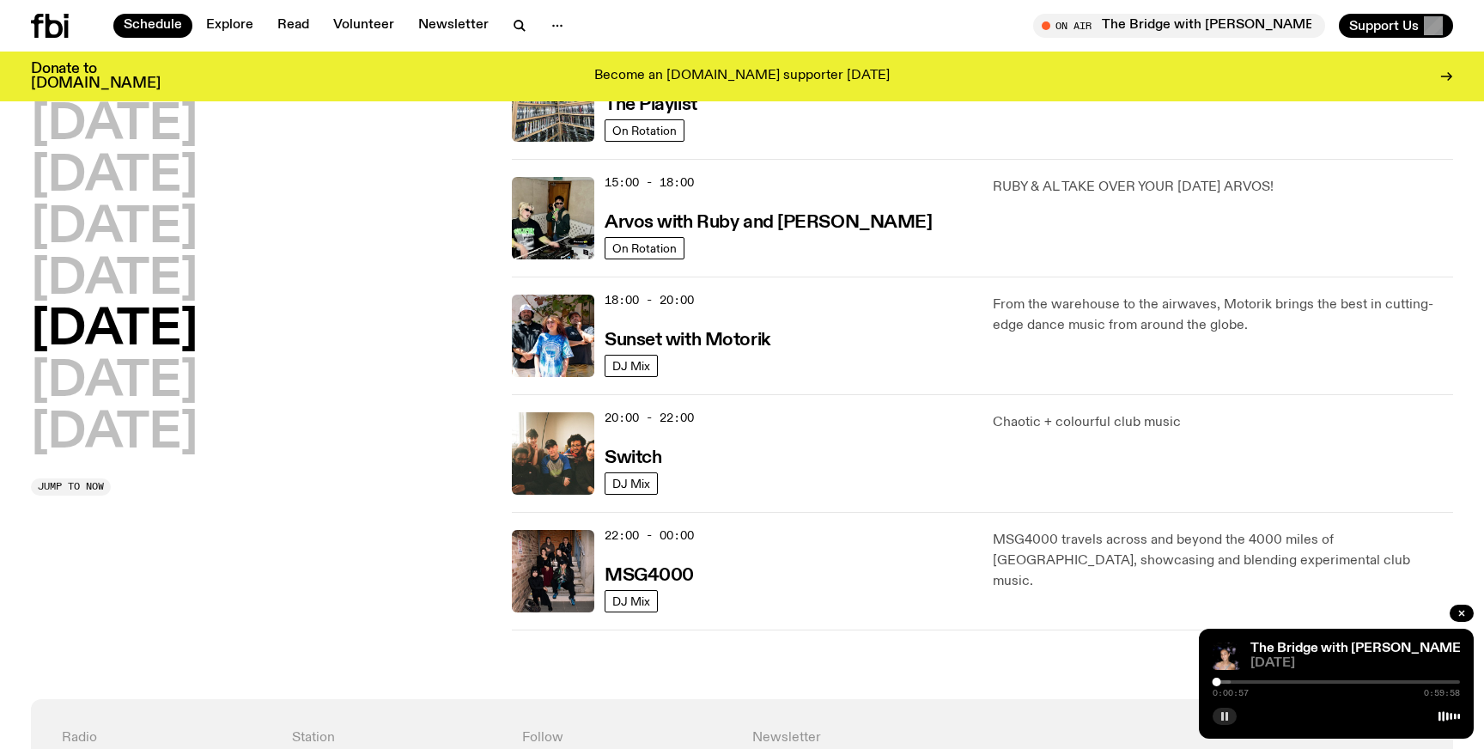
scroll to position [586, 0]
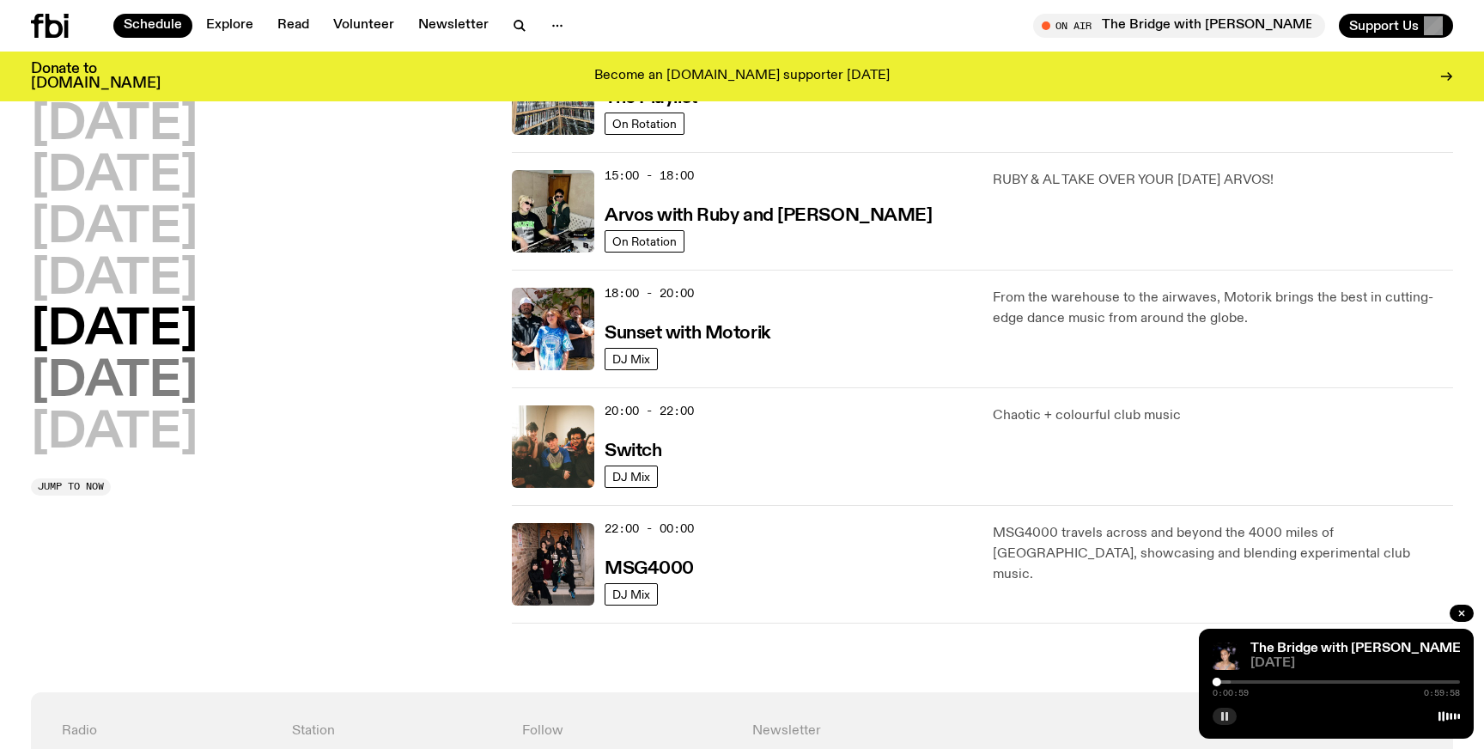
click at [150, 384] on h2 "[DATE]" at bounding box center [114, 382] width 167 height 48
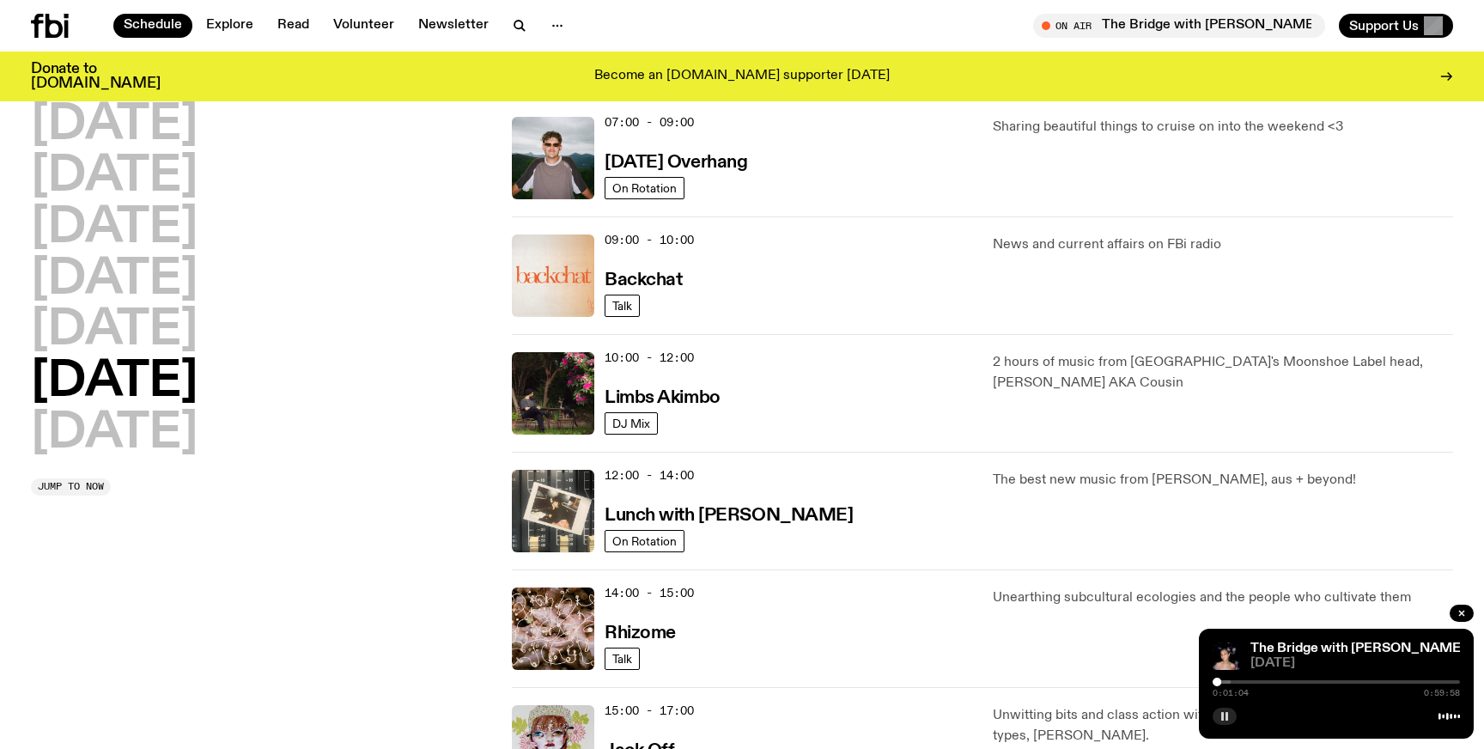
scroll to position [0, 0]
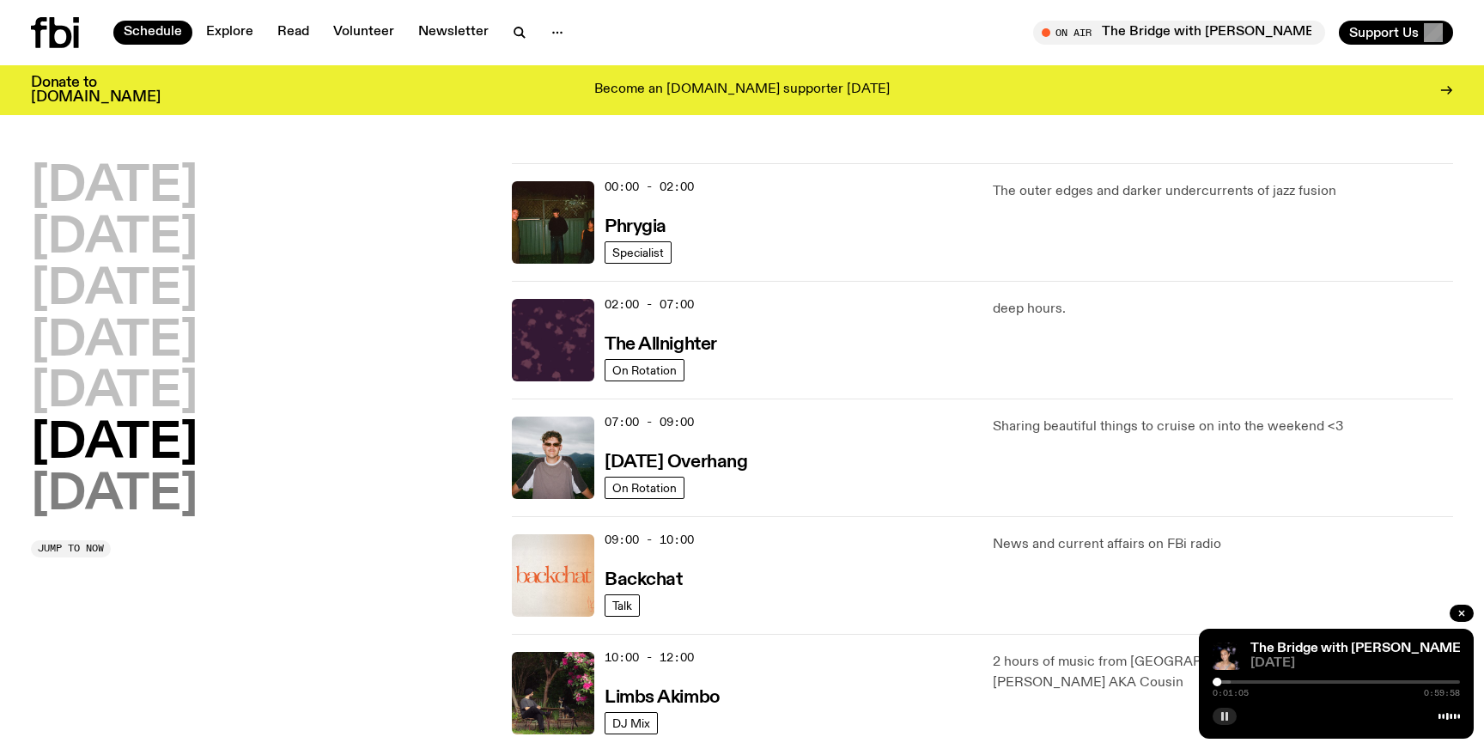
click at [145, 512] on h2 "[DATE]" at bounding box center [114, 495] width 167 height 48
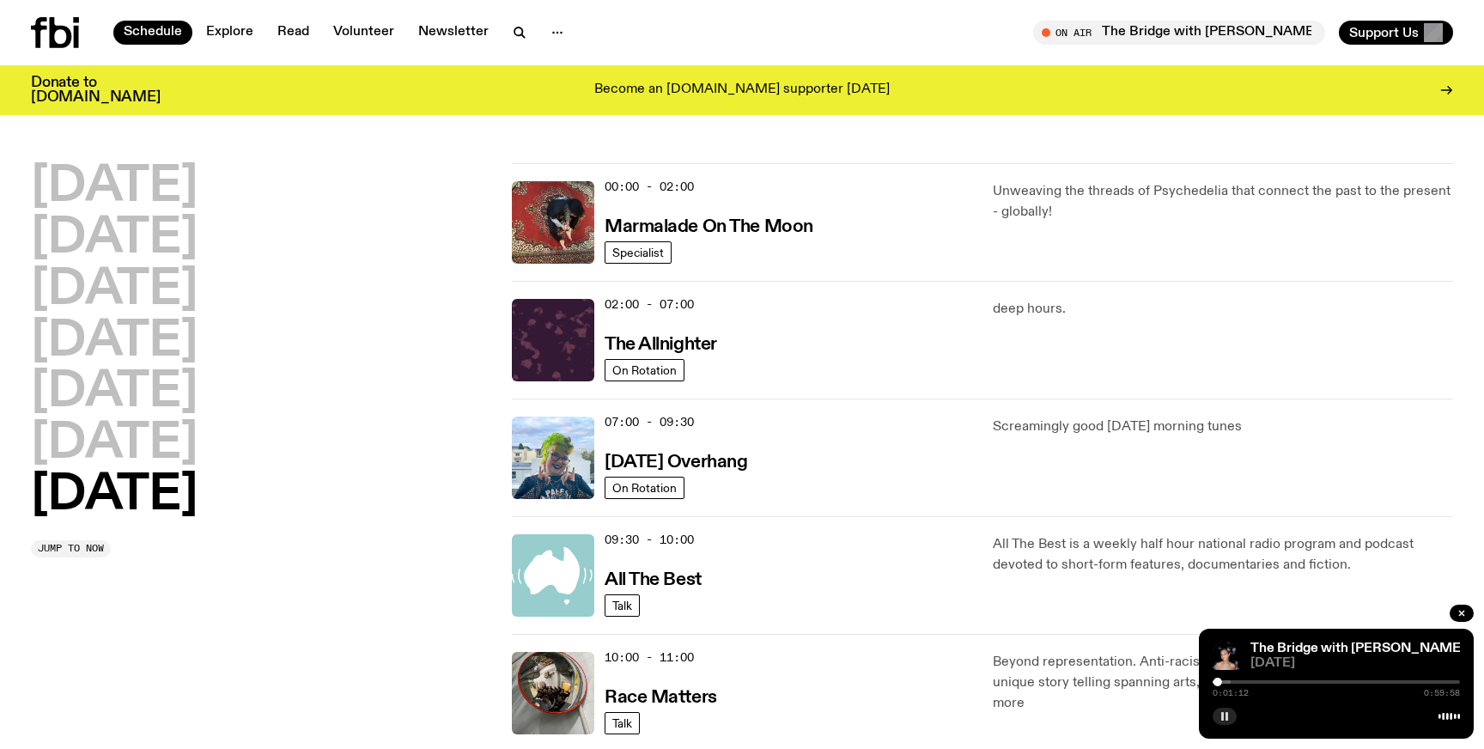
click at [1406, 714] on div at bounding box center [1335, 714] width 247 height 21
click at [85, 547] on span "Jump to now" at bounding box center [71, 548] width 66 height 9
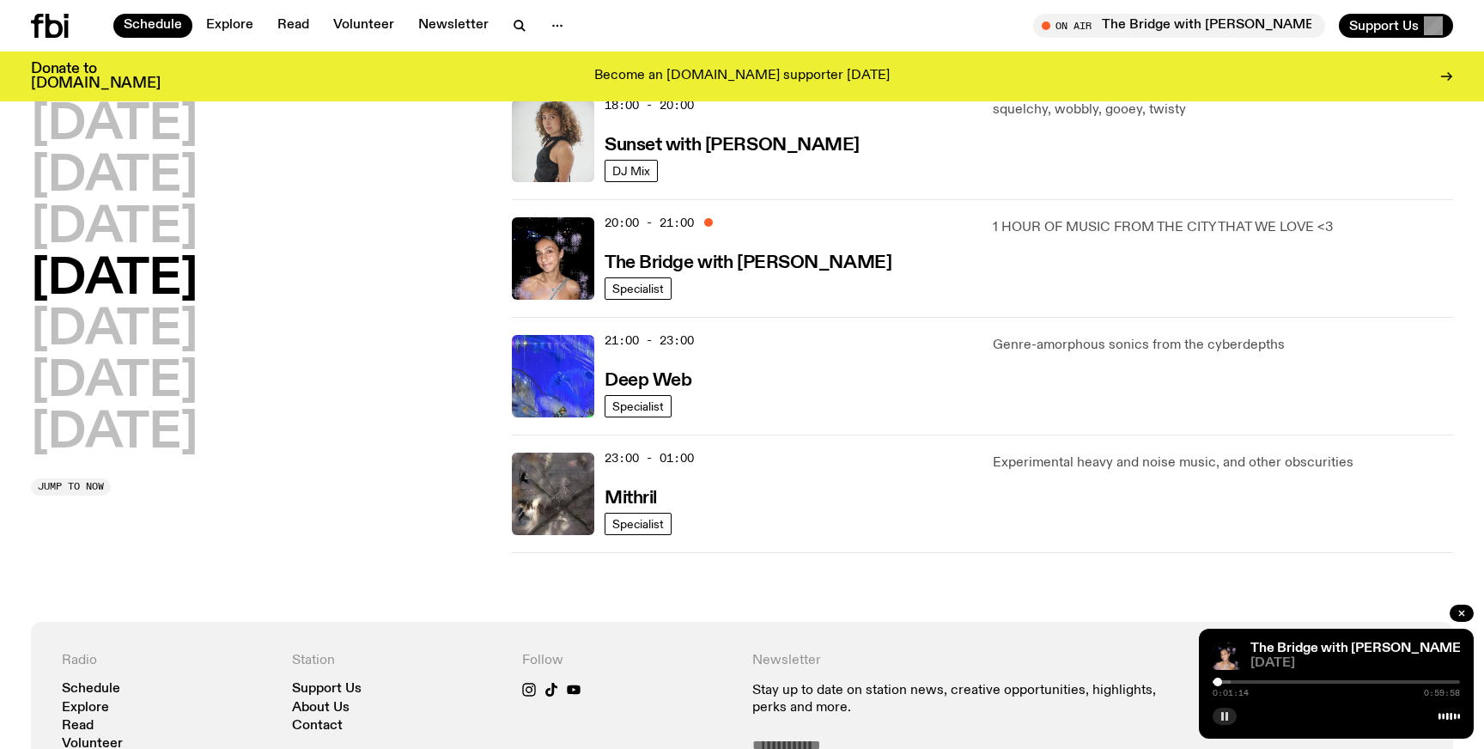
scroll to position [872, 0]
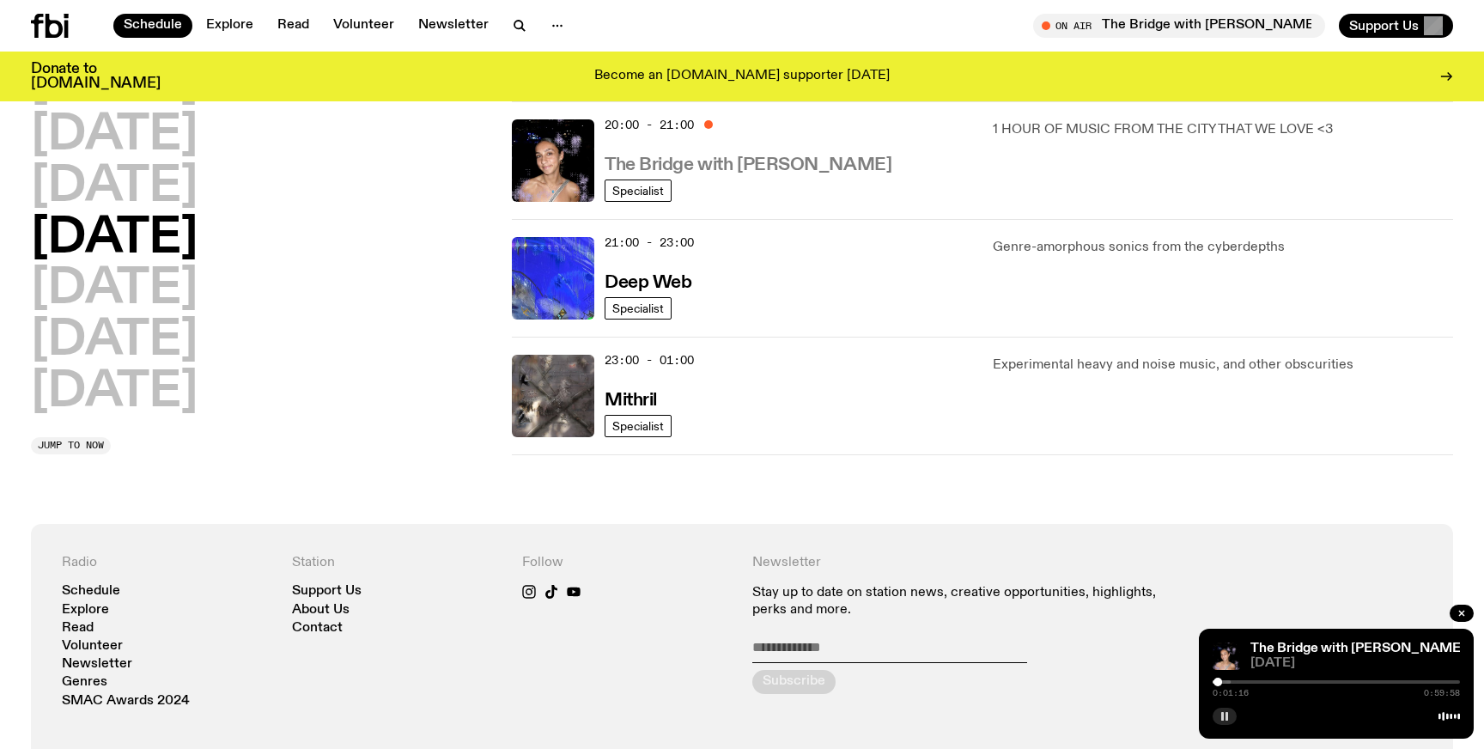
click at [787, 165] on h3 "The Bridge with [PERSON_NAME]" at bounding box center [747, 165] width 287 height 18
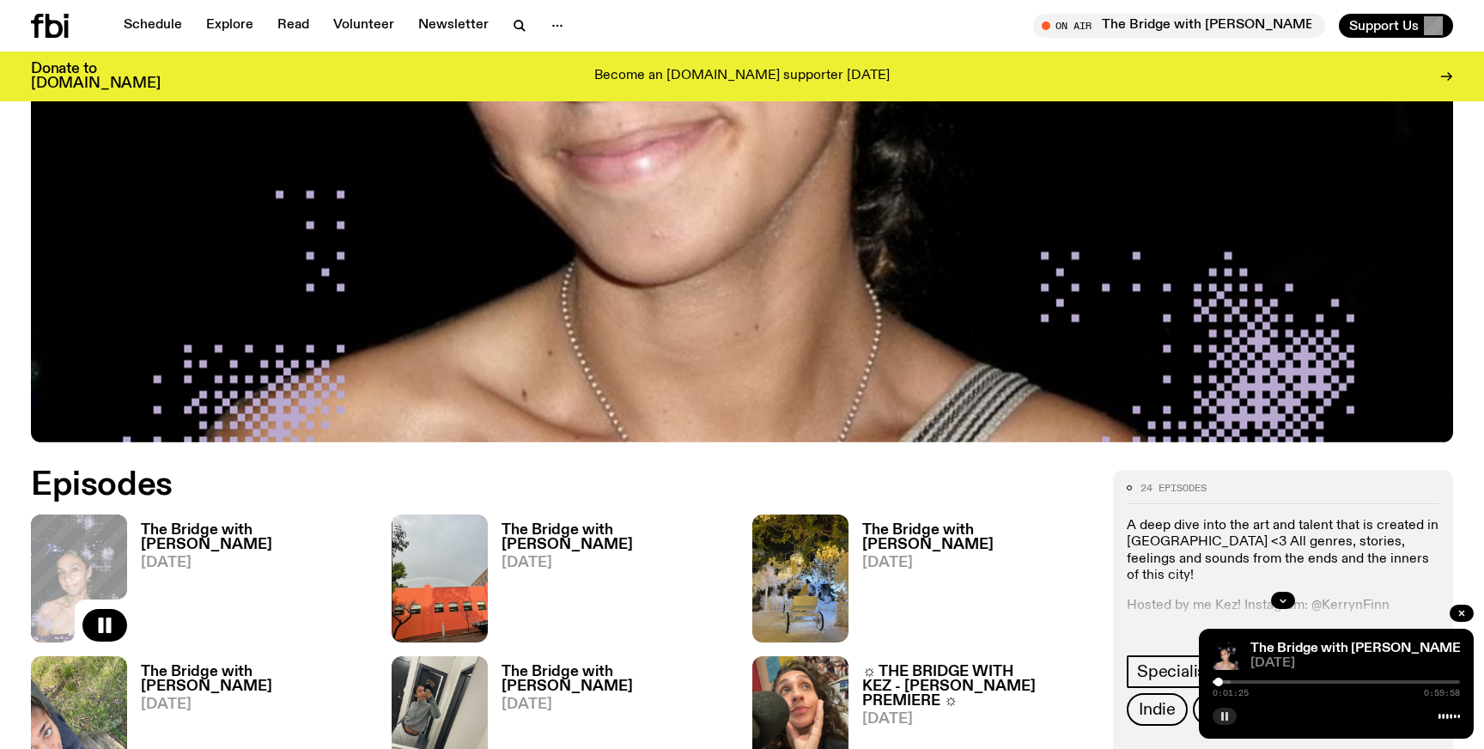
scroll to position [609, 0]
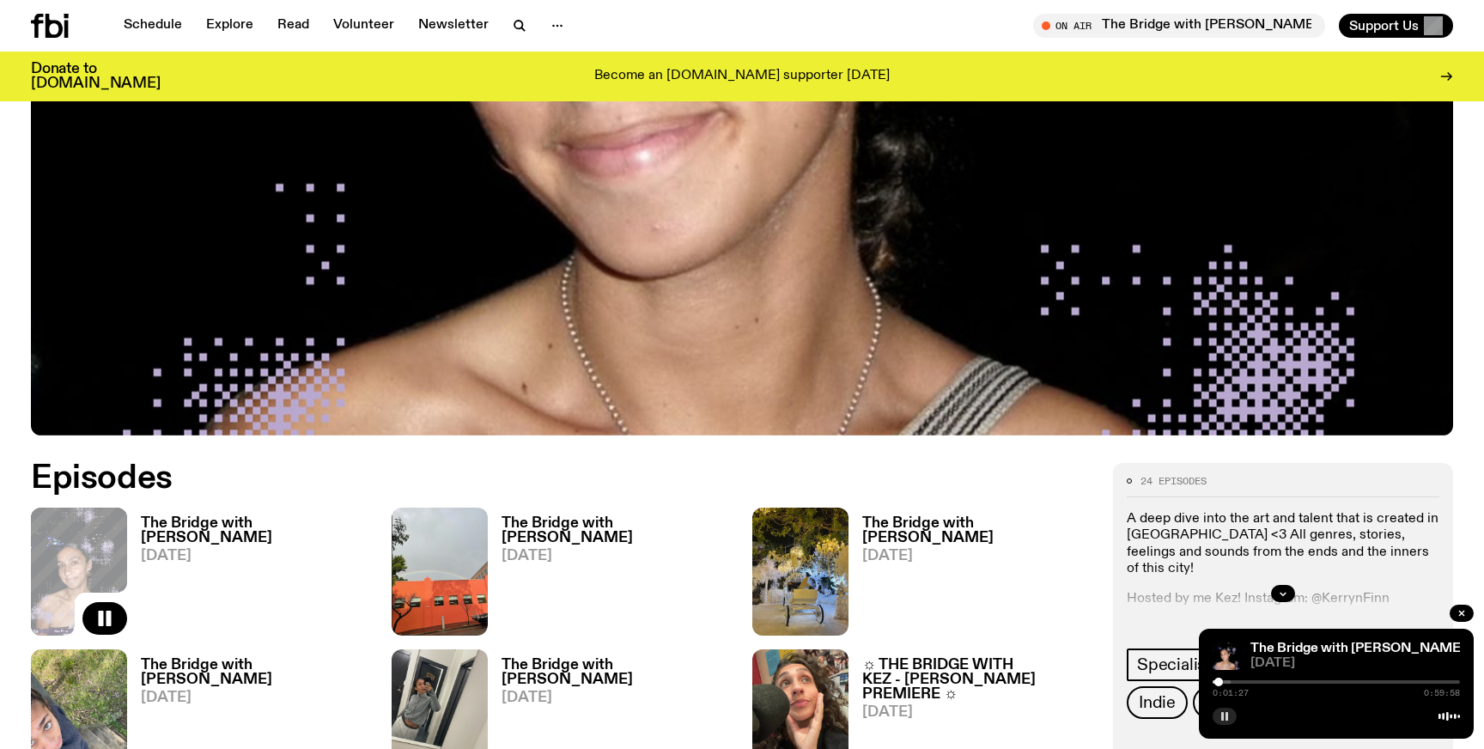
click at [274, 523] on h3 "The Bridge with [PERSON_NAME]" at bounding box center [256, 530] width 230 height 29
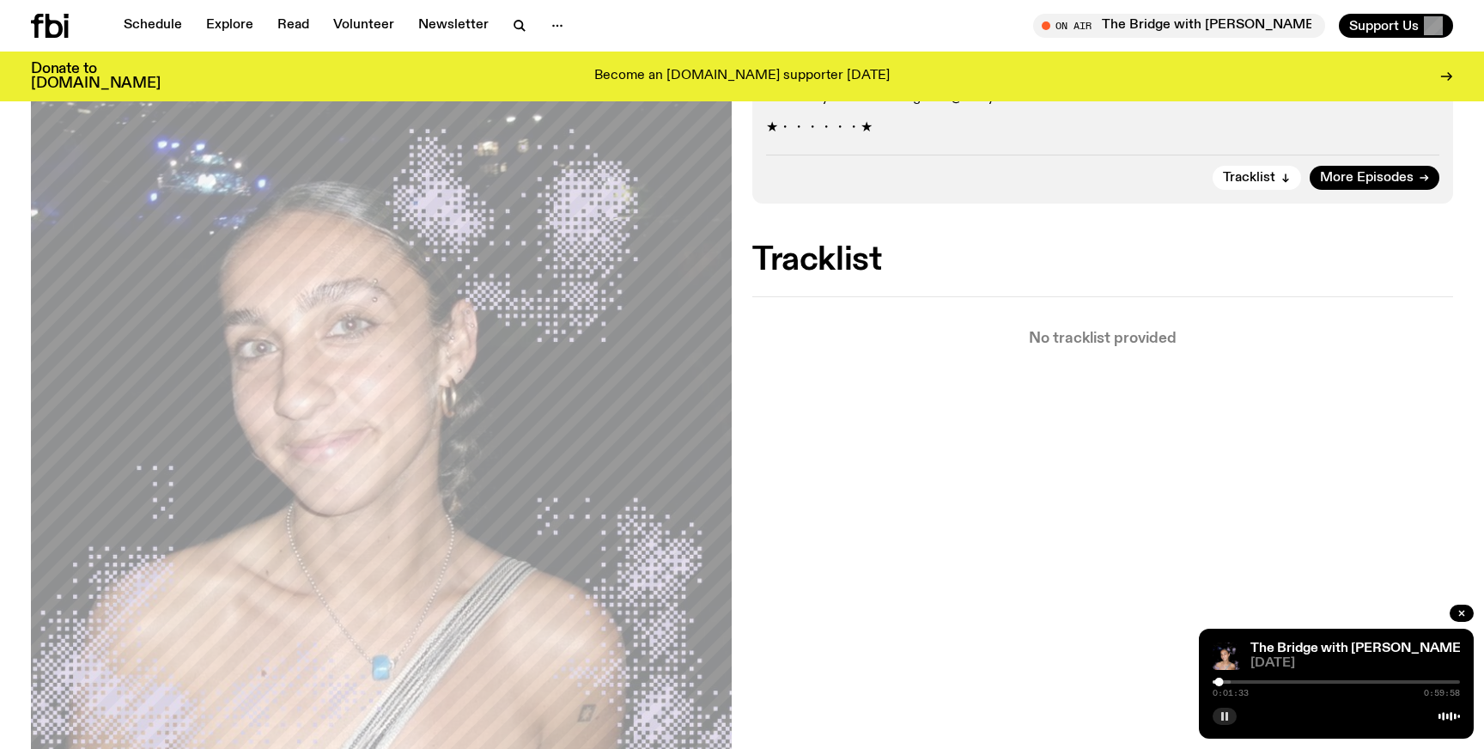
scroll to position [423, 0]
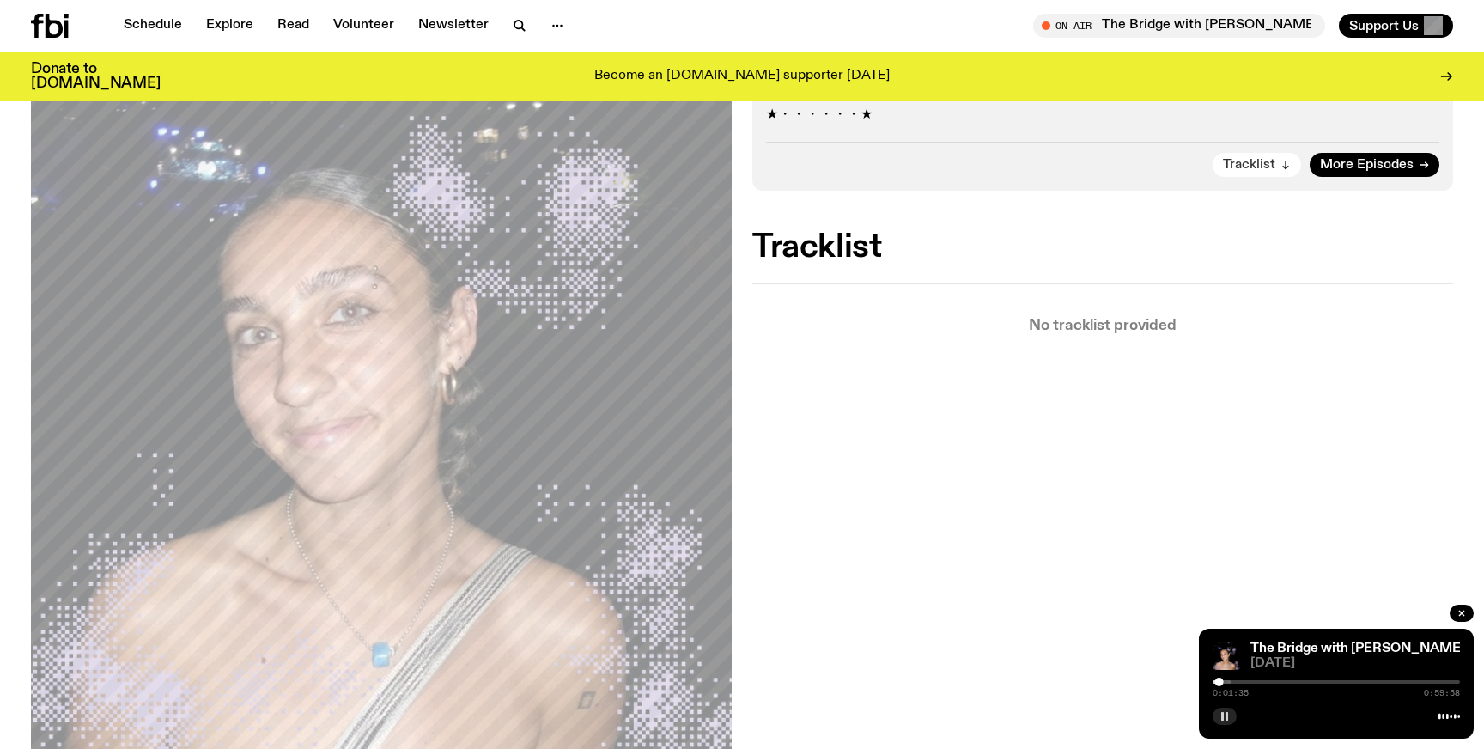
click at [1249, 169] on span "Tracklist" at bounding box center [1249, 165] width 52 height 13
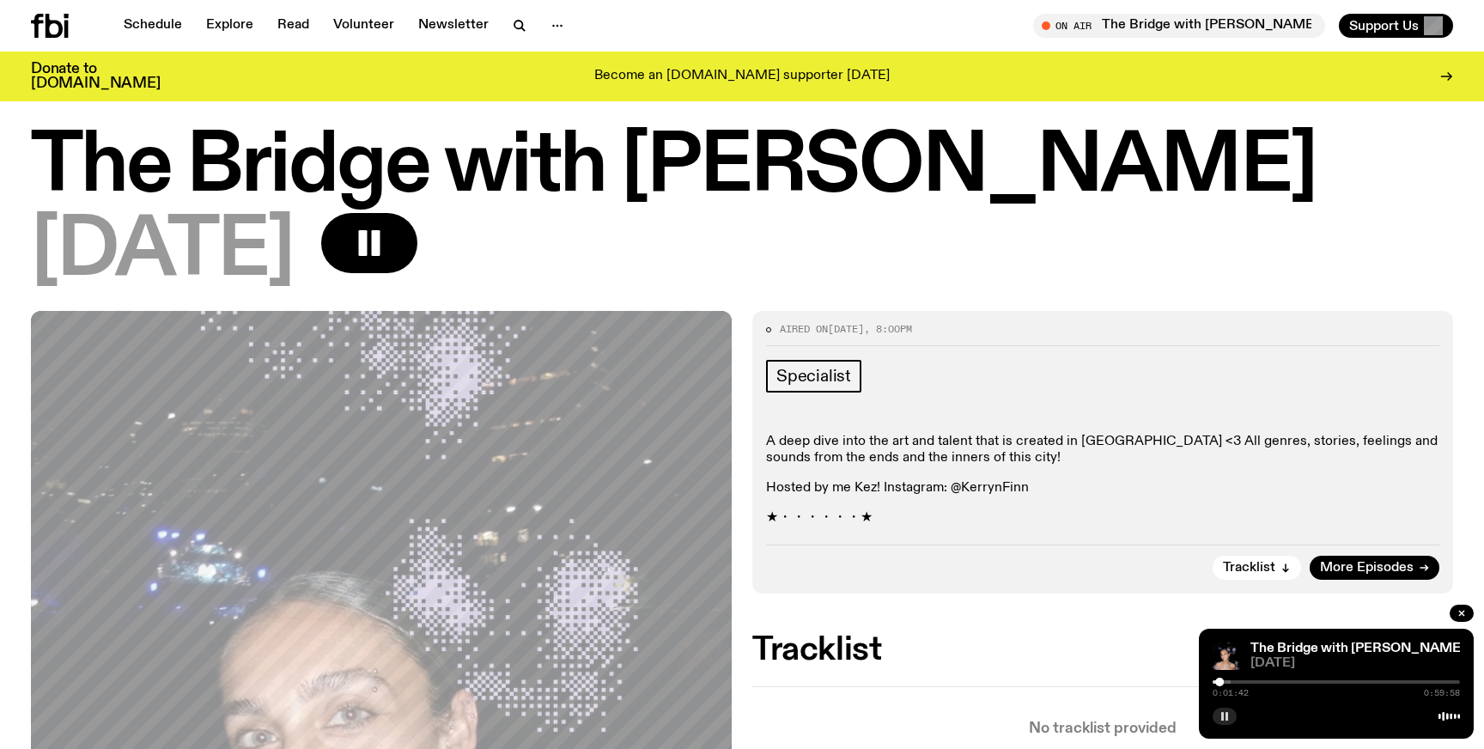
scroll to position [0, 0]
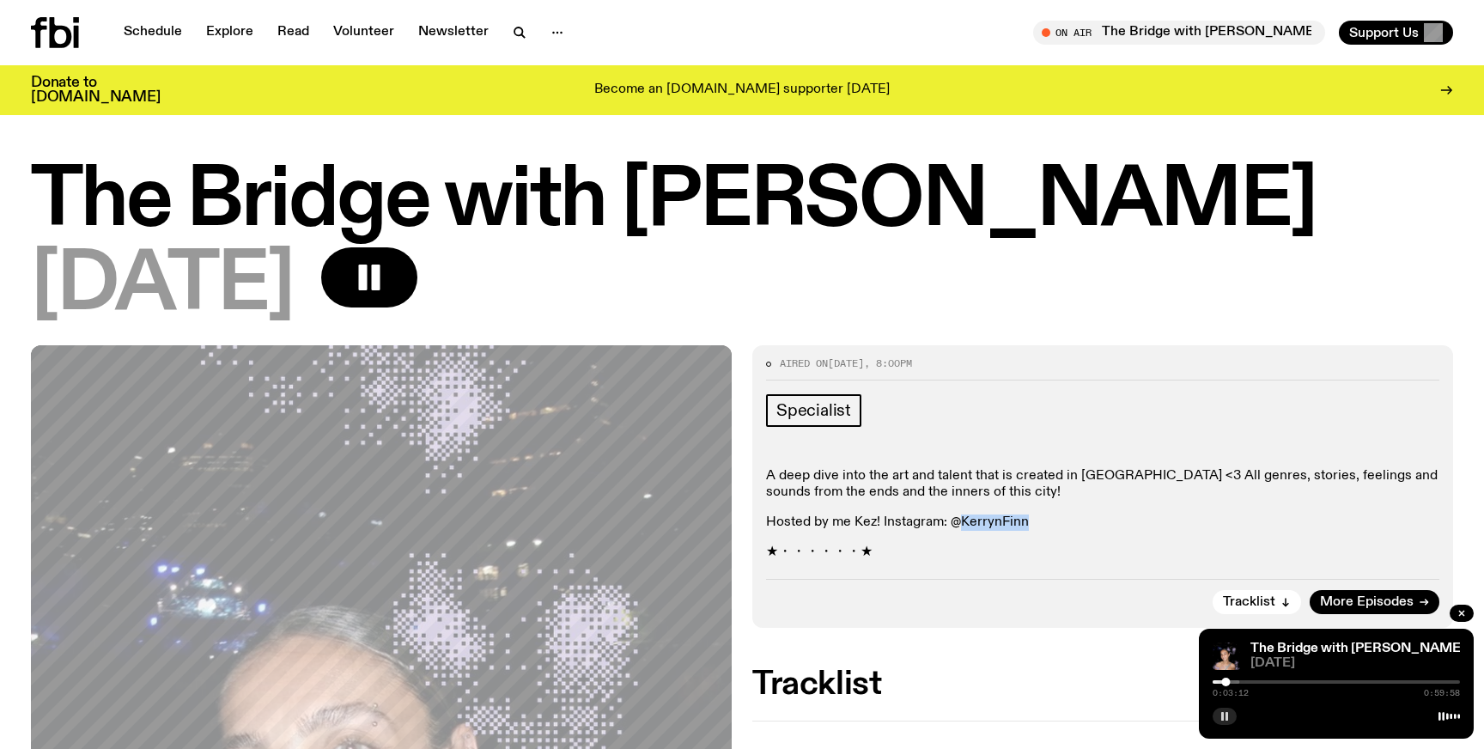
drag, startPoint x: 958, startPoint y: 523, endPoint x: 1023, endPoint y: 525, distance: 64.4
click at [1023, 525] on p "Hosted by me Kez! Instagram: @KerrynFinn" at bounding box center [1102, 522] width 673 height 16
copy p "KerrynFinn"
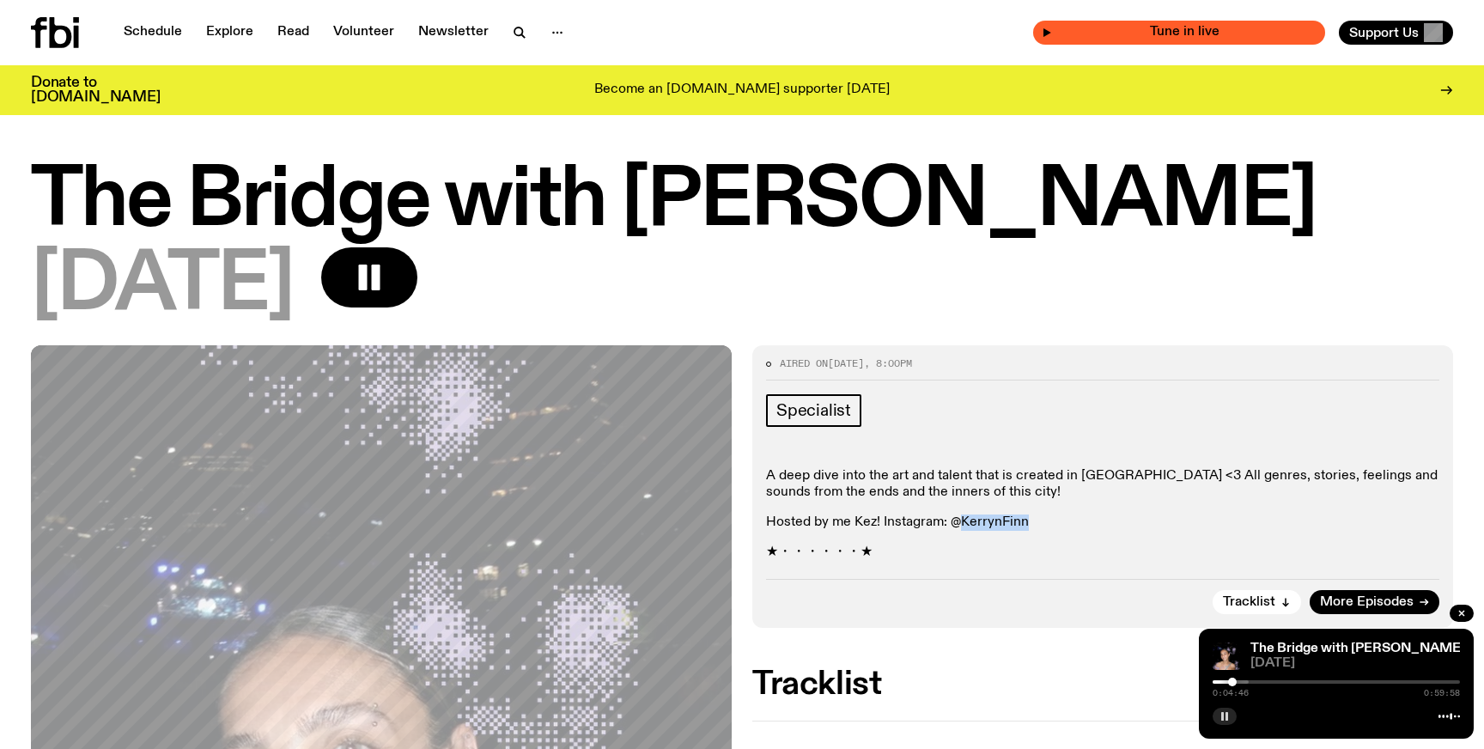
click at [1195, 35] on span "Tune in live" at bounding box center [1184, 32] width 264 height 13
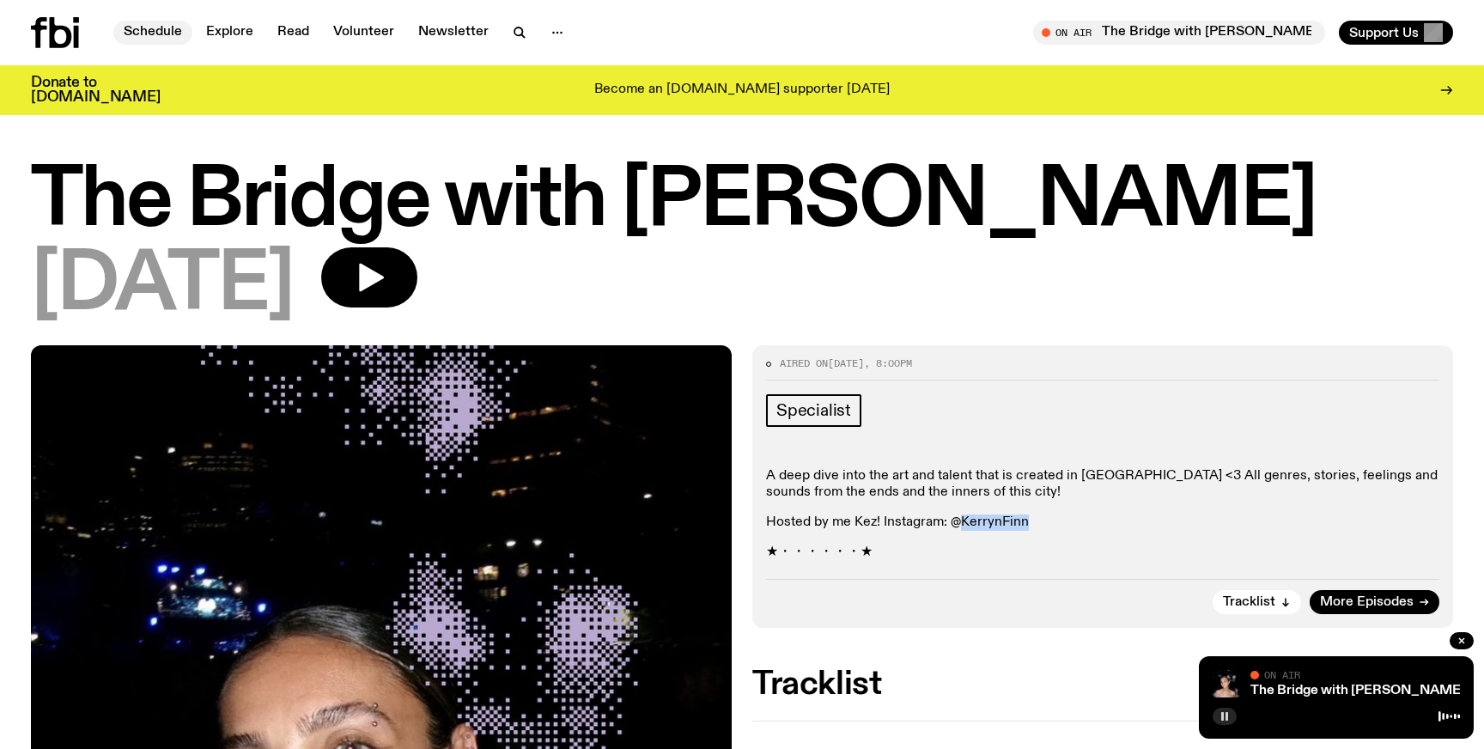
click at [140, 32] on link "Schedule" at bounding box center [152, 33] width 79 height 24
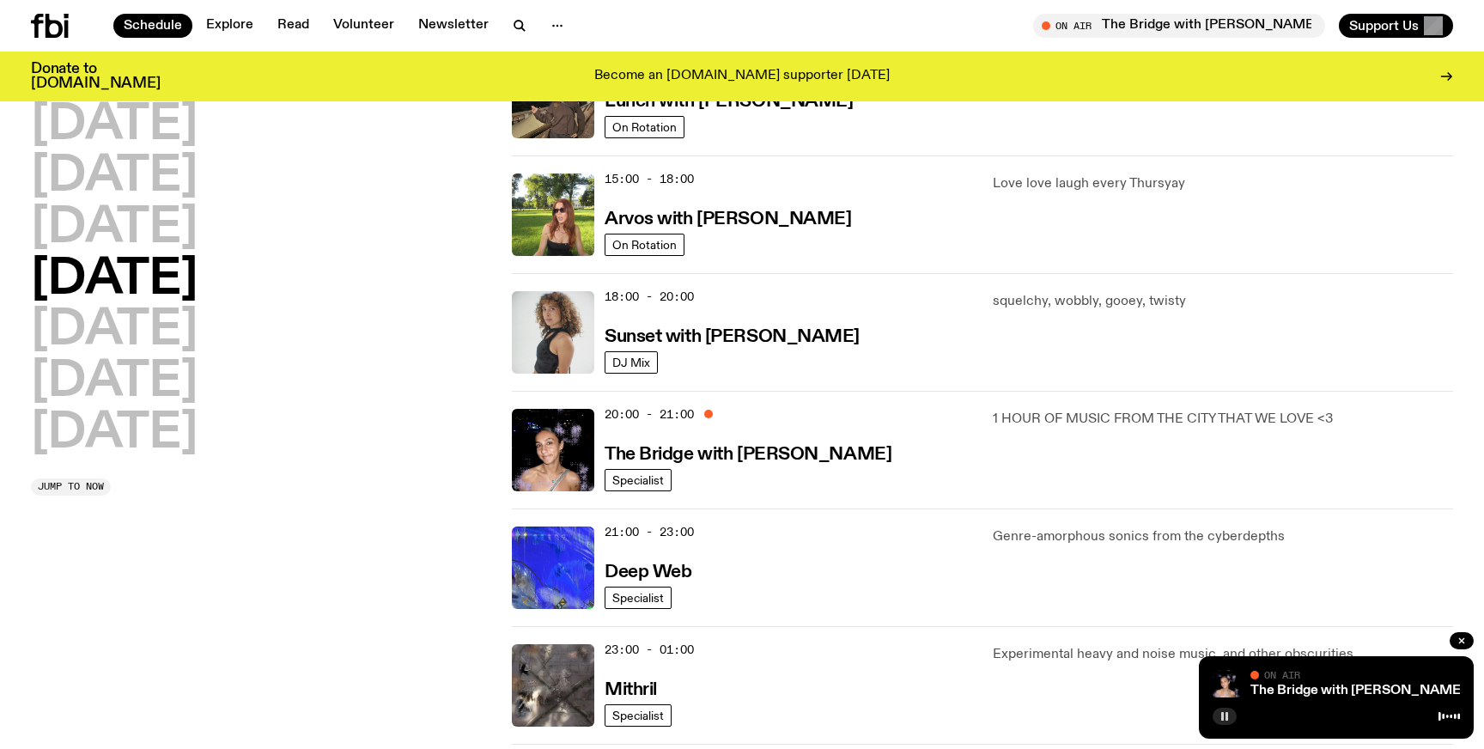
scroll to position [501, 0]
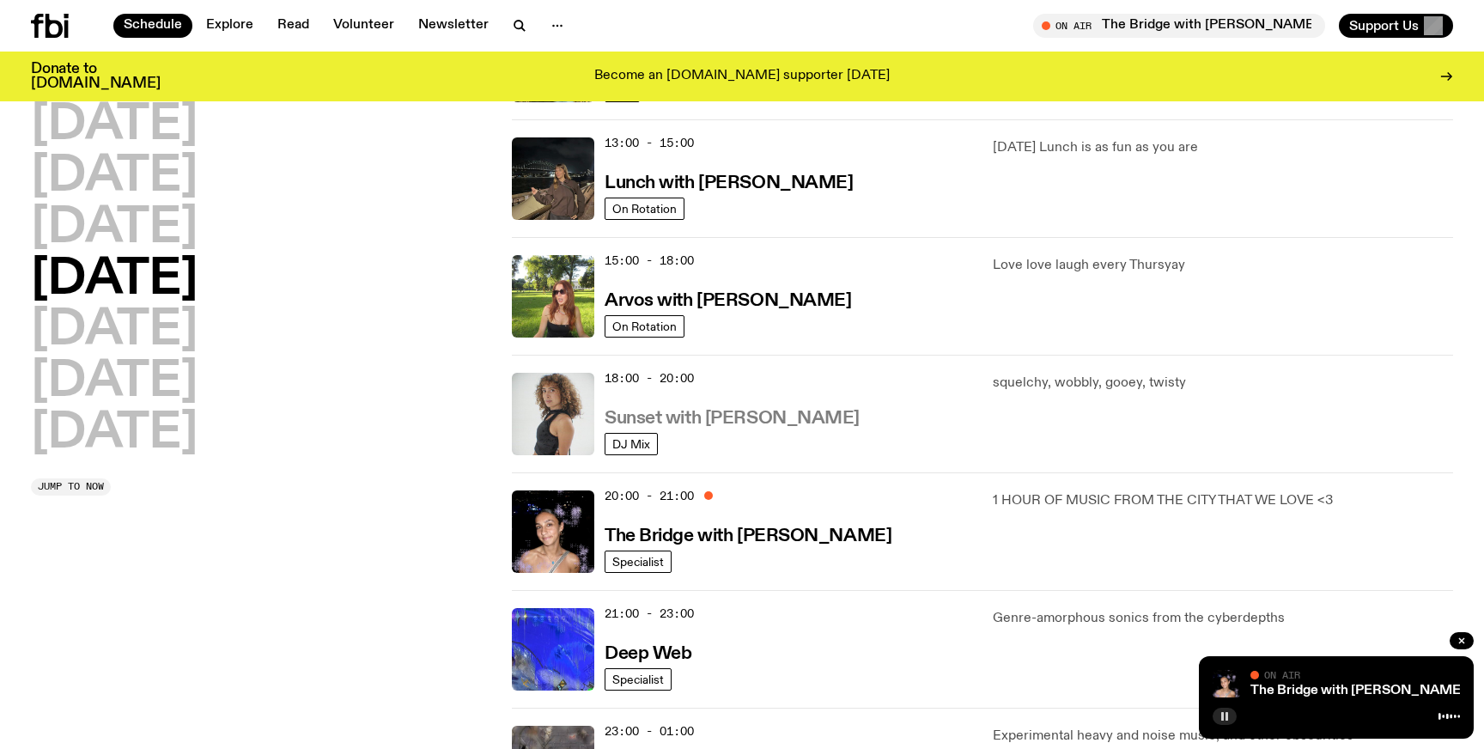
click at [760, 412] on h3 "Sunset with [PERSON_NAME]" at bounding box center [731, 419] width 255 height 18
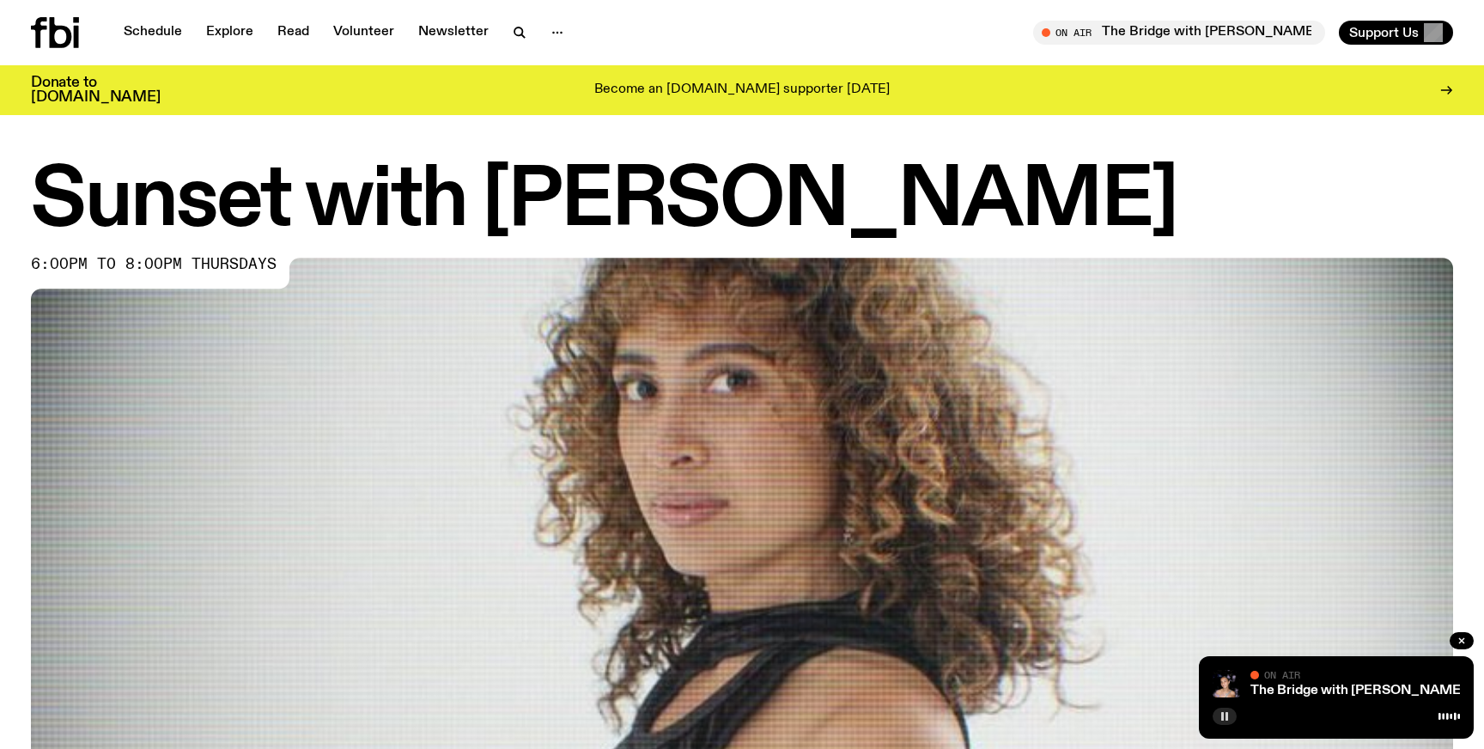
click at [1230, 714] on button "button" at bounding box center [1224, 716] width 24 height 17
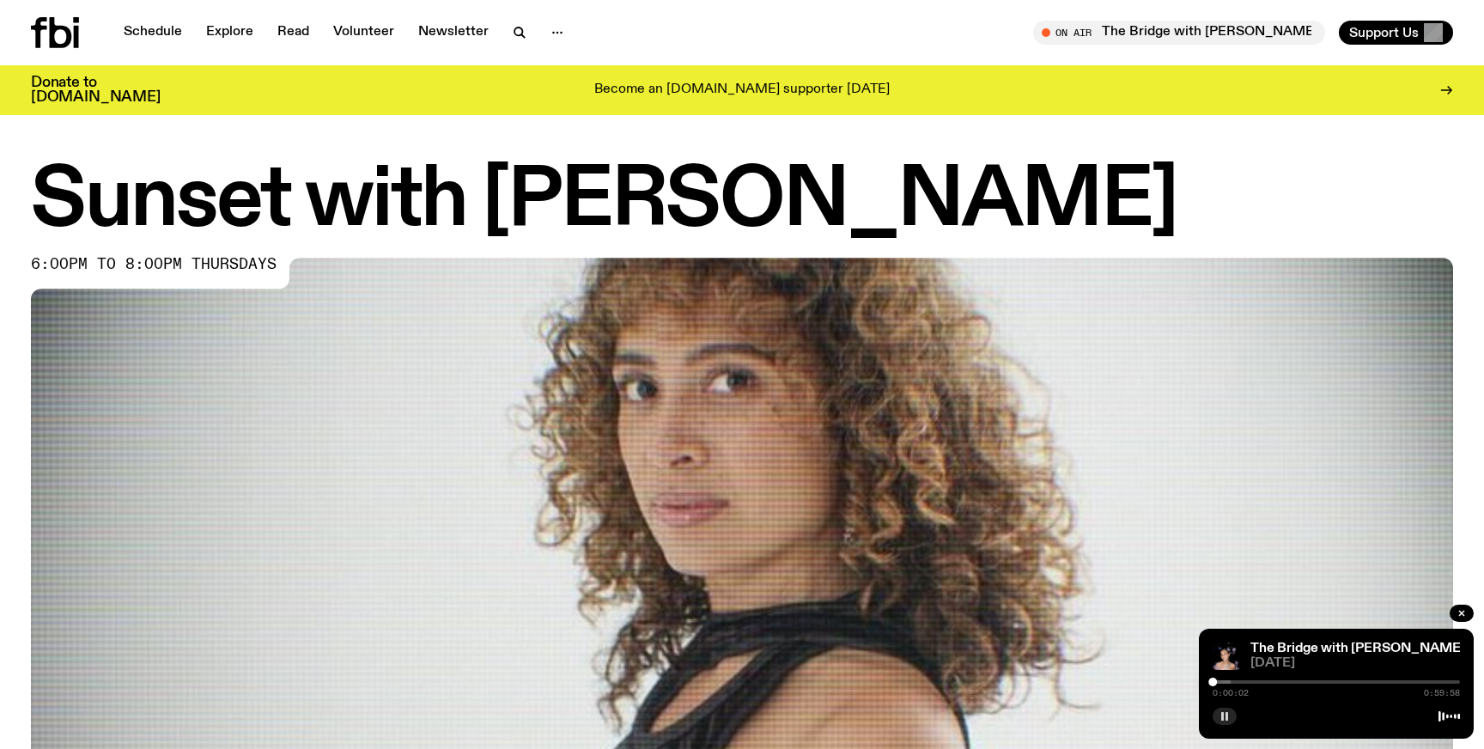
click at [1224, 717] on icon "button" at bounding box center [1224, 716] width 10 height 10
drag, startPoint x: 1215, startPoint y: 682, endPoint x: 1381, endPoint y: 682, distance: 165.7
click at [1354, 682] on div at bounding box center [1349, 681] width 9 height 9
click at [1233, 716] on button "button" at bounding box center [1224, 716] width 24 height 17
drag, startPoint x: 1379, startPoint y: 683, endPoint x: 1425, endPoint y: 683, distance: 46.4
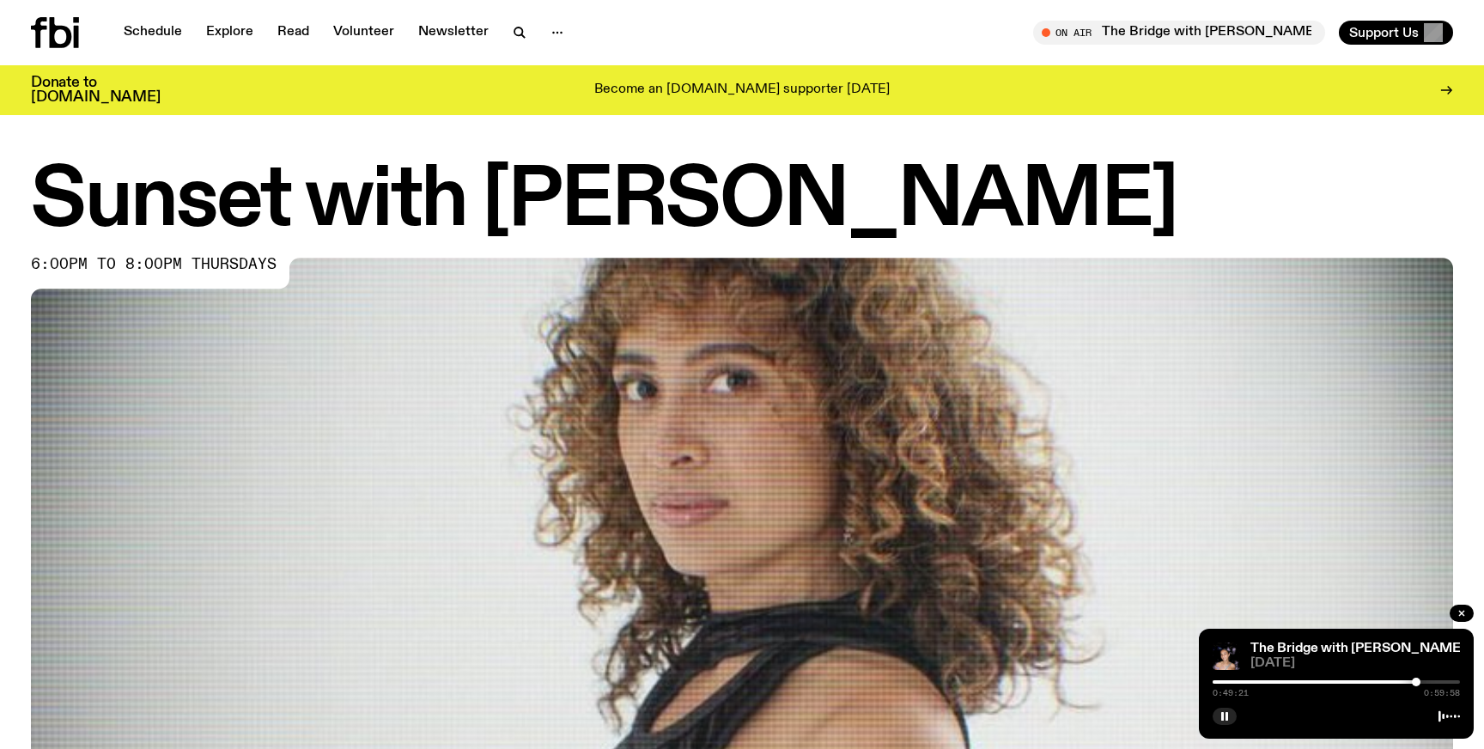
click at [1420, 683] on div at bounding box center [1416, 681] width 9 height 9
drag, startPoint x: 1425, startPoint y: 683, endPoint x: 1447, endPoint y: 683, distance: 21.5
click at [1447, 683] on div at bounding box center [1442, 681] width 9 height 9
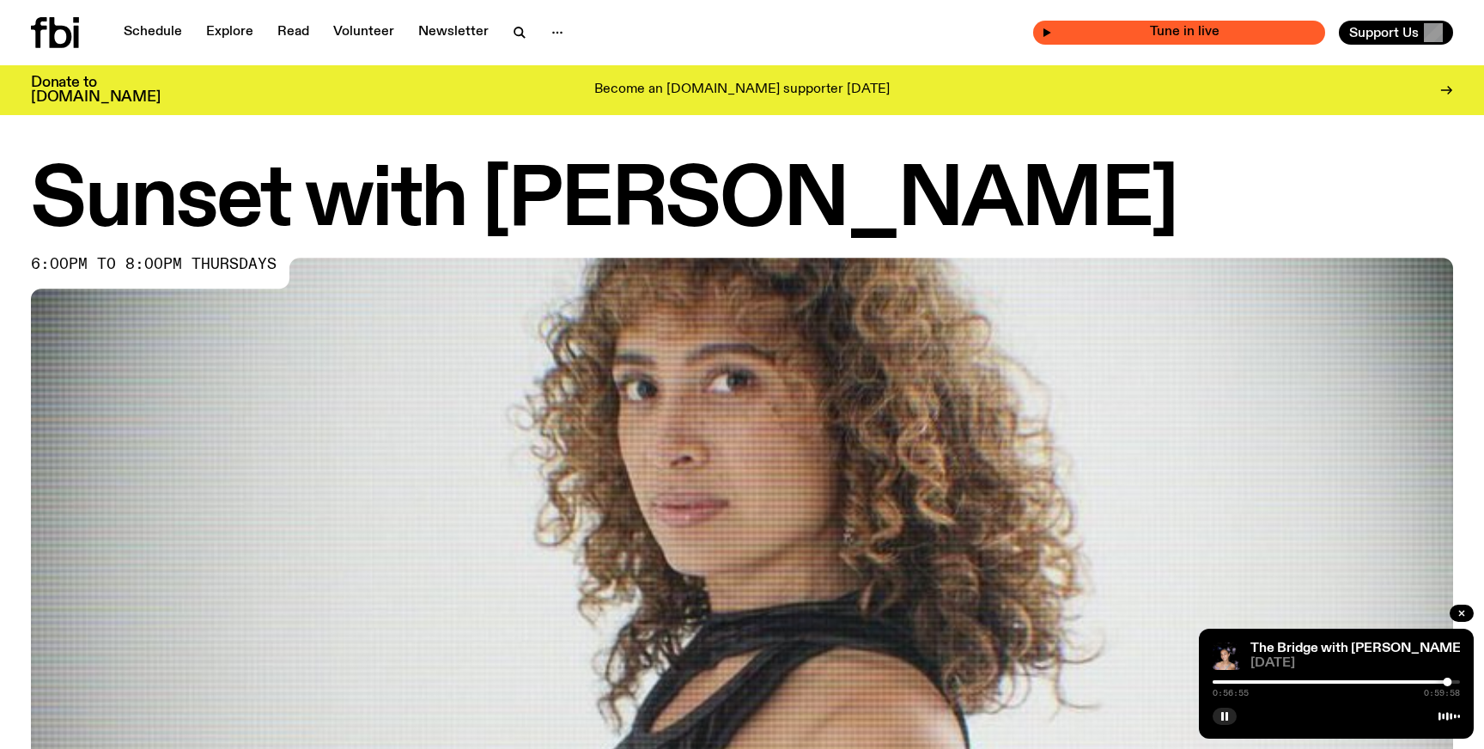
click at [1133, 36] on span "Tune in live" at bounding box center [1184, 32] width 264 height 13
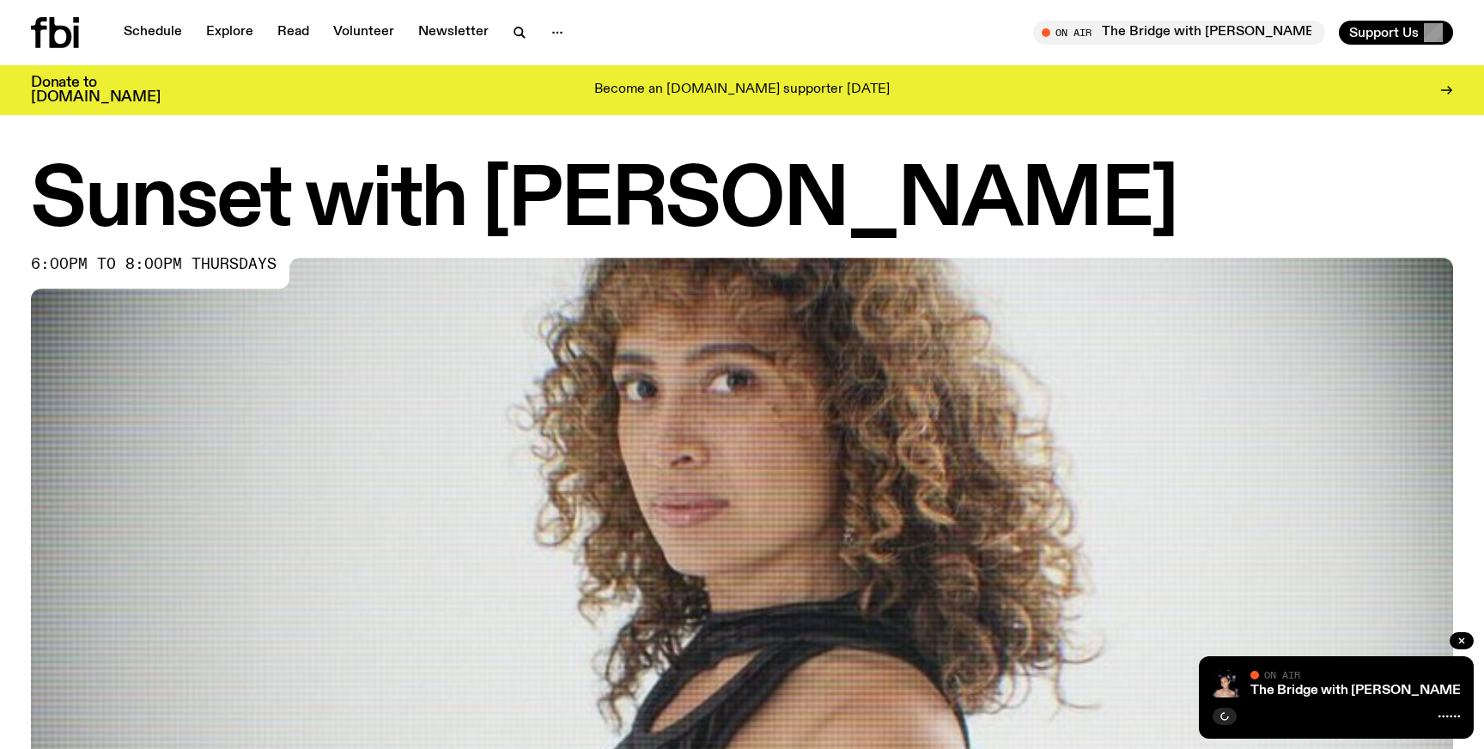
click at [73, 33] on icon at bounding box center [55, 32] width 48 height 31
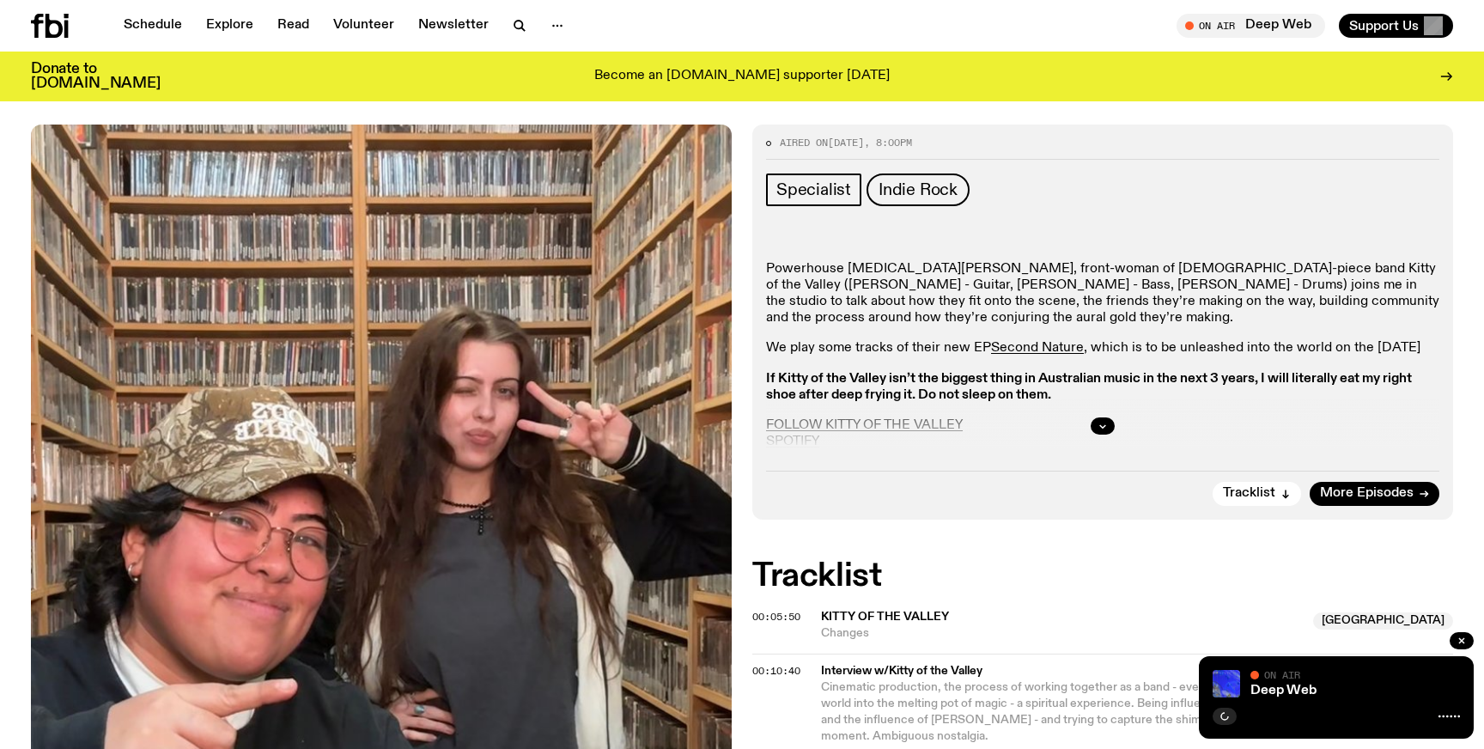
scroll to position [364, 0]
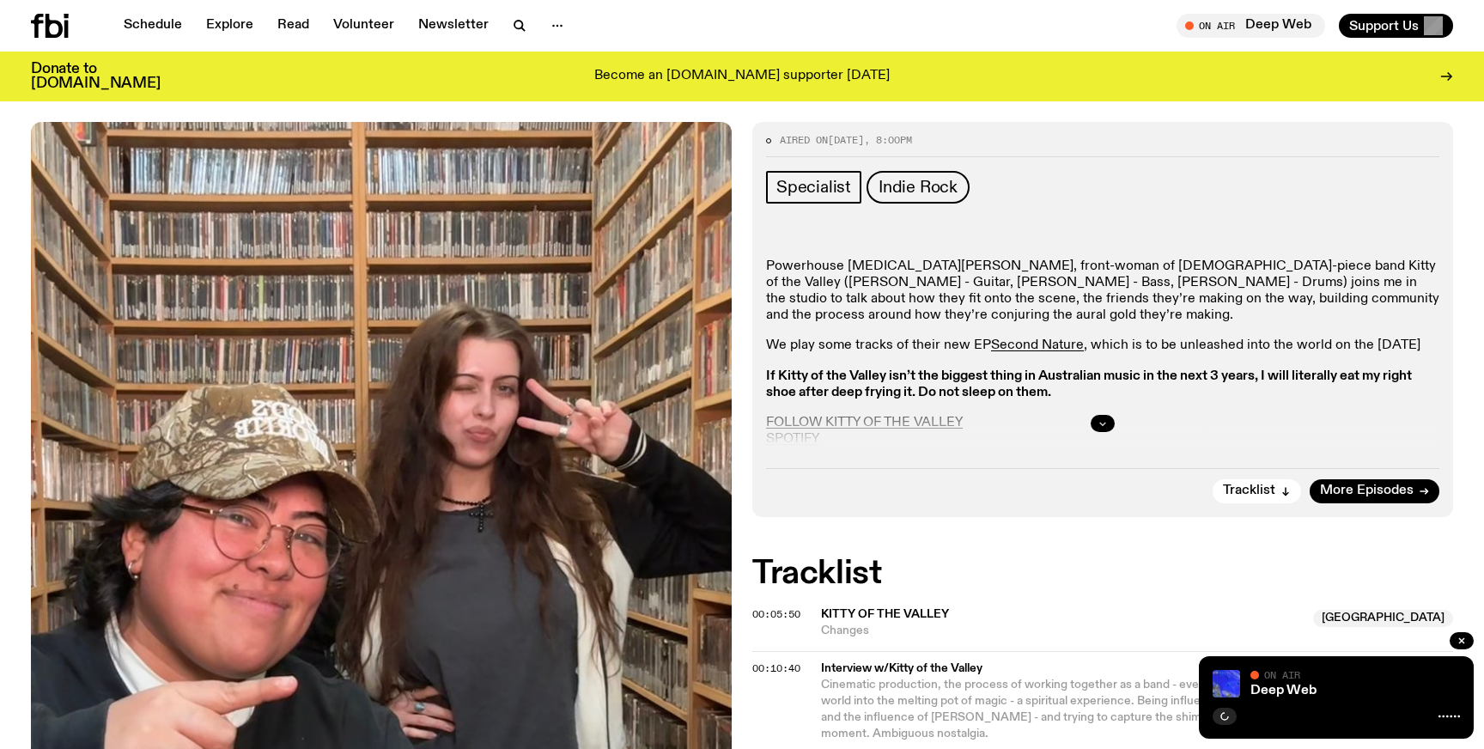
click at [1097, 415] on button "button" at bounding box center [1102, 423] width 24 height 17
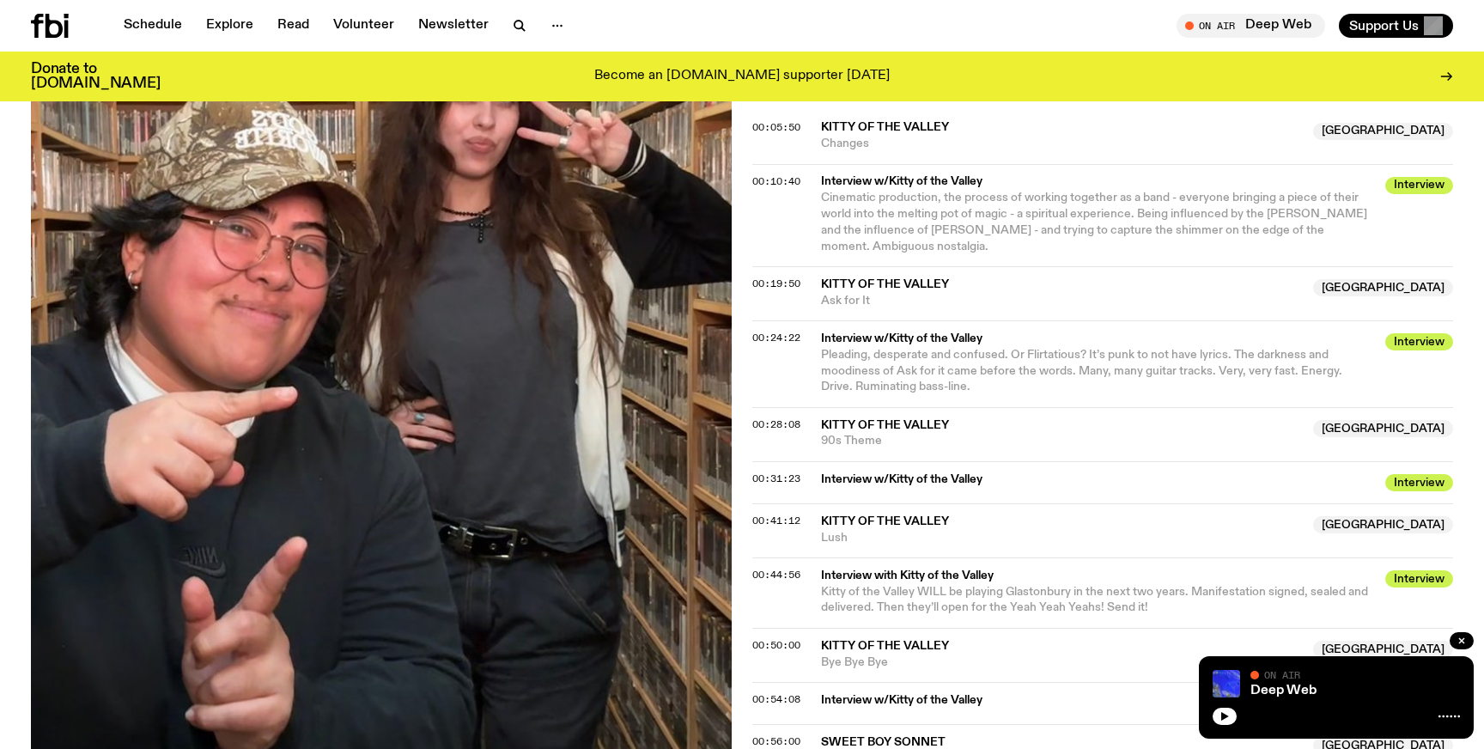
scroll to position [1757, 0]
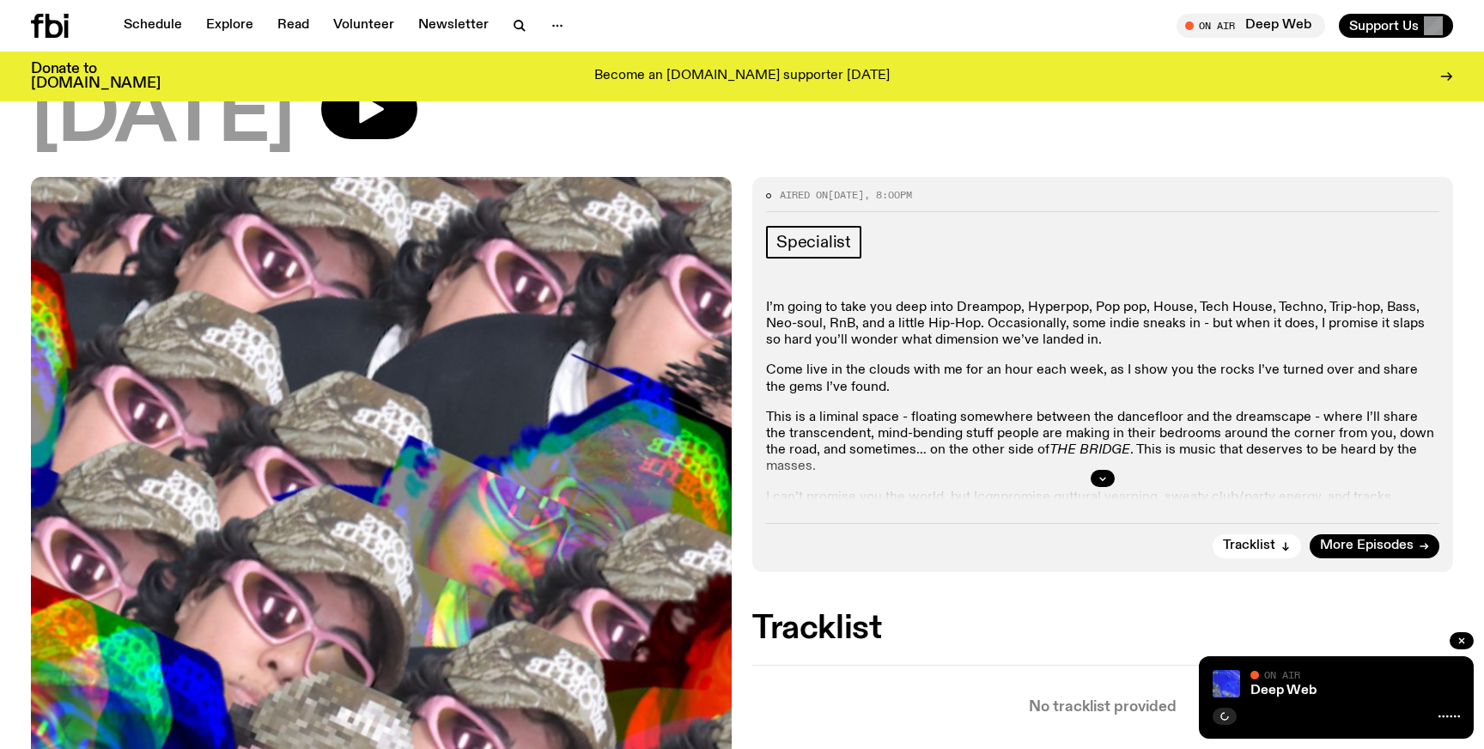
scroll to position [154, 0]
click at [1102, 471] on button "button" at bounding box center [1102, 479] width 24 height 17
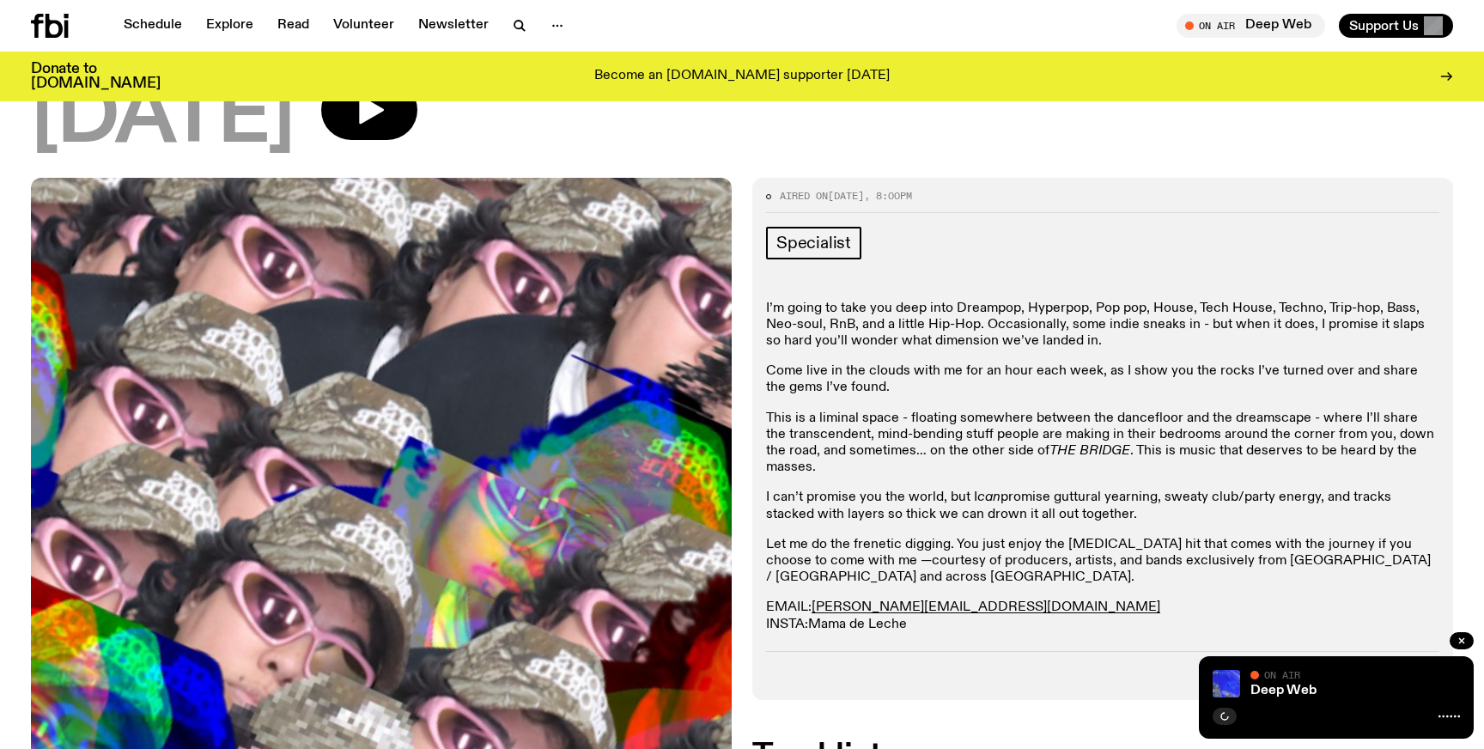
click at [883, 617] on link "Mama de Leche" at bounding box center [857, 624] width 99 height 14
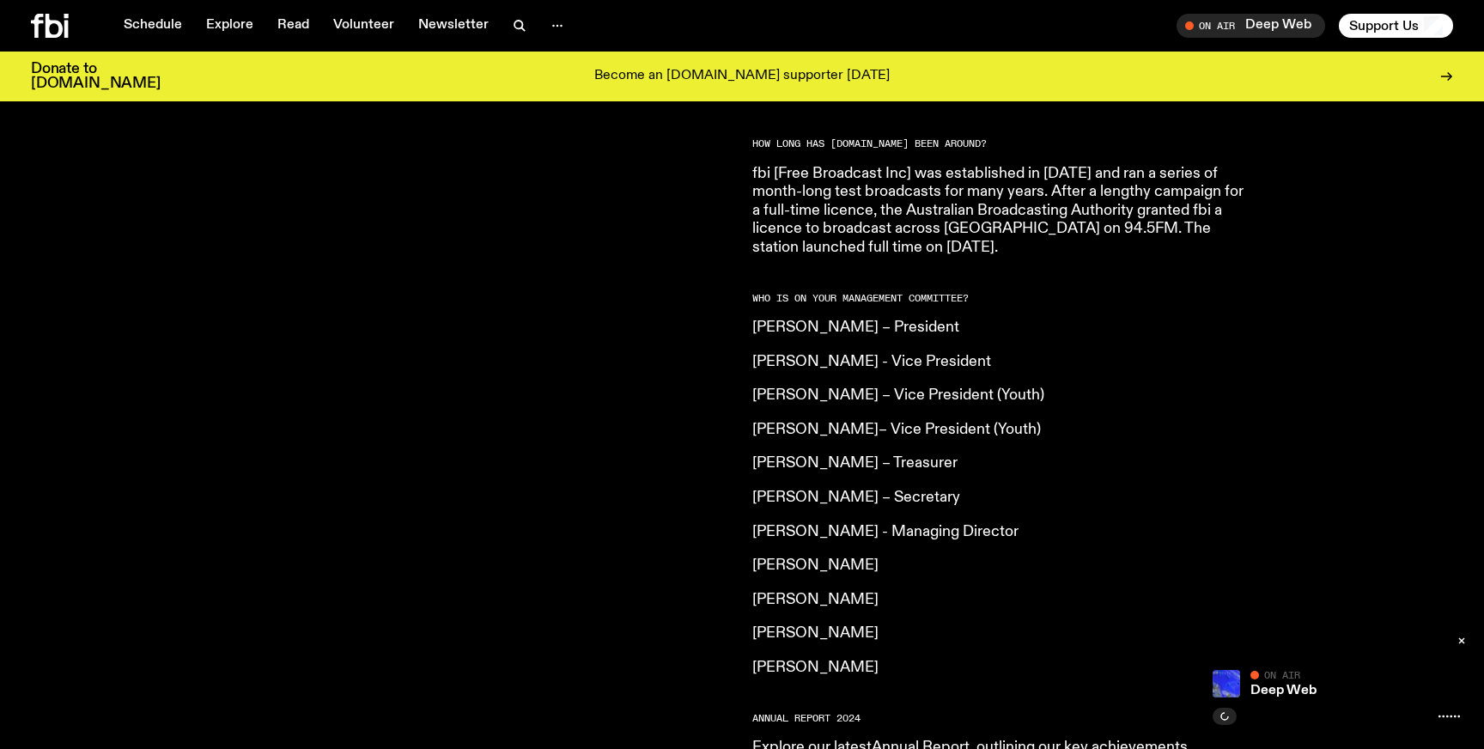
scroll to position [1167, 0]
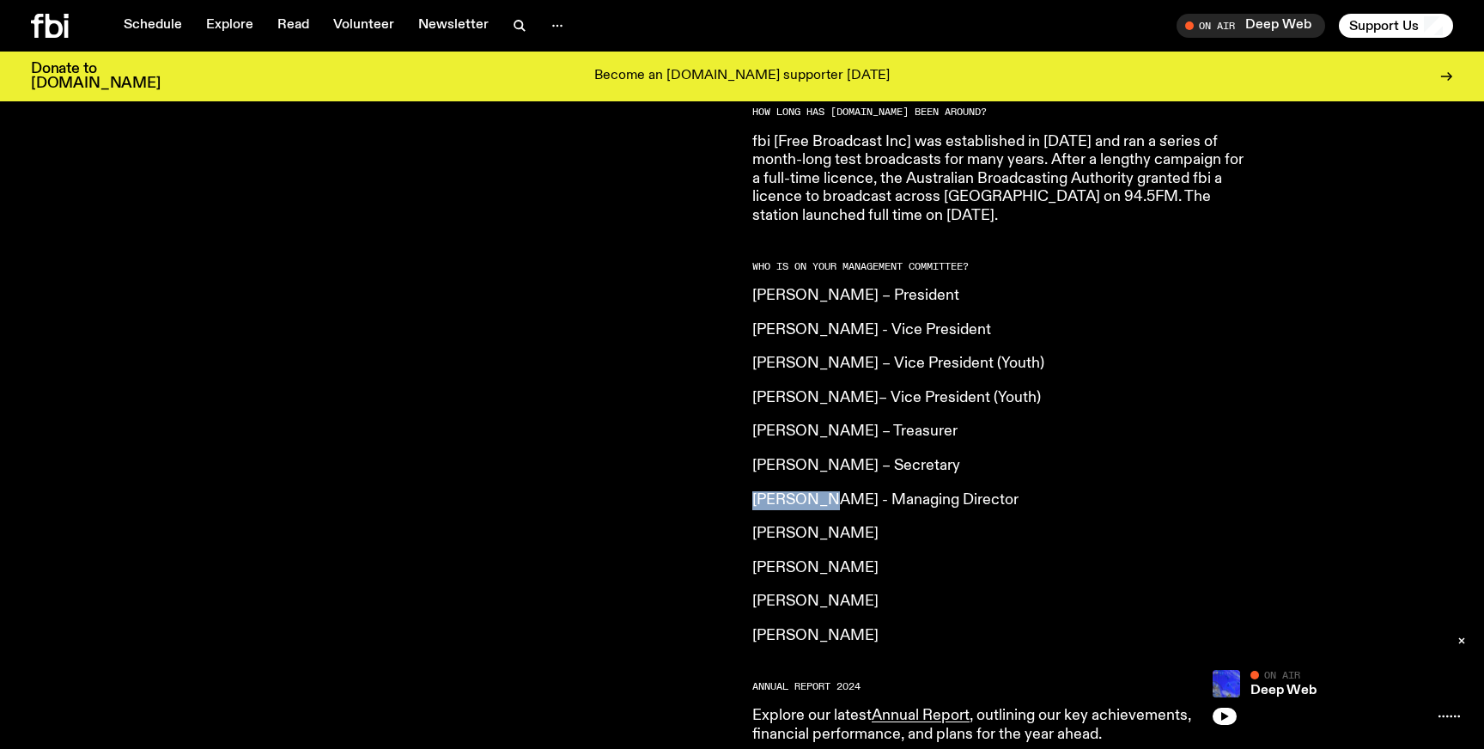
drag, startPoint x: 822, startPoint y: 465, endPoint x: 744, endPoint y: 465, distance: 77.3
click at [744, 465] on div "[DOMAIN_NAME] is an independent, not for profit community radio station. We are…" at bounding box center [742, 224] width 1484 height 1410
copy p "[PERSON_NAME]"
click at [889, 491] on p "[PERSON_NAME] - Managing Director" at bounding box center [999, 500] width 495 height 19
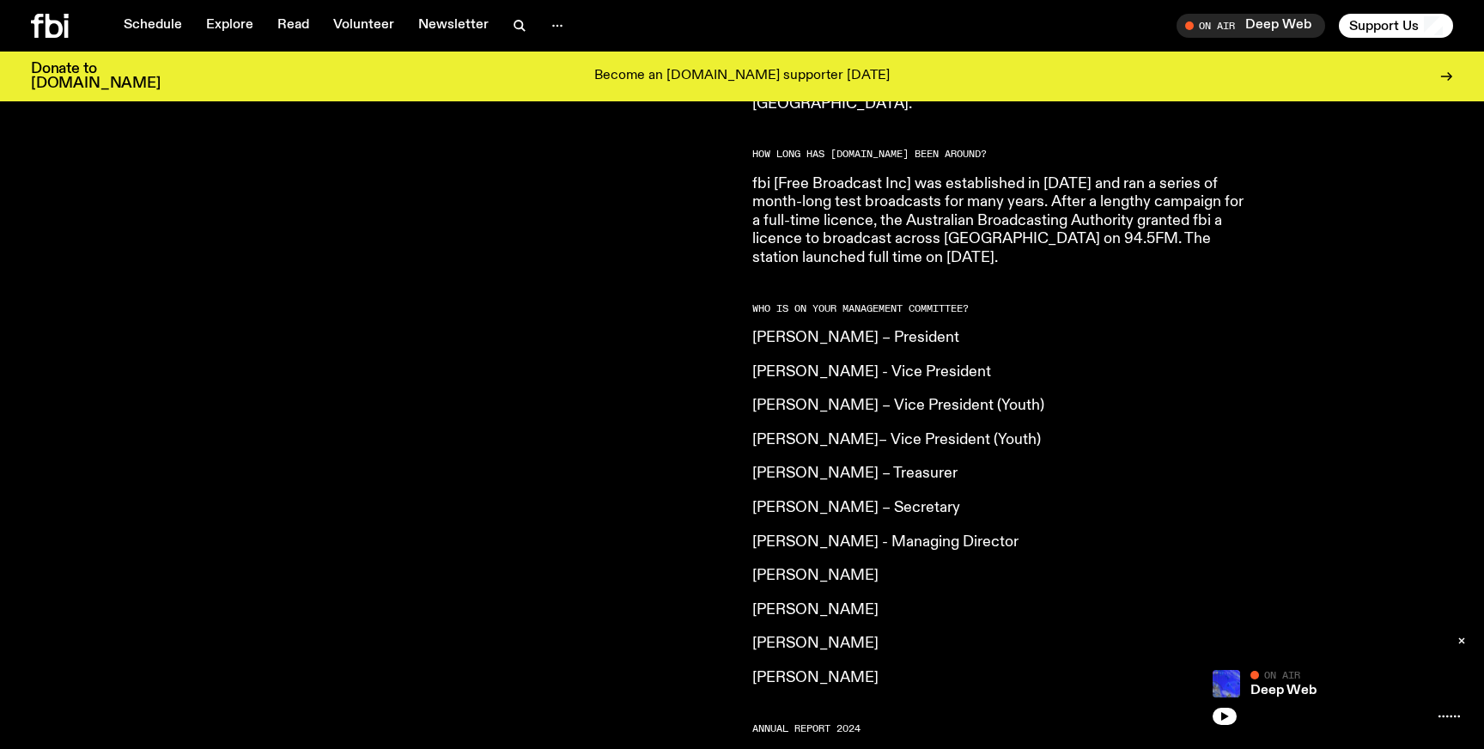
scroll to position [1139, 0]
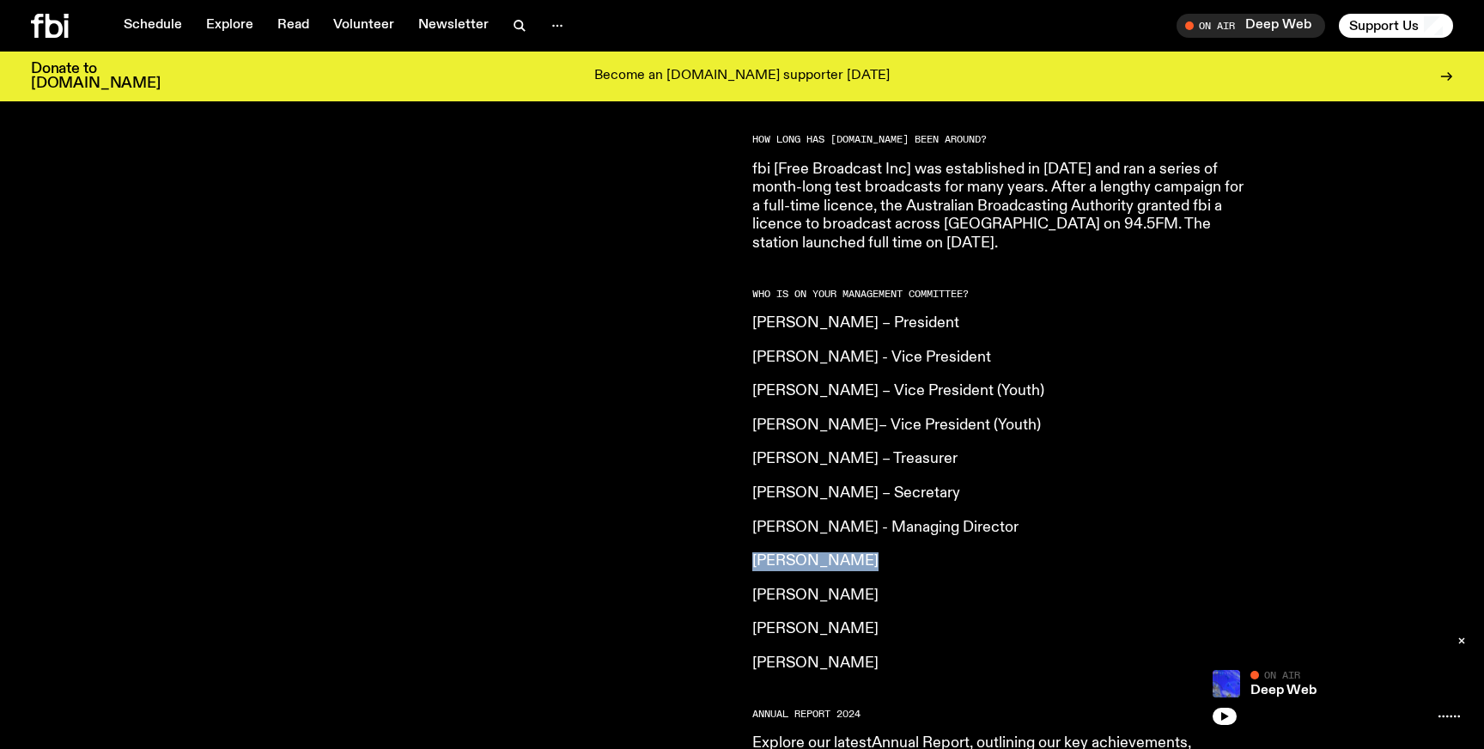
drag, startPoint x: 853, startPoint y: 524, endPoint x: 746, endPoint y: 524, distance: 107.3
click at [746, 524] on div "[DOMAIN_NAME] is an independent, not for profit community radio station. We are…" at bounding box center [742, 252] width 1484 height 1410
copy p "[PERSON_NAME]"
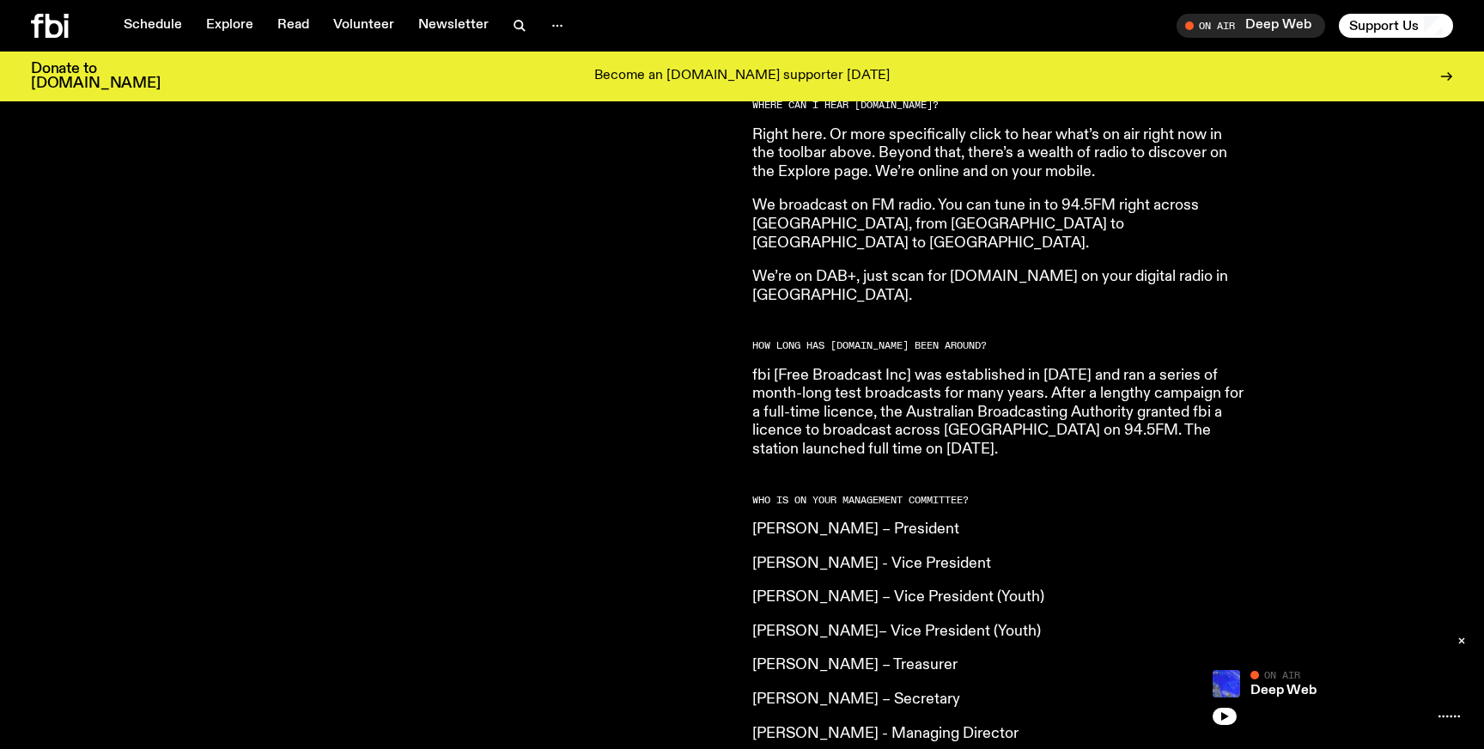
scroll to position [871, 0]
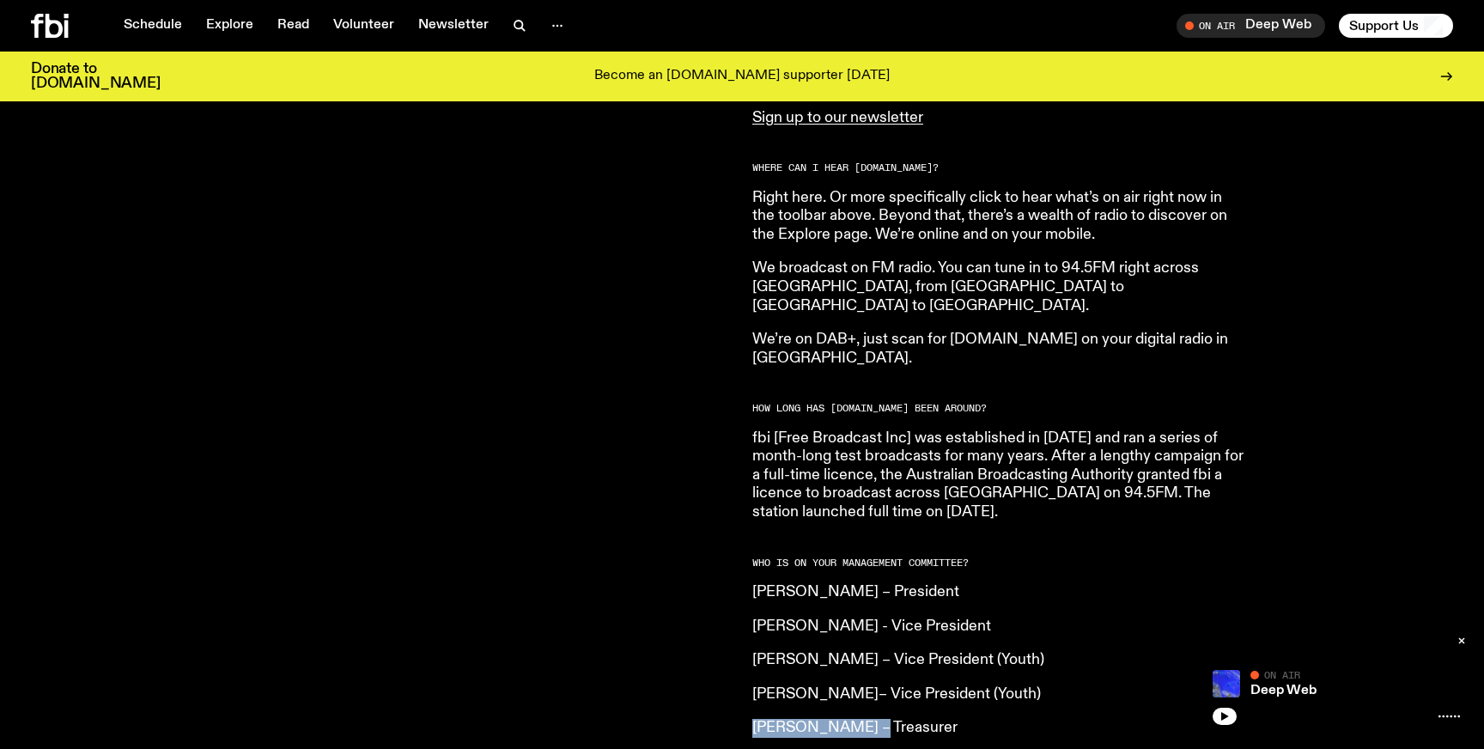
drag, startPoint x: 874, startPoint y: 683, endPoint x: 755, endPoint y: 695, distance: 120.0
click at [755, 719] on p "[PERSON_NAME] – Treasurer" at bounding box center [999, 728] width 495 height 19
copy p "[PERSON_NAME]"
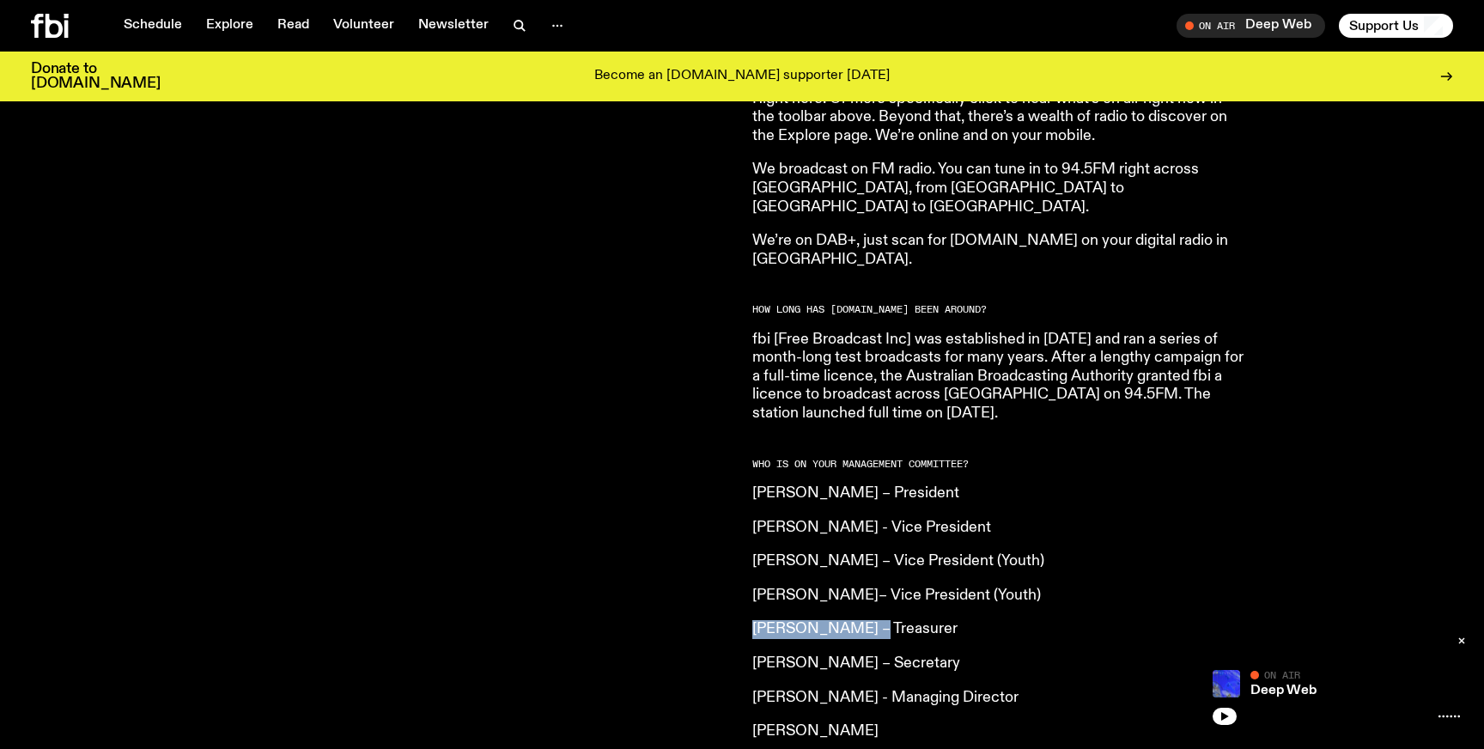
scroll to position [1054, 0]
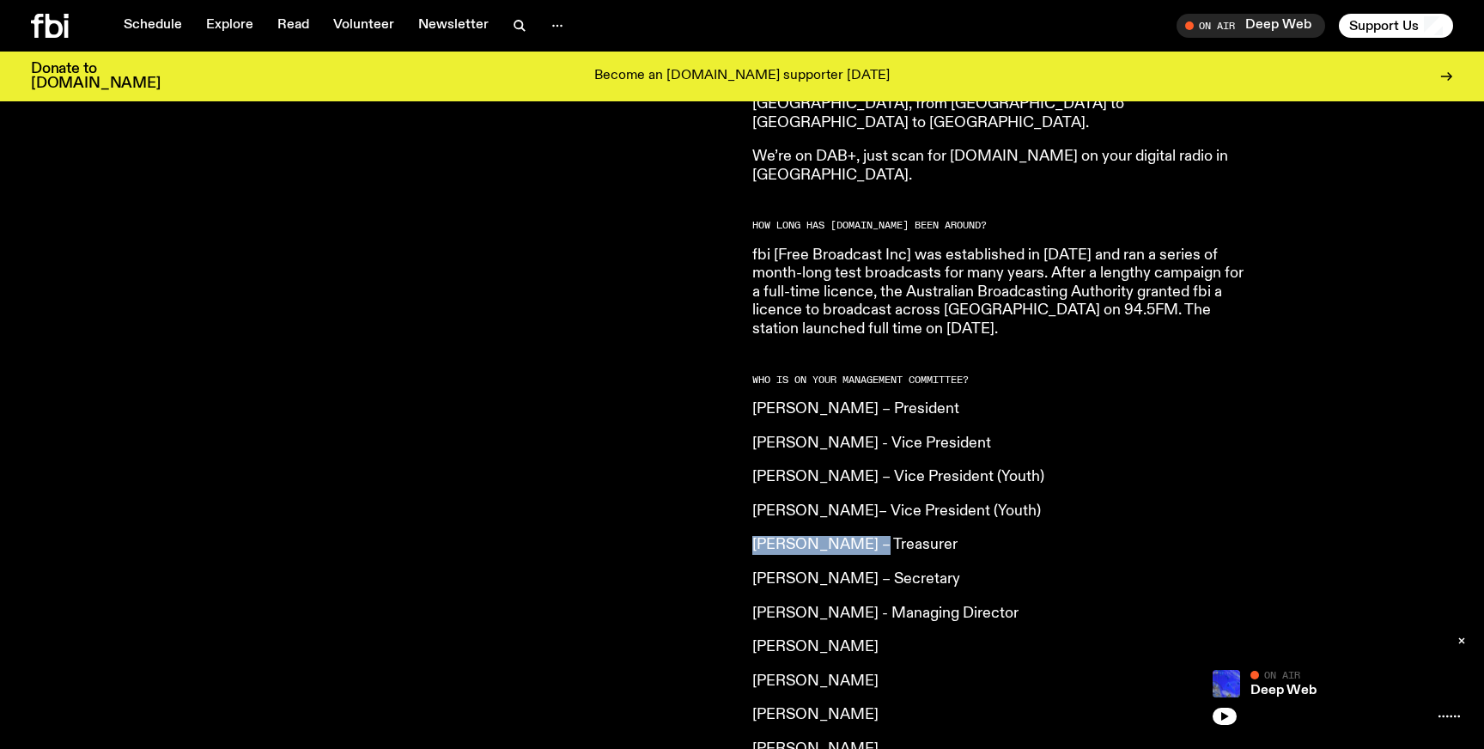
drag, startPoint x: 752, startPoint y: 642, endPoint x: 997, endPoint y: 647, distance: 244.8
click at [997, 672] on p "Holly Friedlander-Liddicoat" at bounding box center [999, 681] width 495 height 19
copy p "Holly Friedlander-Liddicoat"
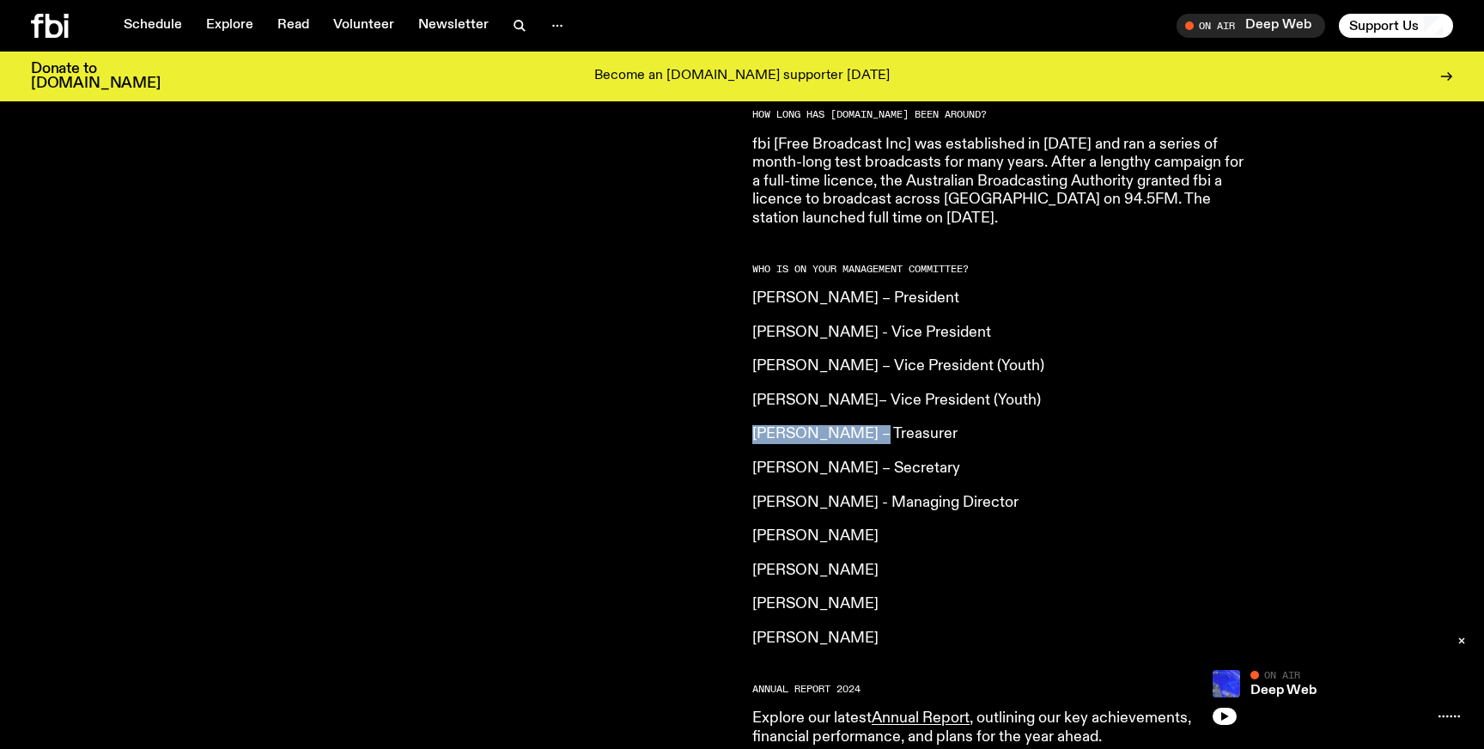
scroll to position [1168, 0]
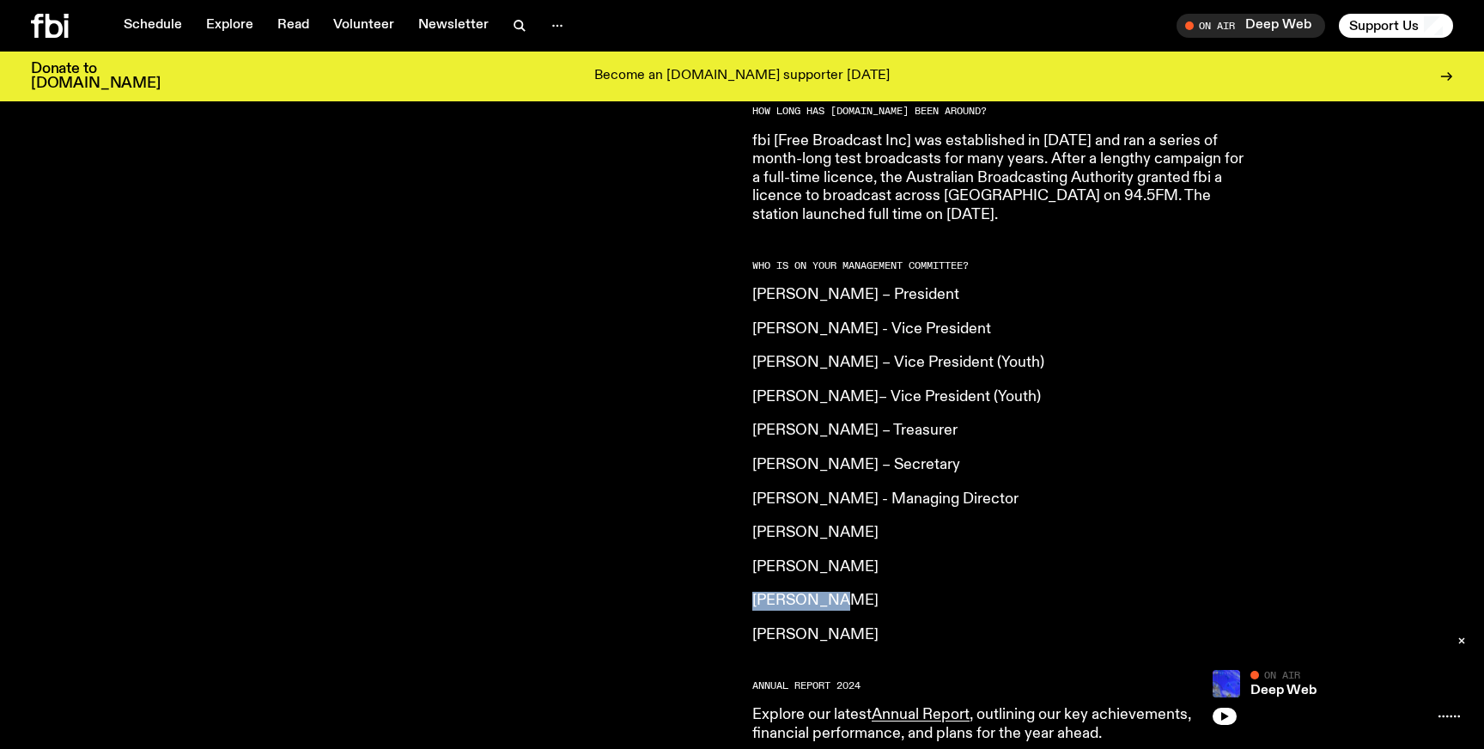
drag, startPoint x: 753, startPoint y: 562, endPoint x: 817, endPoint y: 561, distance: 64.4
click at [817, 592] on p "Prithi Dey" at bounding box center [999, 601] width 495 height 19
copy p "Prithi Dey"
drag, startPoint x: 754, startPoint y: 597, endPoint x: 849, endPoint y: 596, distance: 95.3
click at [849, 626] on p "Karla Ranby" at bounding box center [999, 635] width 495 height 19
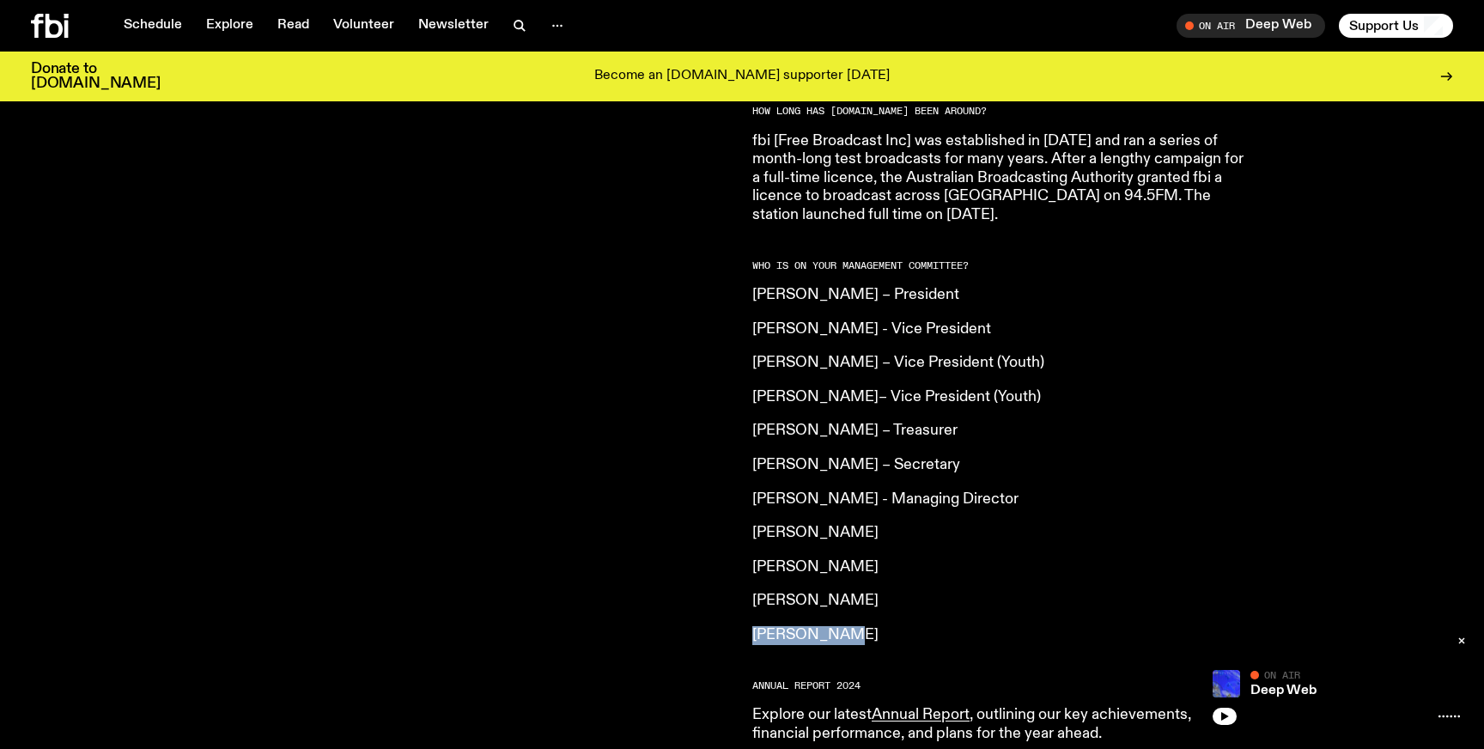
copy p "Karla Ranby"
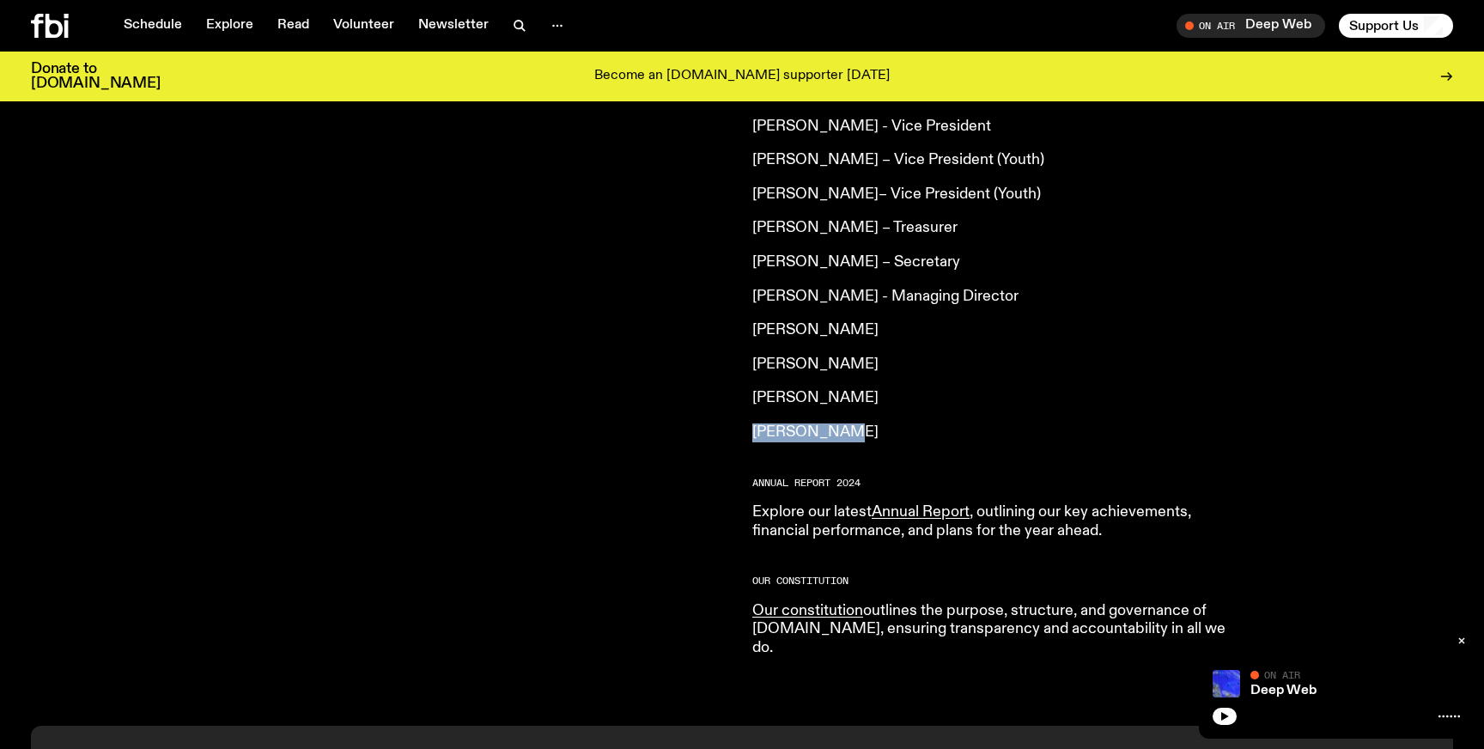
scroll to position [1388, 0]
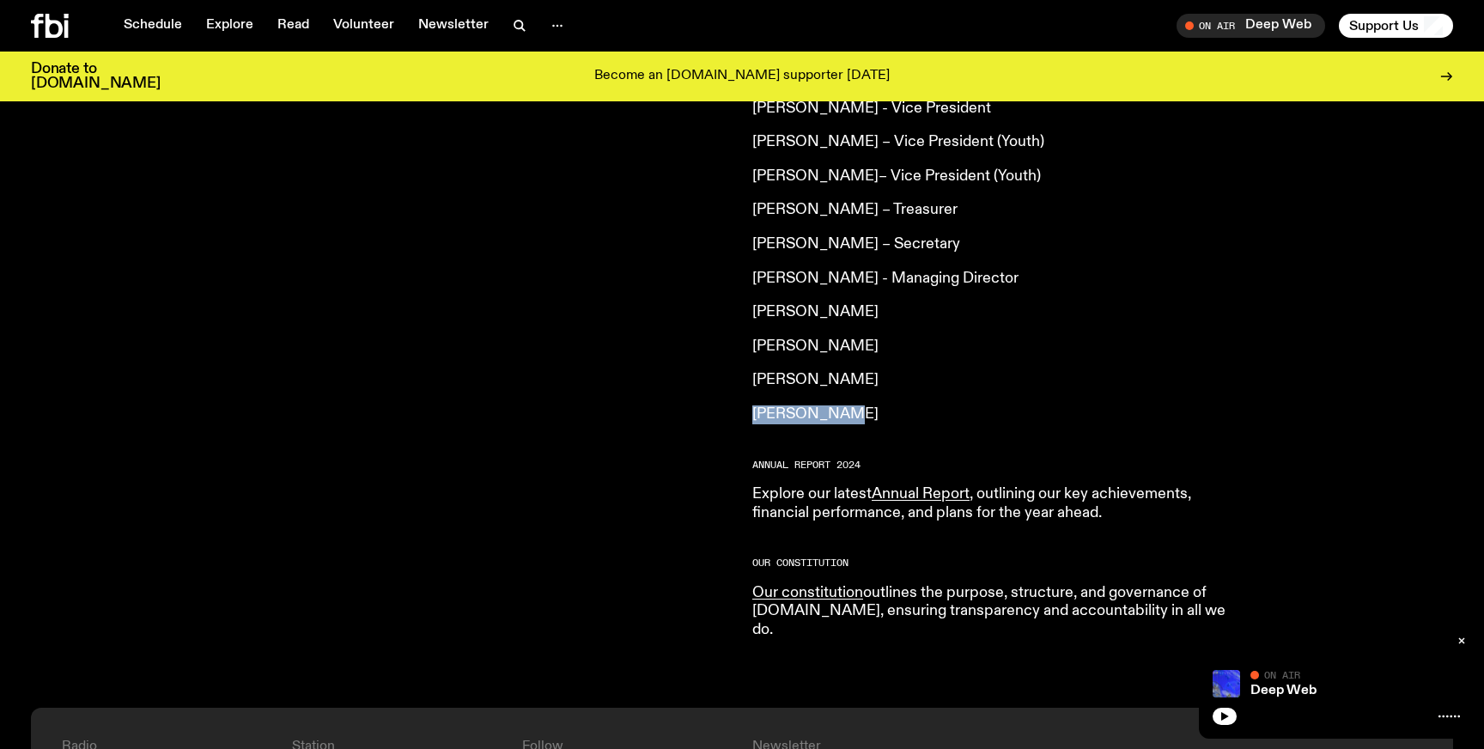
click at [882, 405] on p "Karla Ranby" at bounding box center [999, 414] width 495 height 19
click at [900, 486] on link "Annual Report" at bounding box center [921, 493] width 98 height 15
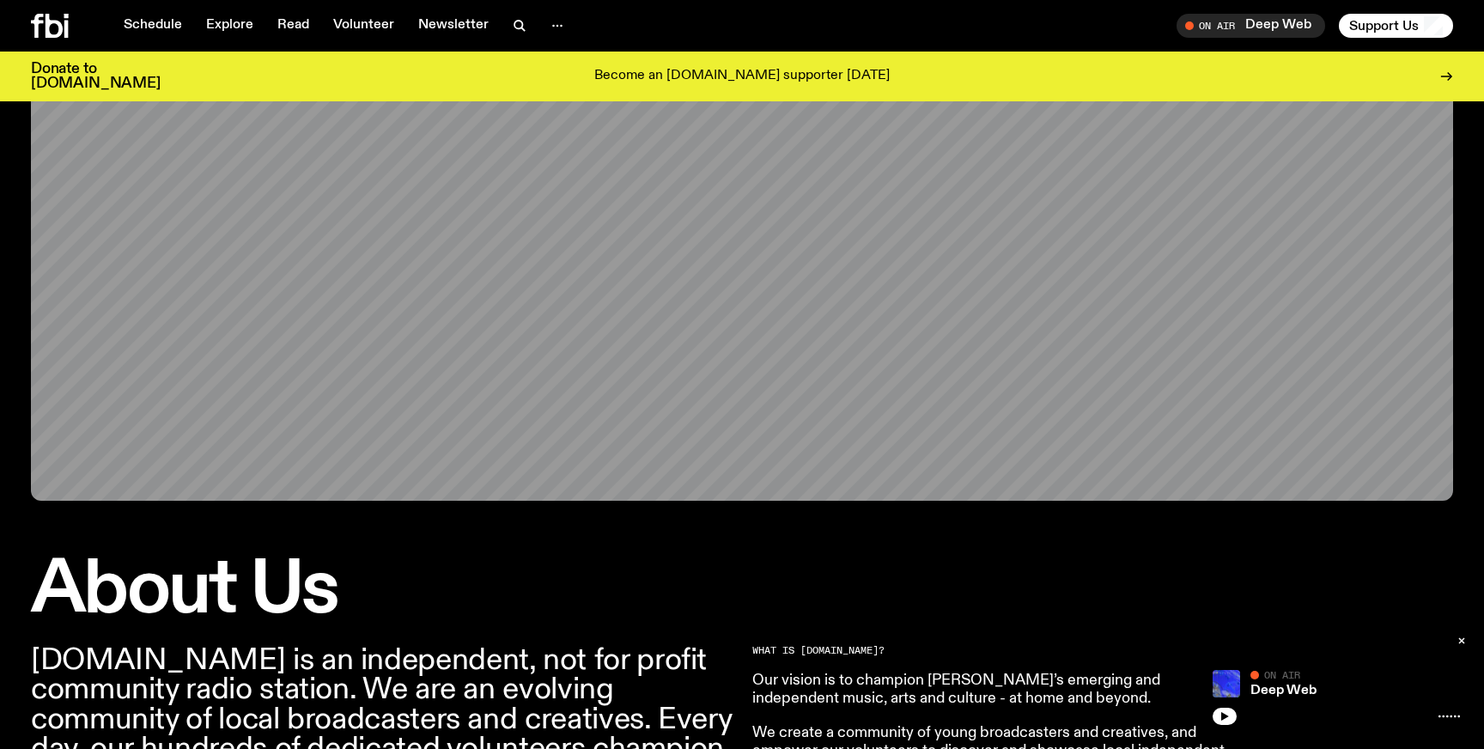
scroll to position [0, 0]
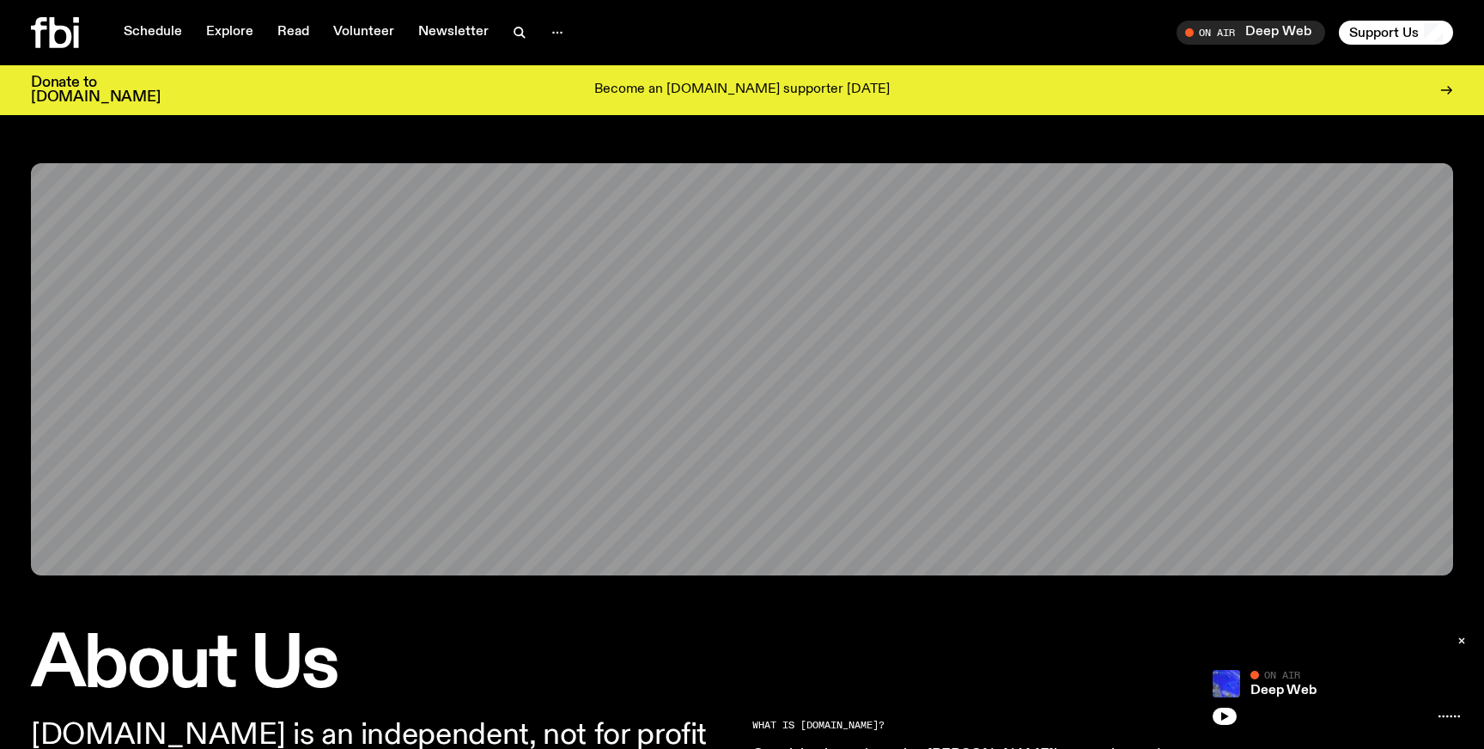
click at [33, 27] on icon at bounding box center [39, 32] width 16 height 31
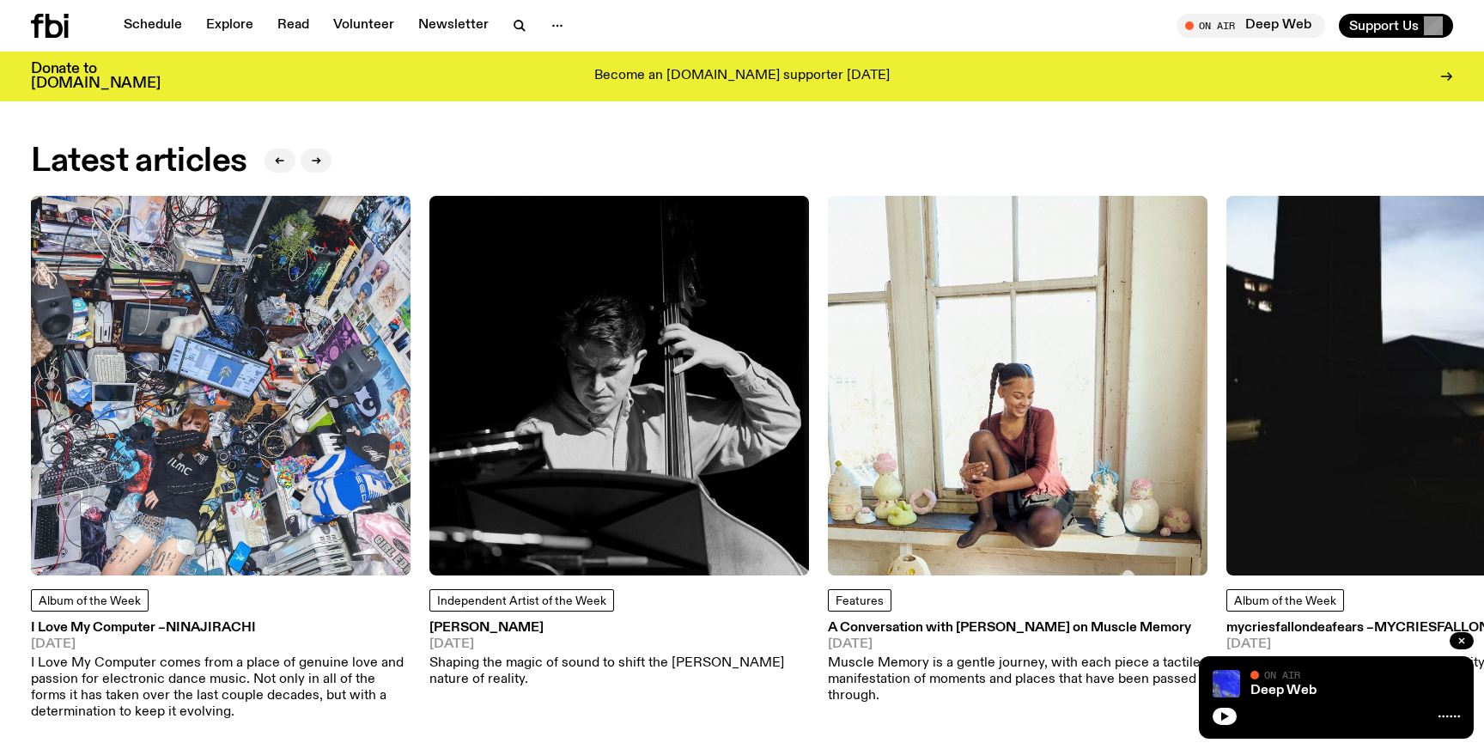
scroll to position [2366, 0]
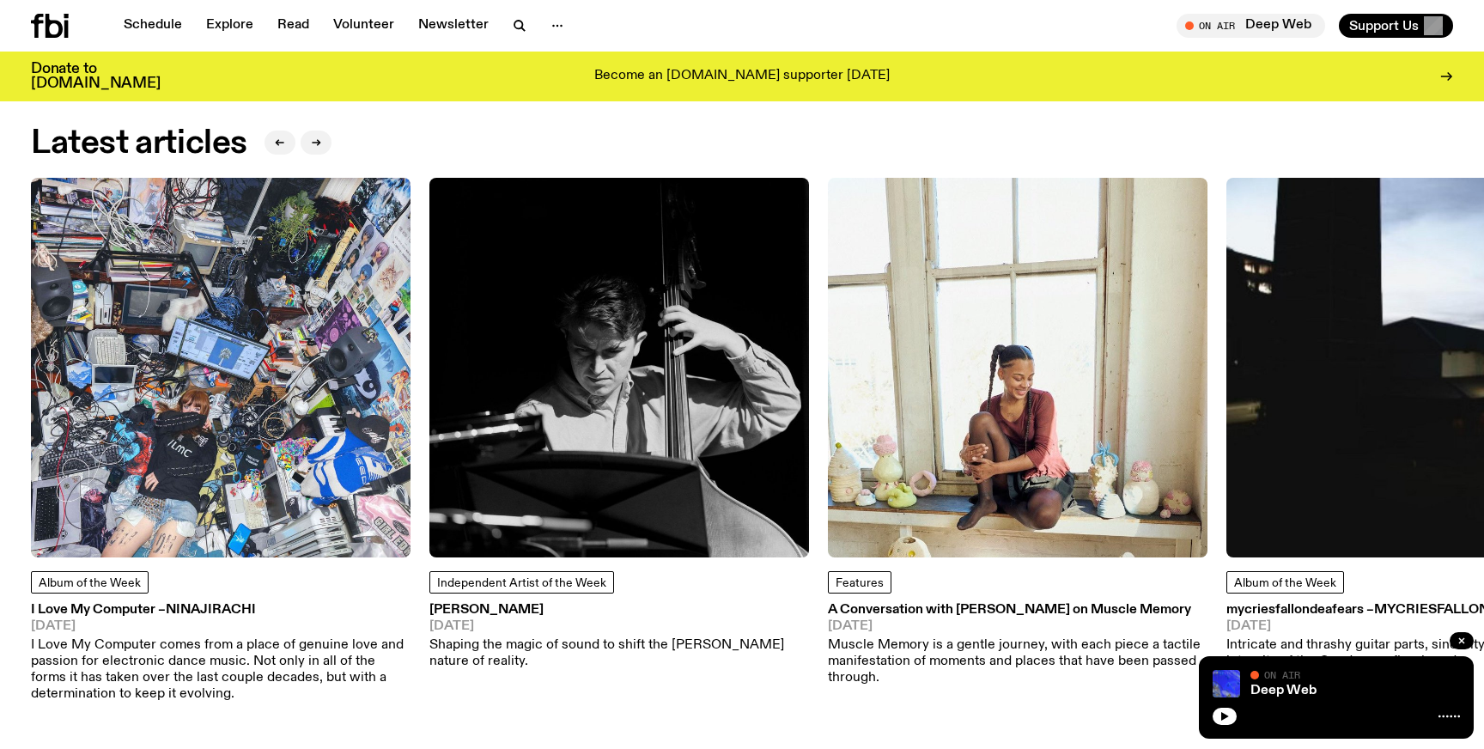
click at [235, 477] on img at bounding box center [221, 368] width 380 height 380
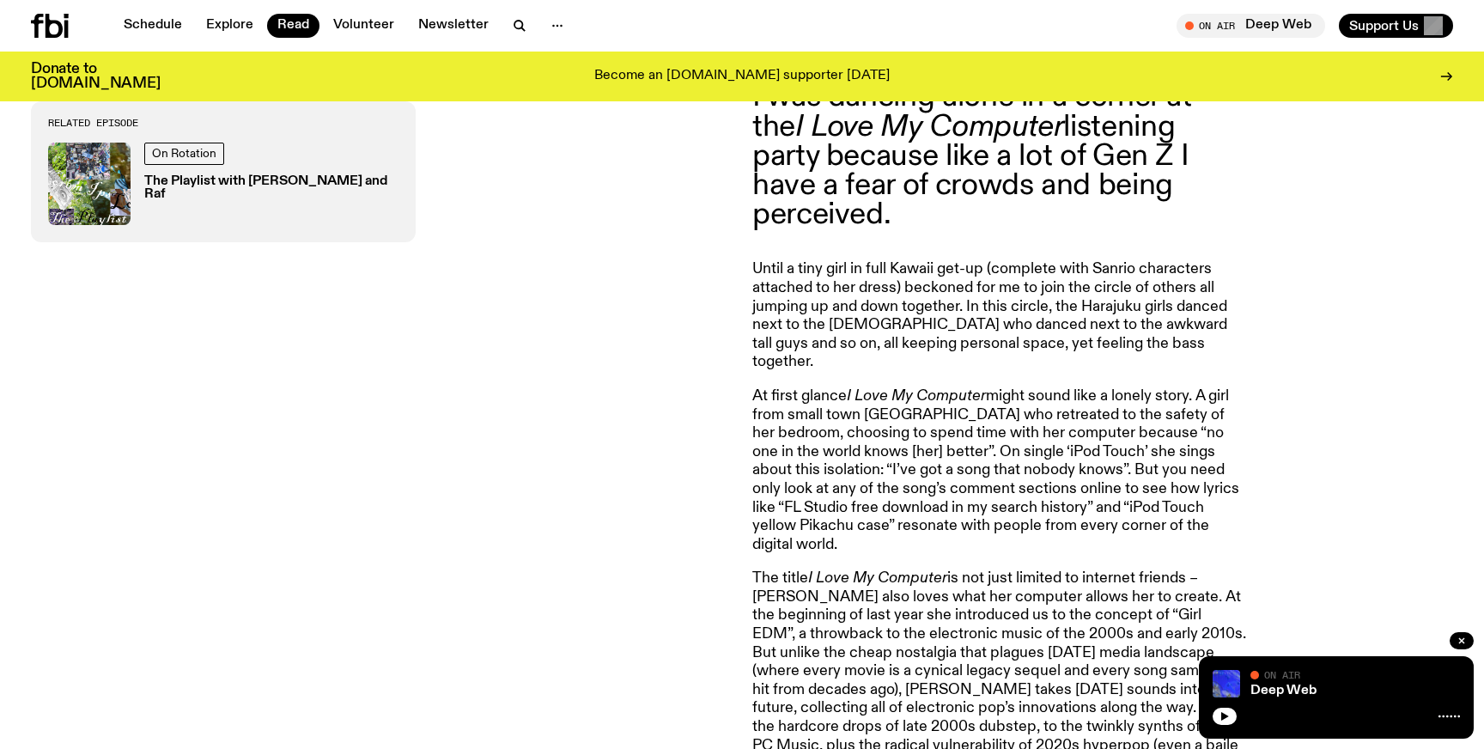
scroll to position [816, 0]
click at [192, 180] on h3 "The Playlist with Jim and Raf" at bounding box center [271, 188] width 254 height 26
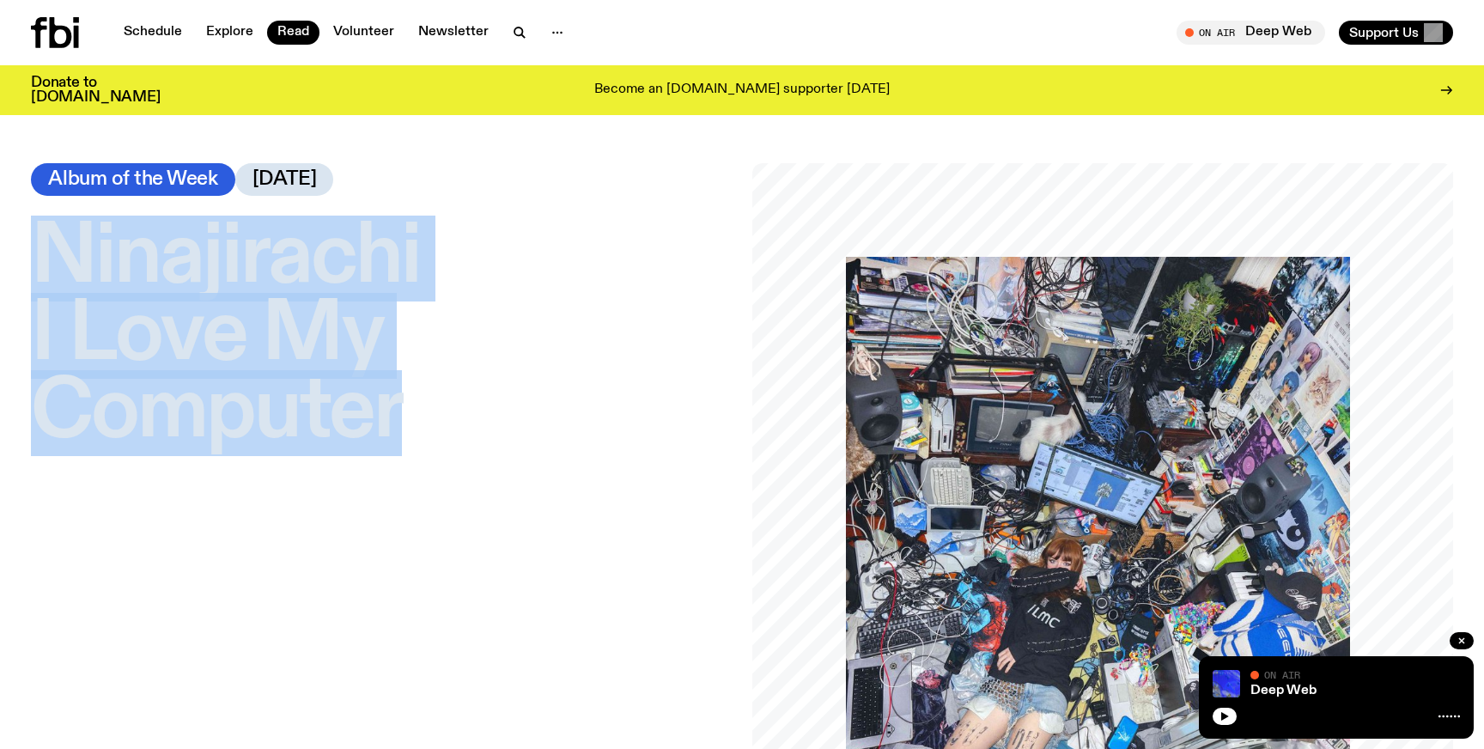
drag, startPoint x: 30, startPoint y: 269, endPoint x: 471, endPoint y: 428, distance: 468.2
click at [471, 428] on div "Ninajirachi – I Love My Computer Album of the Week 08.08.25" at bounding box center [742, 513] width 1484 height 701
copy h1 "Ninajirachi – I Love My Computer"
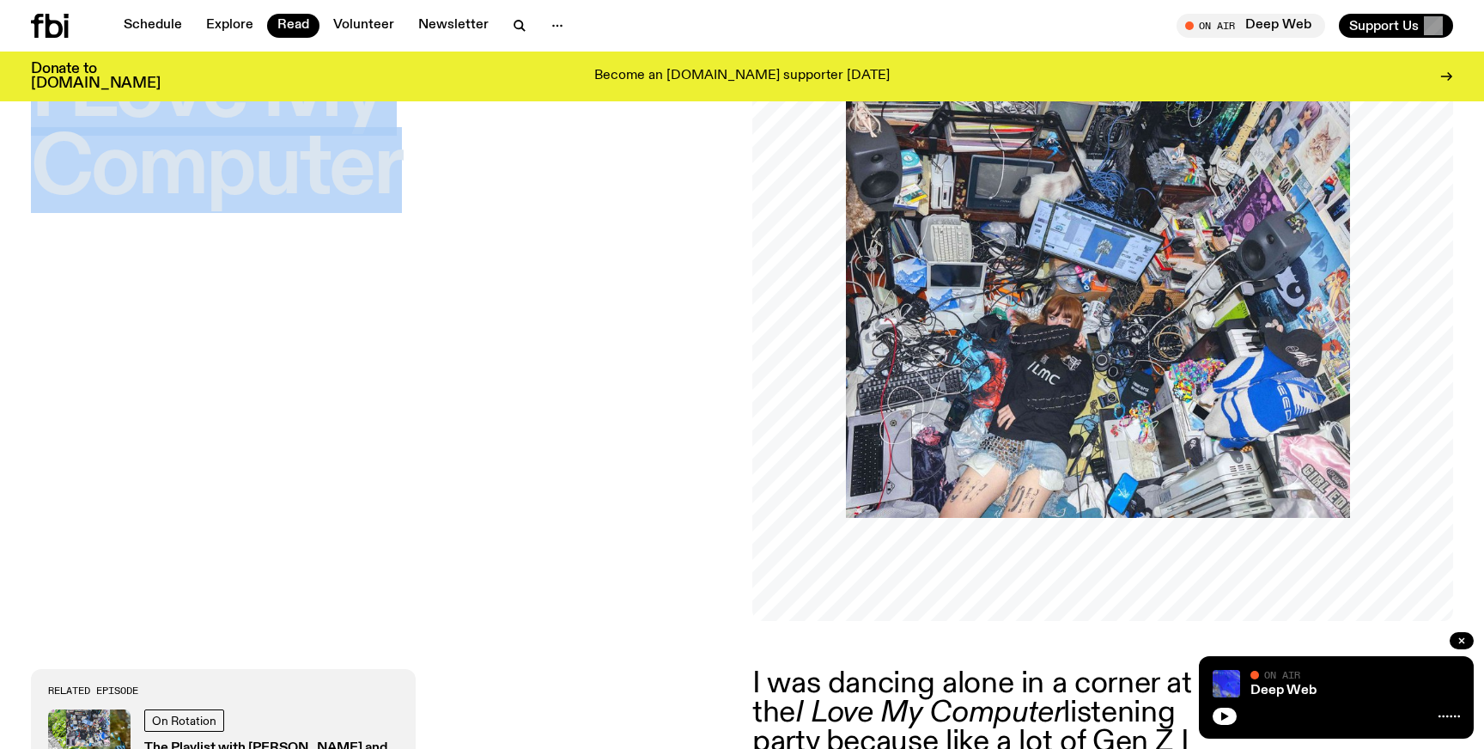
scroll to position [355, 0]
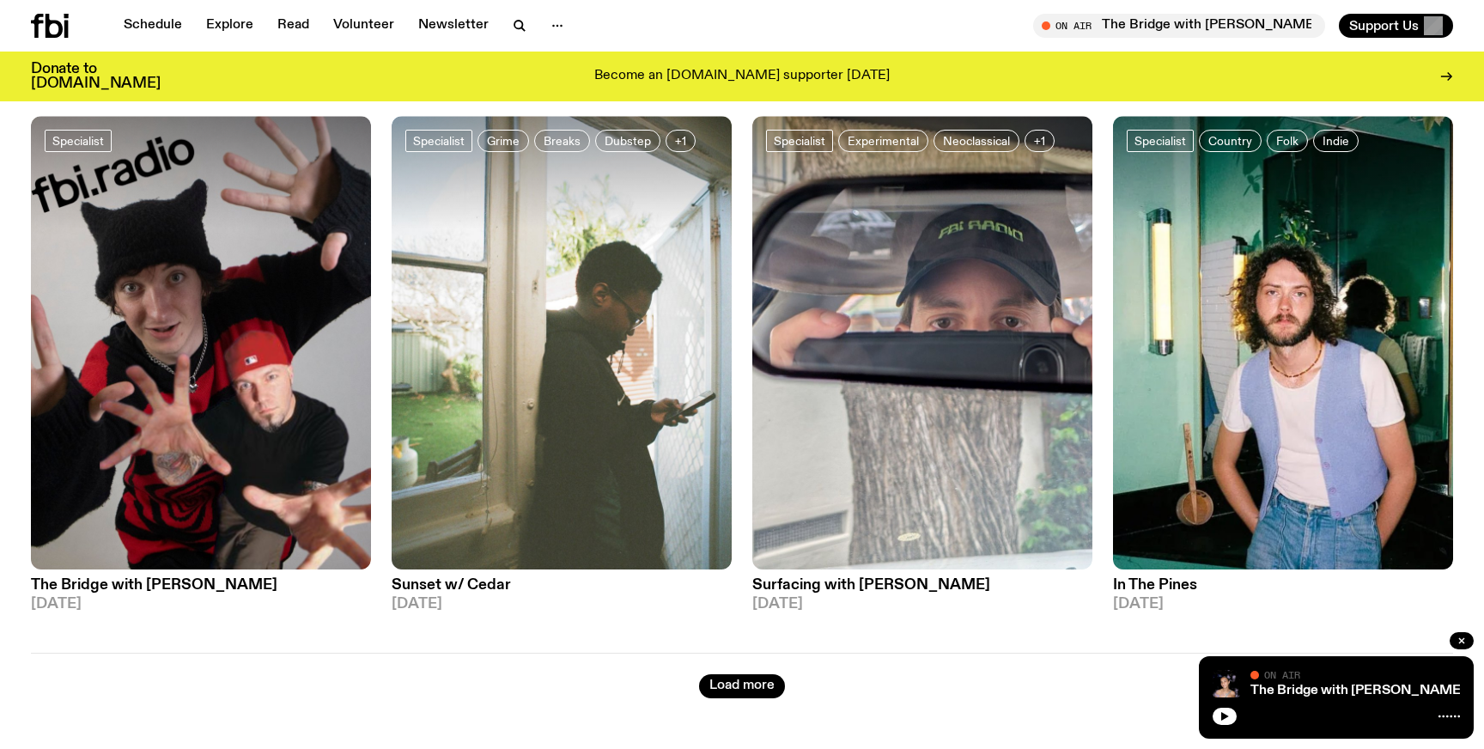
scroll to position [7750, 0]
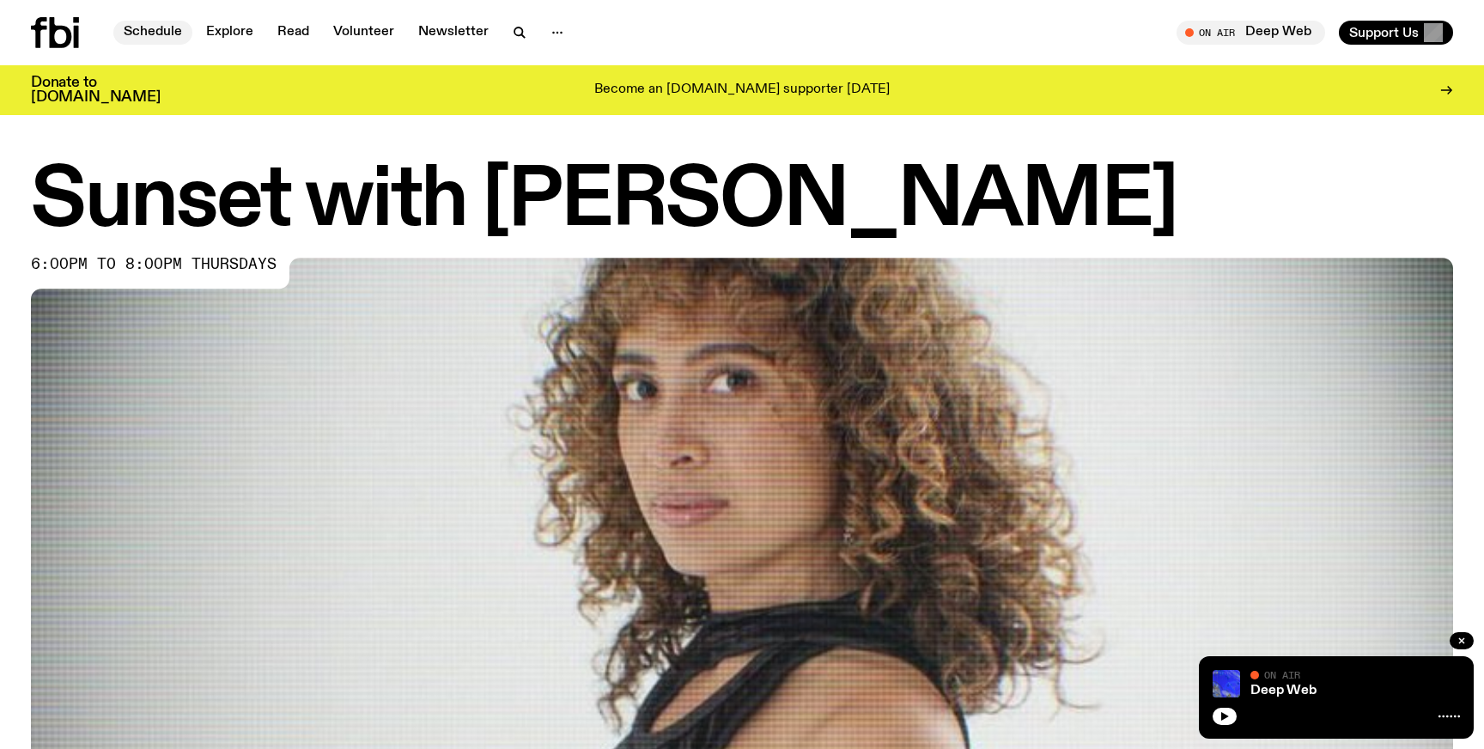
click at [143, 30] on link "Schedule" at bounding box center [152, 33] width 79 height 24
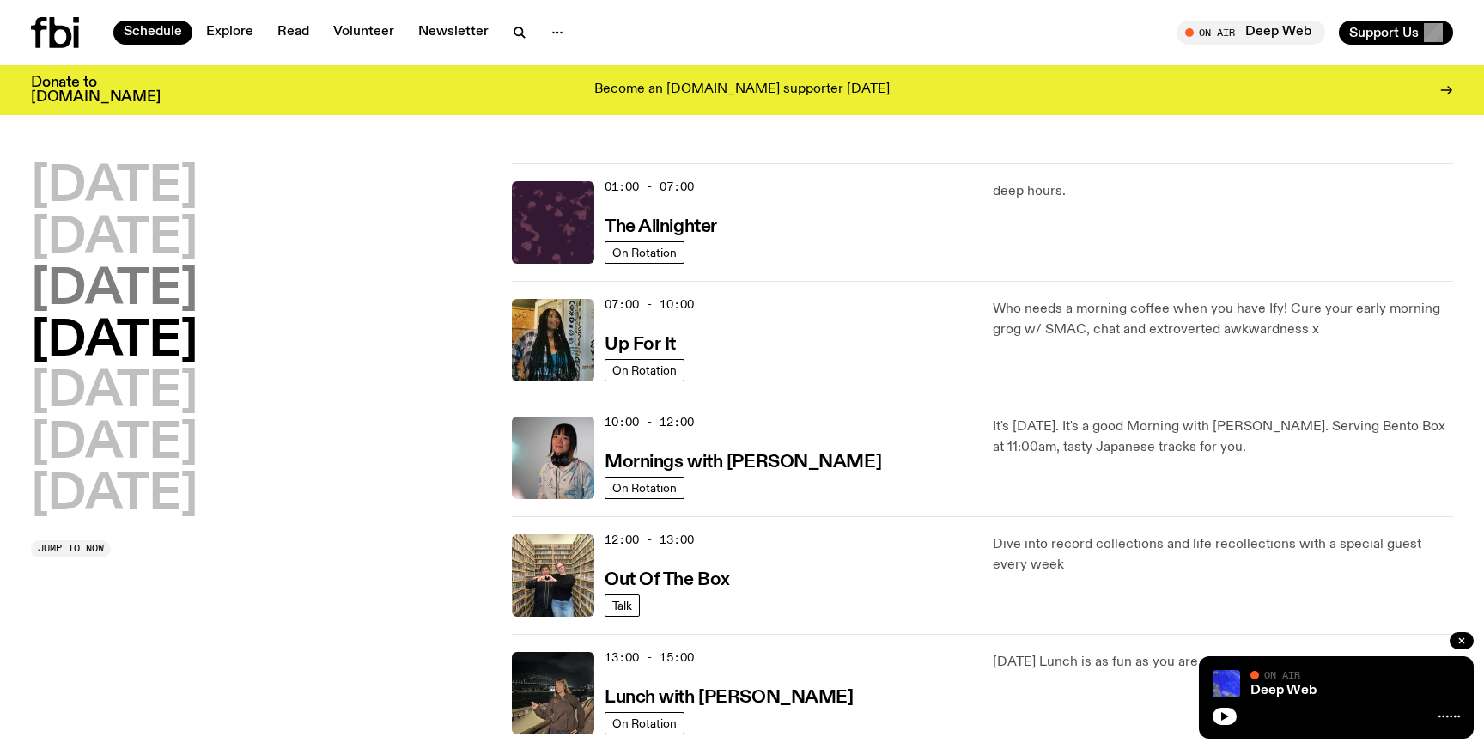
click at [195, 288] on h2 "[DATE]" at bounding box center [114, 290] width 167 height 48
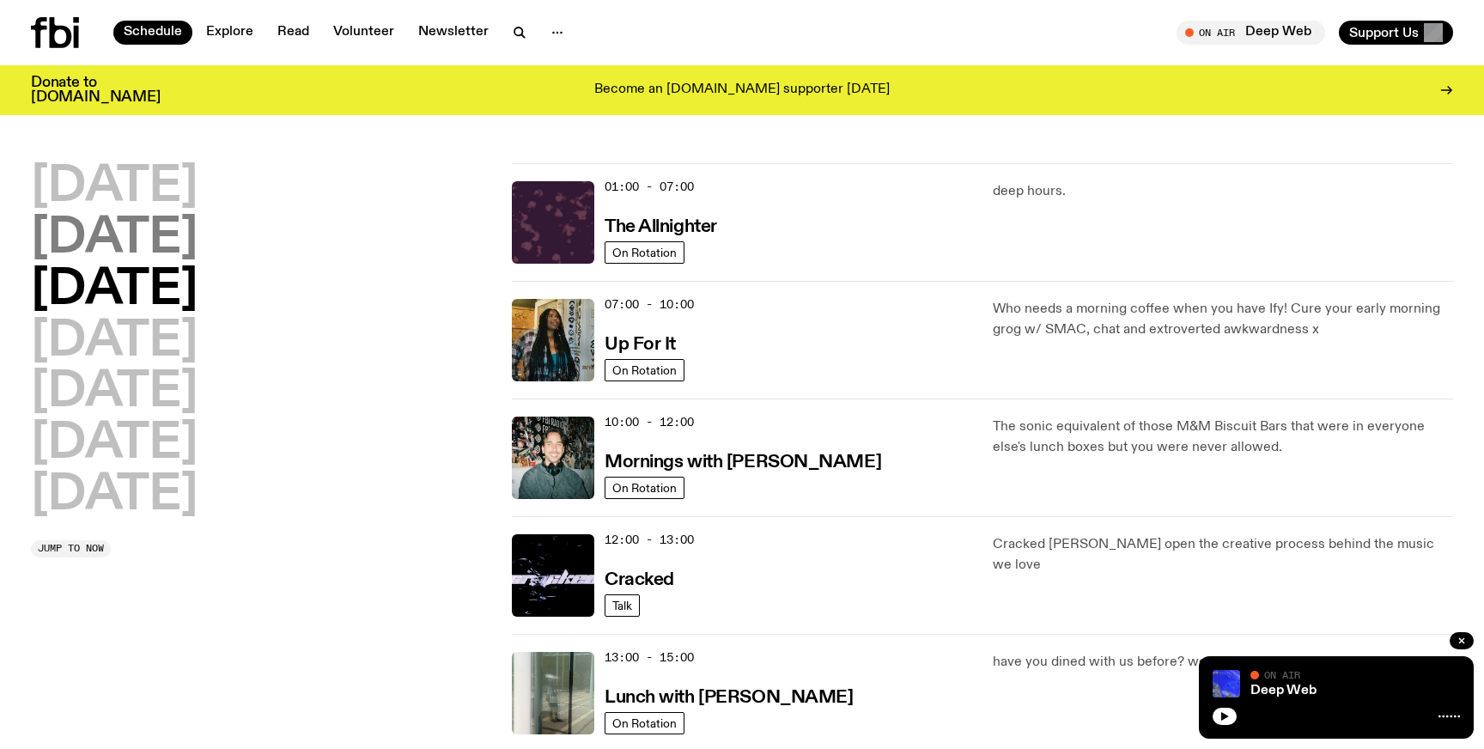
click at [147, 241] on h2 "[DATE]" at bounding box center [114, 239] width 167 height 48
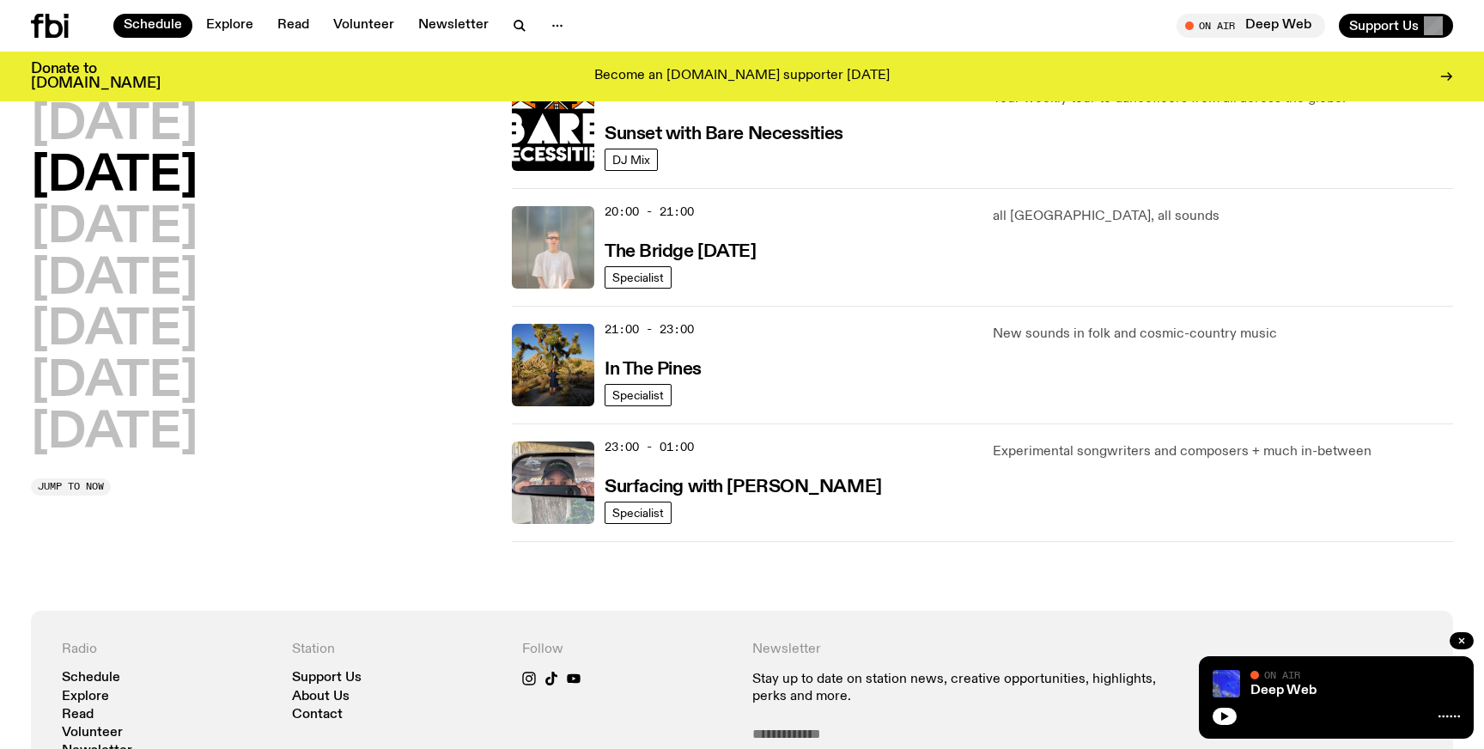
scroll to position [798, 0]
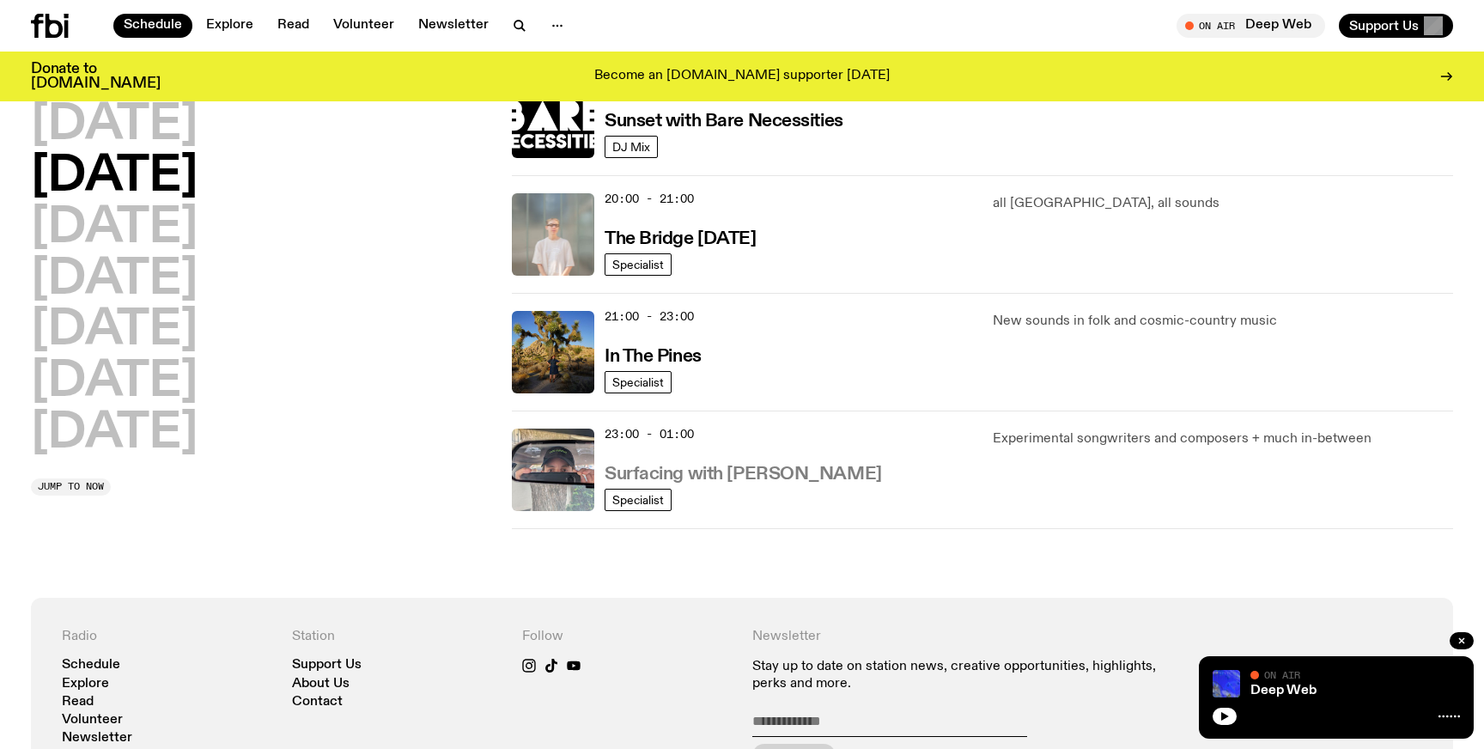
click at [719, 474] on h3 "Surfacing with [PERSON_NAME]" at bounding box center [742, 474] width 277 height 18
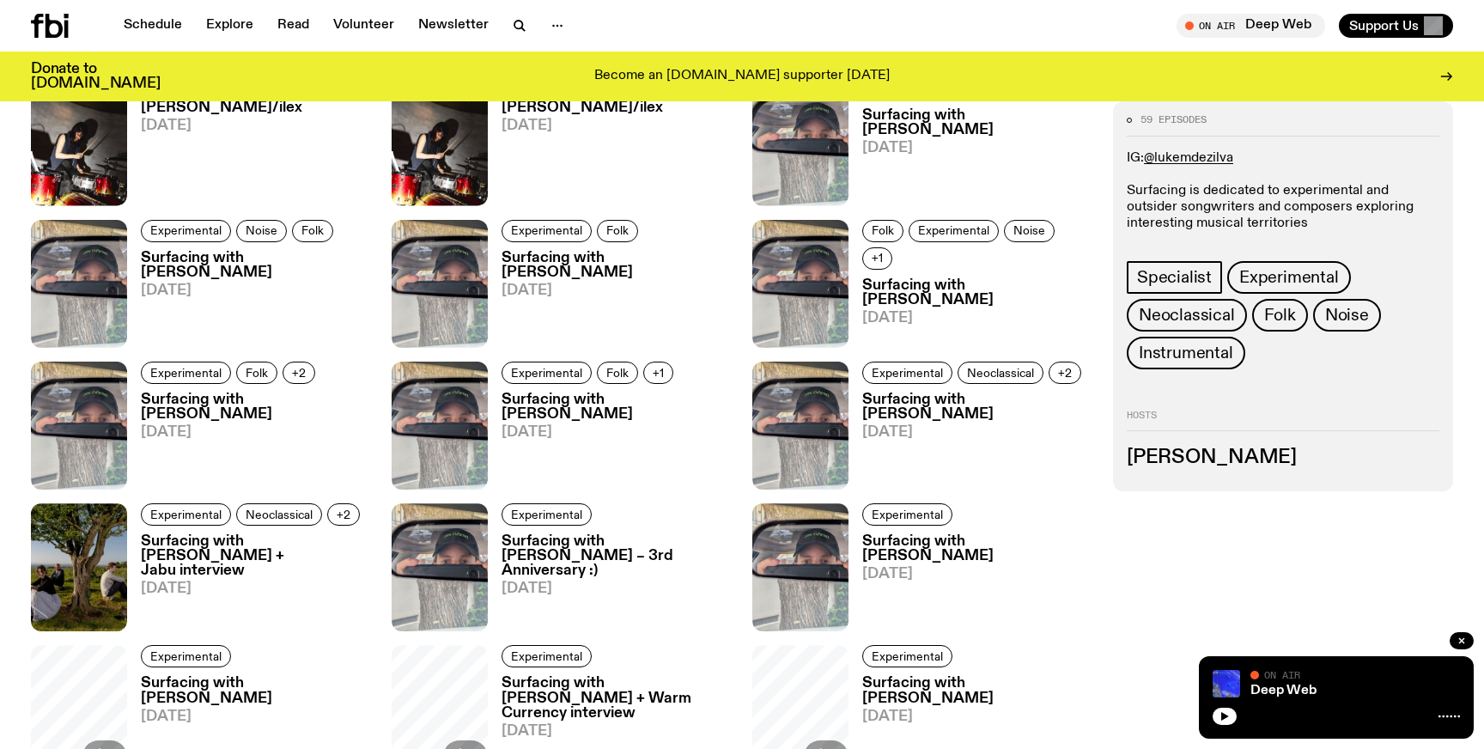
scroll to position [697, 0]
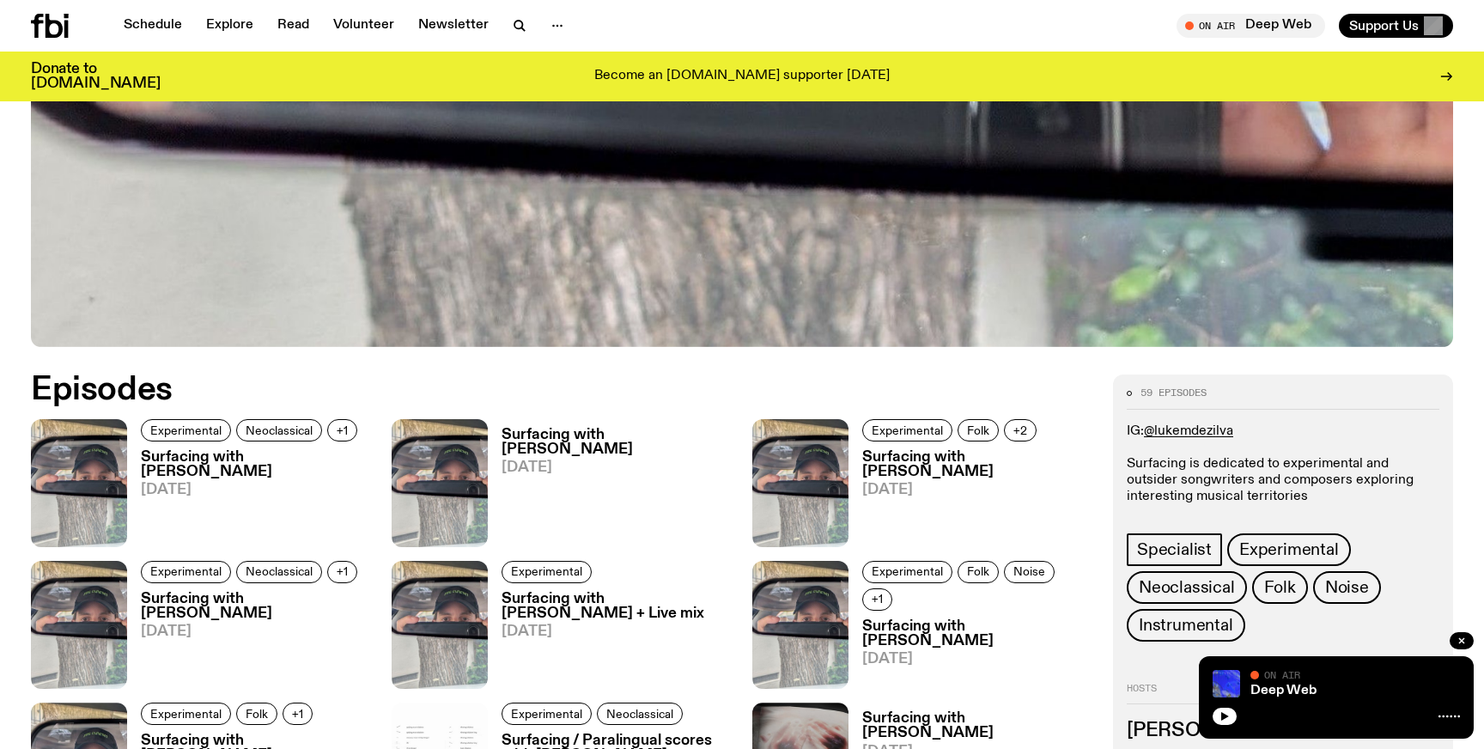
click at [175, 461] on h3 "Surfacing with [PERSON_NAME]" at bounding box center [256, 464] width 230 height 29
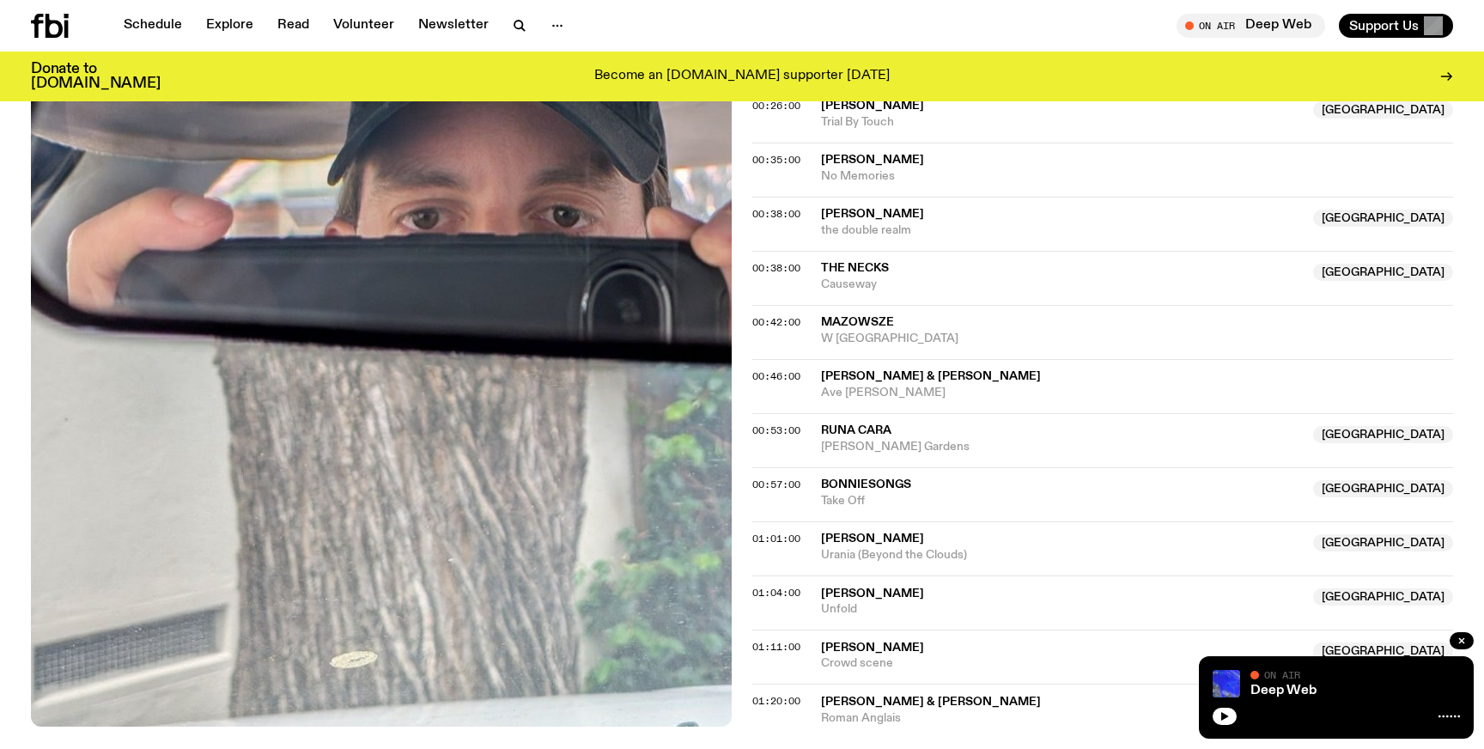
scroll to position [980, 0]
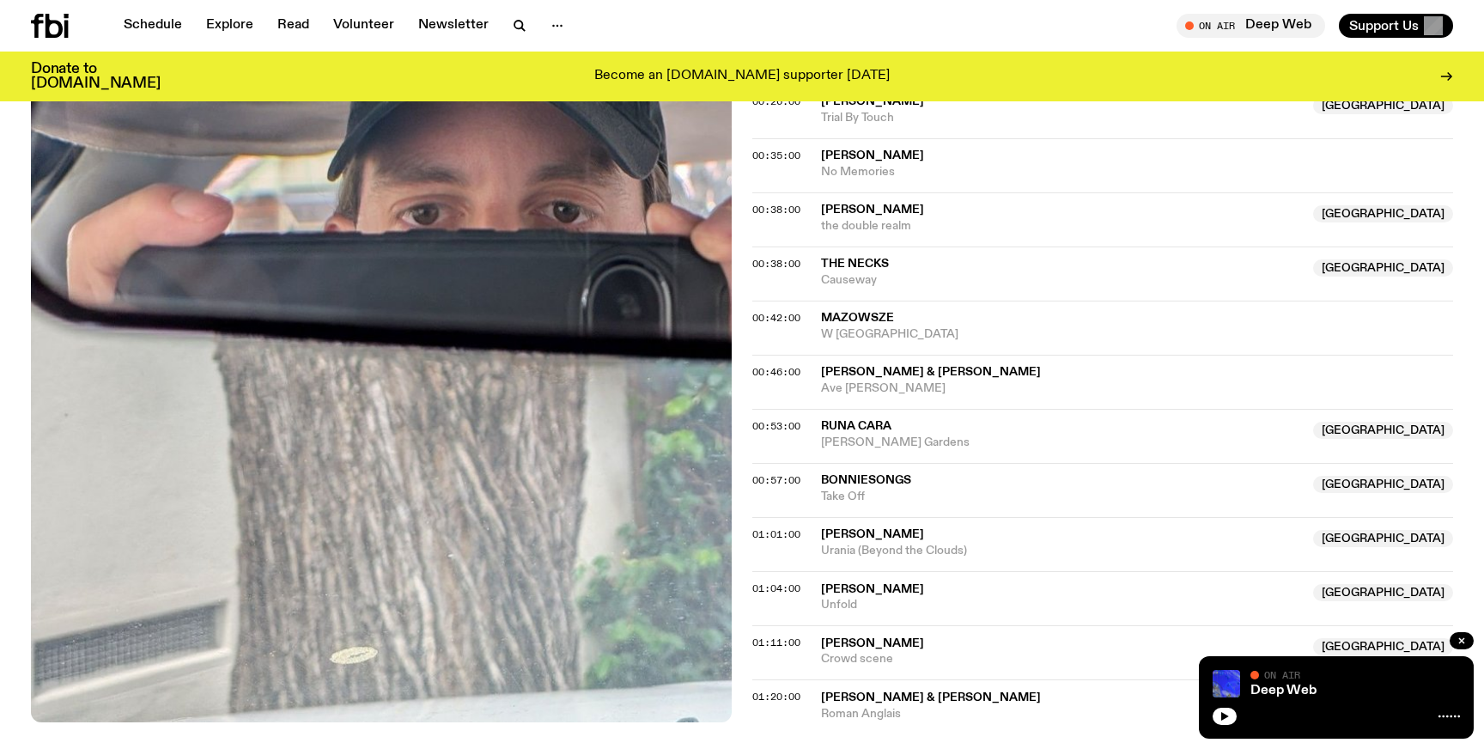
click at [847, 479] on span "Bonniesongs" at bounding box center [866, 480] width 90 height 12
click at [765, 477] on span "00:57:00" at bounding box center [776, 480] width 48 height 14
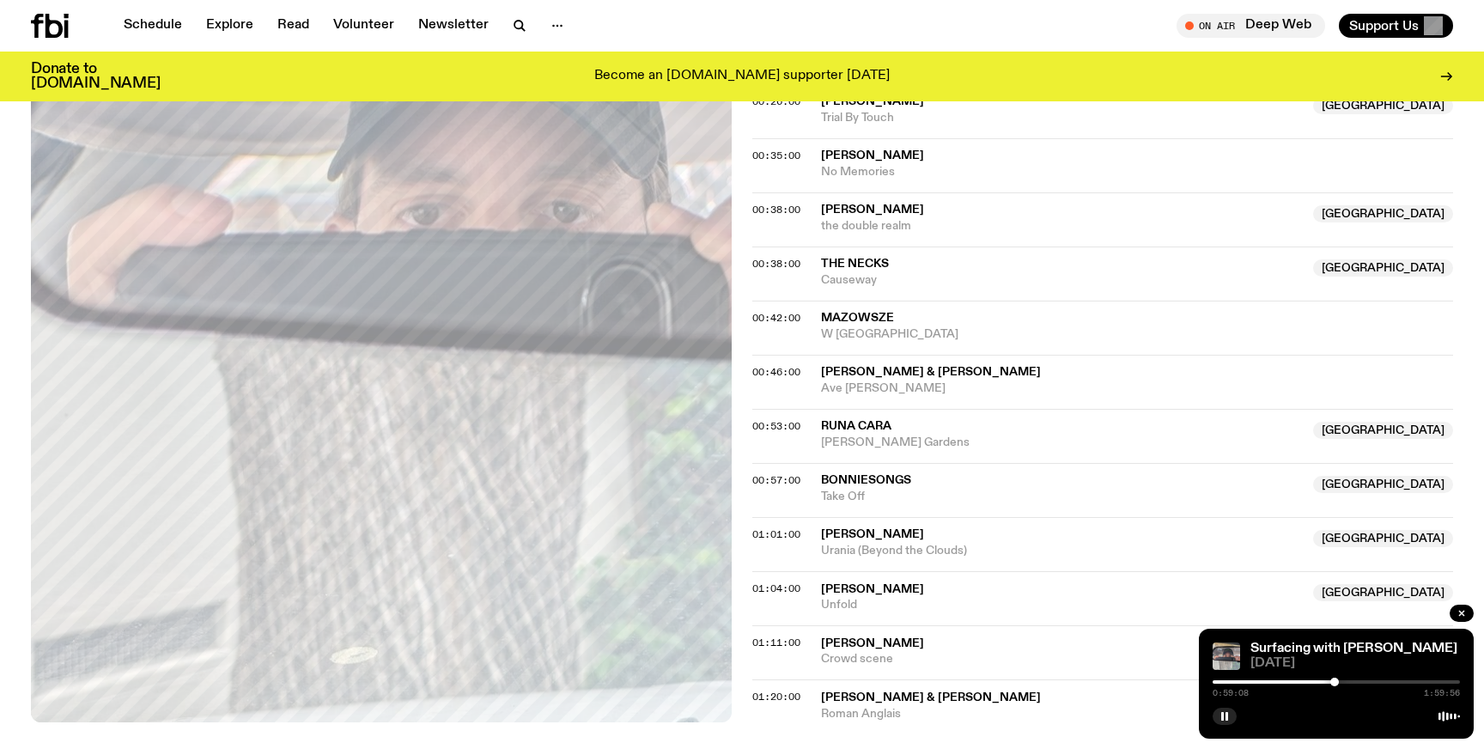
click at [1334, 681] on div at bounding box center [1334, 681] width 9 height 9
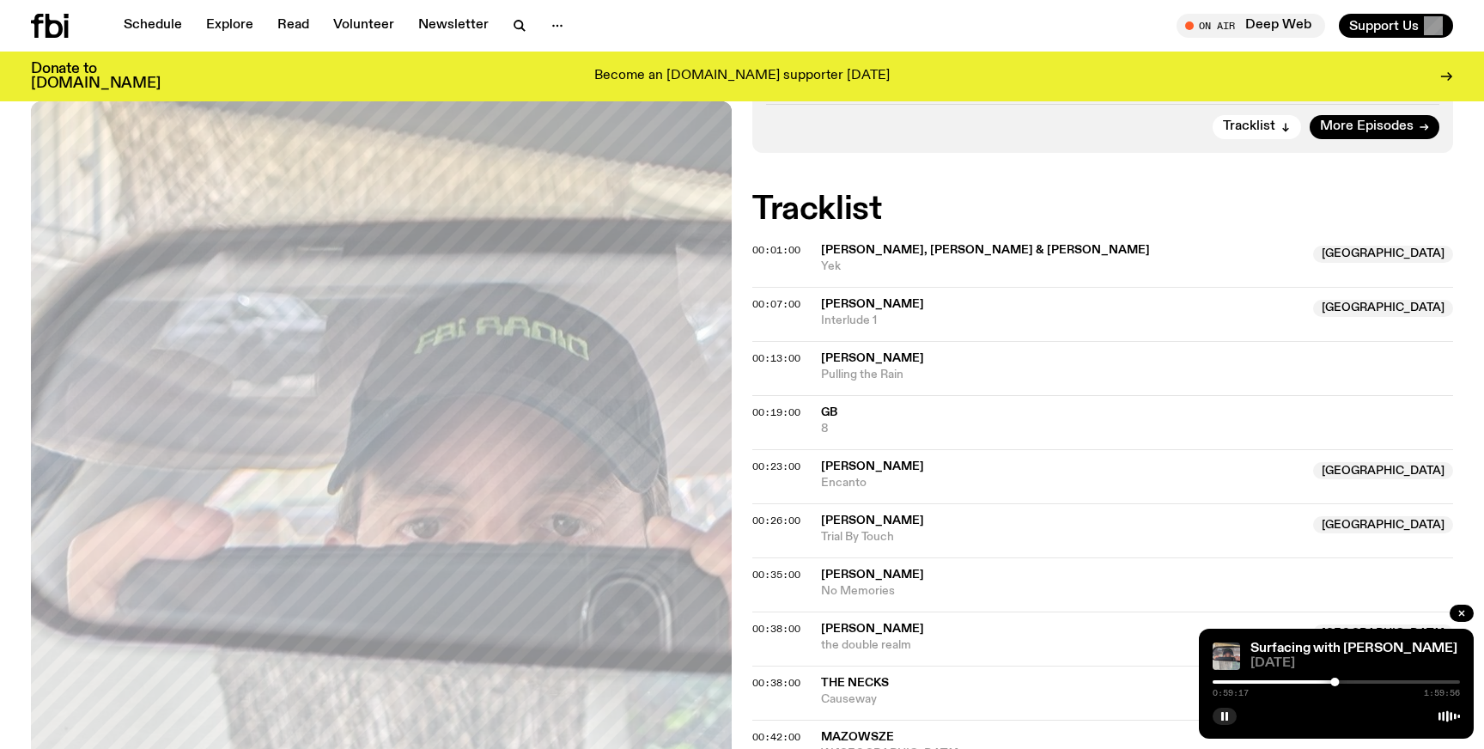
scroll to position [476, 0]
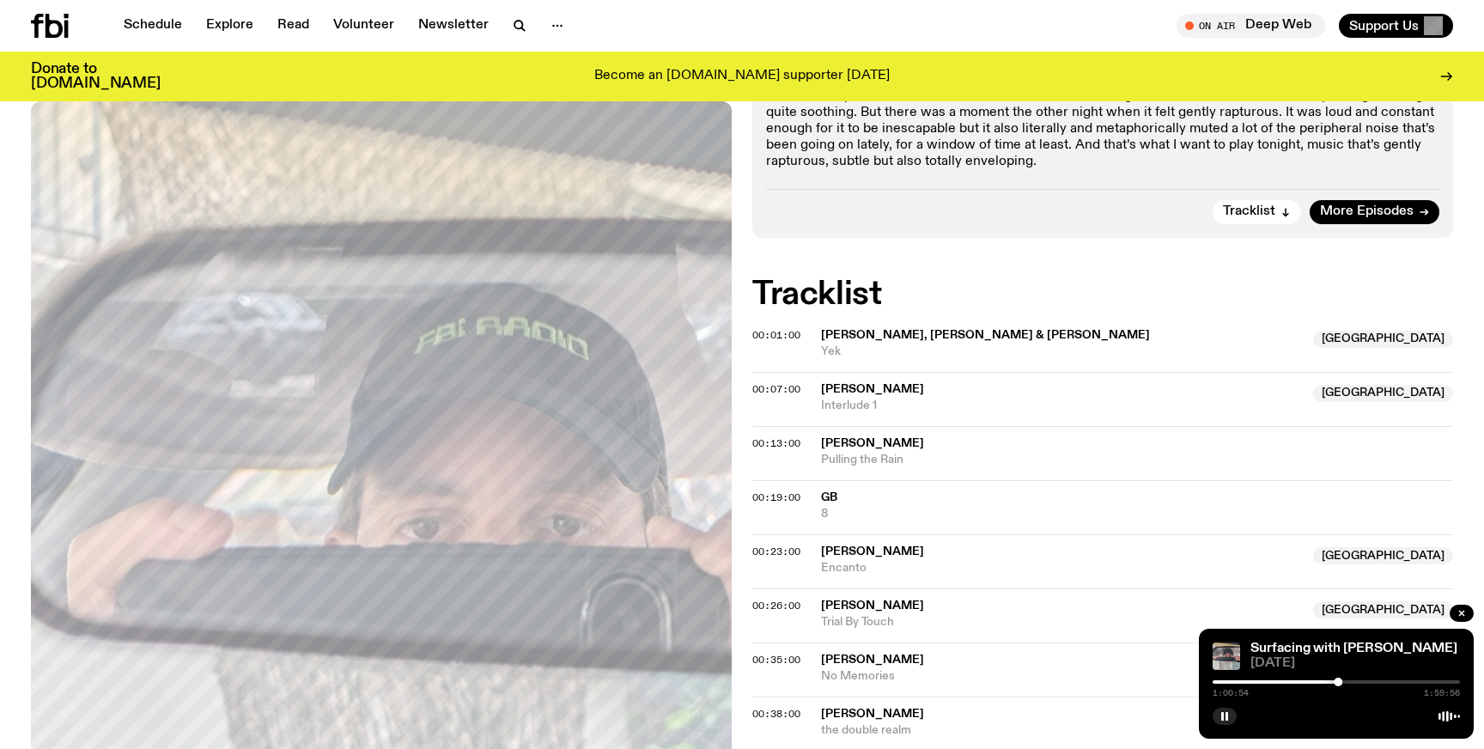
click at [1342, 680] on div at bounding box center [1337, 681] width 9 height 9
click at [1337, 680] on div at bounding box center [1335, 681] width 247 height 3
click at [1335, 681] on div at bounding box center [1337, 681] width 9 height 9
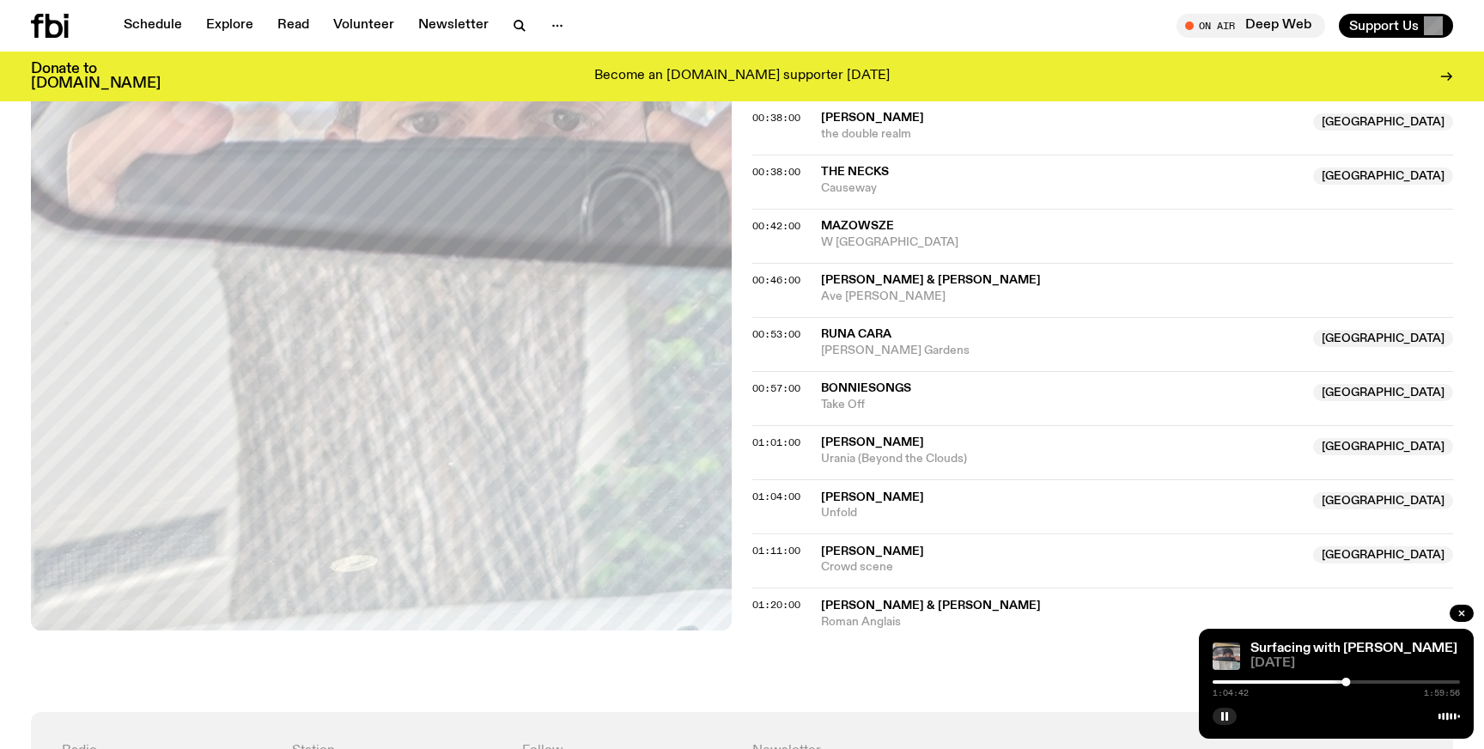
scroll to position [1072, 0]
click at [1350, 682] on div at bounding box center [1349, 681] width 9 height 9
click at [1354, 682] on div at bounding box center [1335, 681] width 247 height 3
click at [1360, 681] on div at bounding box center [1335, 681] width 247 height 3
click at [1367, 680] on div at bounding box center [1335, 681] width 247 height 3
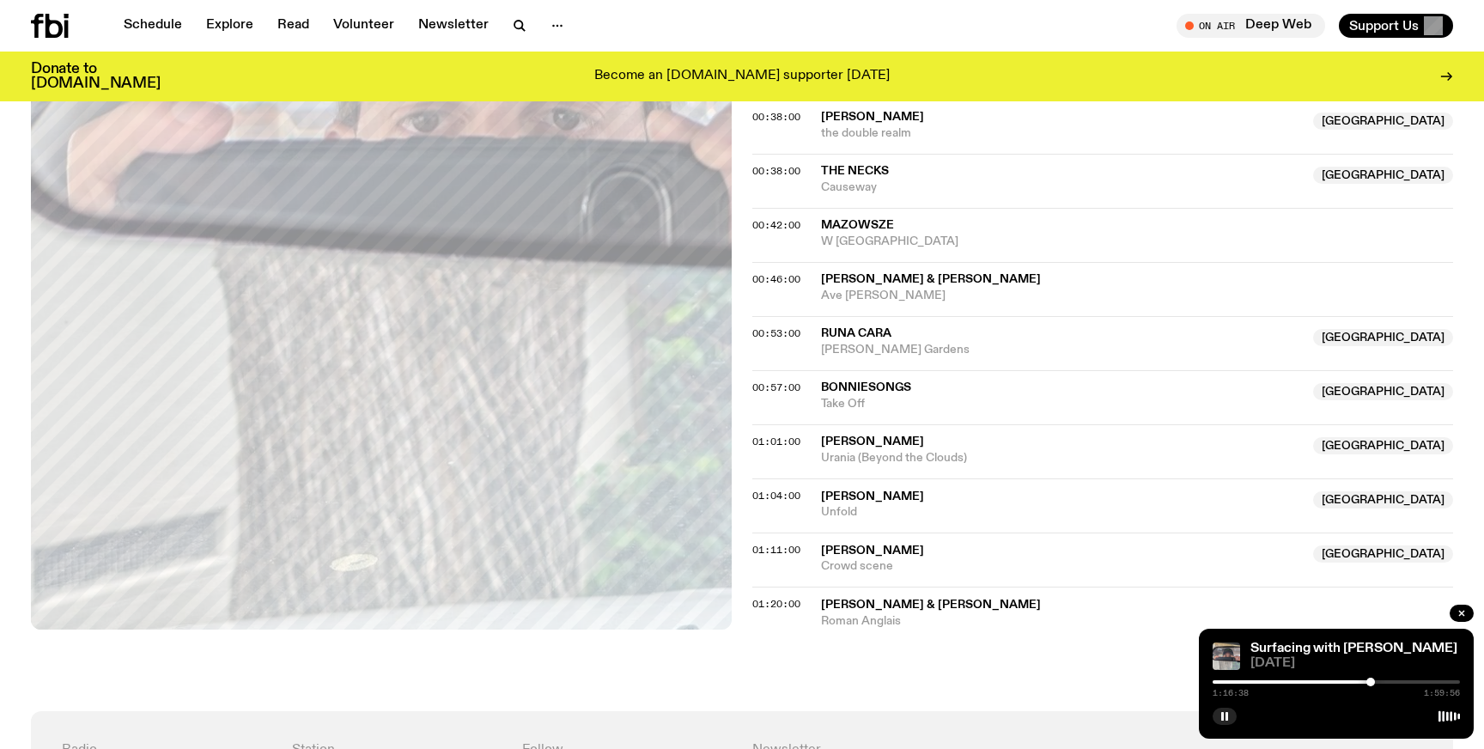
click at [1370, 680] on div at bounding box center [1370, 681] width 9 height 9
click at [1376, 680] on div at bounding box center [1335, 681] width 247 height 3
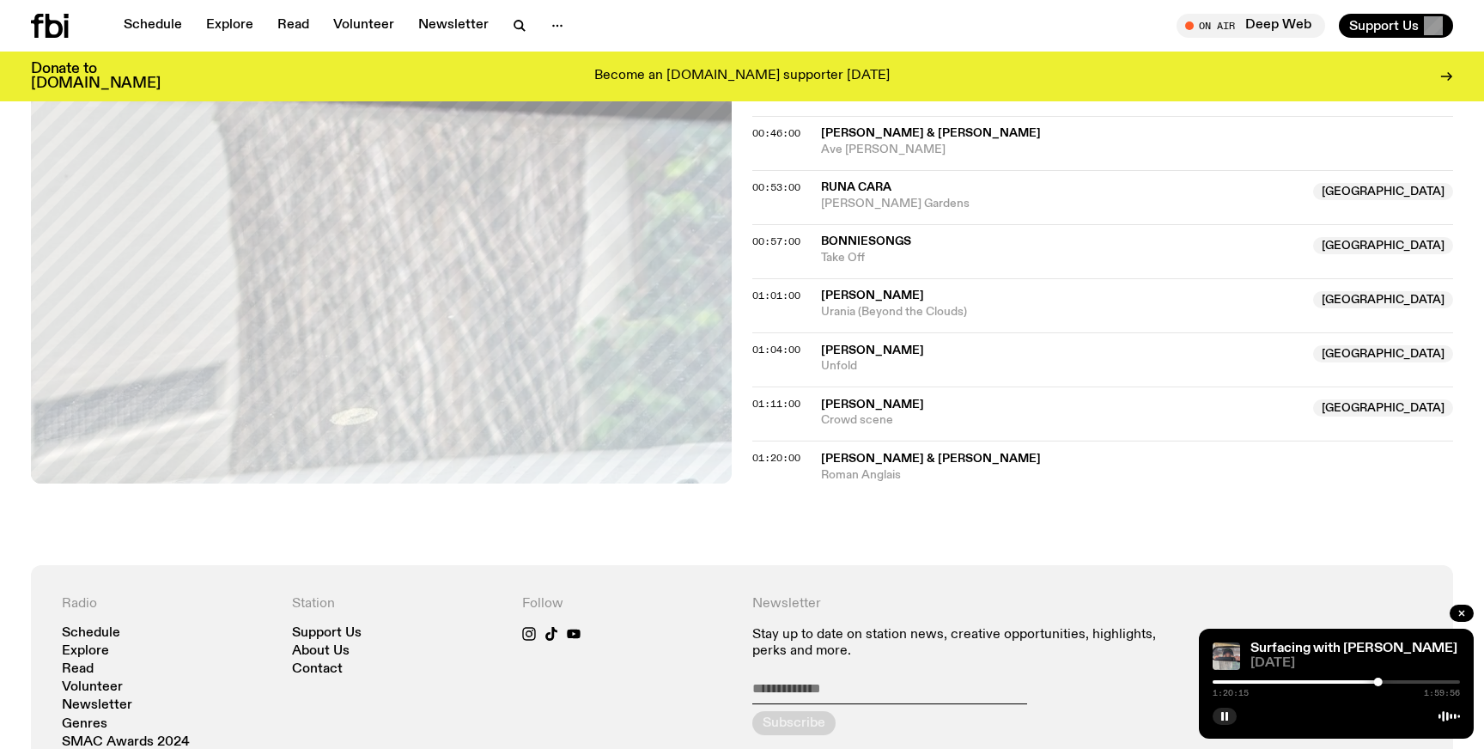
scroll to position [1309, 0]
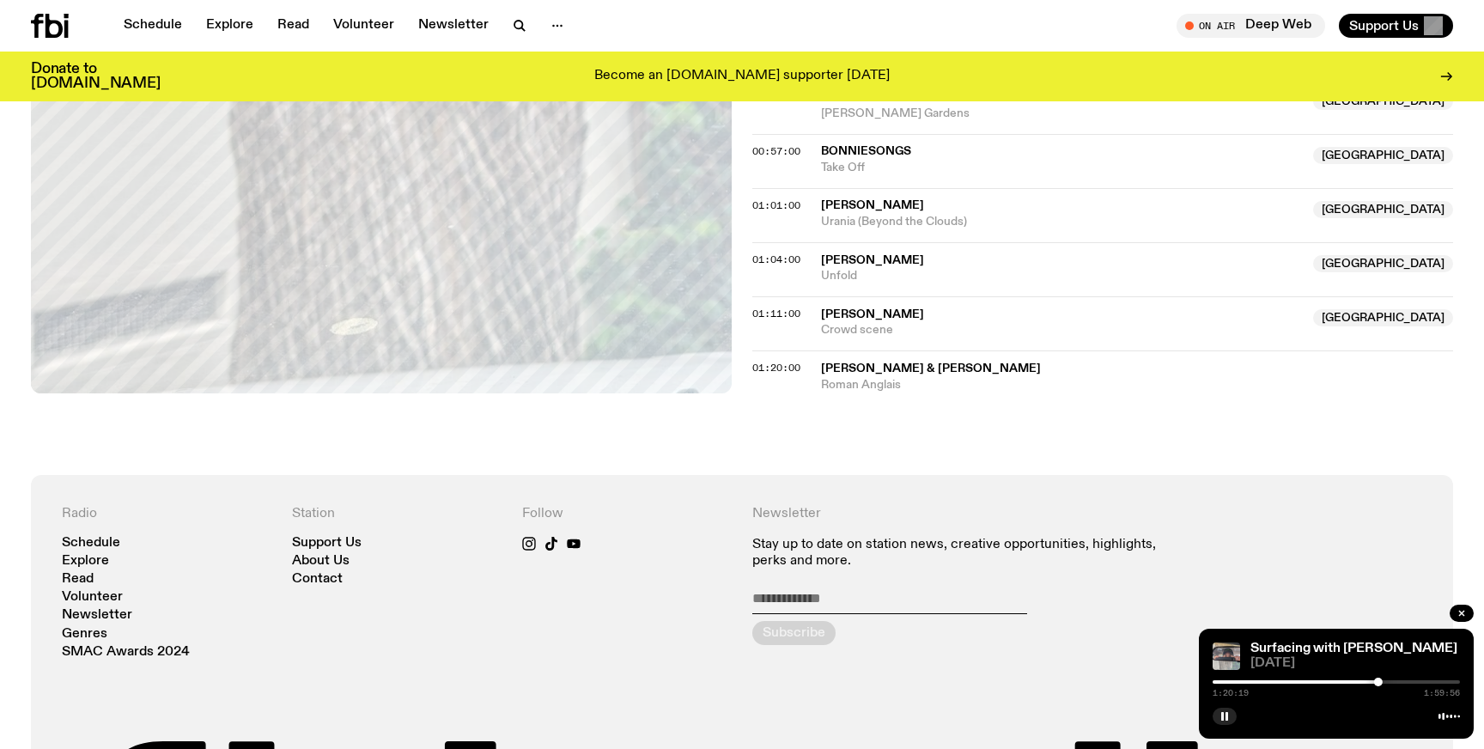
click at [1395, 680] on div at bounding box center [1335, 681] width 247 height 3
click at [1428, 682] on div at bounding box center [1335, 681] width 247 height 3
click at [1442, 682] on div at bounding box center [1335, 681] width 247 height 3
click at [1229, 683] on div at bounding box center [1318, 681] width 247 height 3
click at [1249, 683] on div "0:07:55 1:59:56" at bounding box center [1335, 687] width 247 height 21
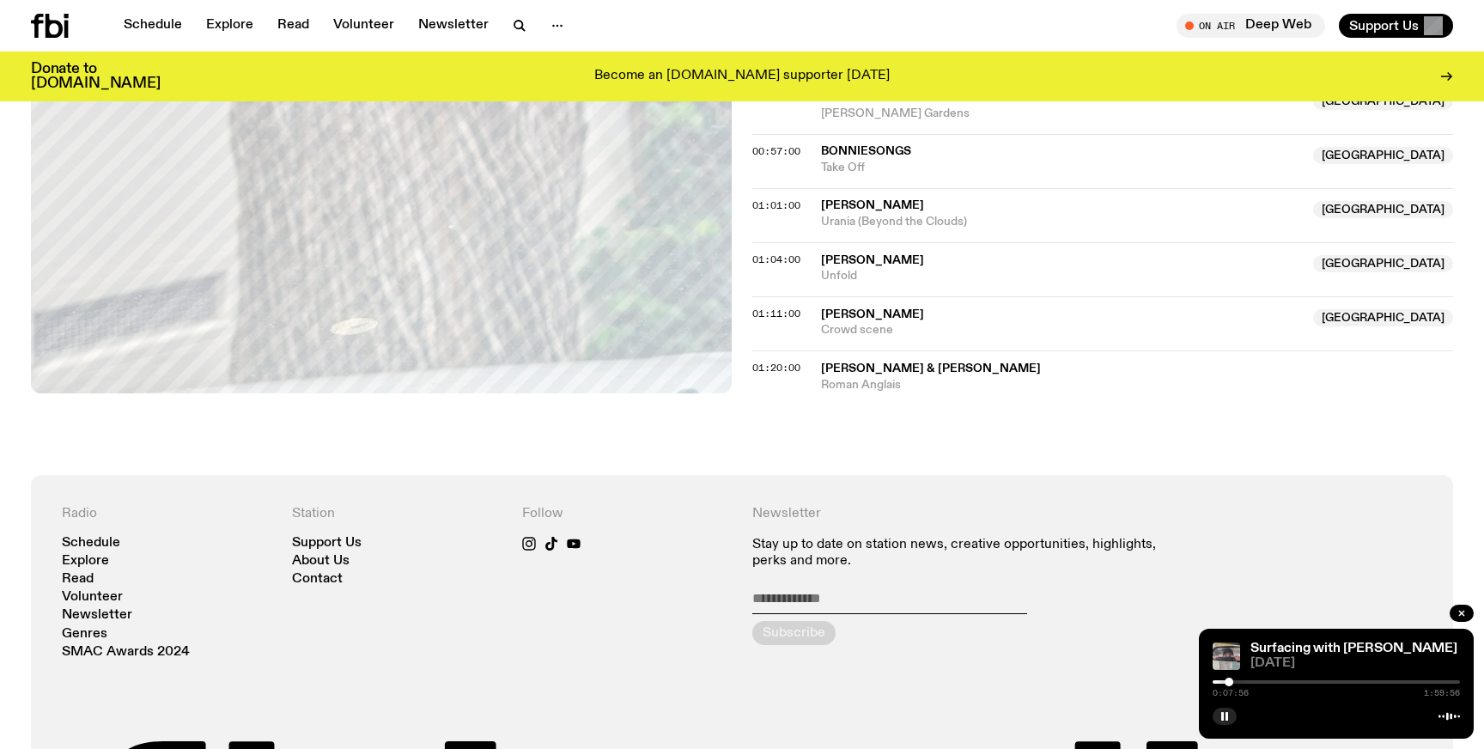
drag, startPoint x: 1234, startPoint y: 683, endPoint x: 1245, endPoint y: 683, distance: 11.2
click at [1245, 683] on div at bounding box center [1335, 681] width 247 height 3
drag, startPoint x: 1245, startPoint y: 683, endPoint x: 1258, endPoint y: 683, distance: 12.9
click at [1258, 683] on div at bounding box center [1258, 681] width 9 height 9
drag, startPoint x: 1258, startPoint y: 683, endPoint x: 1268, endPoint y: 683, distance: 10.3
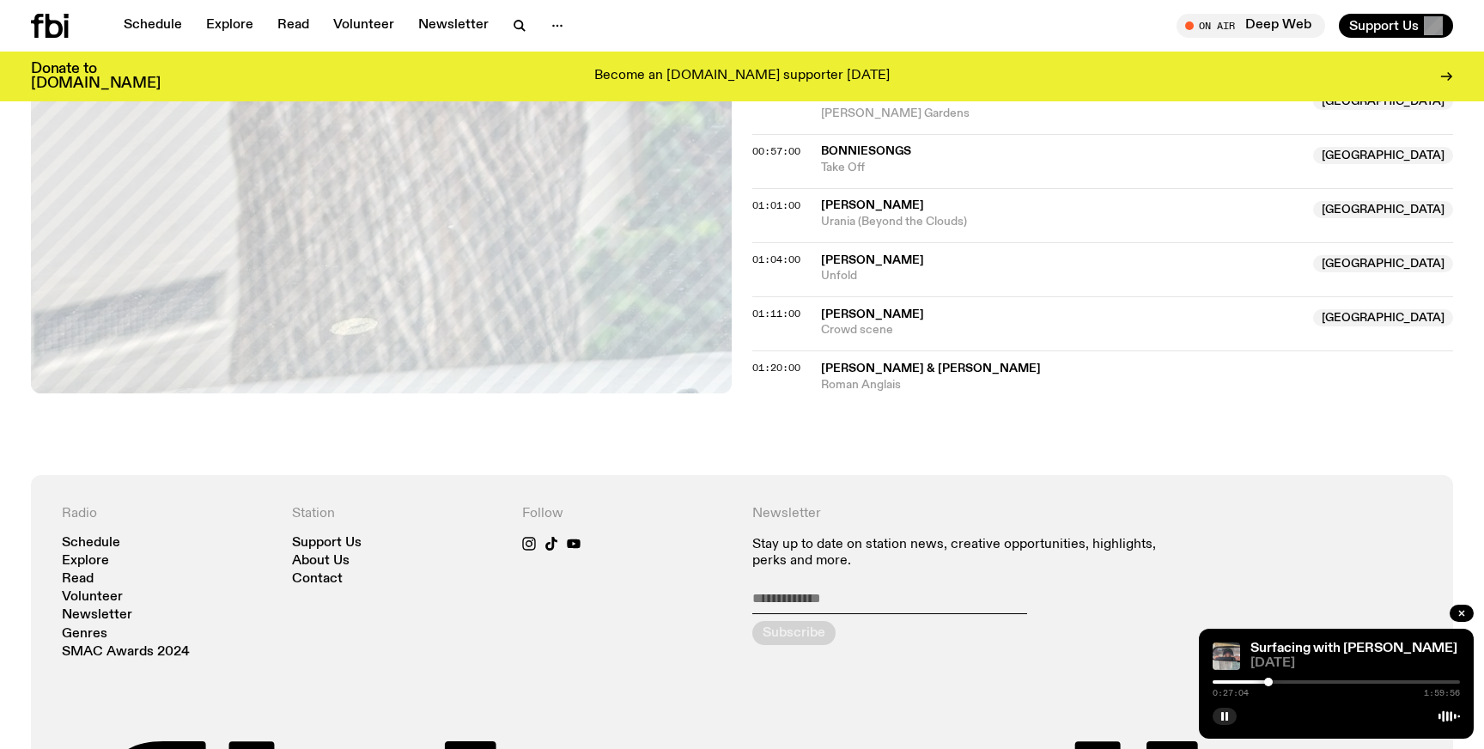
click at [1268, 683] on div at bounding box center [1268, 681] width 9 height 9
click at [1277, 683] on div at bounding box center [1276, 681] width 9 height 9
drag, startPoint x: 1277, startPoint y: 683, endPoint x: 1288, endPoint y: 683, distance: 11.2
click at [1288, 683] on div at bounding box center [1286, 681] width 9 height 9
click at [1293, 683] on div at bounding box center [1292, 681] width 9 height 9
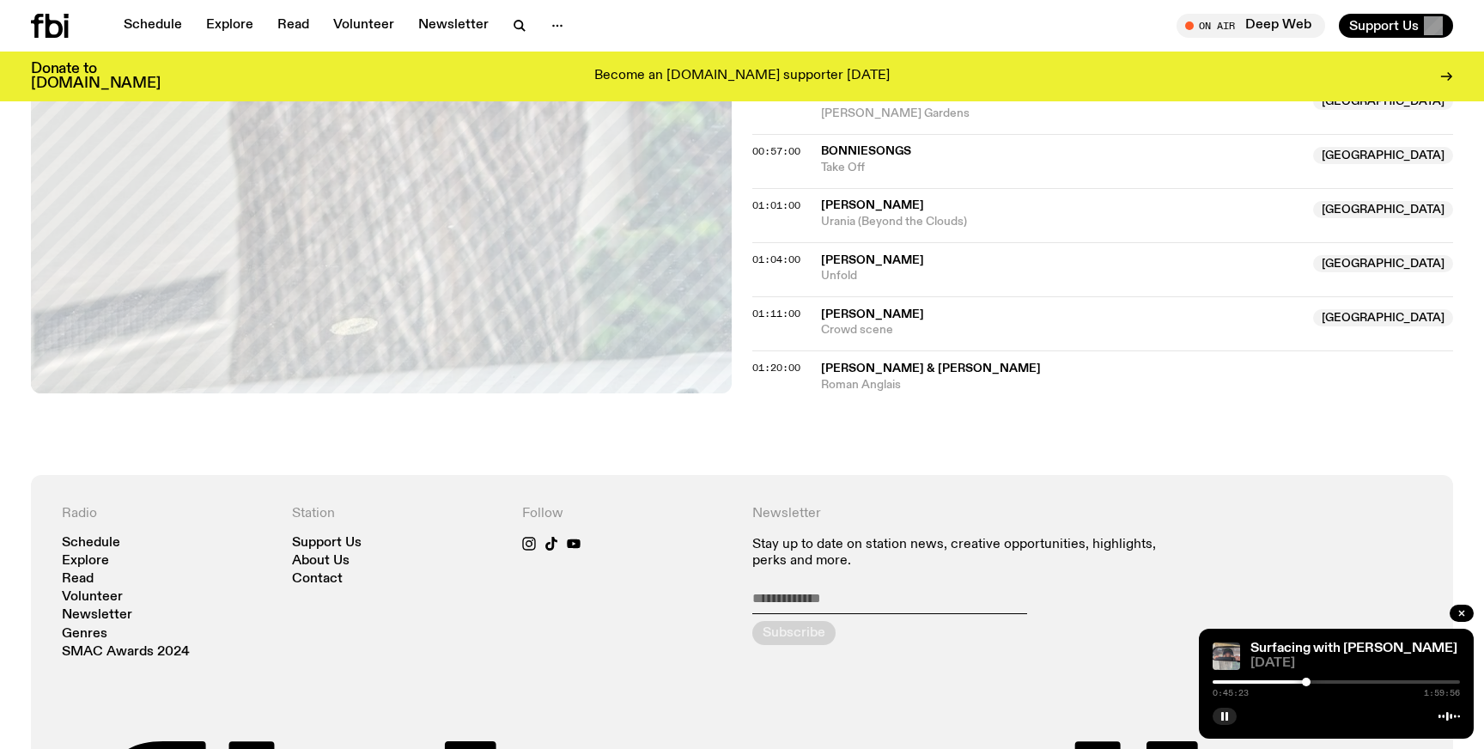
drag, startPoint x: 1293, startPoint y: 683, endPoint x: 1306, endPoint y: 683, distance: 12.9
click at [1306, 683] on div at bounding box center [1306, 681] width 9 height 9
drag, startPoint x: 1306, startPoint y: 683, endPoint x: 1320, endPoint y: 681, distance: 13.8
click at [1320, 681] on div at bounding box center [1319, 681] width 9 height 9
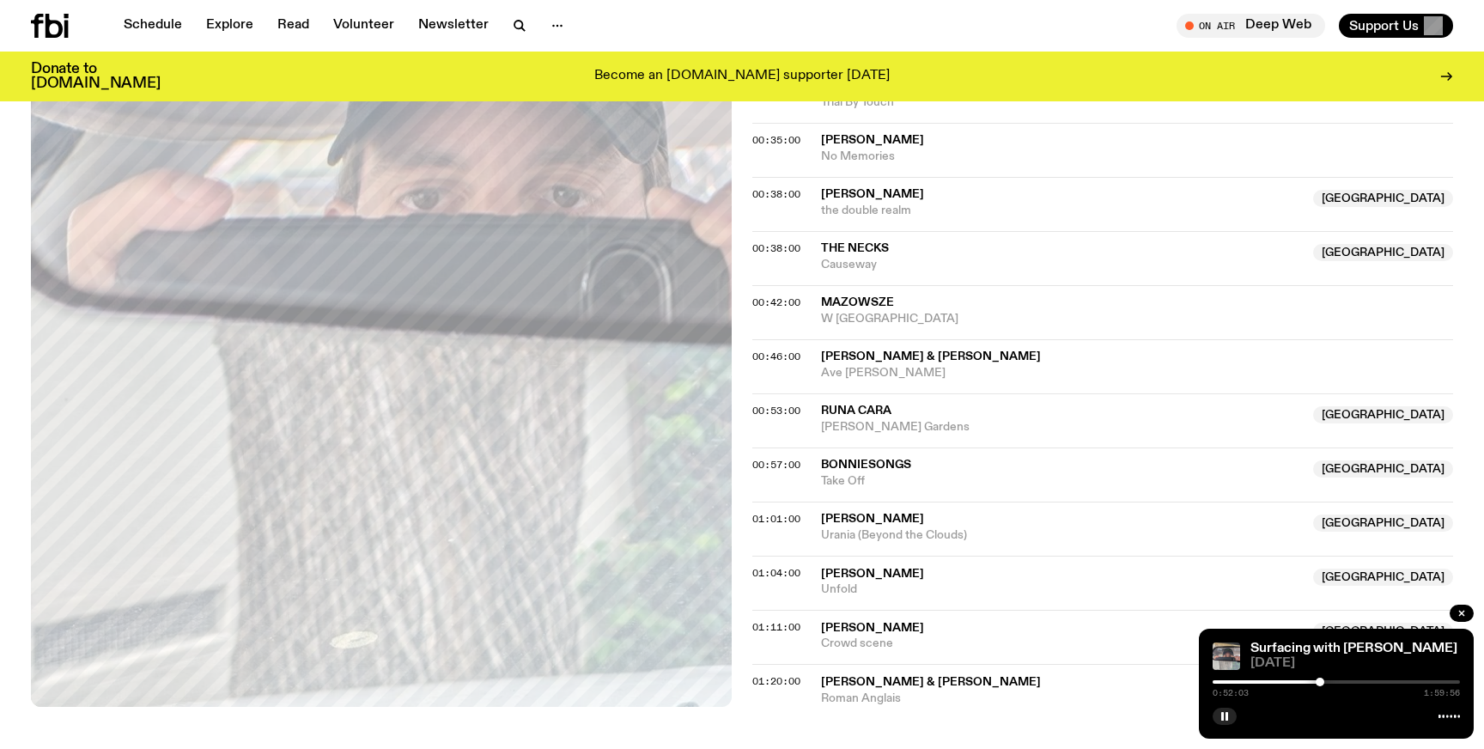
scroll to position [949, 0]
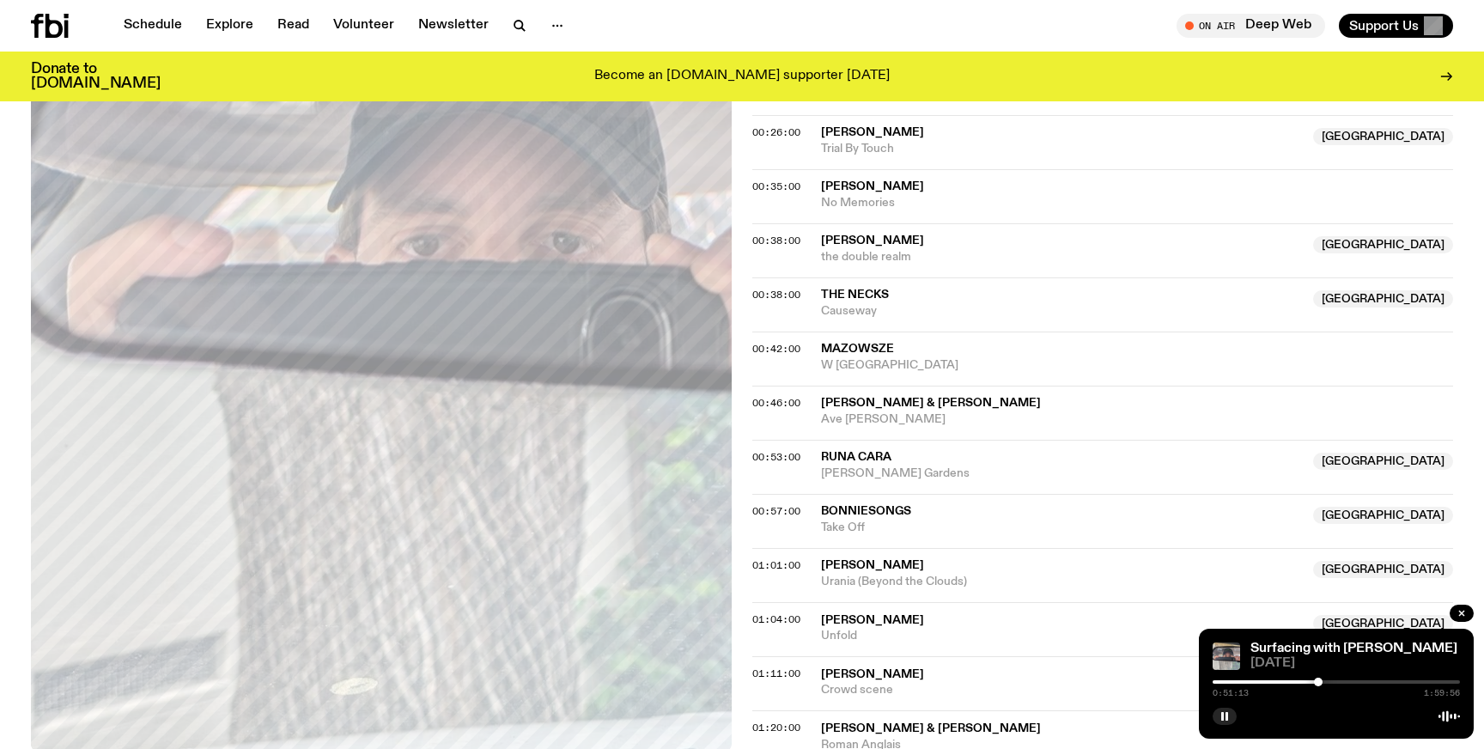
drag, startPoint x: 1318, startPoint y: 681, endPoint x: 1295, endPoint y: 681, distance: 23.2
click at [1314, 681] on div at bounding box center [1318, 681] width 9 height 9
click at [1287, 681] on div at bounding box center [1287, 681] width 9 height 9
click at [1280, 681] on div at bounding box center [1280, 681] width 9 height 9
drag, startPoint x: 1280, startPoint y: 681, endPoint x: 1262, endPoint y: 683, distance: 18.1
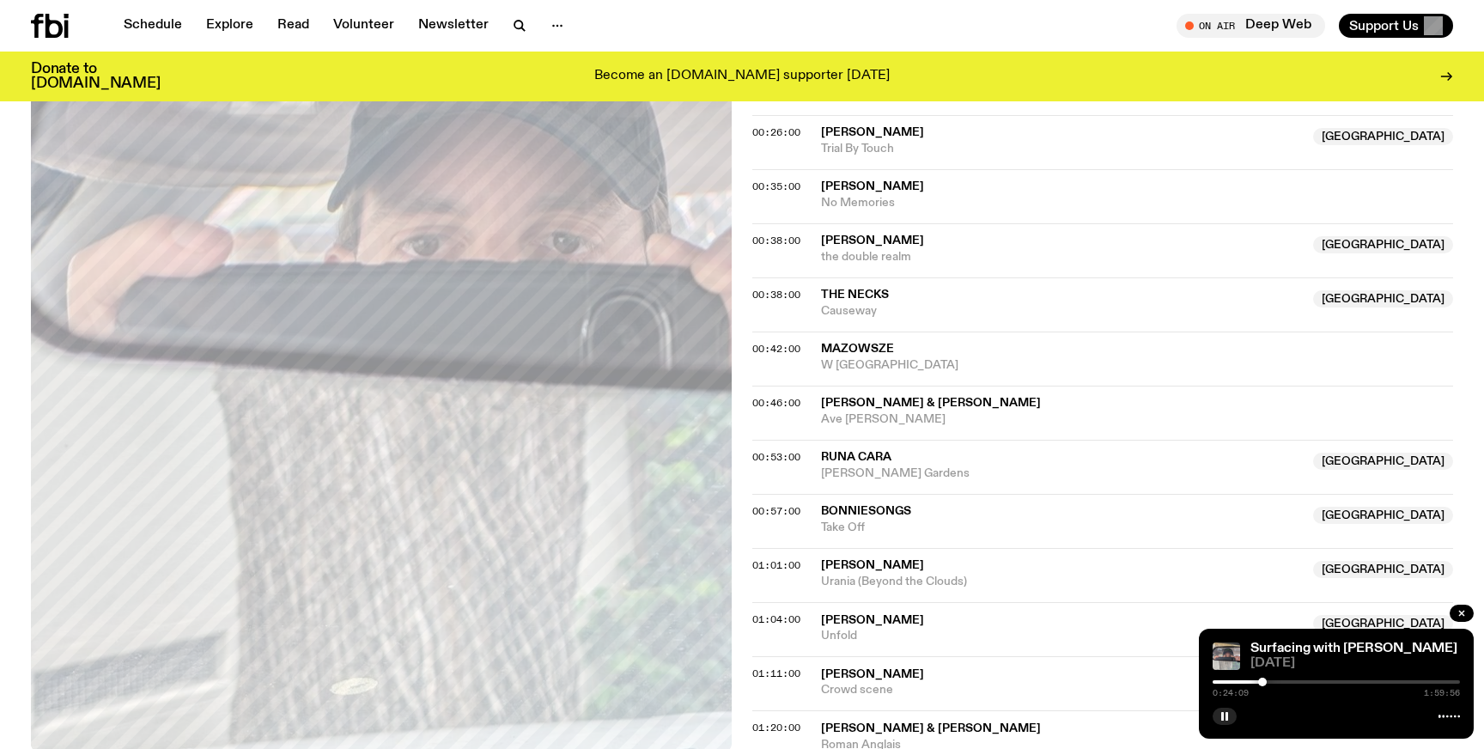
click at [1262, 683] on div at bounding box center [1262, 681] width 9 height 9
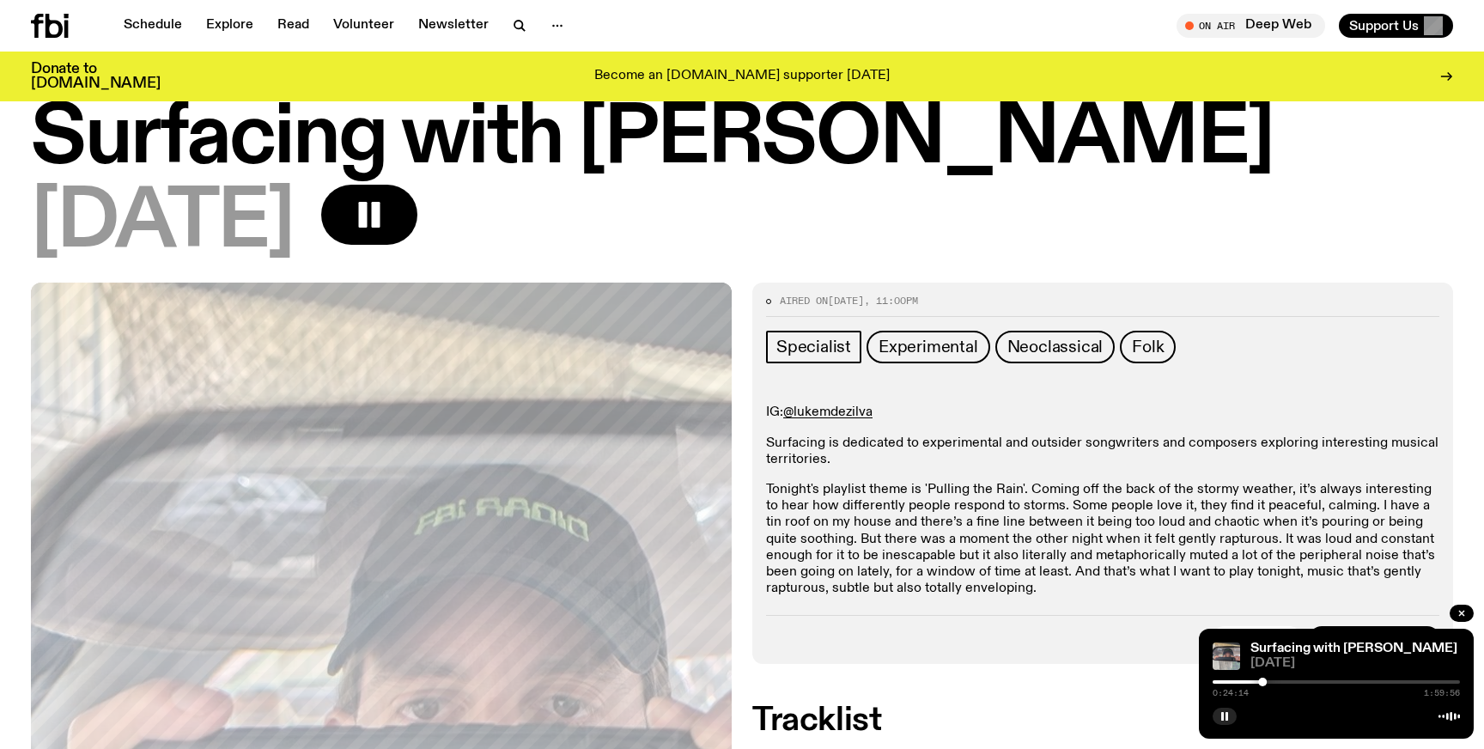
scroll to position [51, 0]
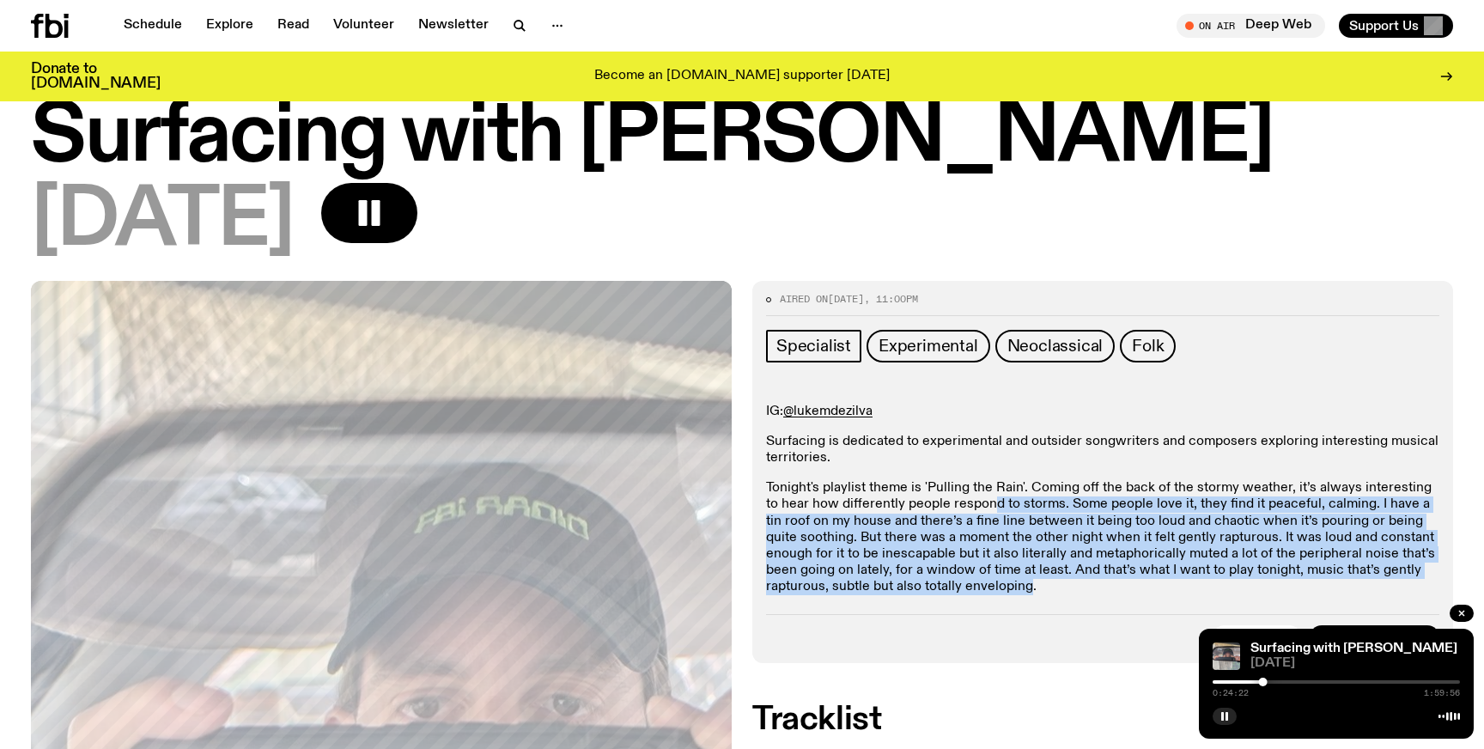
drag, startPoint x: 976, startPoint y: 508, endPoint x: 1026, endPoint y: 591, distance: 96.3
click at [1026, 591] on p "Tonight's playlist theme is 'Pulling the Rain'. Coming off the back of the stor…" at bounding box center [1102, 537] width 673 height 115
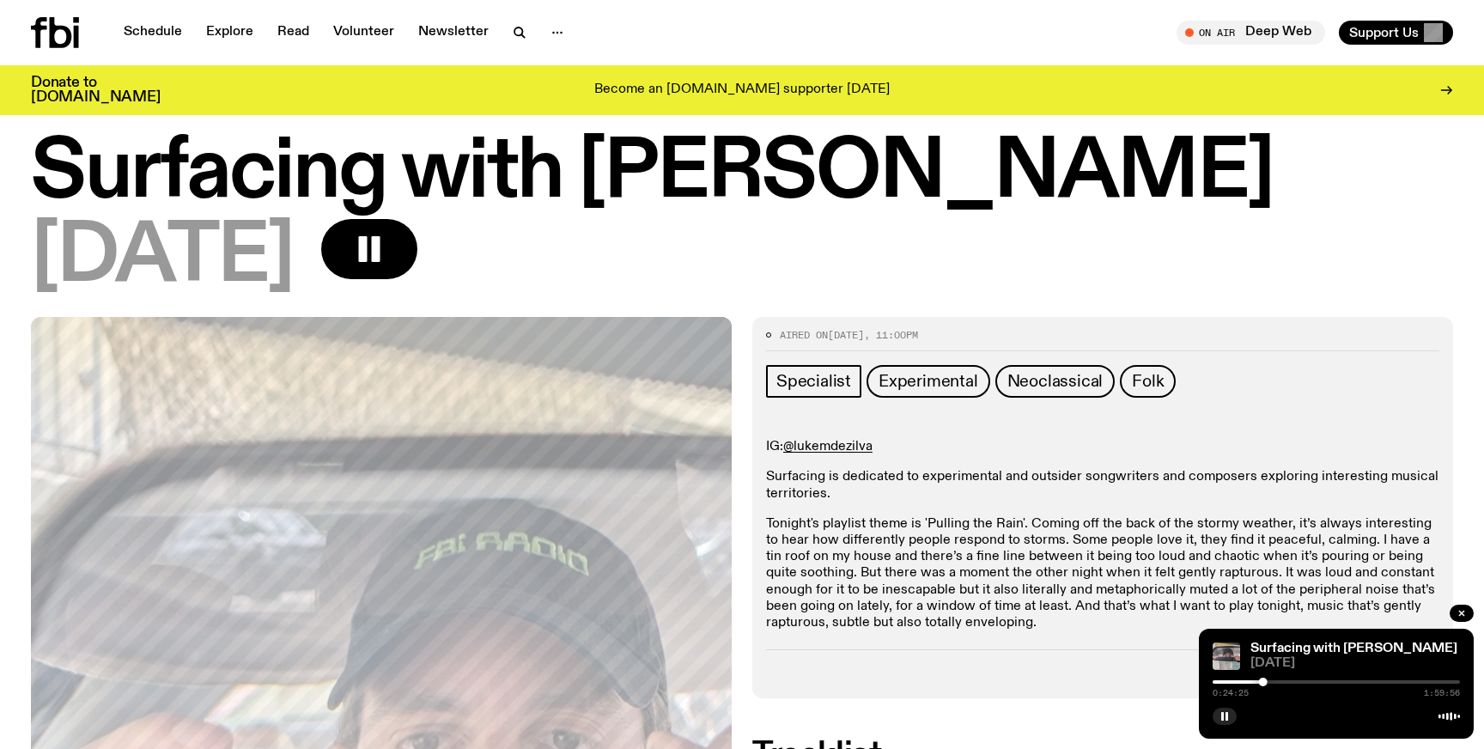
scroll to position [0, 0]
